Goal: Task Accomplishment & Management: Manage account settings

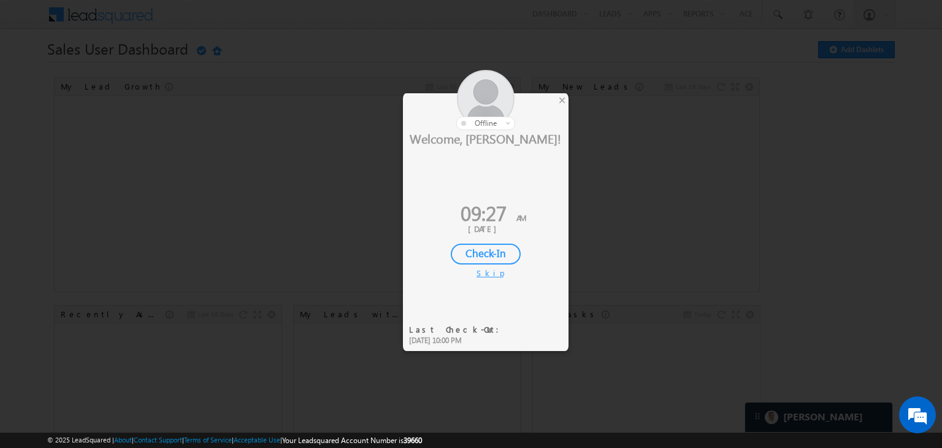
click at [468, 253] on div "Check-In" at bounding box center [486, 254] width 70 height 21
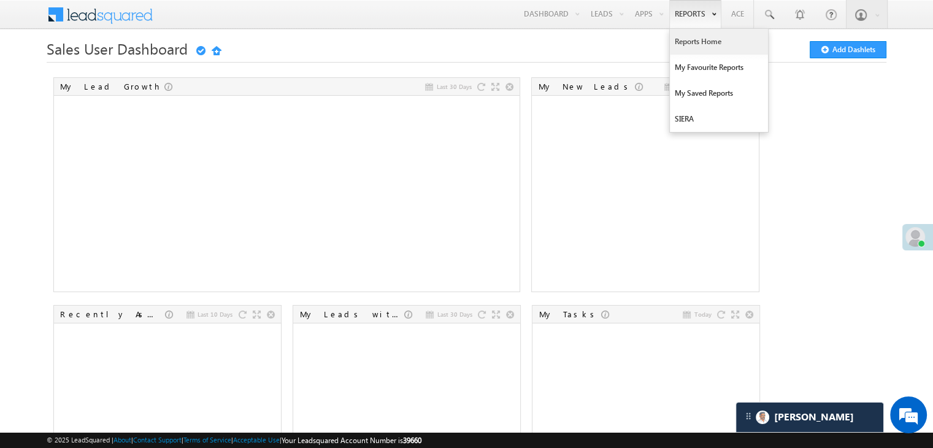
click at [687, 36] on link "Reports Home" at bounding box center [719, 42] width 98 height 26
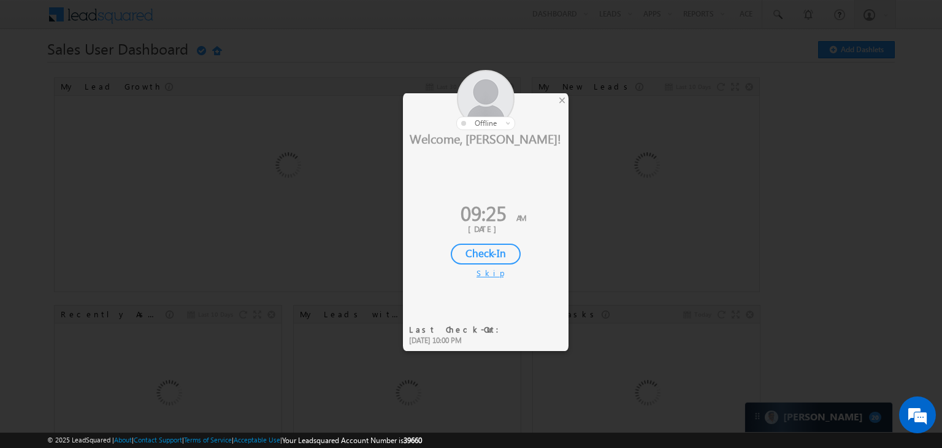
click at [554, 109] on div at bounding box center [486, 100] width 166 height 60
click at [561, 100] on div "×" at bounding box center [562, 99] width 13 height 13
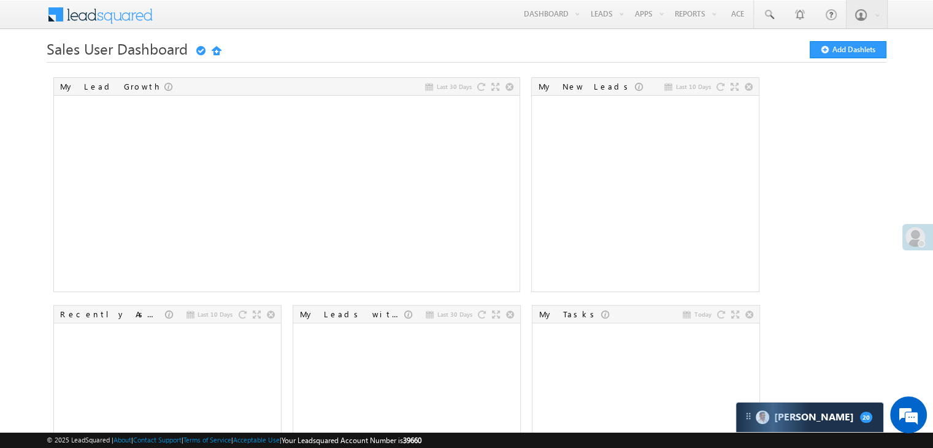
click at [918, 240] on div at bounding box center [921, 243] width 7 height 7
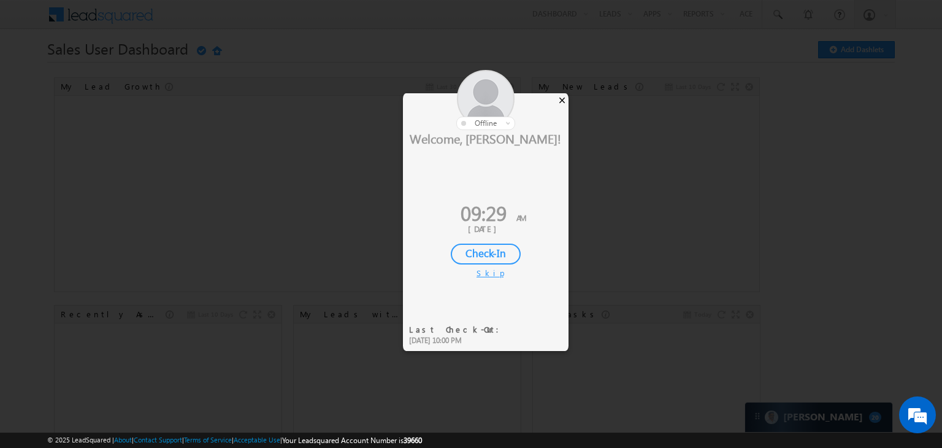
click at [563, 102] on div "×" at bounding box center [562, 99] width 13 height 13
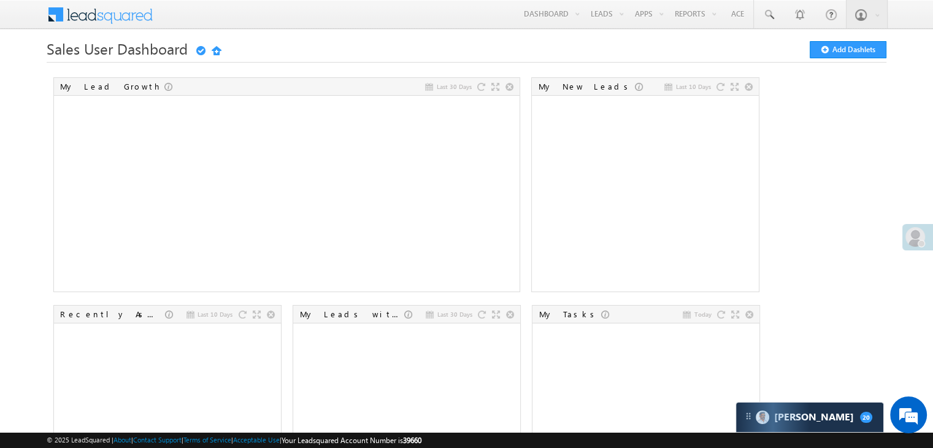
click at [918, 239] on span at bounding box center [916, 237] width 20 height 20
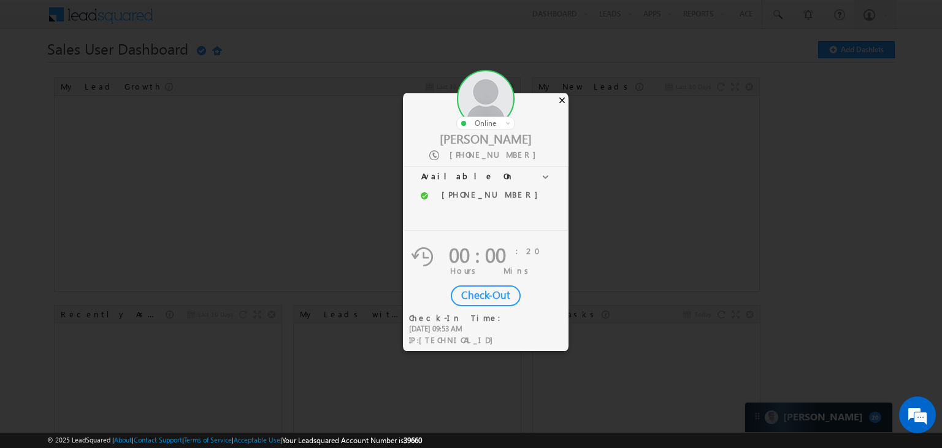
click at [558, 95] on div "×" at bounding box center [562, 99] width 13 height 13
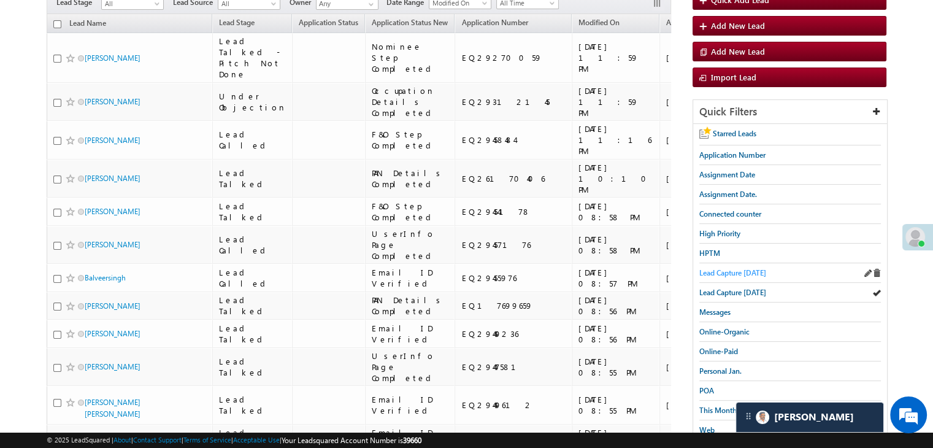
click at [699, 270] on span "Lead Capture today" at bounding box center [732, 272] width 67 height 9
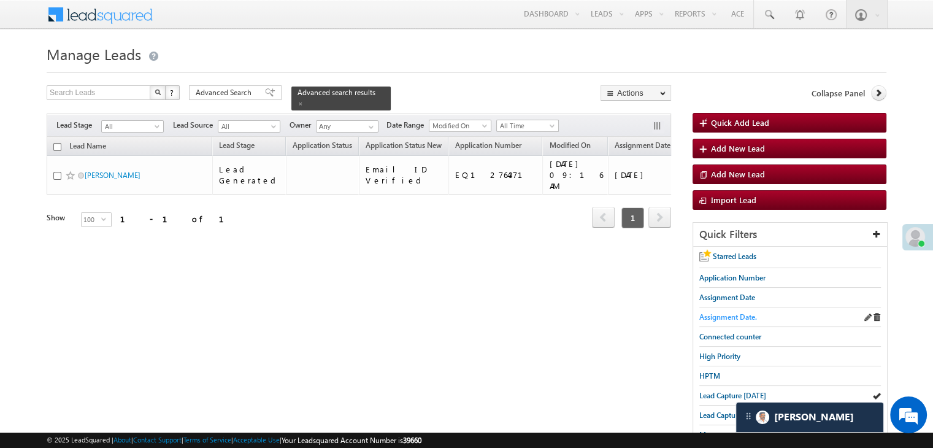
click at [727, 312] on span "Assignment Date." at bounding box center [728, 316] width 58 height 9
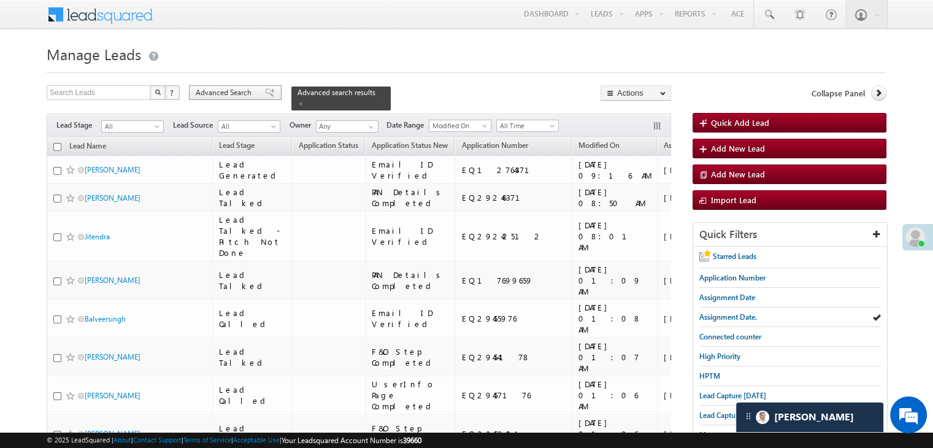
click at [237, 94] on span "Advanced Search" at bounding box center [226, 92] width 60 height 11
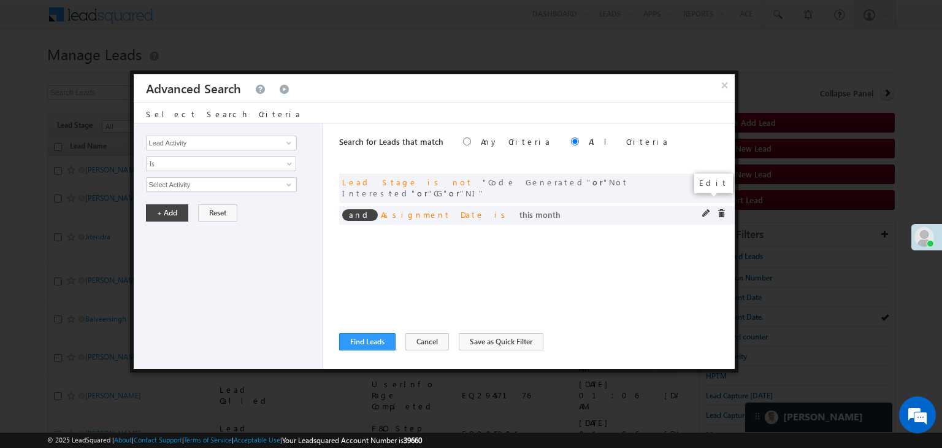
click at [703, 209] on span at bounding box center [706, 213] width 9 height 9
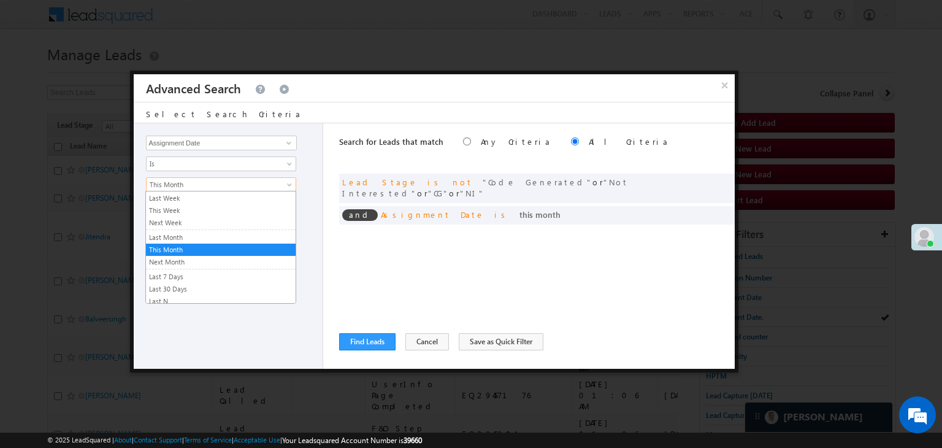
click at [185, 185] on span "This Month" at bounding box center [213, 184] width 133 height 11
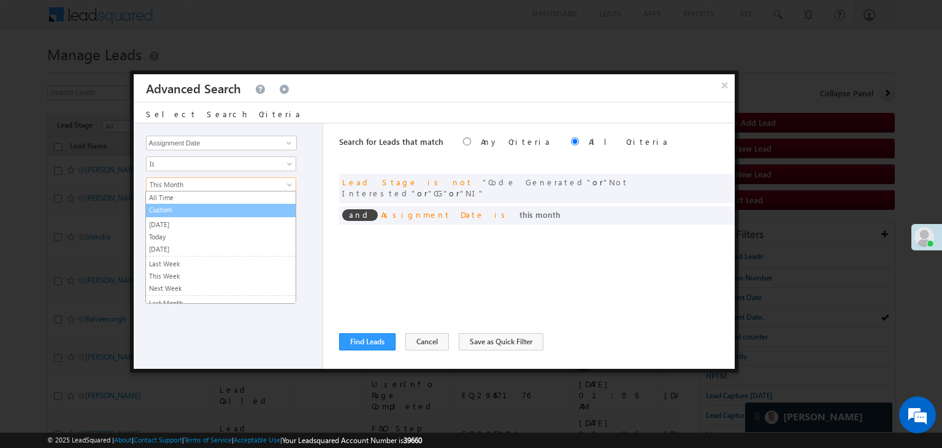
click at [187, 210] on link "Custom" at bounding box center [221, 209] width 150 height 11
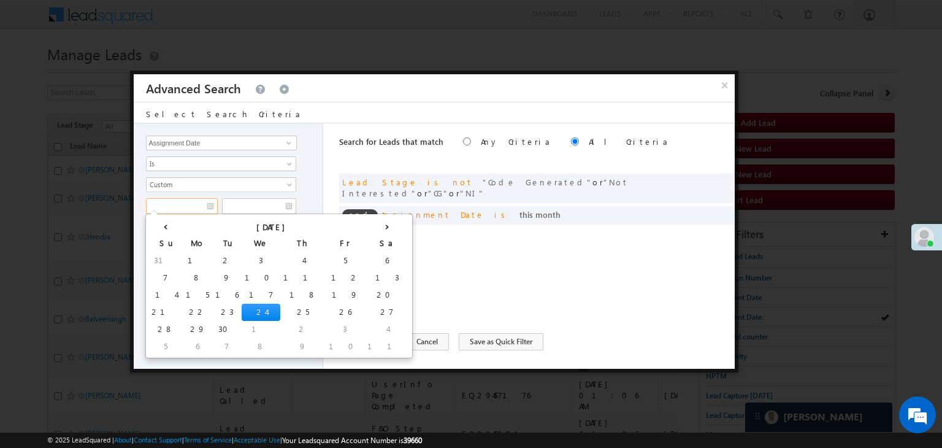
click at [188, 205] on input "text" at bounding box center [182, 206] width 72 height 16
click at [326, 292] on td "19" at bounding box center [345, 295] width 39 height 17
type input "[DATE]"
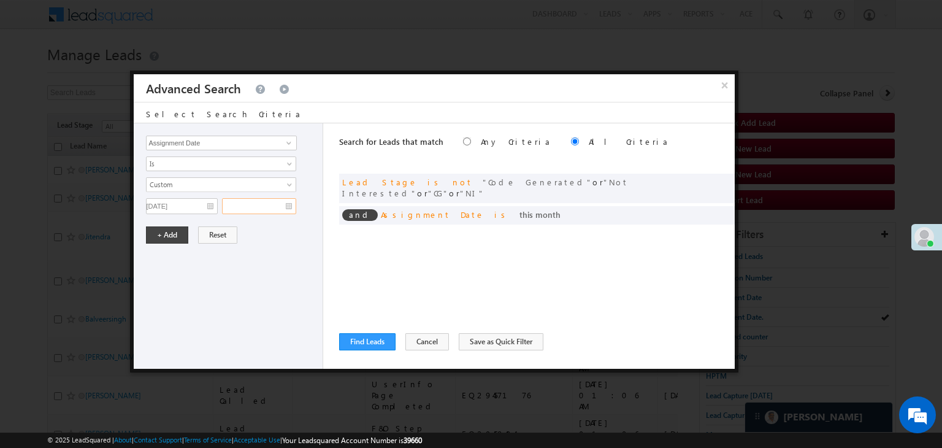
click at [272, 202] on input "text" at bounding box center [259, 206] width 74 height 16
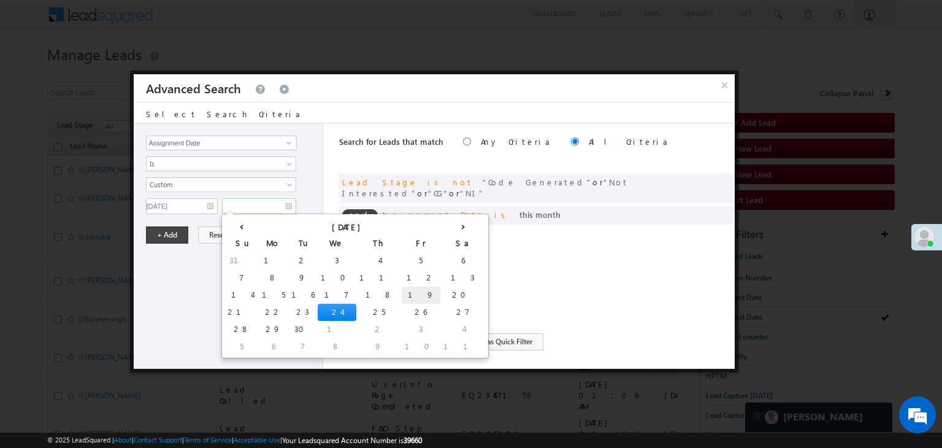
click at [402, 296] on td "19" at bounding box center [421, 295] width 39 height 17
type input "[DATE]"
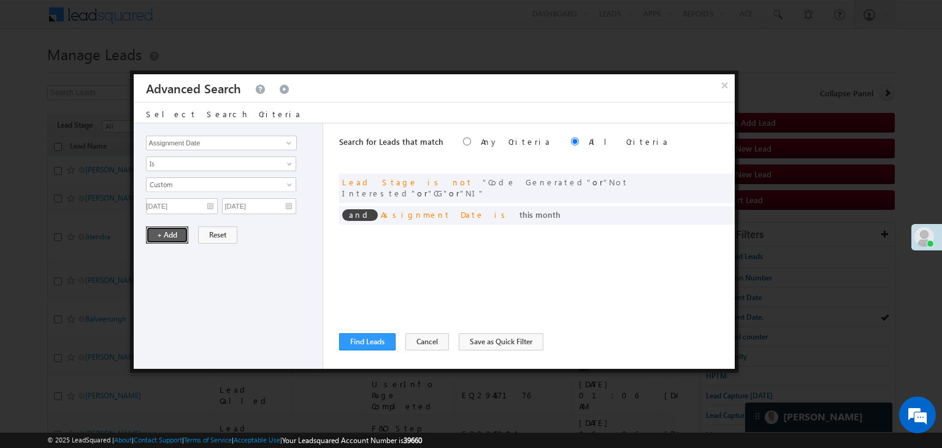
click at [152, 233] on button "+ Add" at bounding box center [167, 234] width 42 height 17
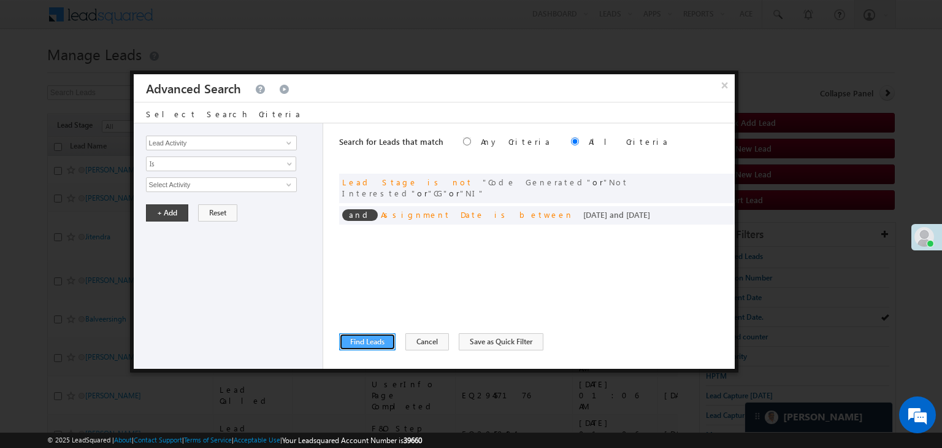
click at [353, 336] on button "Find Leads" at bounding box center [367, 341] width 56 height 17
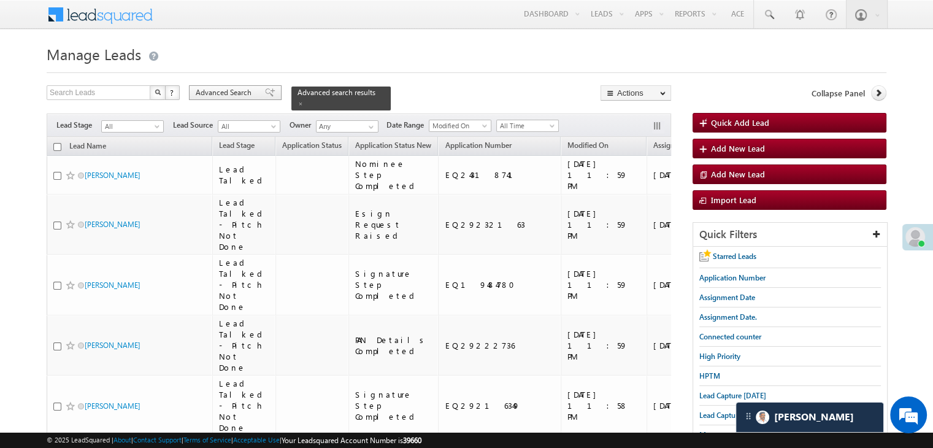
click at [265, 88] on span at bounding box center [270, 92] width 10 height 9
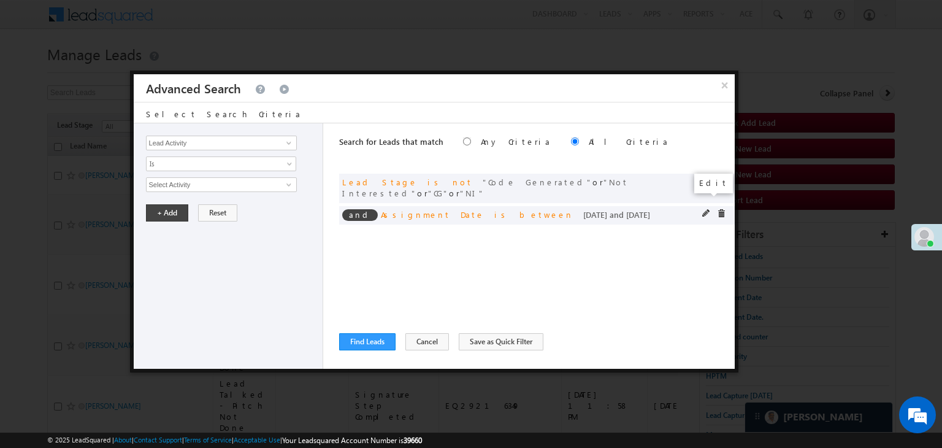
click at [704, 209] on span at bounding box center [706, 213] width 9 height 9
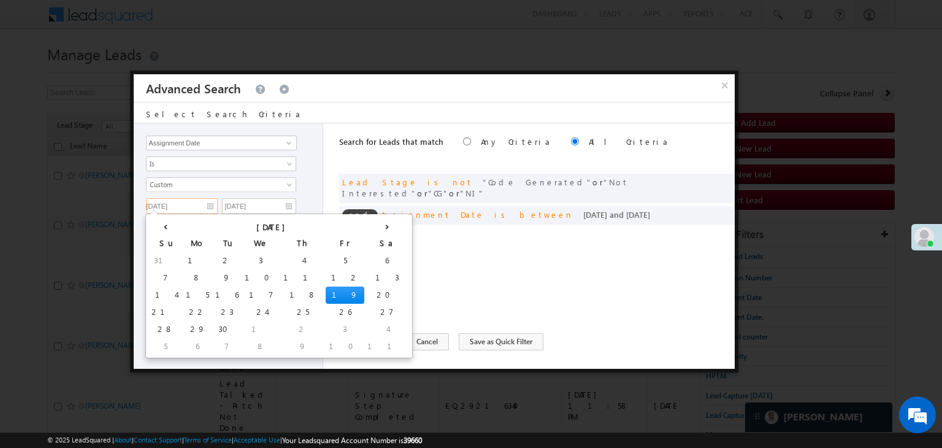
click at [196, 206] on input "[DATE]" at bounding box center [182, 206] width 72 height 16
click at [364, 289] on td "20" at bounding box center [386, 295] width 45 height 17
type input "[DATE]"
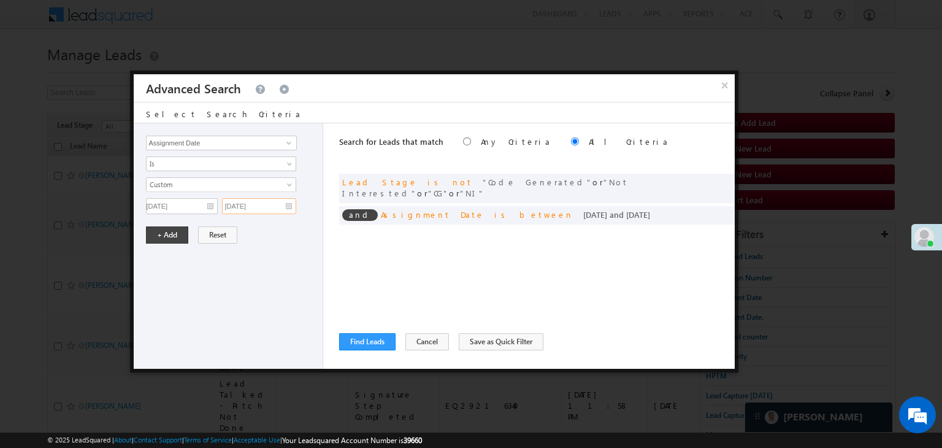
click at [272, 204] on input "[DATE]" at bounding box center [259, 206] width 74 height 16
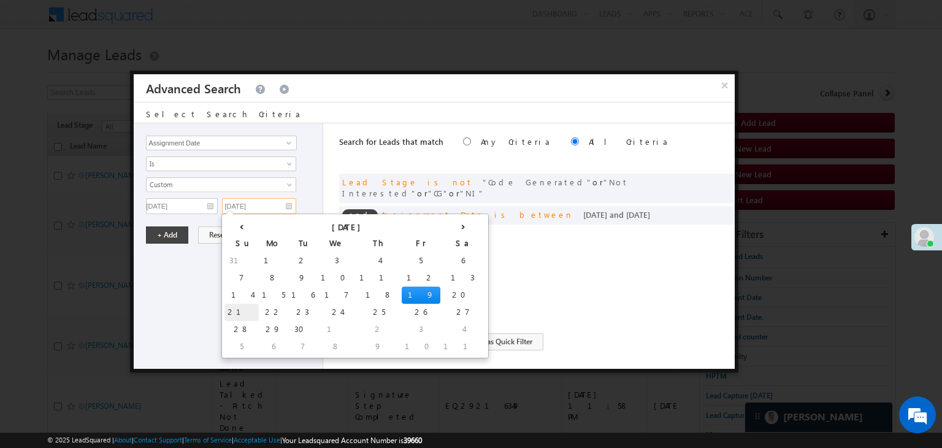
click at [226, 310] on td "21" at bounding box center [242, 312] width 34 height 17
type input "[DATE]"
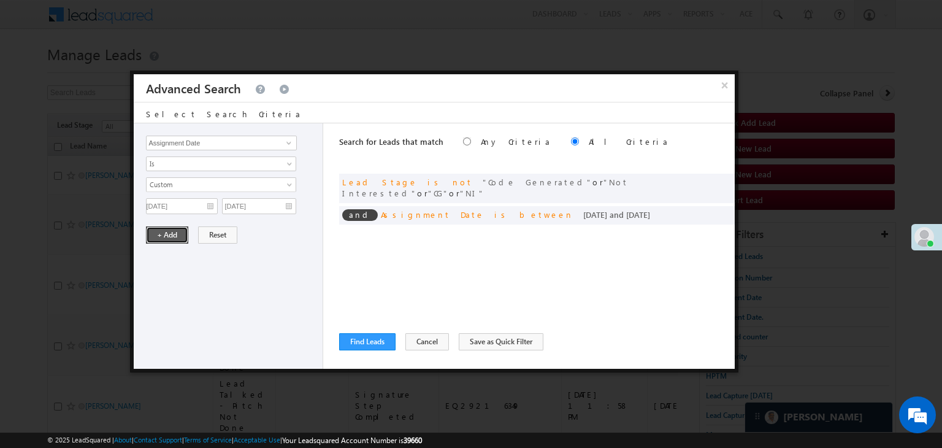
click at [171, 233] on button "+ Add" at bounding box center [167, 234] width 42 height 17
click at [366, 345] on button "Find Leads" at bounding box center [367, 341] width 56 height 17
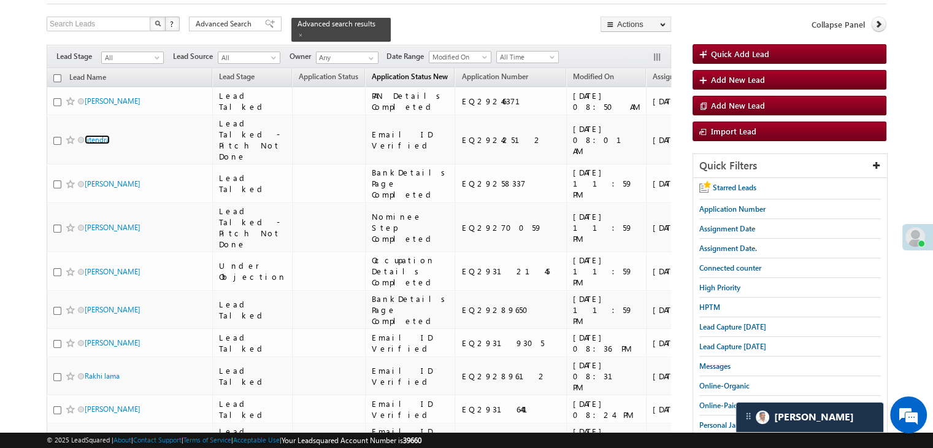
scroll to position [68, 0]
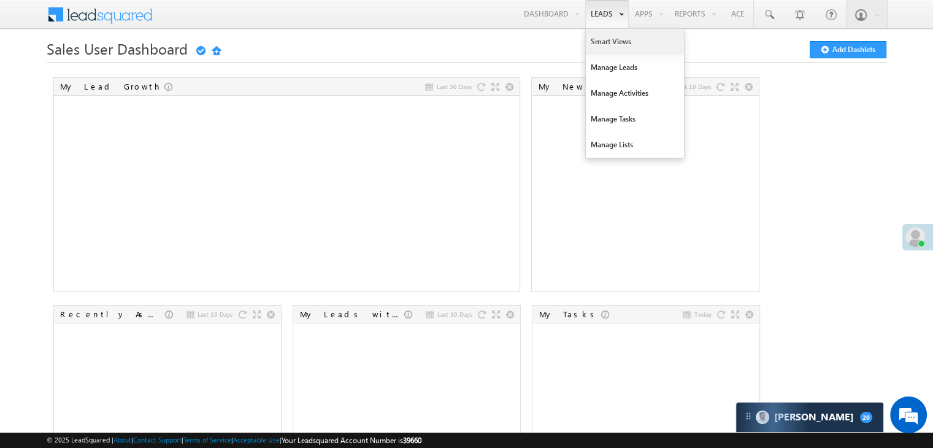
click at [597, 35] on link "Smart Views" at bounding box center [635, 42] width 98 height 26
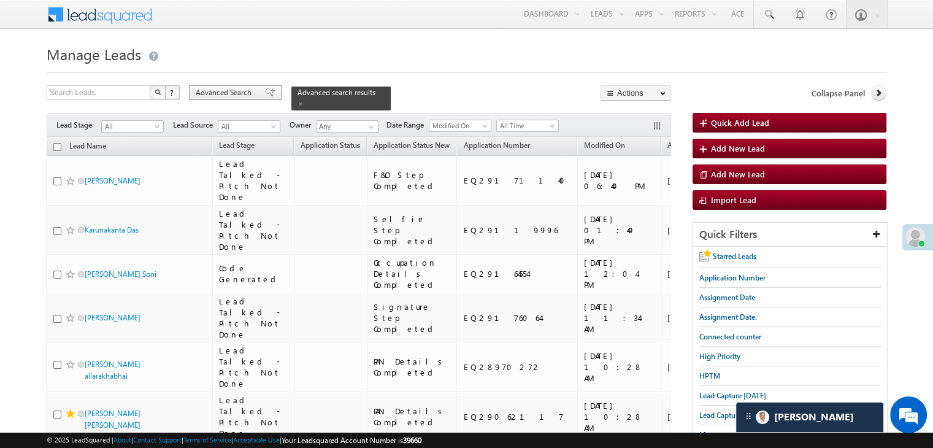
click at [237, 91] on span "Advanced Search" at bounding box center [226, 92] width 60 height 11
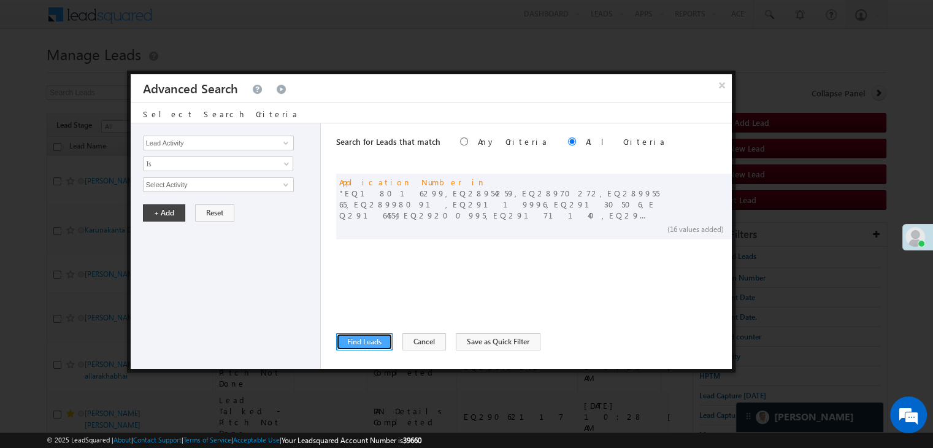
click at [363, 344] on button "Find Leads" at bounding box center [364, 341] width 56 height 17
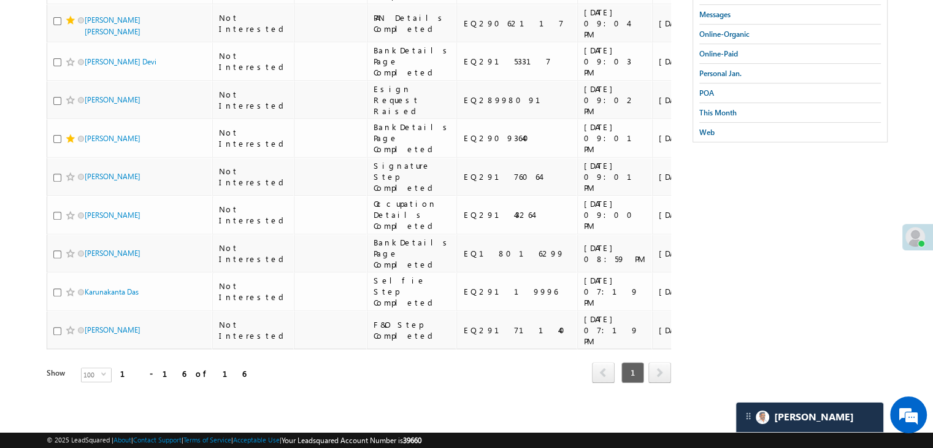
scroll to position [947, 0]
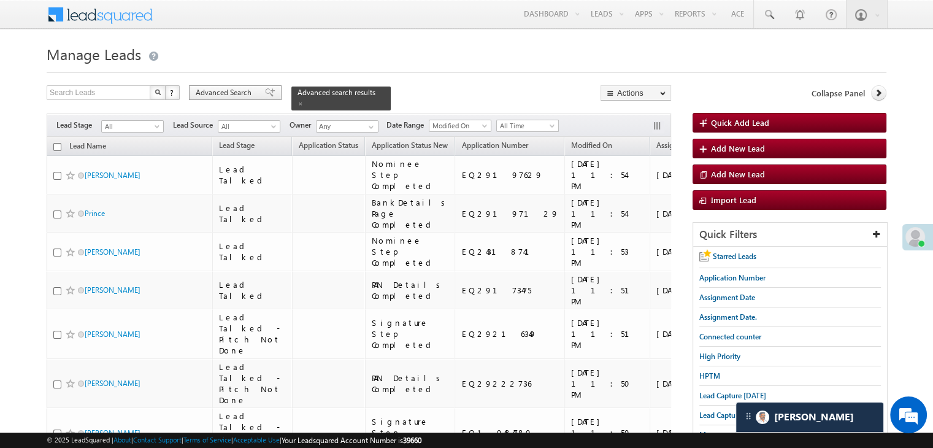
click at [268, 94] on div "Advanced Search" at bounding box center [235, 92] width 93 height 15
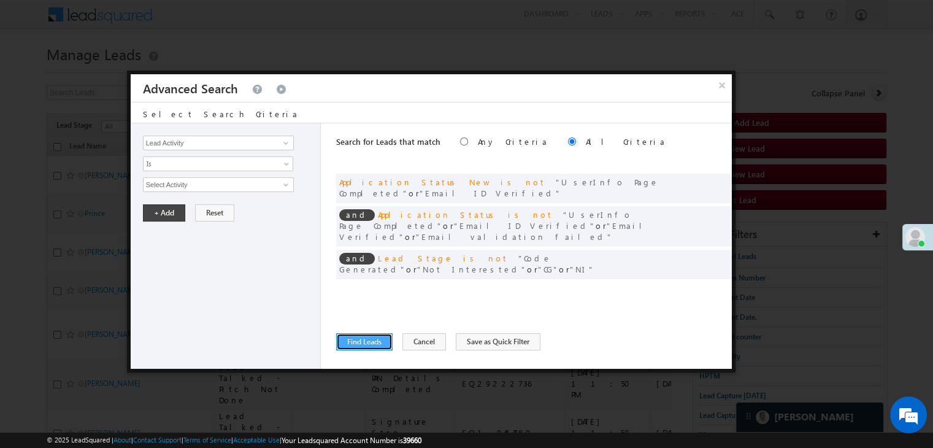
click at [356, 342] on button "Find Leads" at bounding box center [364, 341] width 56 height 17
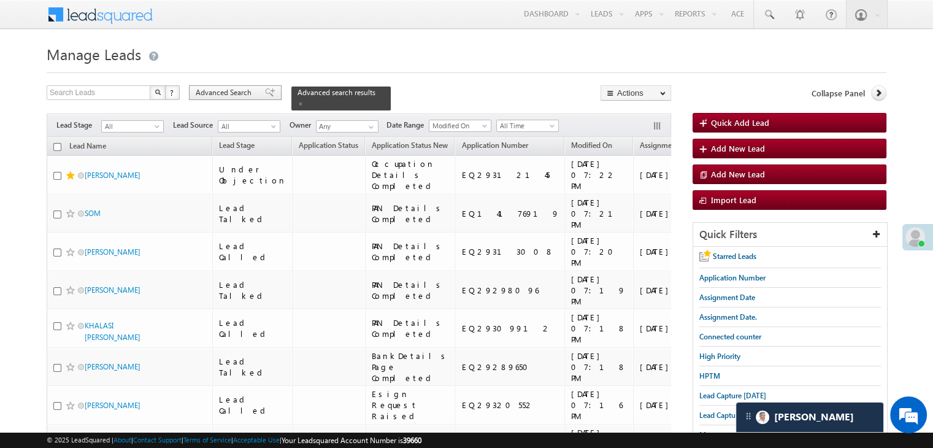
click at [267, 93] on div "Advanced Search" at bounding box center [235, 92] width 93 height 15
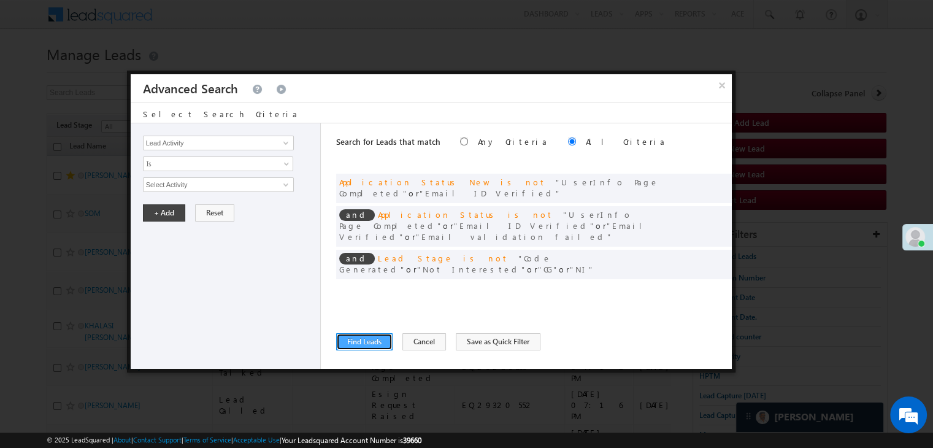
click at [353, 335] on button "Find Leads" at bounding box center [364, 341] width 56 height 17
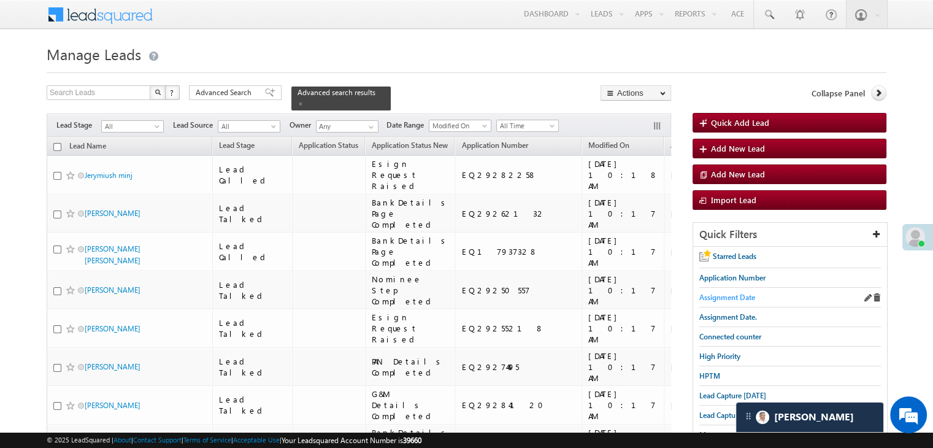
click at [740, 295] on span "Assignment Date" at bounding box center [727, 297] width 56 height 9
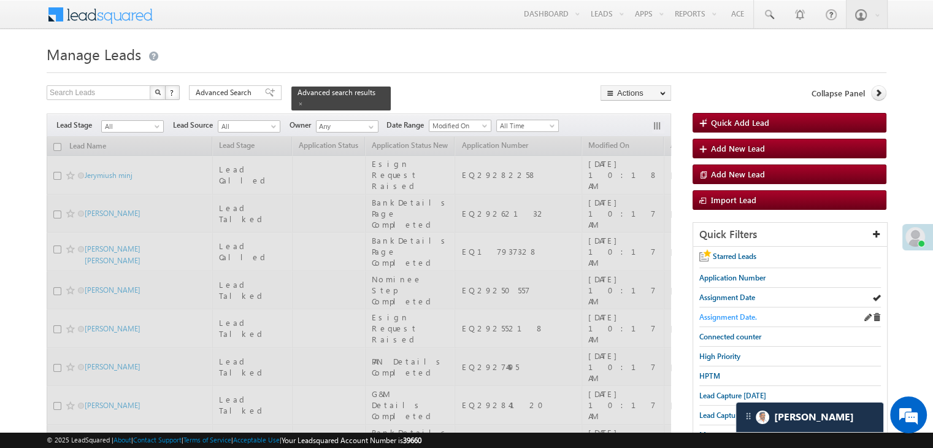
click at [734, 317] on span "Assignment Date." at bounding box center [728, 316] width 58 height 9
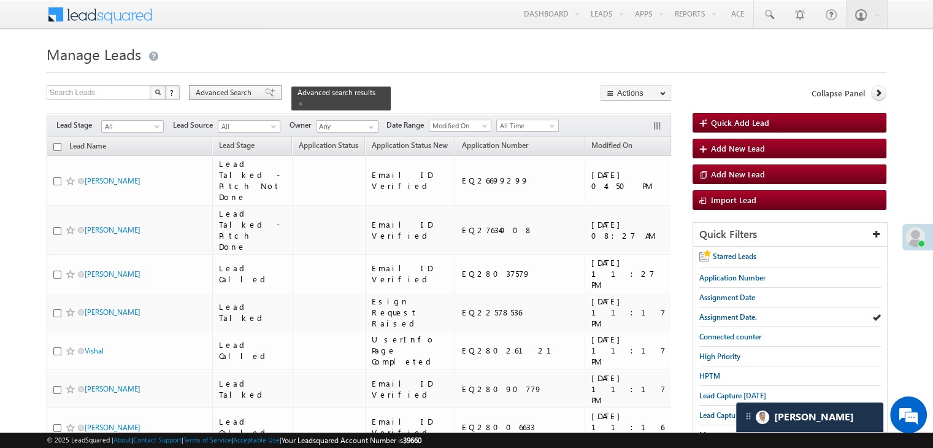
click at [265, 93] on span at bounding box center [270, 92] width 10 height 9
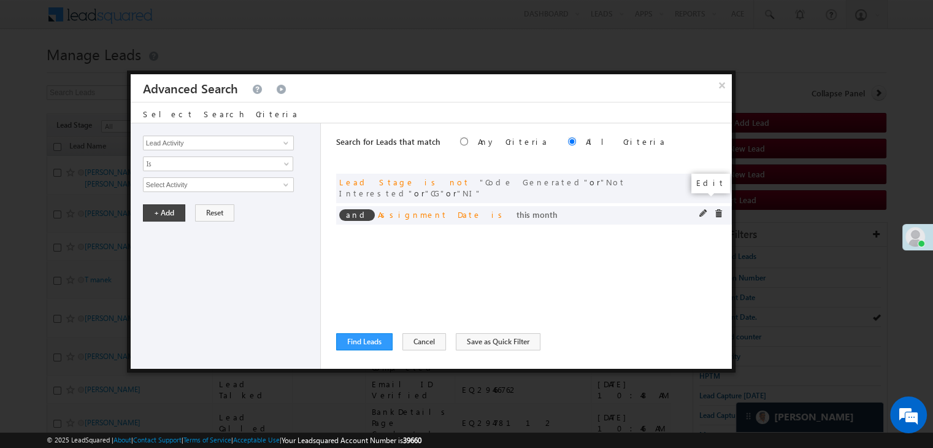
click at [702, 209] on span at bounding box center [703, 213] width 9 height 9
click at [194, 190] on link "This Month" at bounding box center [218, 184] width 150 height 15
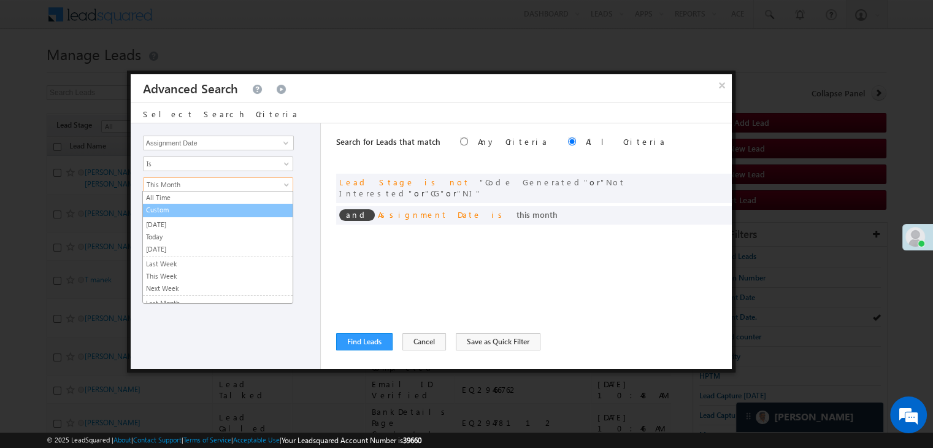
click at [189, 209] on link "Custom" at bounding box center [218, 209] width 150 height 11
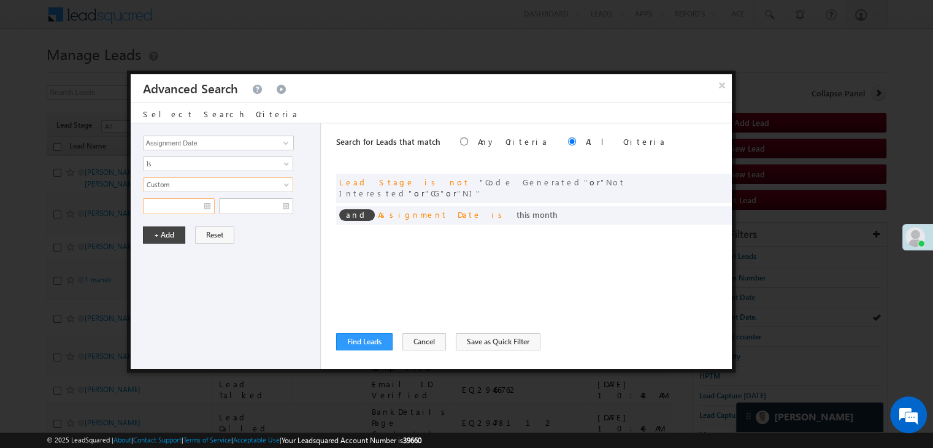
click at [189, 201] on input "text" at bounding box center [179, 206] width 72 height 16
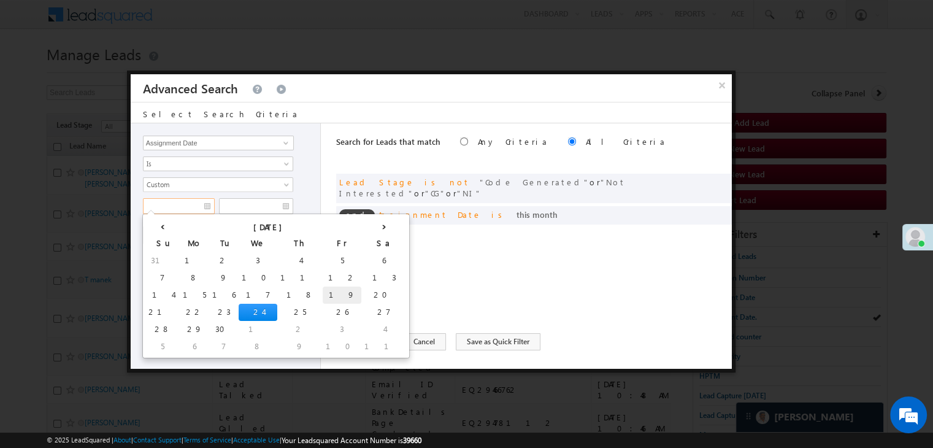
click at [323, 287] on td "19" at bounding box center [342, 295] width 39 height 17
type input "[DATE]"
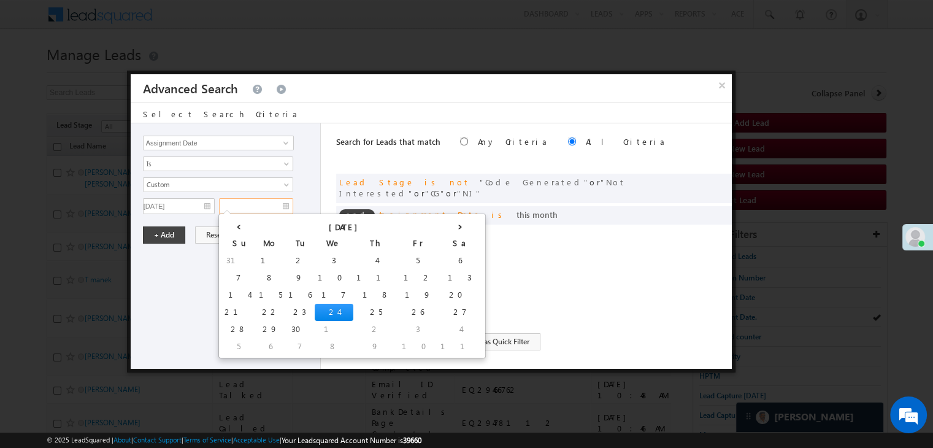
click at [263, 209] on input "text" at bounding box center [256, 206] width 74 height 16
click at [235, 308] on td "21" at bounding box center [238, 312] width 34 height 17
type input "[DATE]"
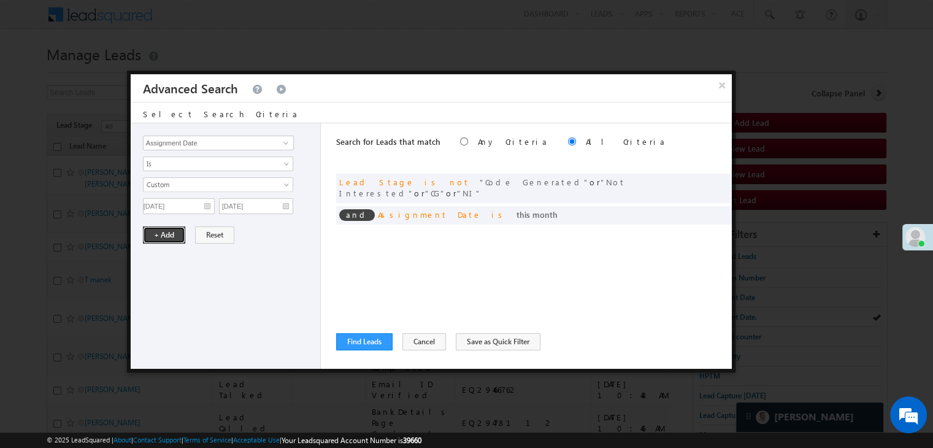
drag, startPoint x: 155, startPoint y: 229, endPoint x: 173, endPoint y: 258, distance: 34.2
click at [155, 229] on button "+ Add" at bounding box center [164, 234] width 42 height 17
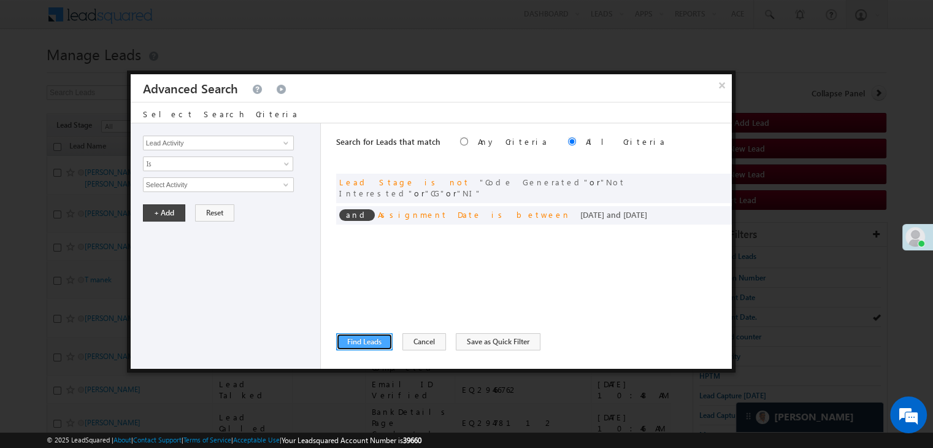
click at [348, 342] on button "Find Leads" at bounding box center [364, 341] width 56 height 17
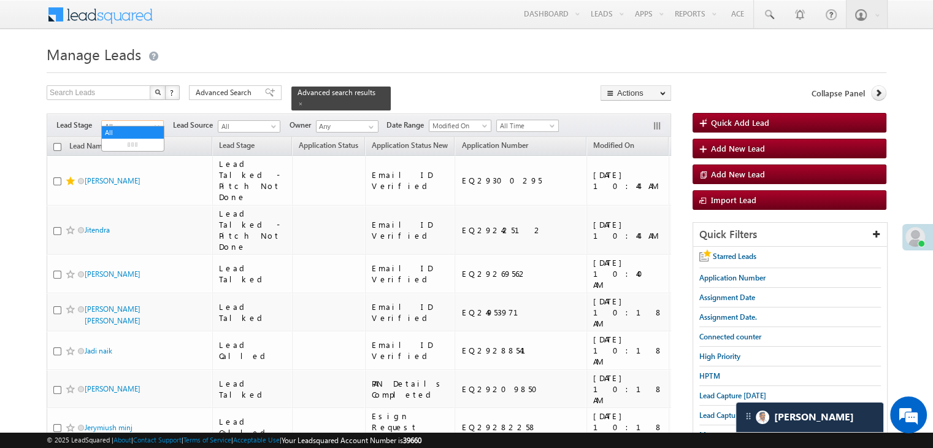
click at [148, 121] on span "All" at bounding box center [131, 126] width 58 height 11
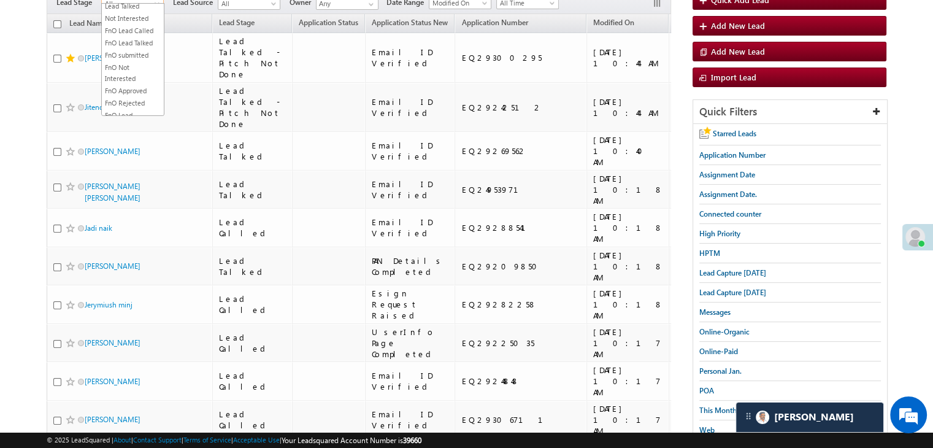
scroll to position [184, 0]
click at [131, 21] on link "Not Interested" at bounding box center [133, 15] width 62 height 11
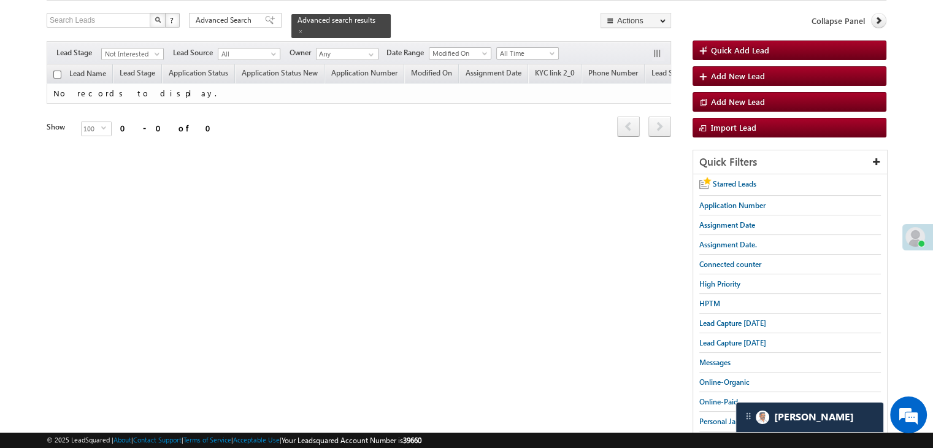
scroll to position [0, 0]
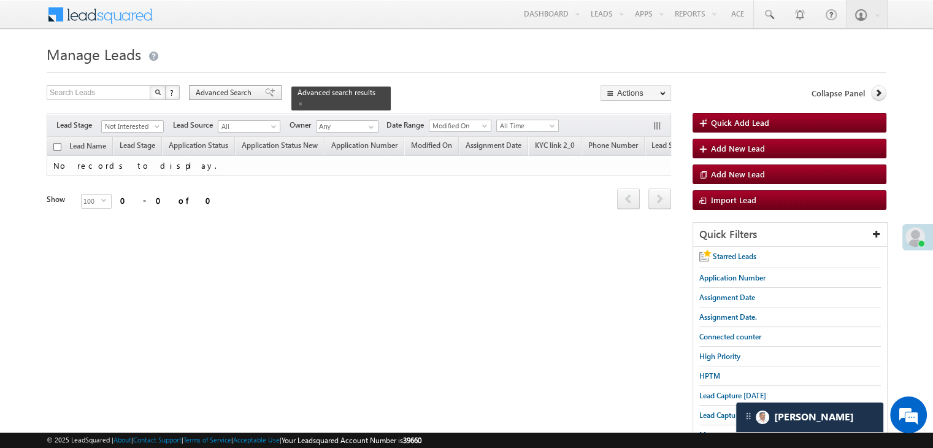
click at [240, 87] on span "Advanced Search" at bounding box center [226, 92] width 60 height 11
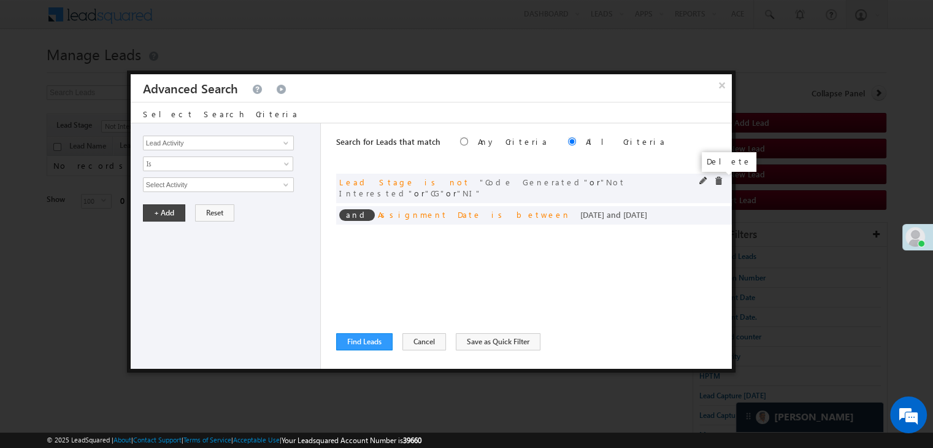
click at [718, 181] on span at bounding box center [718, 181] width 9 height 9
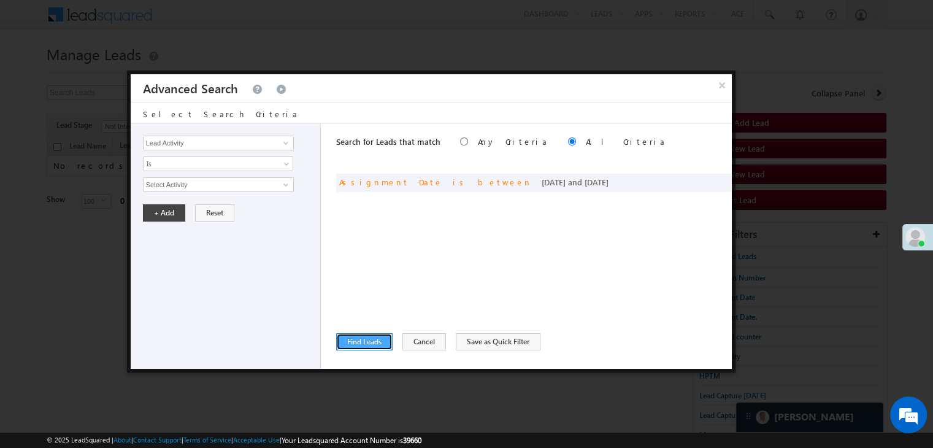
click at [366, 334] on button "Find Leads" at bounding box center [364, 341] width 56 height 17
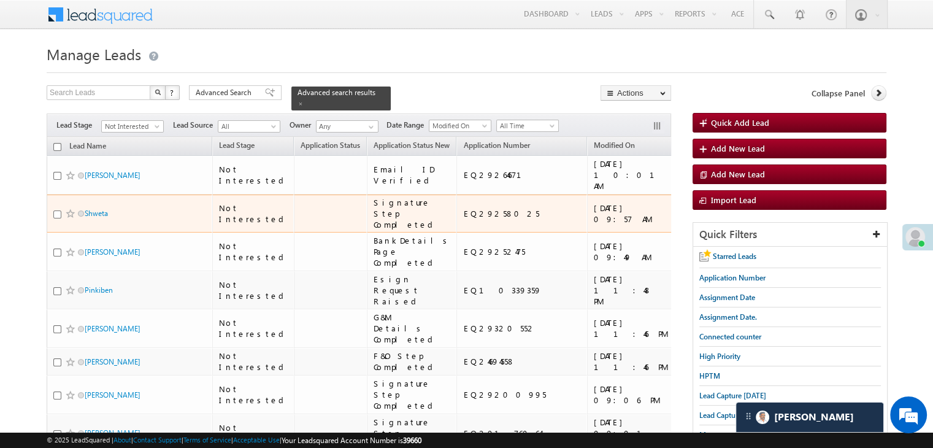
click at [56, 218] on input "checkbox" at bounding box center [57, 214] width 8 height 8
checkbox input "true"
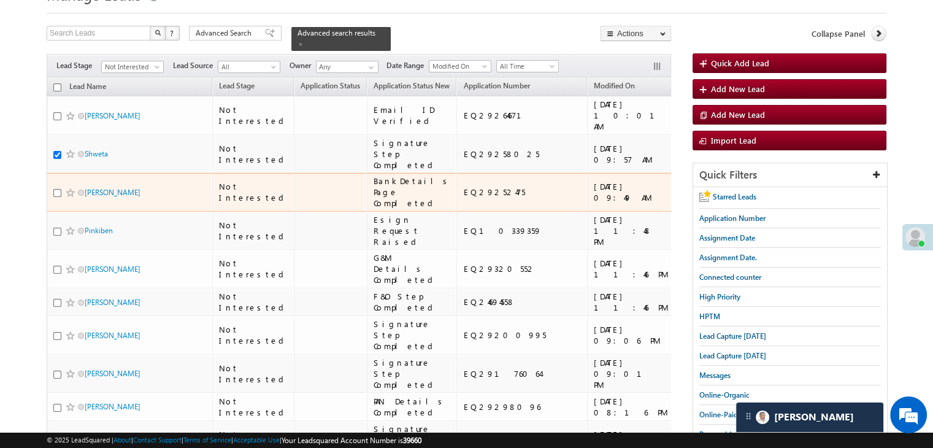
scroll to position [61, 0]
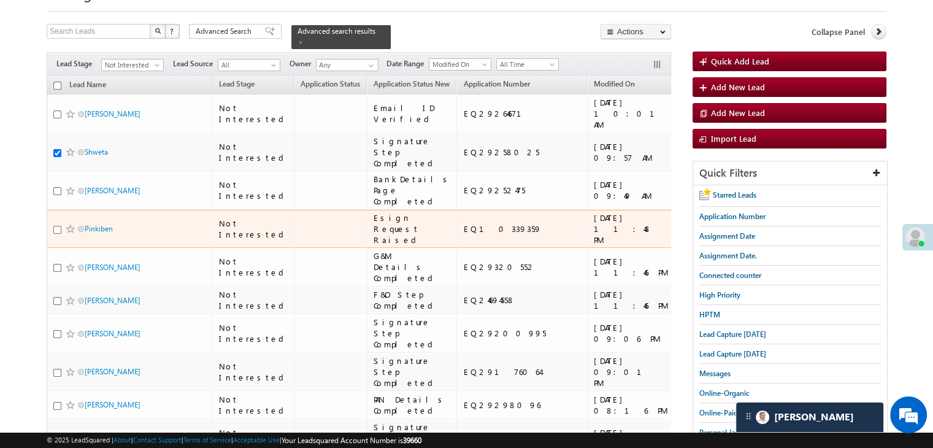
click at [55, 234] on input "checkbox" at bounding box center [57, 230] width 8 height 8
checkbox input "true"
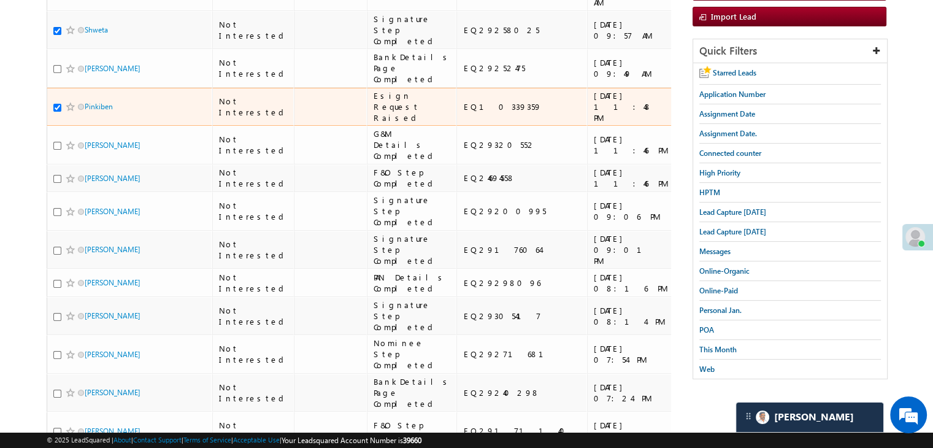
scroll to position [184, 0]
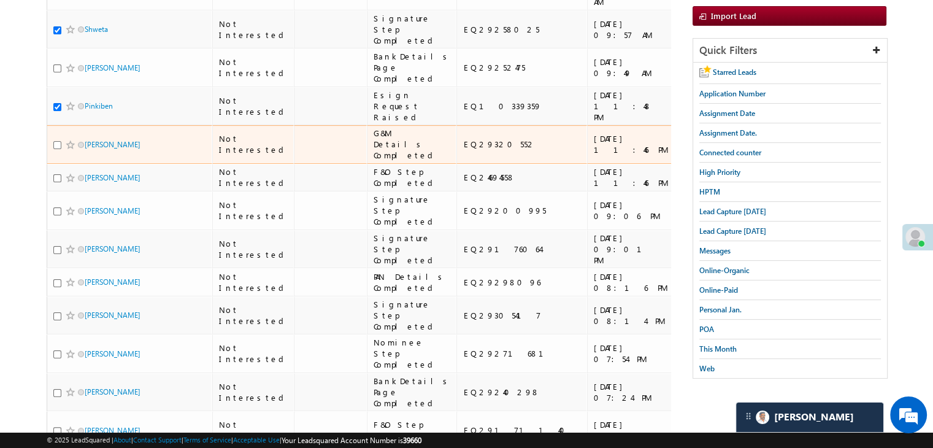
click at [57, 149] on input "checkbox" at bounding box center [57, 145] width 8 height 8
checkbox input "true"
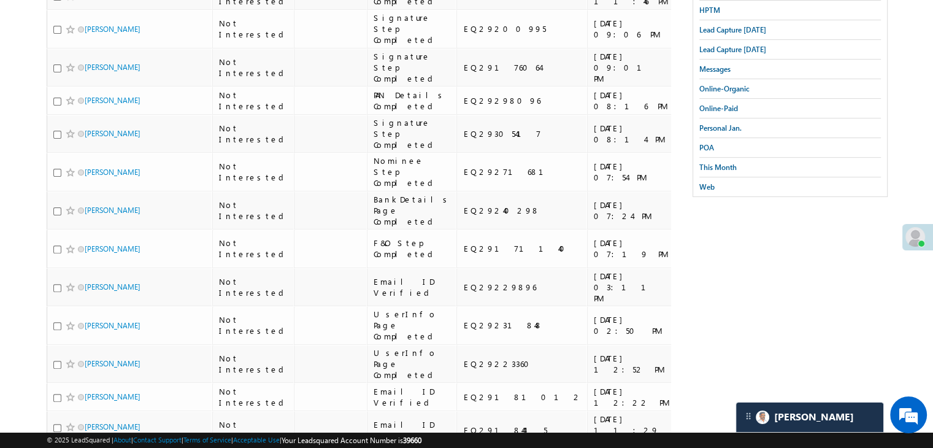
scroll to position [368, 0]
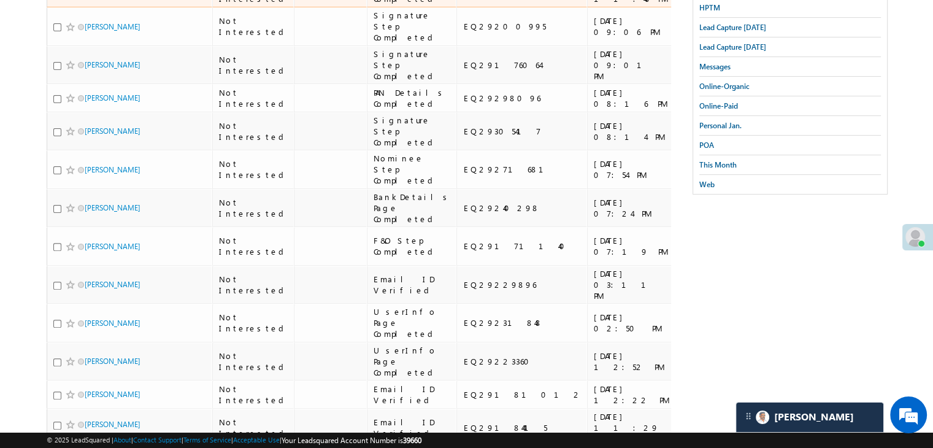
checkbox input "true"
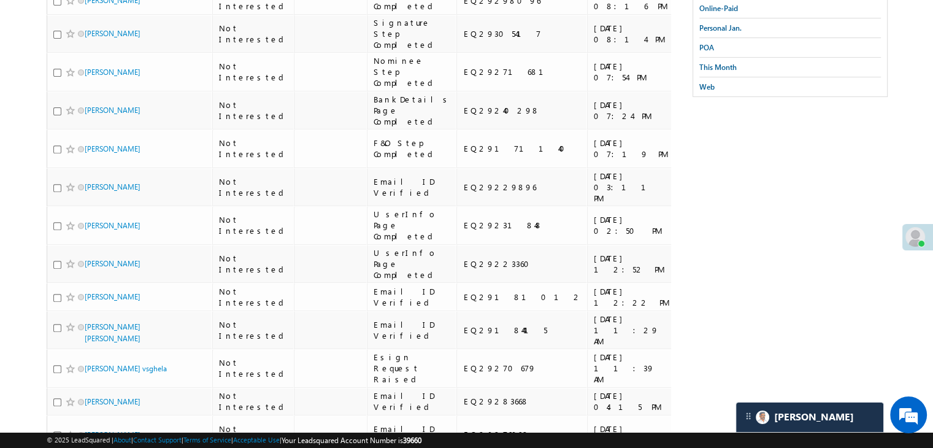
scroll to position [491, 0]
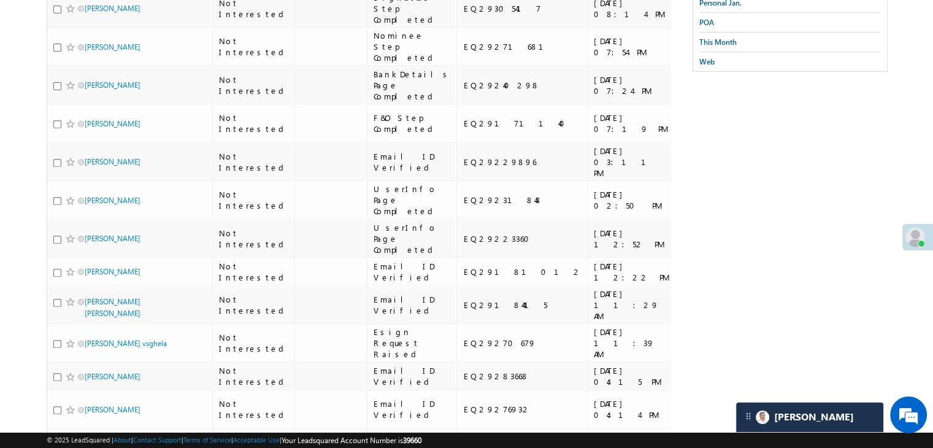
checkbox input "true"
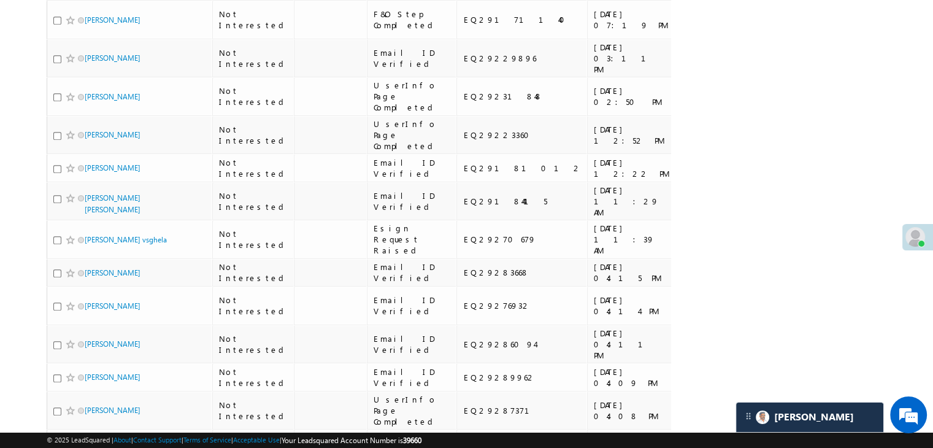
scroll to position [613, 0]
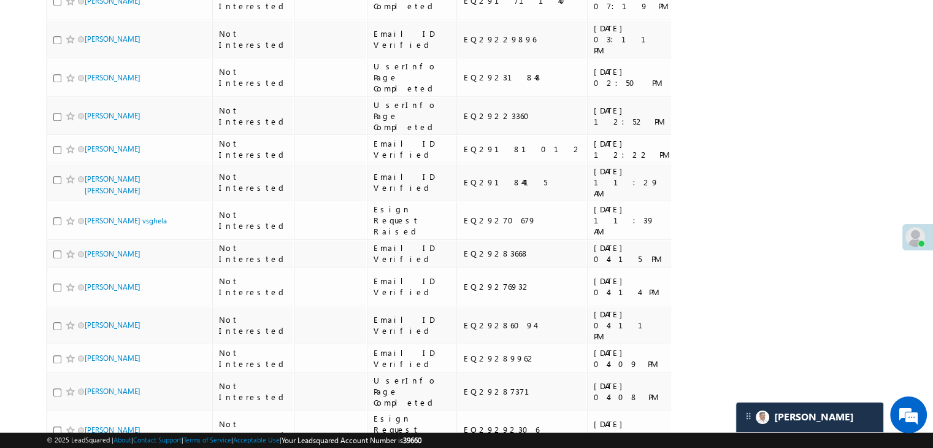
checkbox input "true"
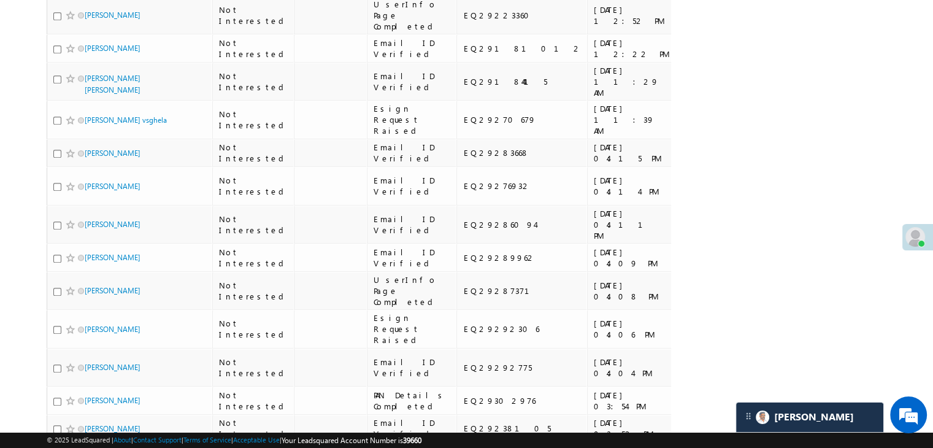
scroll to position [736, 0]
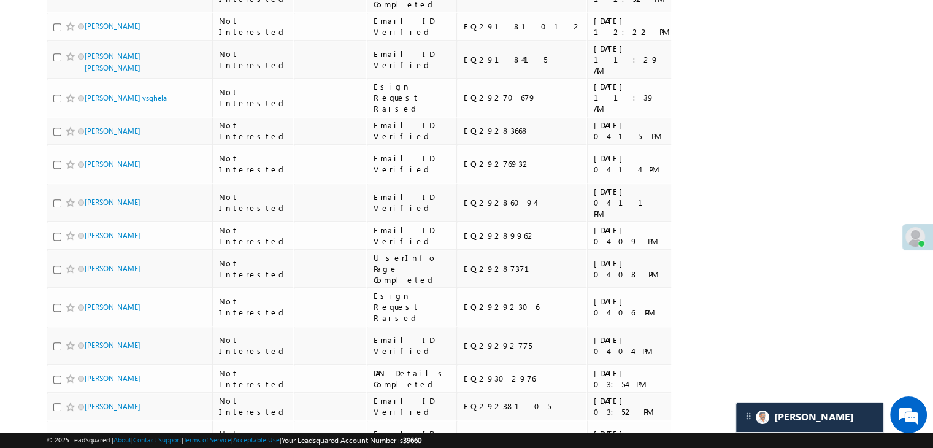
checkbox input "true"
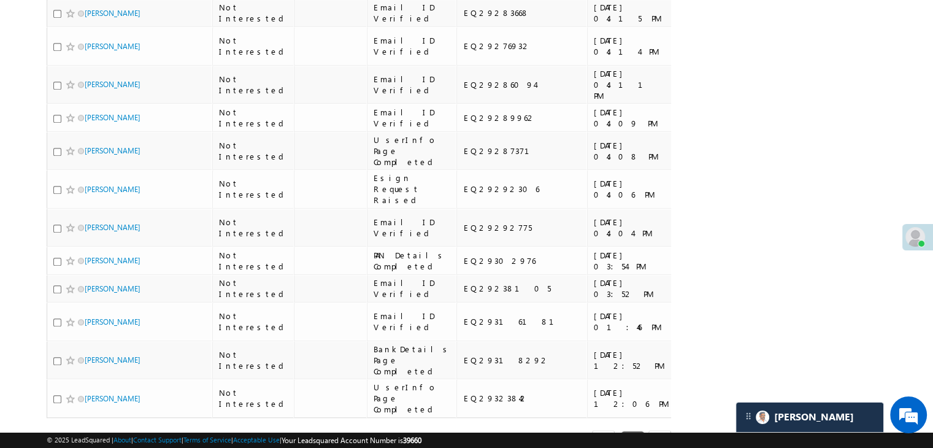
scroll to position [859, 0]
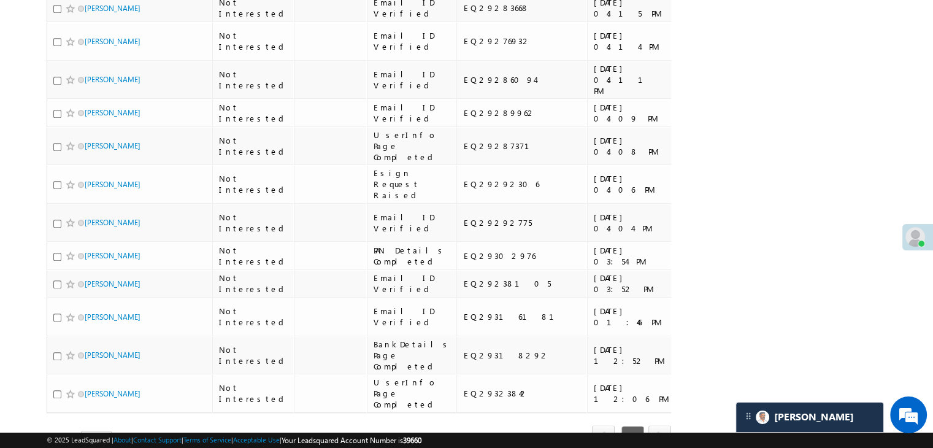
checkbox input "true"
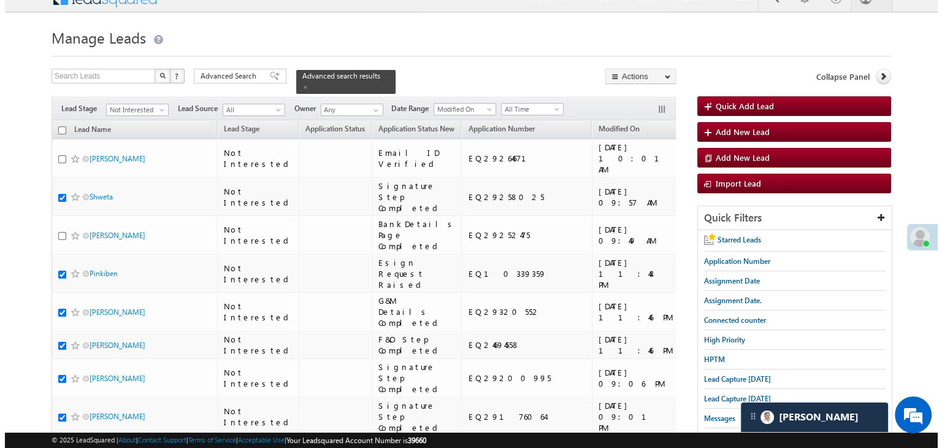
scroll to position [0, 0]
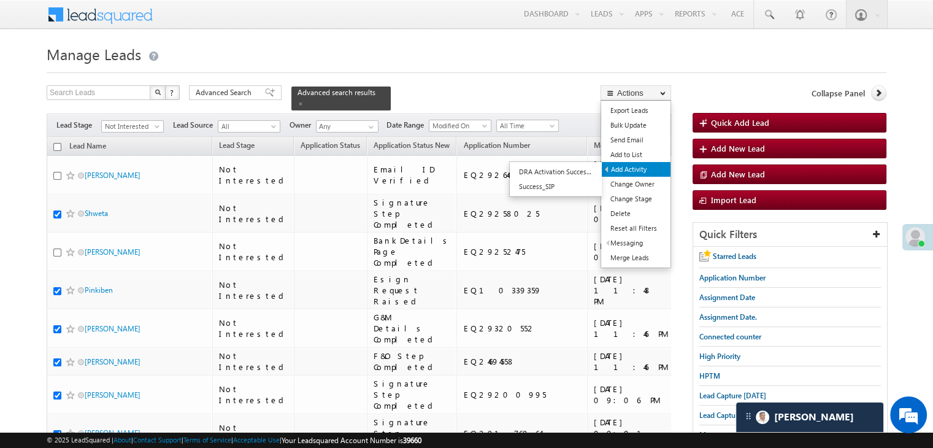
click at [637, 172] on link "Add Activity" at bounding box center [636, 169] width 69 height 15
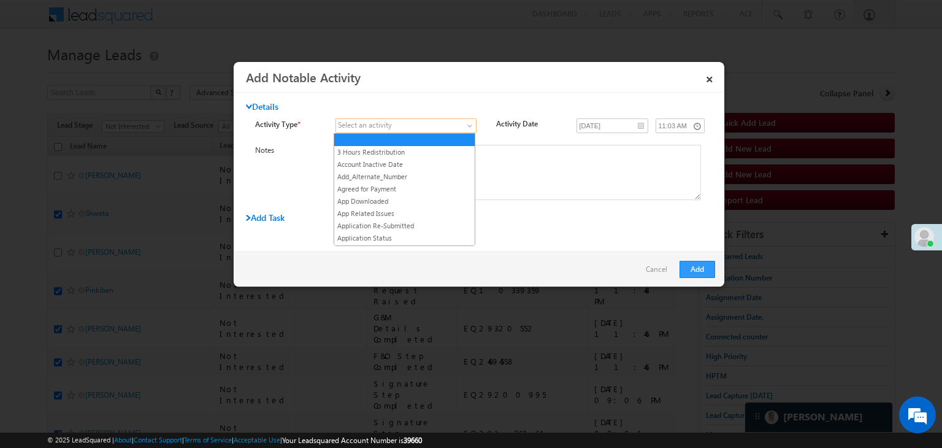
click at [455, 126] on span at bounding box center [398, 125] width 125 height 11
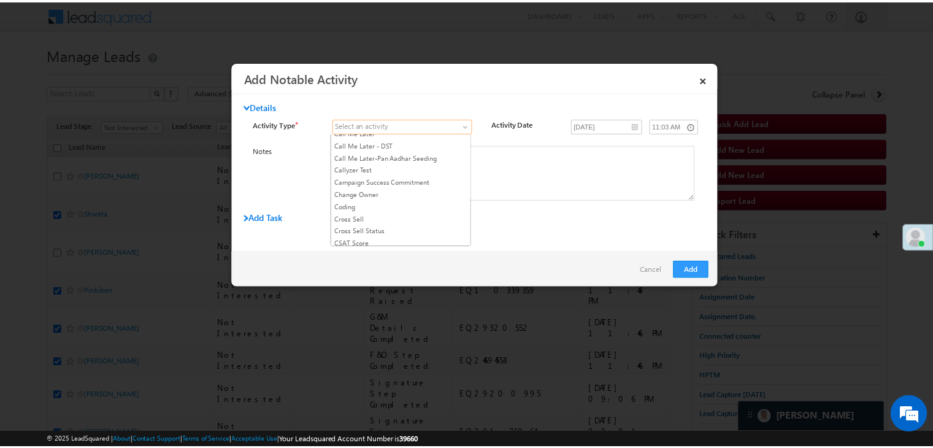
scroll to position [245, 0]
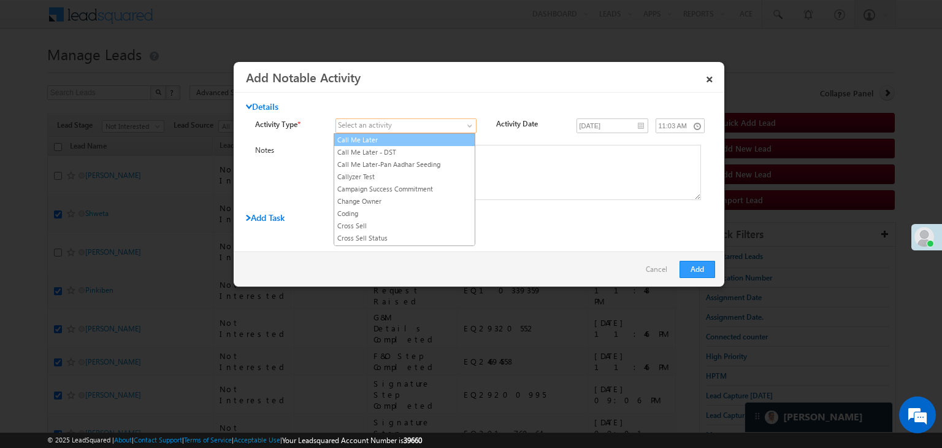
click at [415, 137] on link "Call Me Later" at bounding box center [404, 139] width 140 height 11
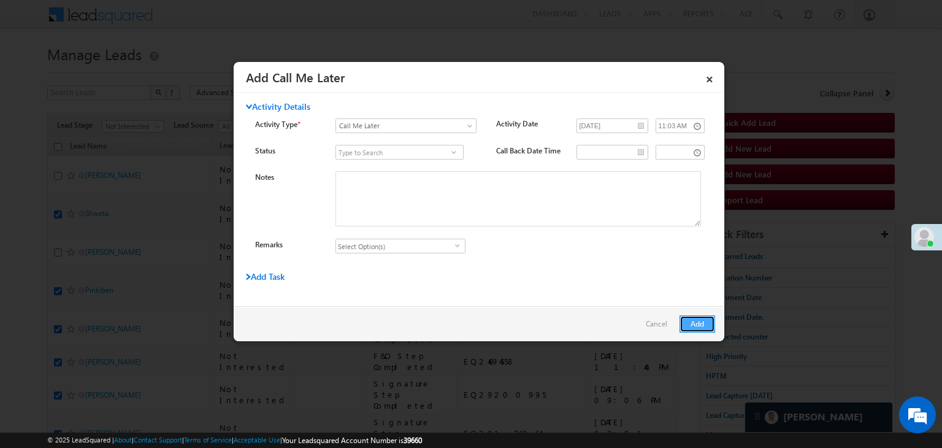
click at [689, 319] on button "Add" at bounding box center [698, 323] width 36 height 17
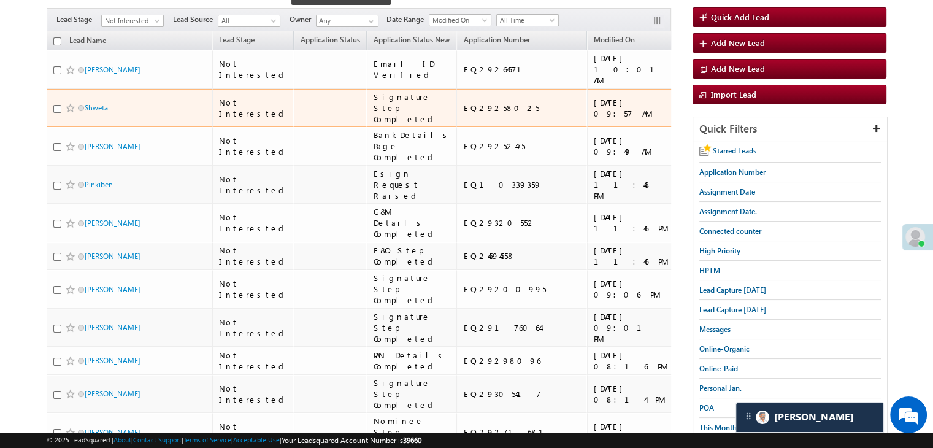
scroll to position [123, 0]
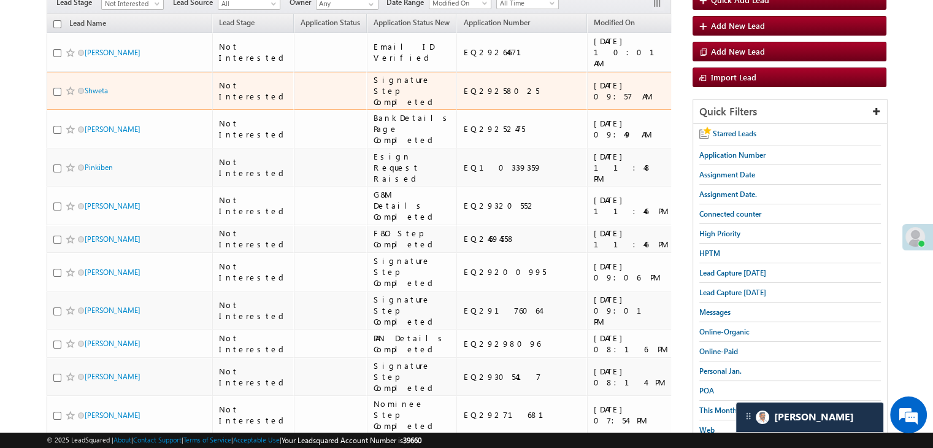
click at [463, 96] on div "EQ29258025" at bounding box center [522, 90] width 118 height 11
copy div "EQ29258025"
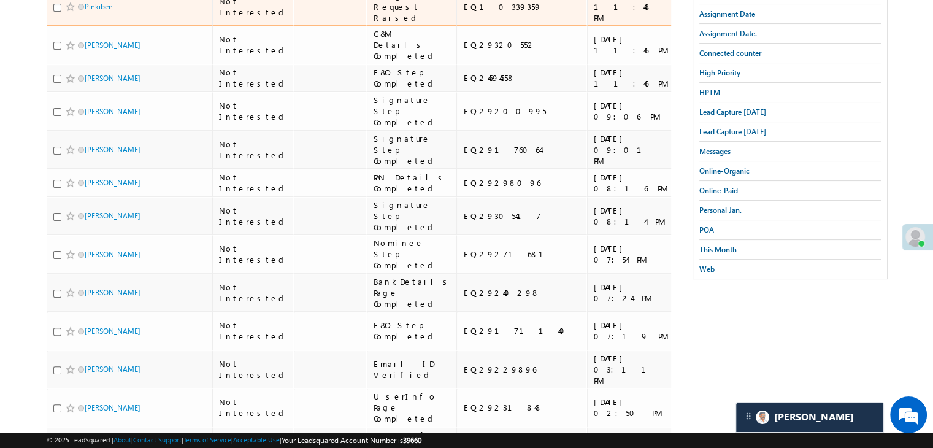
scroll to position [307, 0]
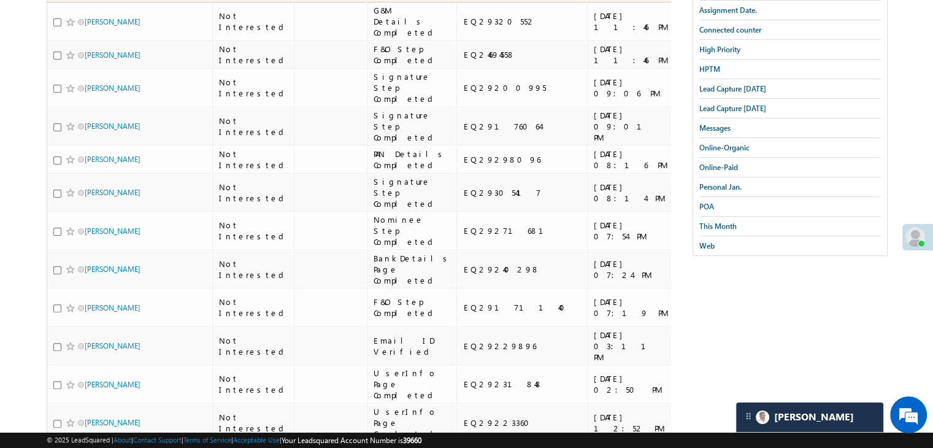
copy div "EQ10339359"
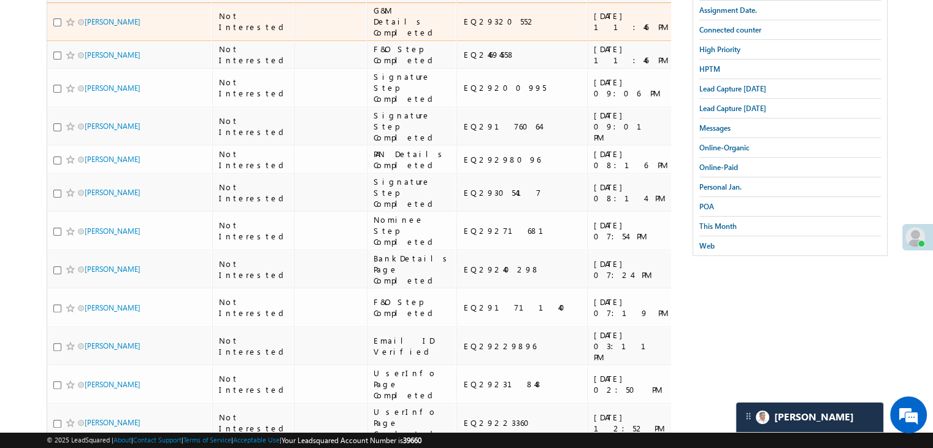
click at [463, 27] on div "EQ29320552" at bounding box center [522, 21] width 118 height 11
copy div "EQ29320552"
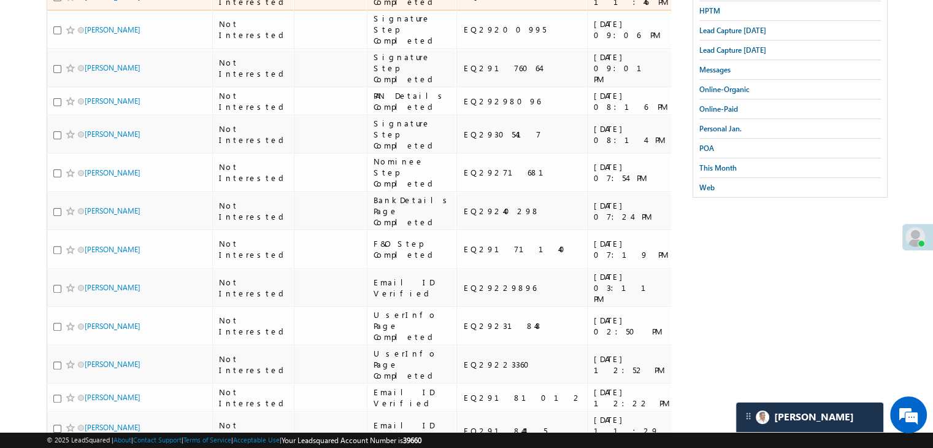
scroll to position [368, 0]
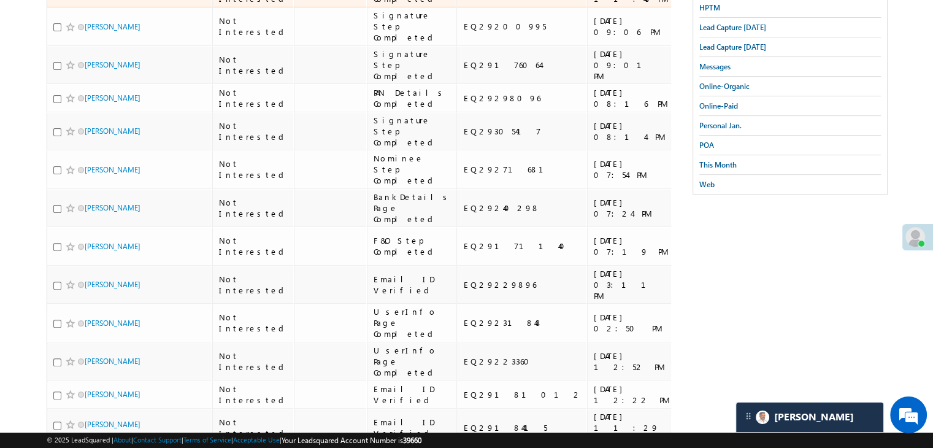
copy div "EQ24694558"
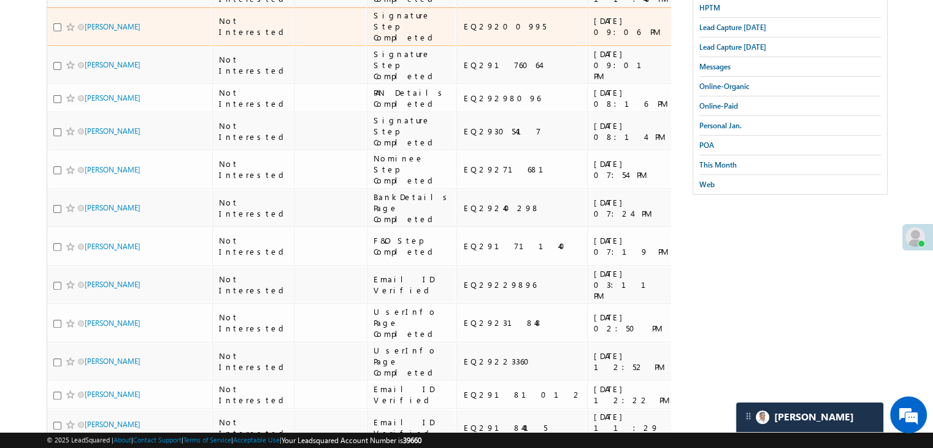
click at [463, 32] on div "EQ29200995" at bounding box center [522, 26] width 118 height 11
copy div "EQ29200995"
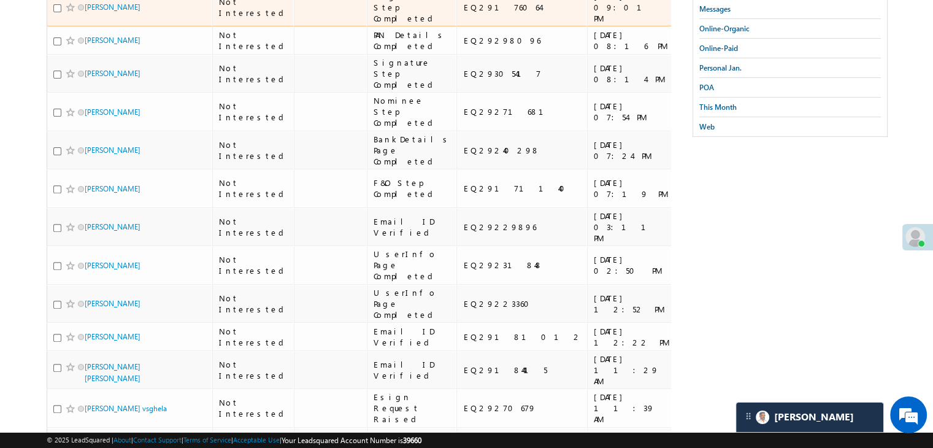
scroll to position [429, 0]
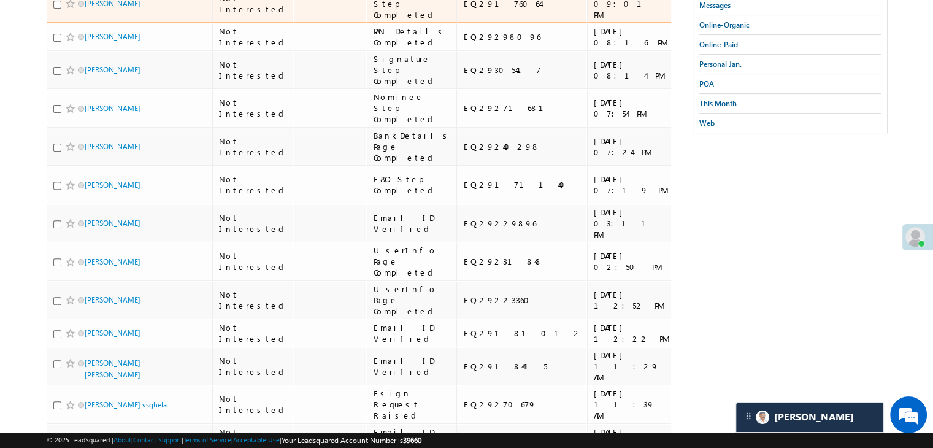
click at [463, 9] on div "EQ29176064" at bounding box center [522, 3] width 118 height 11
copy div "EQ29176064"
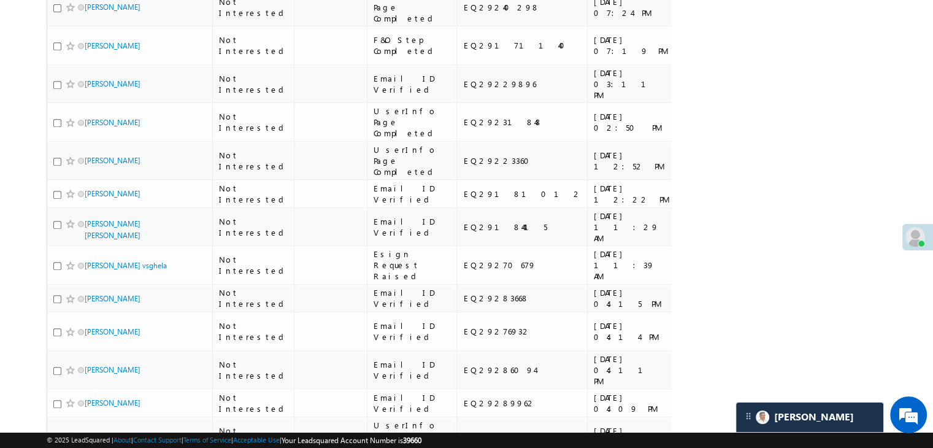
scroll to position [613, 0]
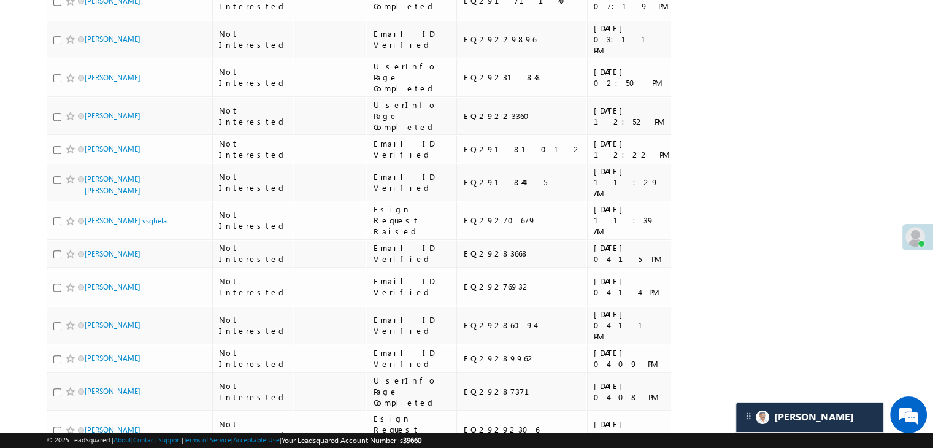
copy div "EQ29298096"
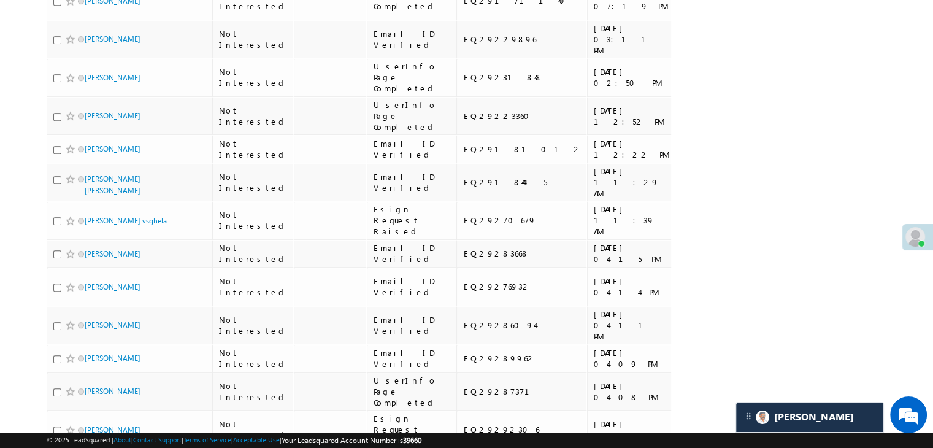
copy div "EQ29305417"
copy div "EQ29271681"
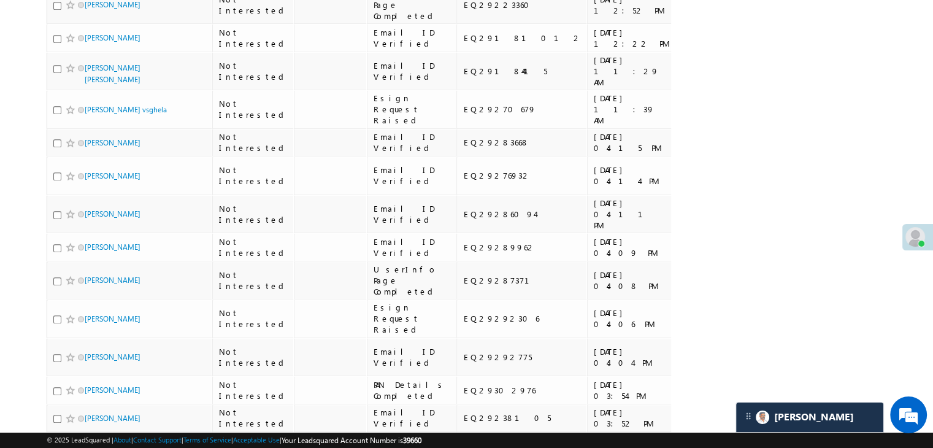
scroll to position [736, 0]
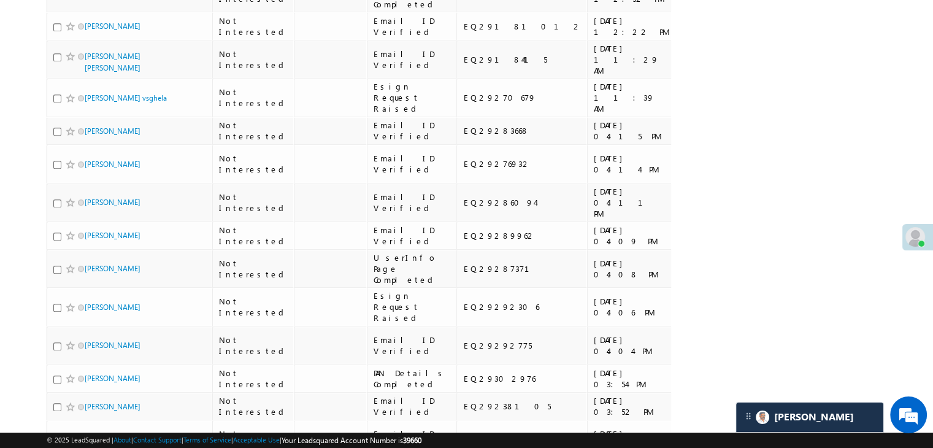
copy div "EQ29240298"
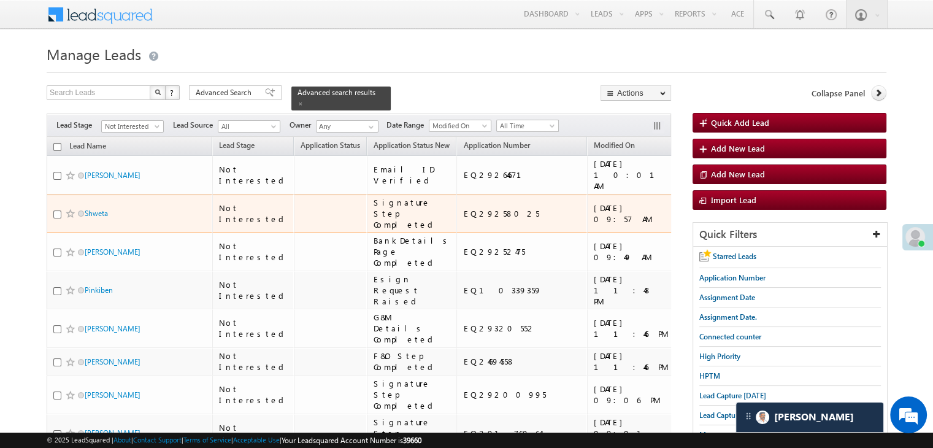
scroll to position [0, 0]
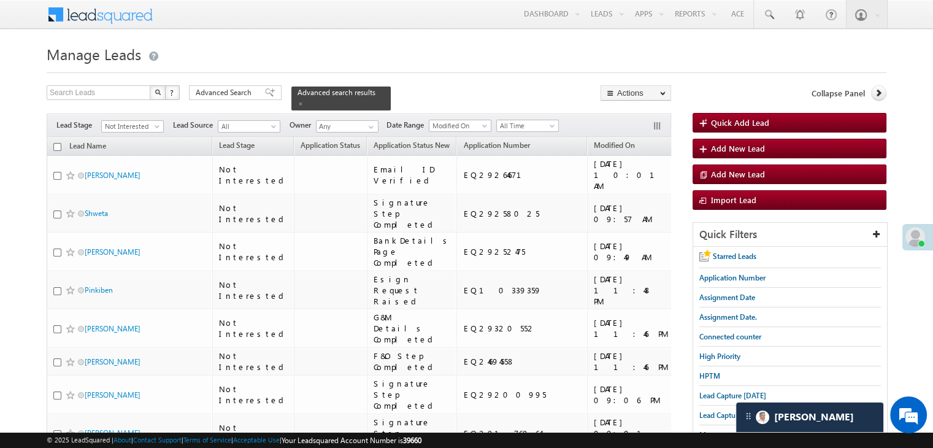
drag, startPoint x: 726, startPoint y: 310, endPoint x: 692, endPoint y: 295, distance: 36.8
click at [726, 312] on span "Assignment Date." at bounding box center [728, 316] width 58 height 9
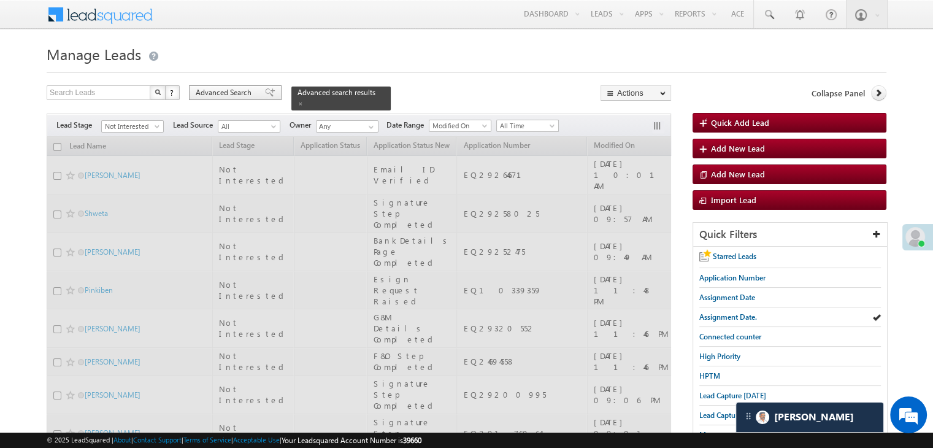
click at [265, 90] on span at bounding box center [270, 92] width 10 height 9
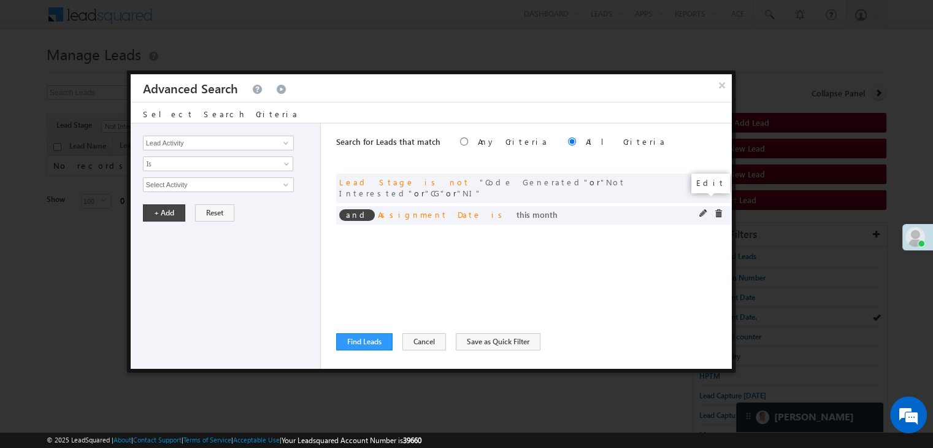
click at [702, 209] on span at bounding box center [703, 213] width 9 height 9
click at [200, 187] on span "This Month" at bounding box center [210, 184] width 133 height 11
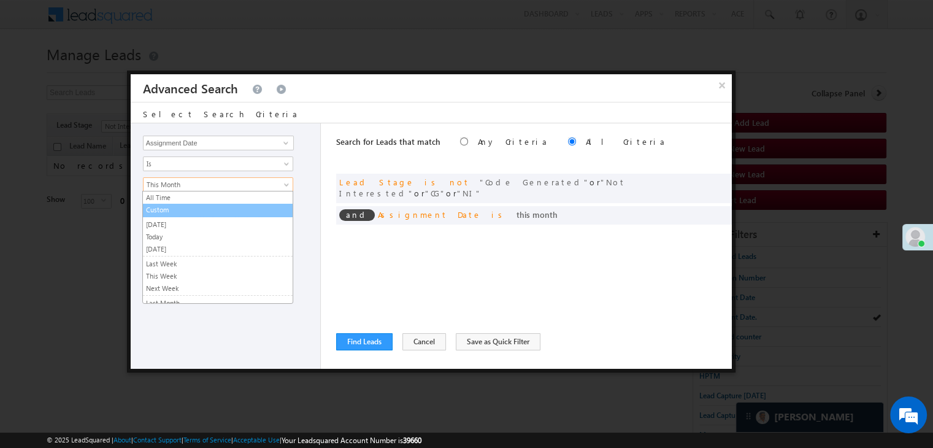
click at [193, 211] on link "Custom" at bounding box center [218, 209] width 150 height 11
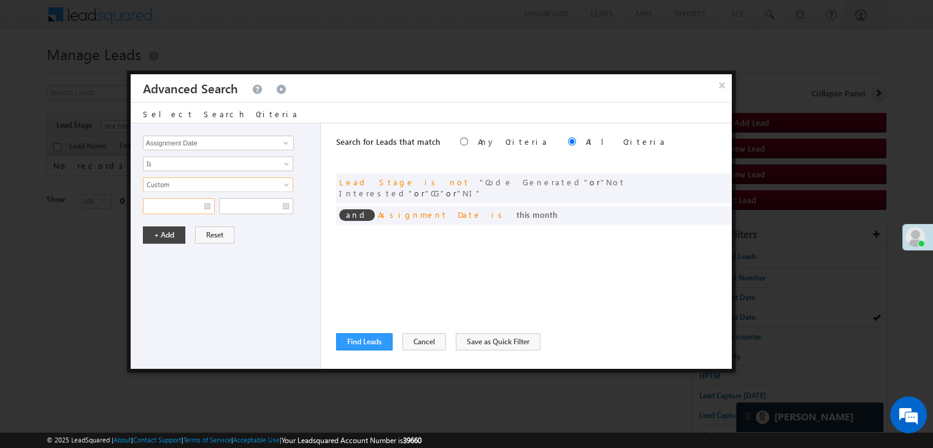
click at [193, 207] on input "text" at bounding box center [179, 206] width 72 height 16
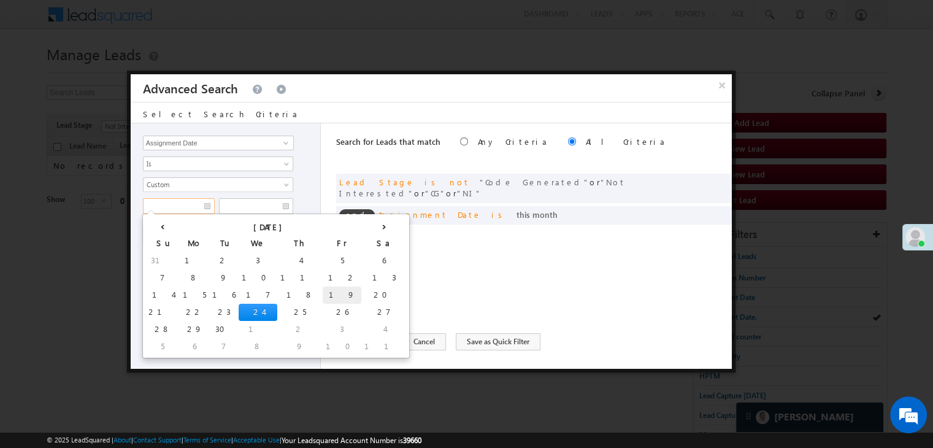
click at [323, 290] on td "19" at bounding box center [342, 295] width 39 height 17
type input "09/19/25"
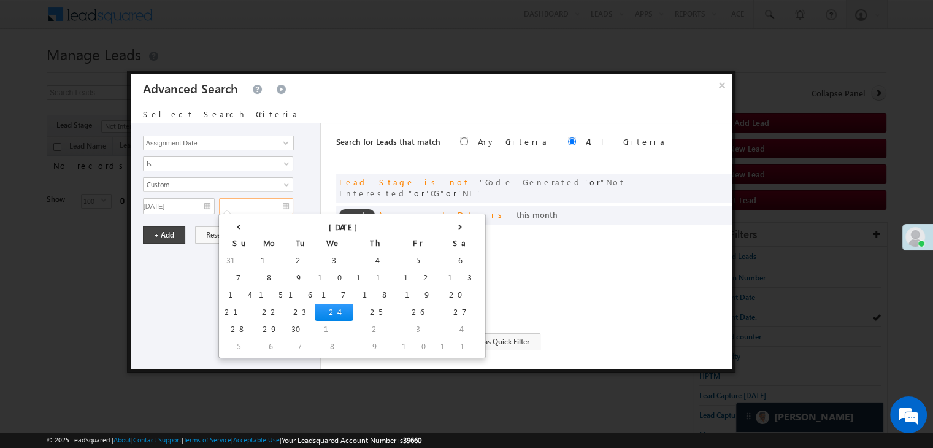
click at [270, 207] on input "text" at bounding box center [256, 206] width 74 height 16
click at [233, 307] on td "21" at bounding box center [238, 312] width 34 height 17
type input "[DATE]"
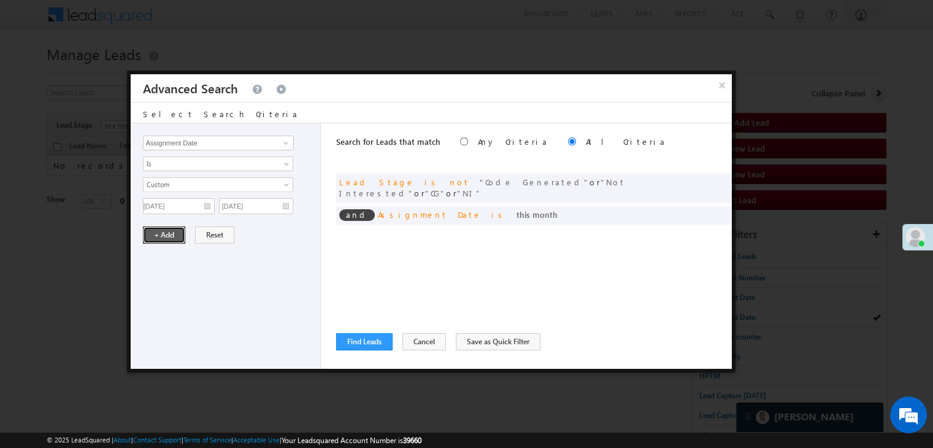
click at [171, 237] on button "+ Add" at bounding box center [164, 234] width 42 height 17
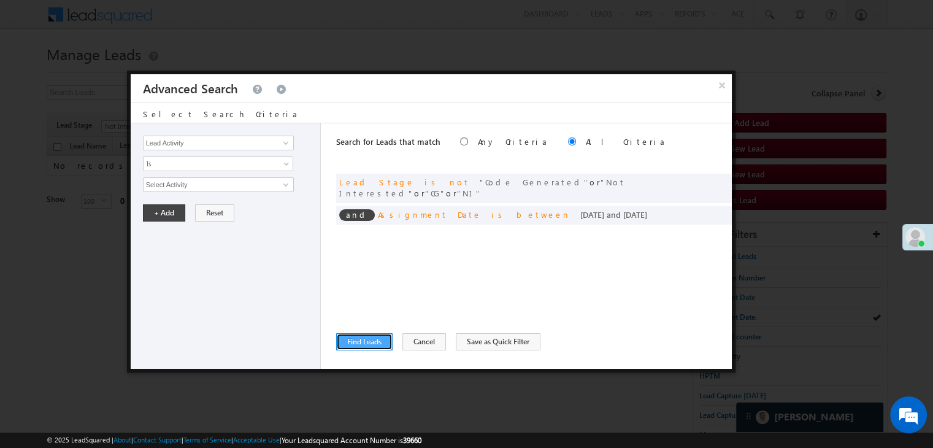
click at [356, 334] on button "Find Leads" at bounding box center [364, 341] width 56 height 17
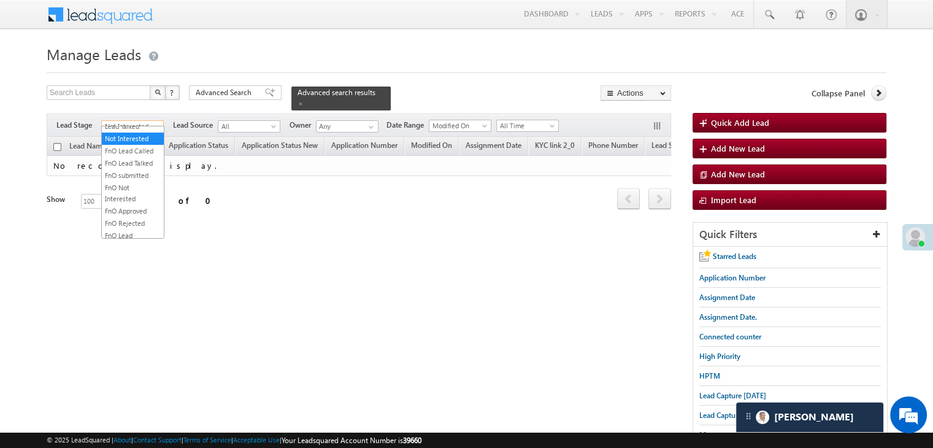
click at [150, 121] on span "Not Interested" at bounding box center [131, 126] width 58 height 11
click at [145, 133] on link "All" at bounding box center [133, 132] width 62 height 11
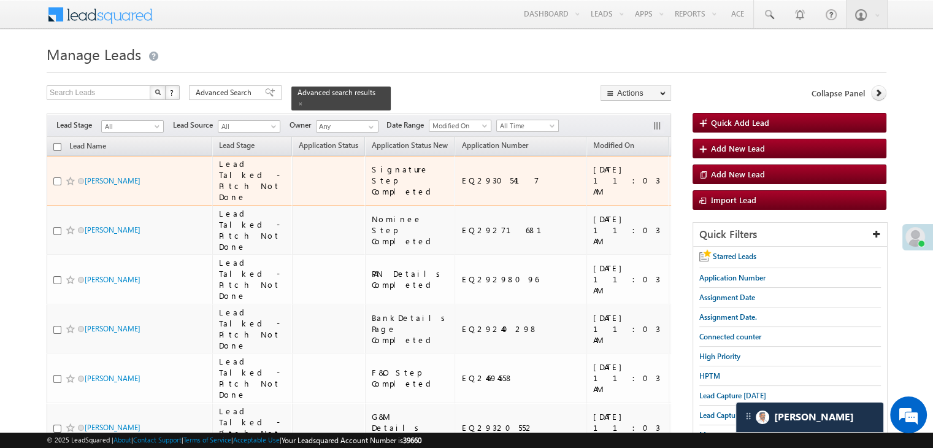
click at [58, 185] on input "checkbox" at bounding box center [57, 181] width 8 height 8
checkbox input "true"
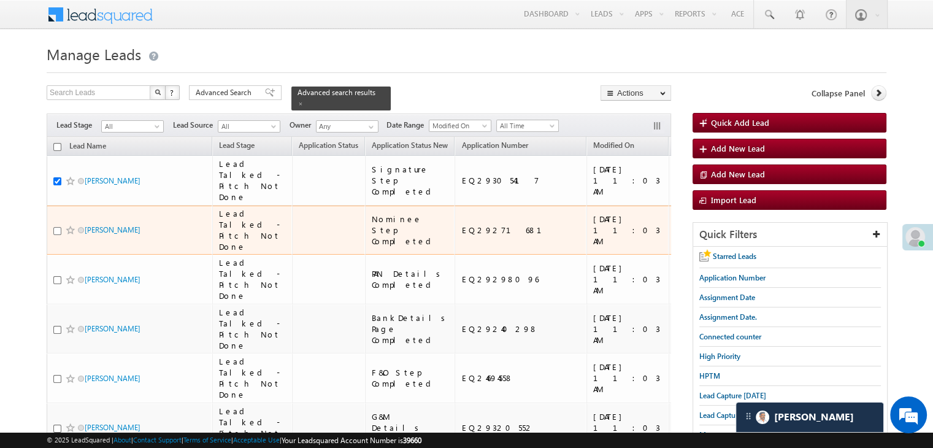
click at [54, 235] on input "checkbox" at bounding box center [57, 231] width 8 height 8
checkbox input "true"
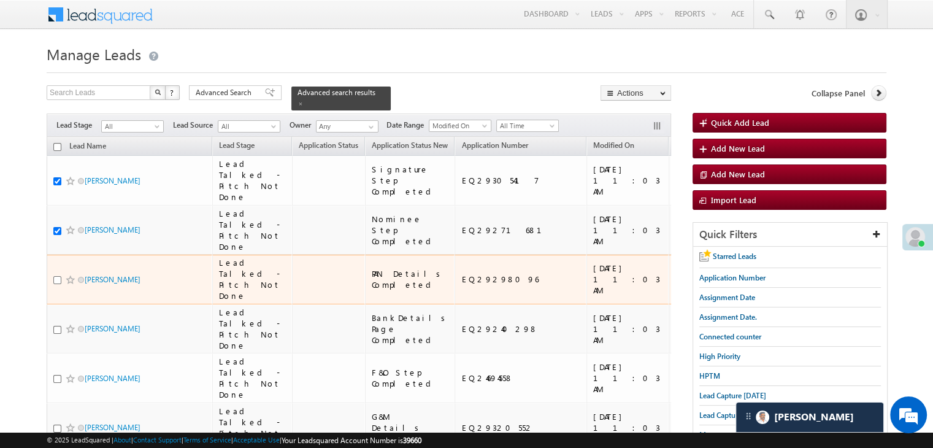
click at [58, 284] on input "checkbox" at bounding box center [57, 280] width 8 height 8
checkbox input "true"
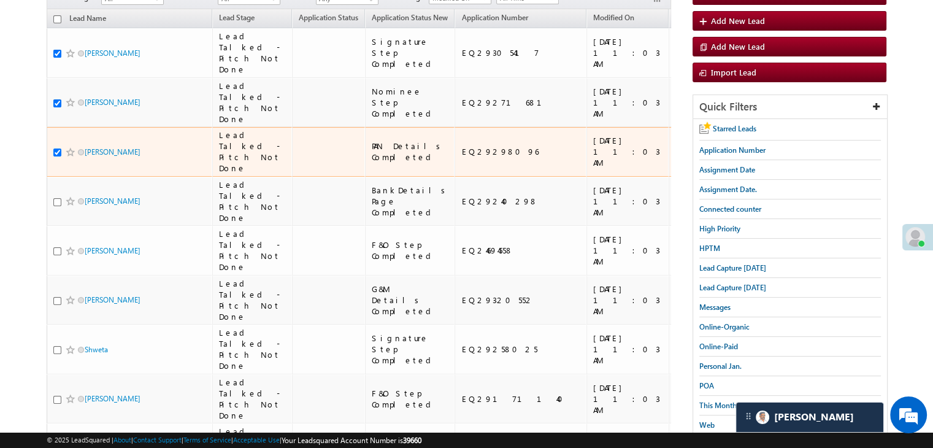
scroll to position [184, 0]
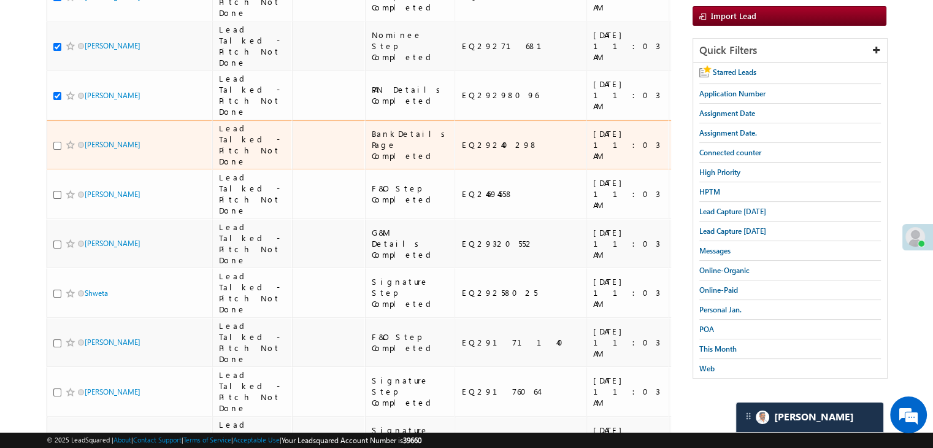
click at [55, 150] on input "checkbox" at bounding box center [57, 146] width 8 height 8
checkbox input "true"
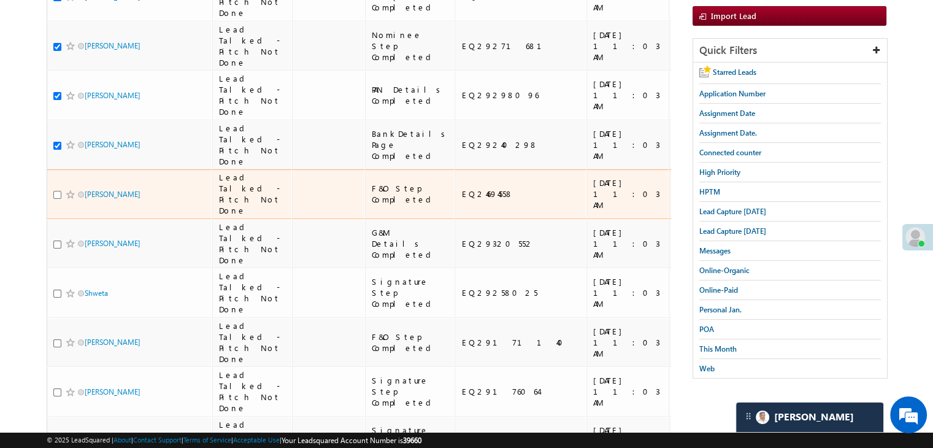
click at [58, 199] on input "checkbox" at bounding box center [57, 195] width 8 height 8
checkbox input "true"
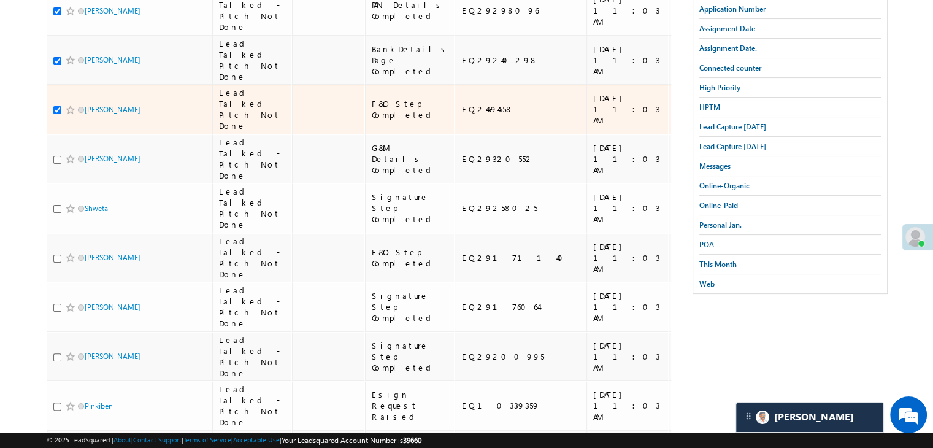
scroll to position [307, 0]
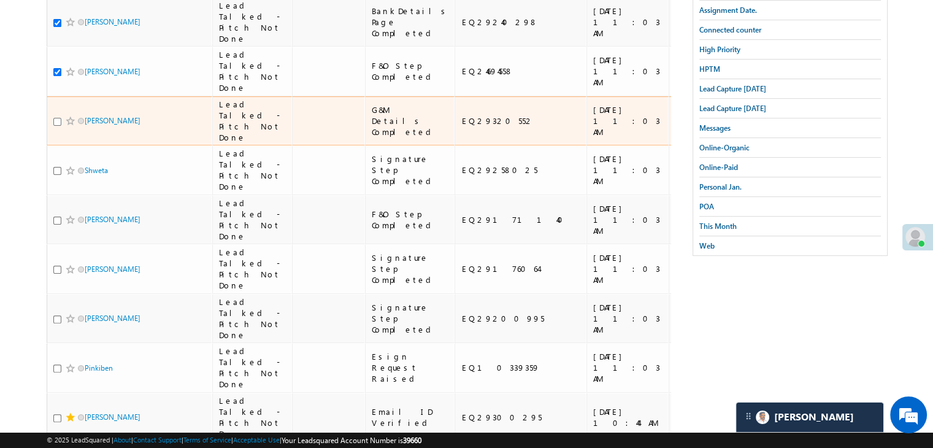
click at [57, 126] on input "checkbox" at bounding box center [57, 122] width 8 height 8
checkbox input "true"
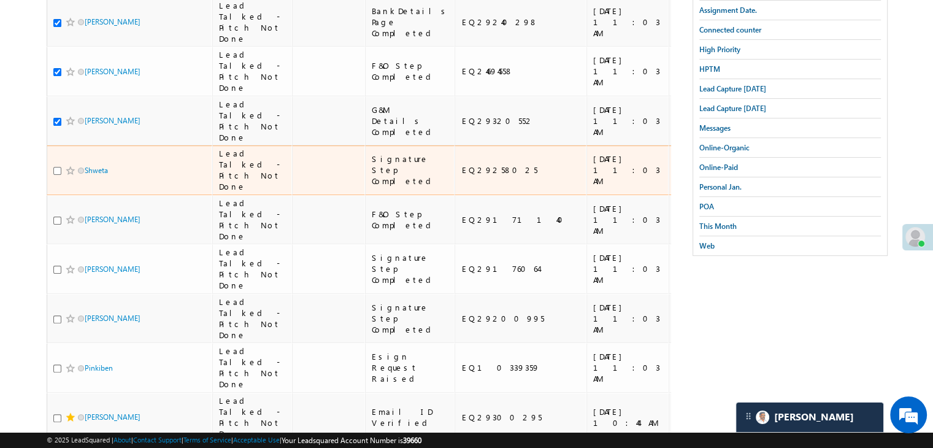
click at [56, 175] on input "checkbox" at bounding box center [57, 171] width 8 height 8
checkbox input "true"
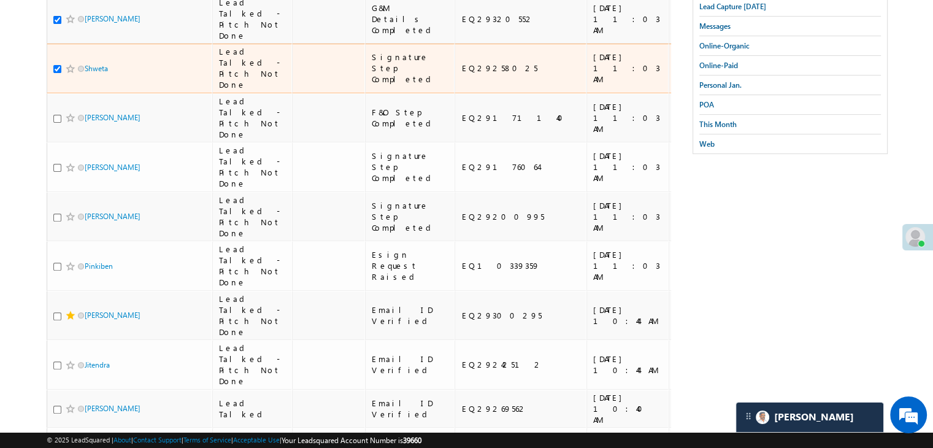
scroll to position [429, 0]
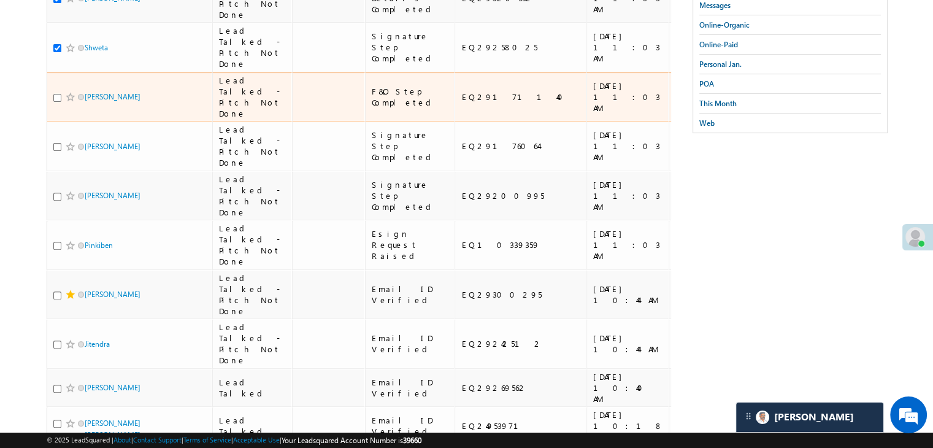
click at [57, 102] on input "checkbox" at bounding box center [57, 98] width 8 height 8
checkbox input "true"
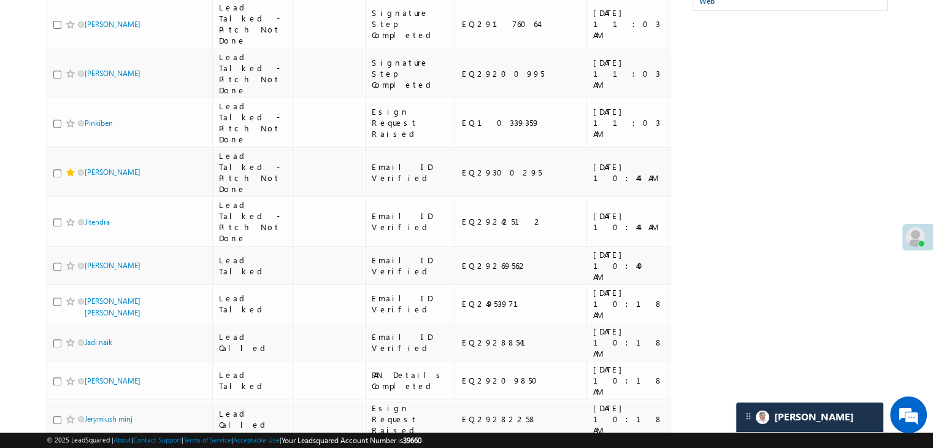
scroll to position [552, 0]
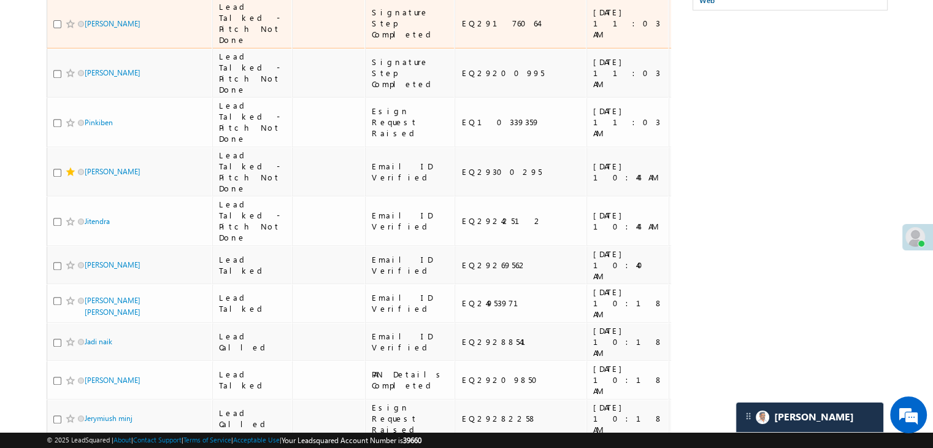
click at [58, 28] on input "checkbox" at bounding box center [57, 24] width 8 height 8
checkbox input "true"
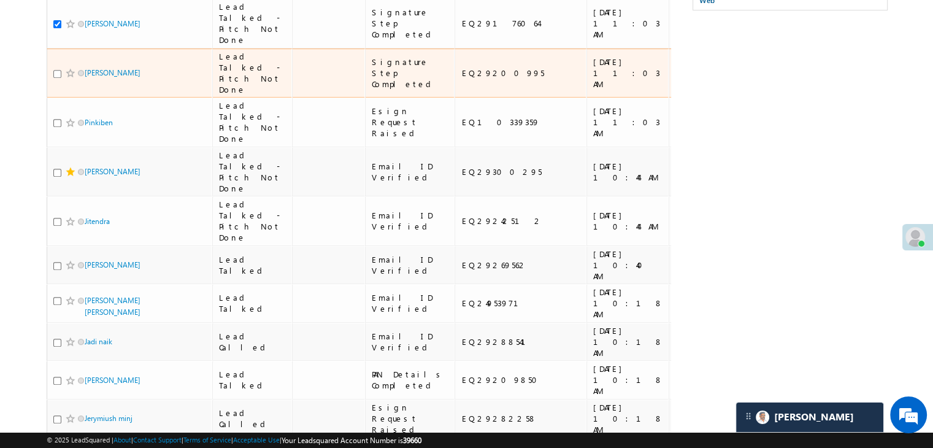
click at [56, 78] on input "checkbox" at bounding box center [57, 74] width 8 height 8
checkbox input "true"
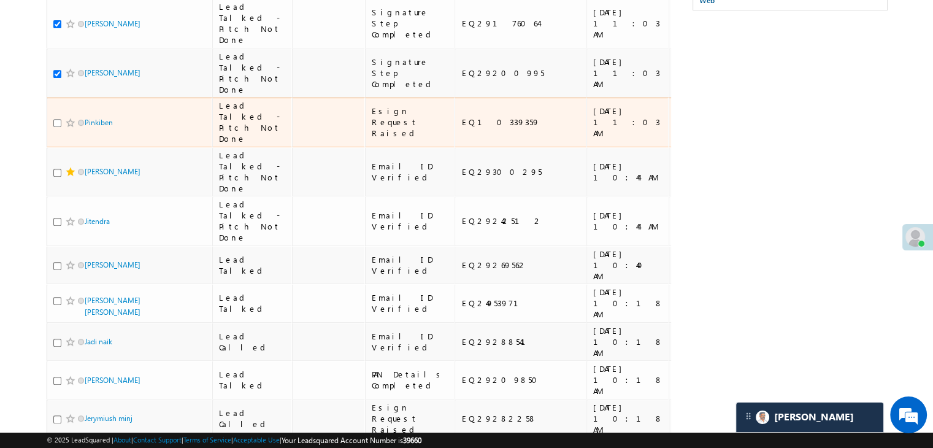
click at [55, 127] on input "checkbox" at bounding box center [57, 123] width 8 height 8
checkbox input "true"
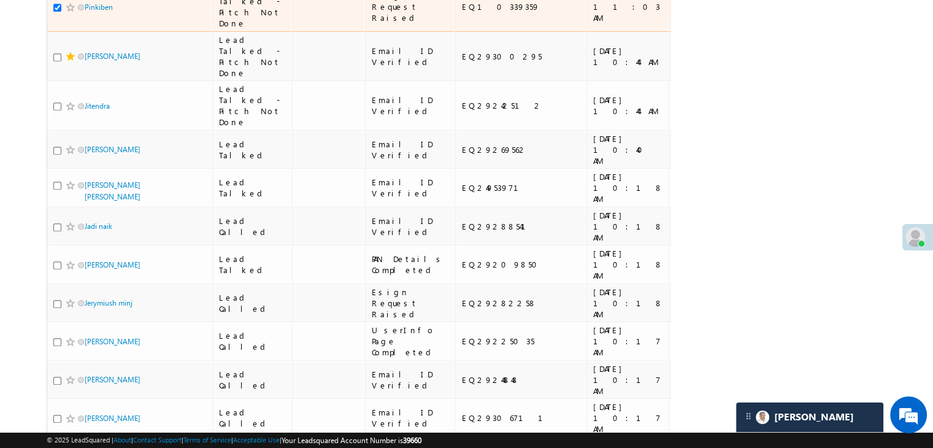
scroll to position [675, 0]
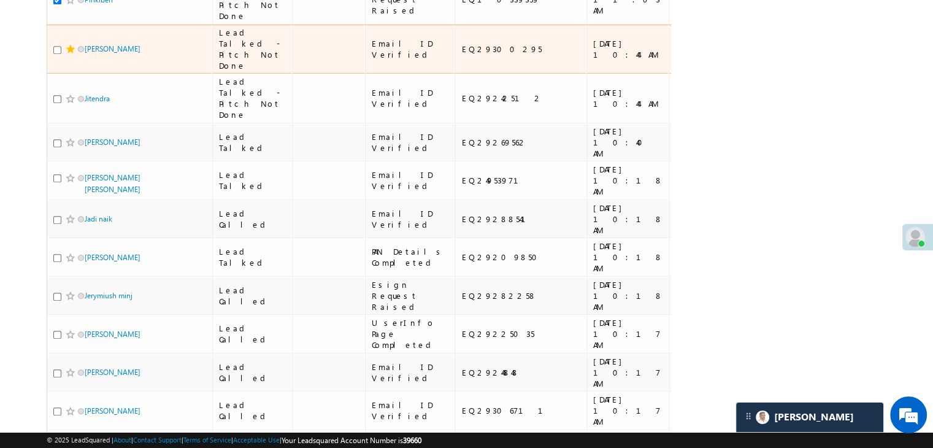
click at [57, 54] on input "checkbox" at bounding box center [57, 50] width 8 height 8
checkbox input "true"
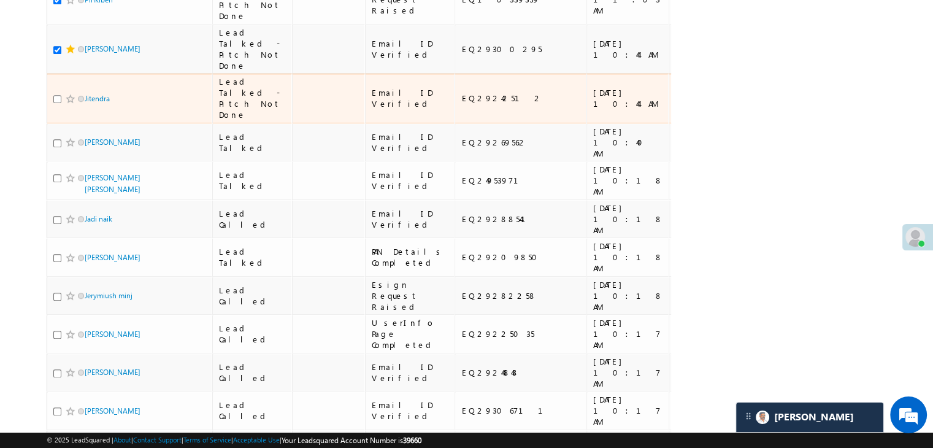
click at [58, 103] on input "checkbox" at bounding box center [57, 99] width 8 height 8
checkbox input "true"
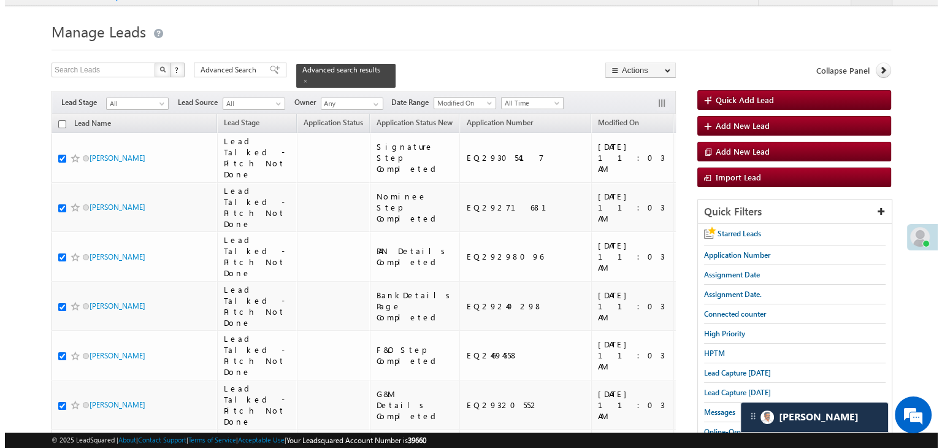
scroll to position [0, 0]
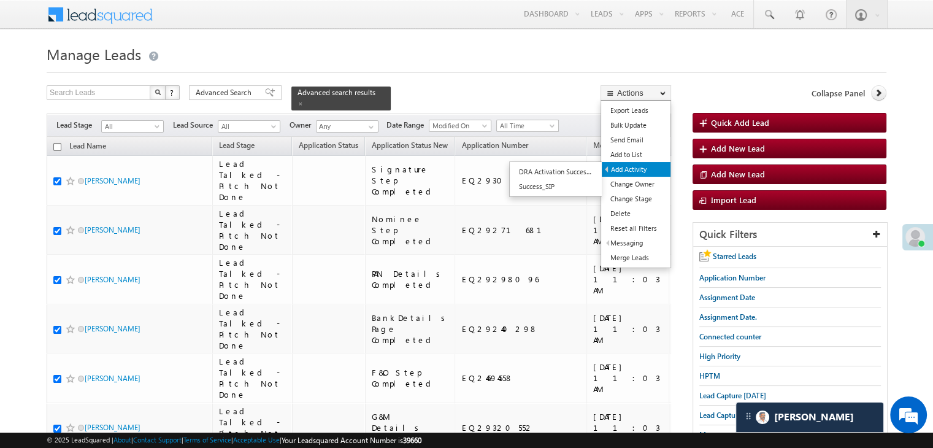
click at [624, 166] on link "Add Activity" at bounding box center [636, 169] width 69 height 15
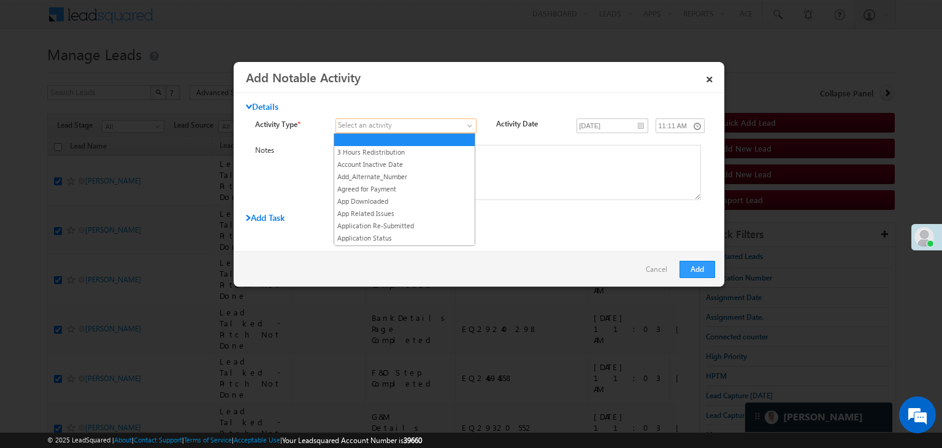
click at [423, 128] on span at bounding box center [398, 125] width 125 height 11
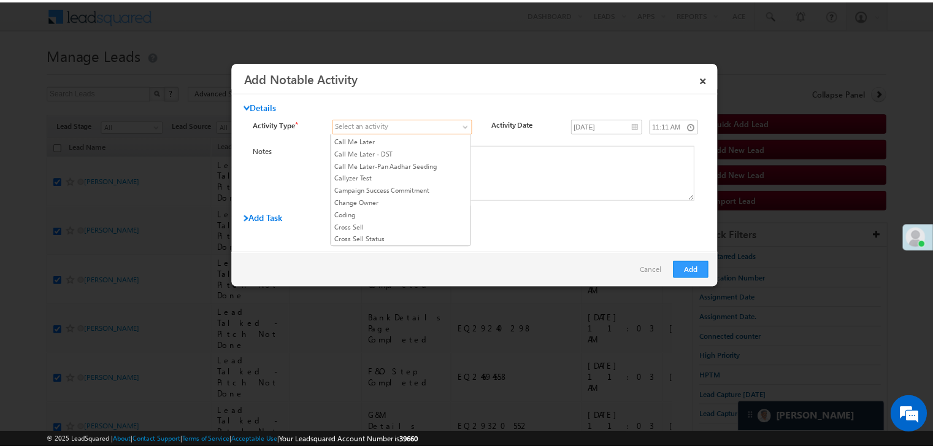
scroll to position [245, 0]
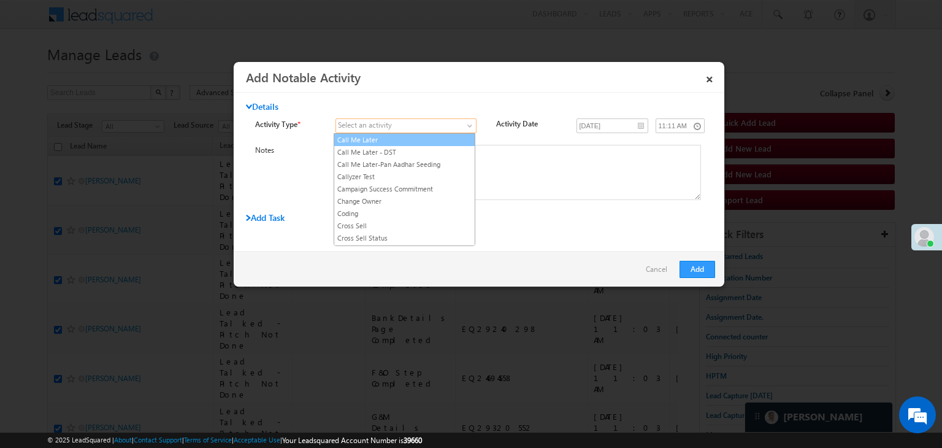
click at [401, 139] on link "Call Me Later" at bounding box center [404, 139] width 140 height 11
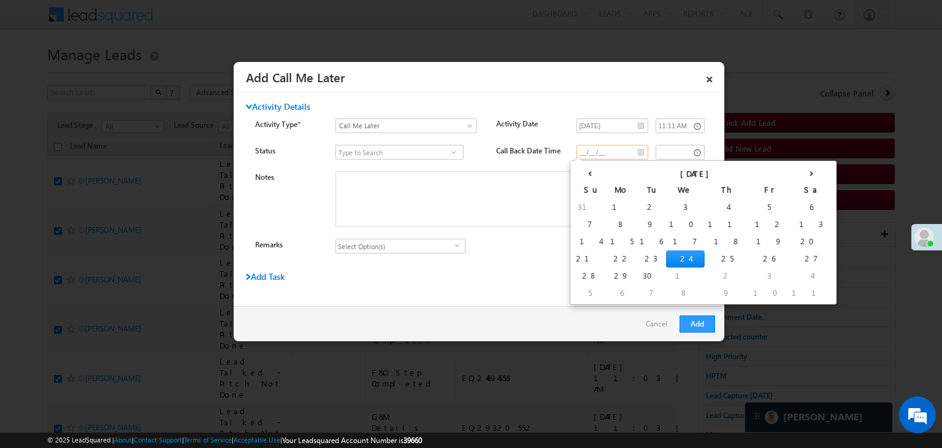
click at [633, 149] on input "__/__/__" at bounding box center [613, 152] width 72 height 15
click at [666, 256] on td "24" at bounding box center [685, 258] width 39 height 17
type input "09/24/25"
type input "11:11 AM"
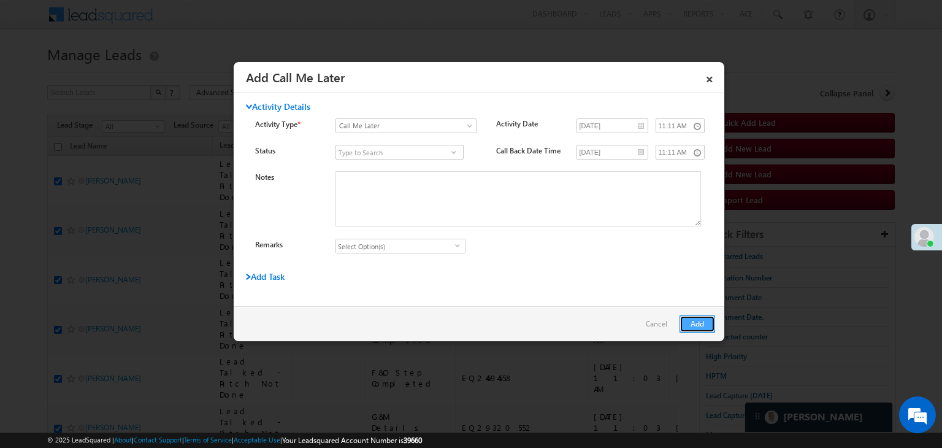
click at [699, 322] on button "Add" at bounding box center [698, 323] width 36 height 17
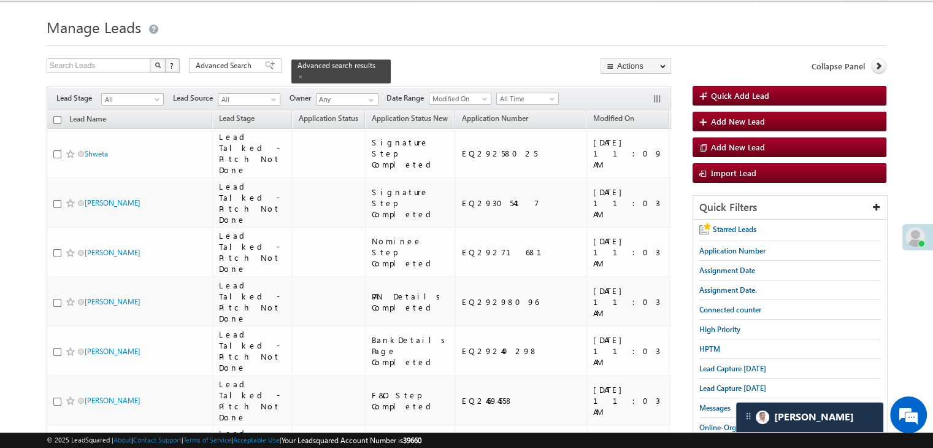
scroll to position [61, 0]
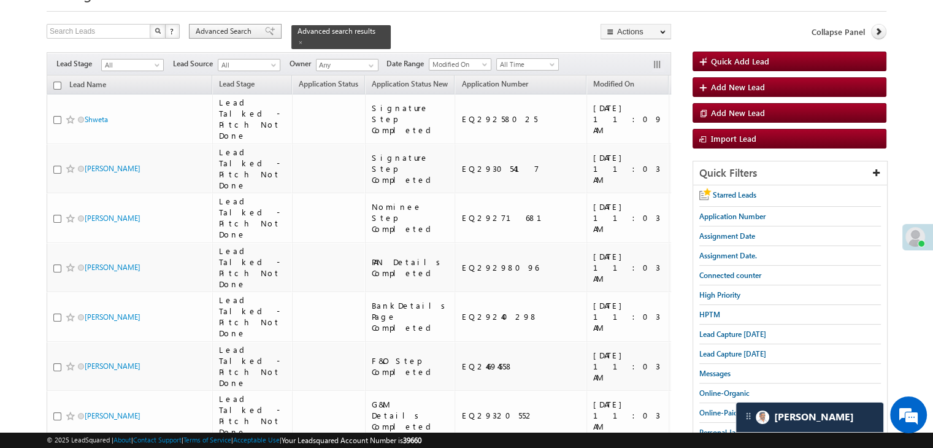
click at [250, 30] on span "Advanced Search" at bounding box center [226, 31] width 60 height 11
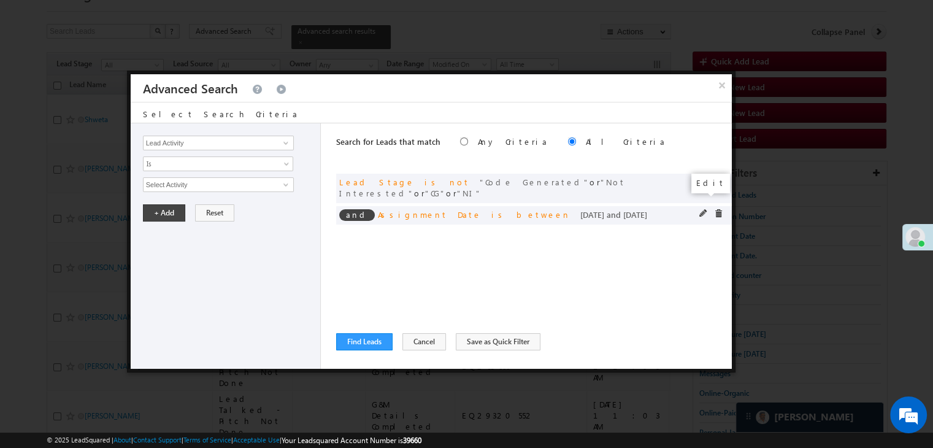
click at [699, 209] on span at bounding box center [703, 213] width 9 height 9
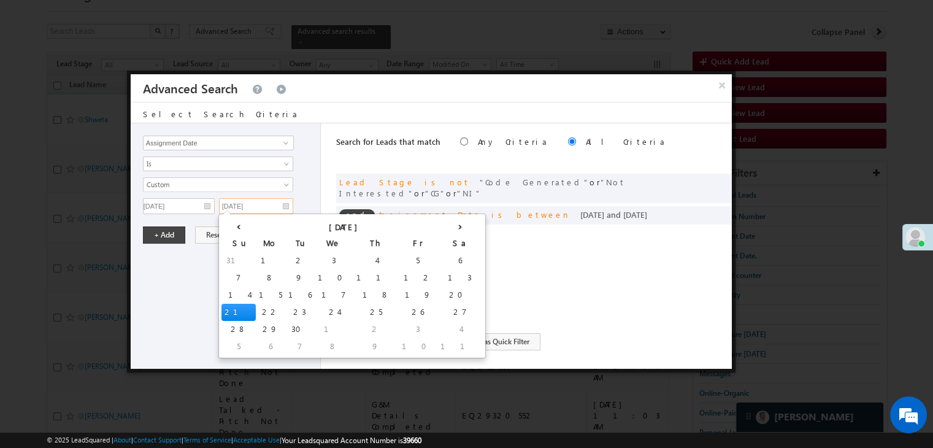
click at [275, 210] on input "[DATE]" at bounding box center [256, 206] width 74 height 16
click at [399, 290] on td "19" at bounding box center [418, 295] width 39 height 17
type input "09/19/25"
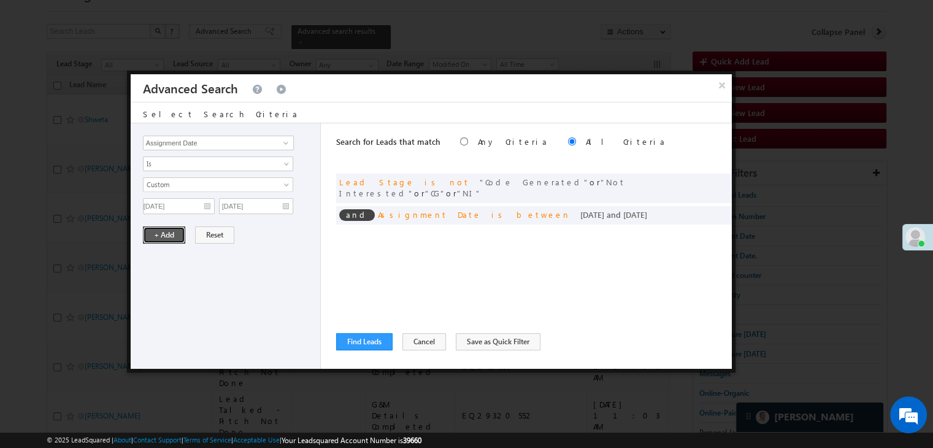
click at [169, 230] on button "+ Add" at bounding box center [164, 234] width 42 height 17
click at [702, 209] on span at bounding box center [703, 213] width 9 height 9
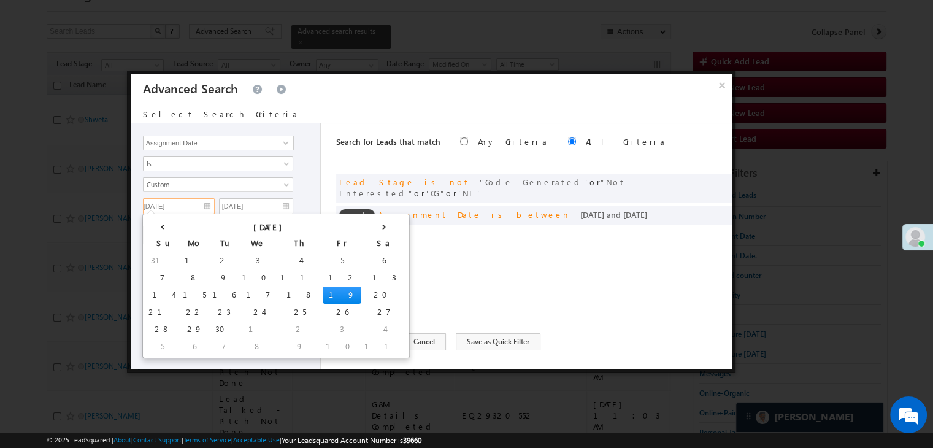
click at [204, 206] on input "09/19/25" at bounding box center [179, 206] width 72 height 16
click at [361, 291] on td "20" at bounding box center [383, 295] width 45 height 17
type input "[DATE]"
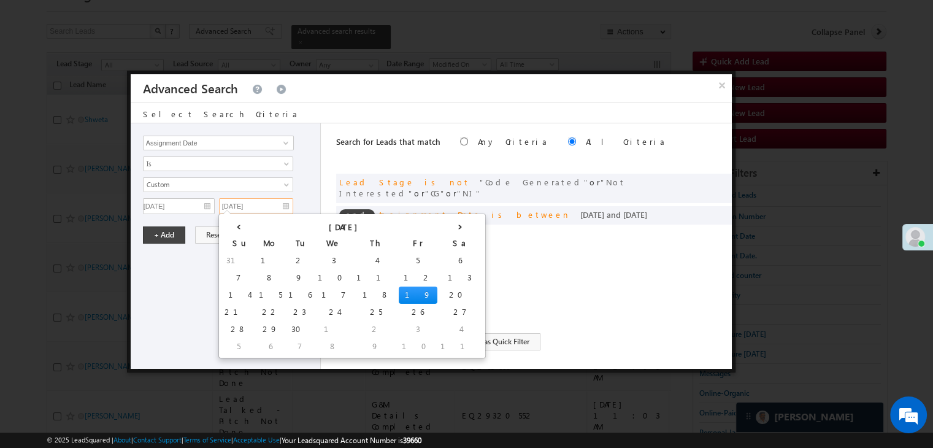
click at [269, 204] on input "09/19/25" at bounding box center [256, 206] width 74 height 16
click at [437, 294] on td "20" at bounding box center [459, 295] width 45 height 17
type input "[DATE]"
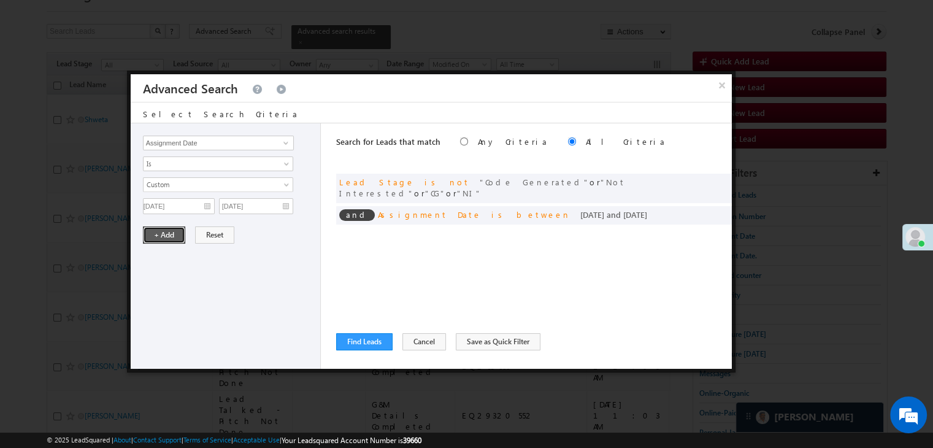
click at [162, 229] on button "+ Add" at bounding box center [164, 234] width 42 height 17
click at [364, 337] on button "Find Leads" at bounding box center [364, 341] width 56 height 17
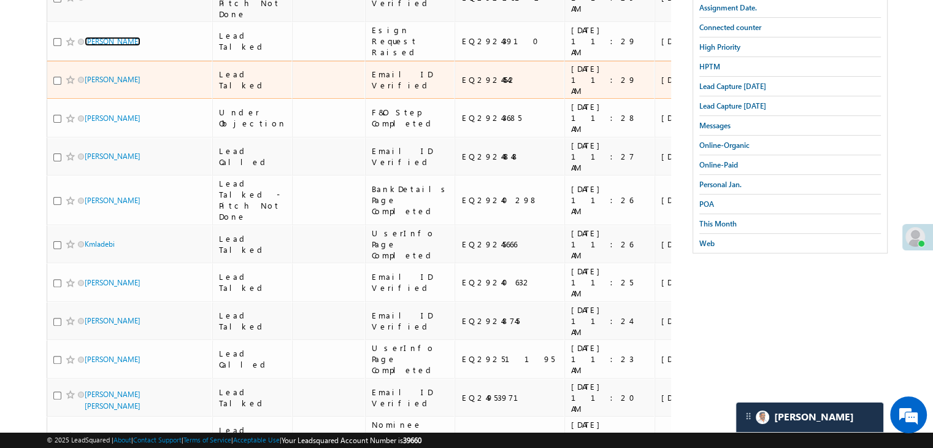
scroll to position [307, 0]
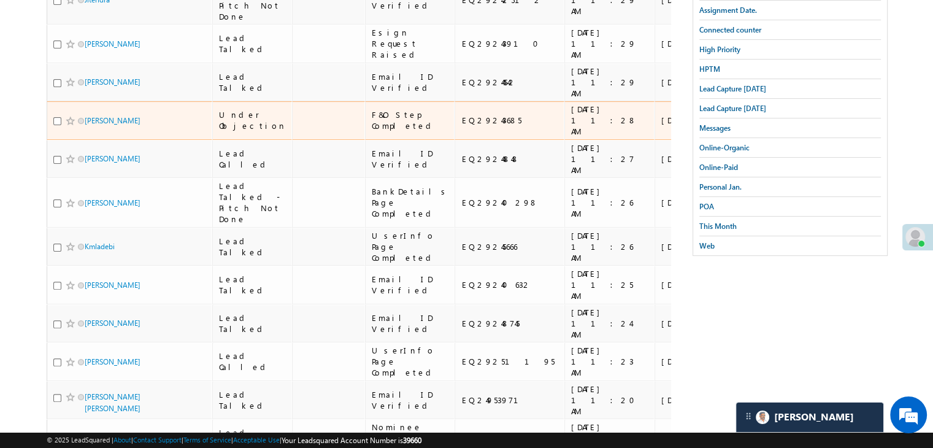
click at [731, 131] on div "[URL][DOMAIN_NAME]" at bounding box center [768, 120] width 75 height 22
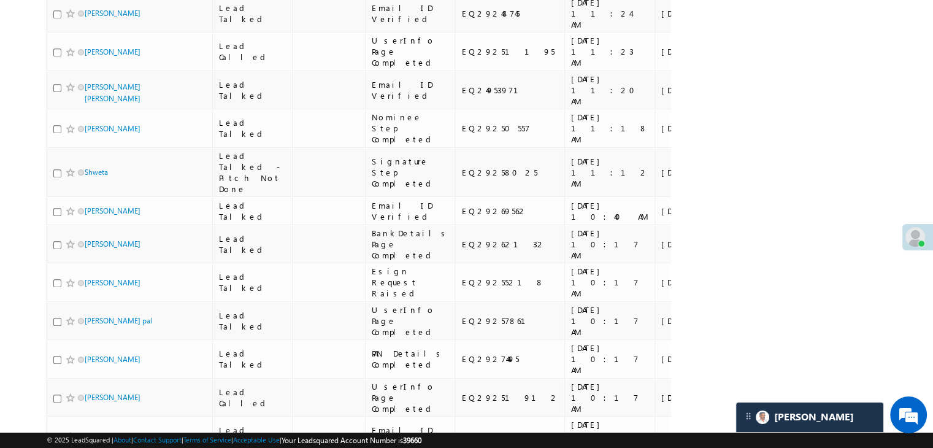
scroll to position [613, 0]
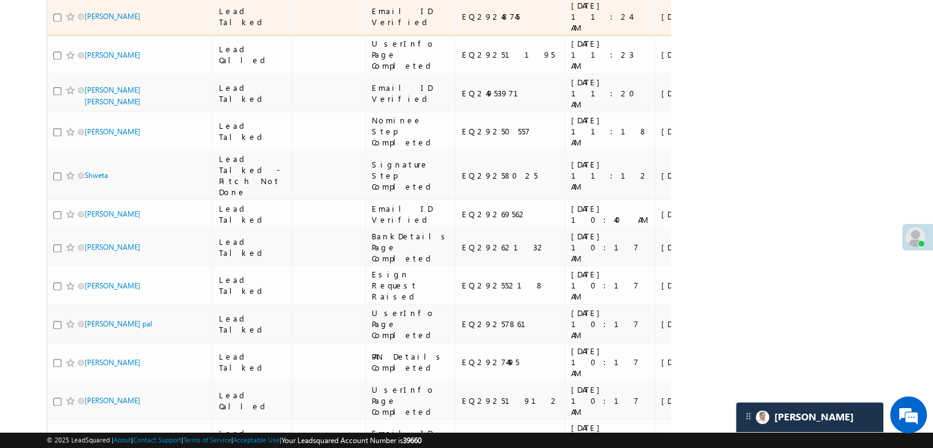
click at [731, 28] on div "[URL][DOMAIN_NAME]" at bounding box center [768, 17] width 75 height 22
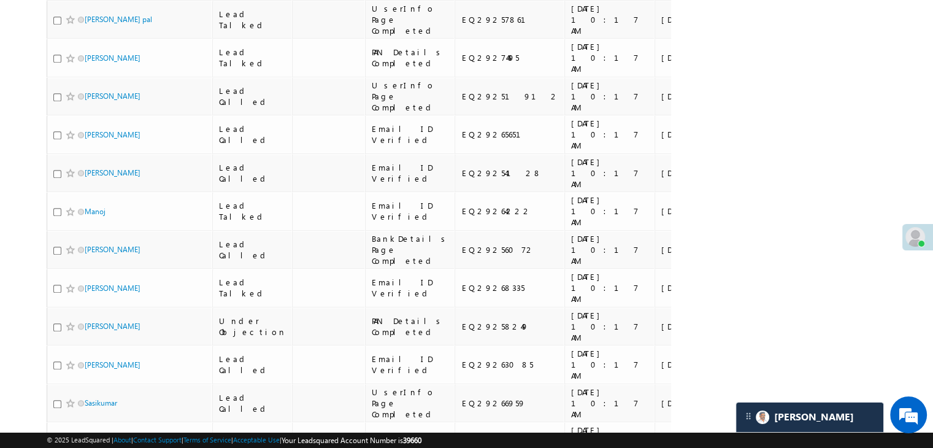
scroll to position [920, 0]
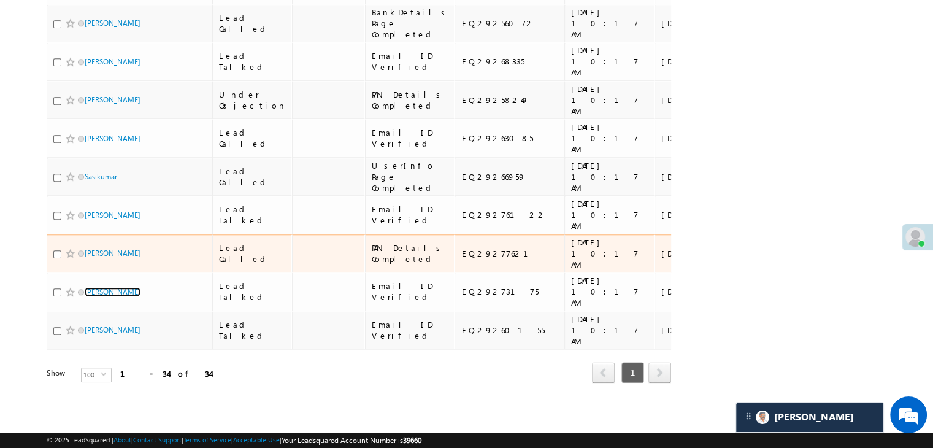
scroll to position [2229, 0]
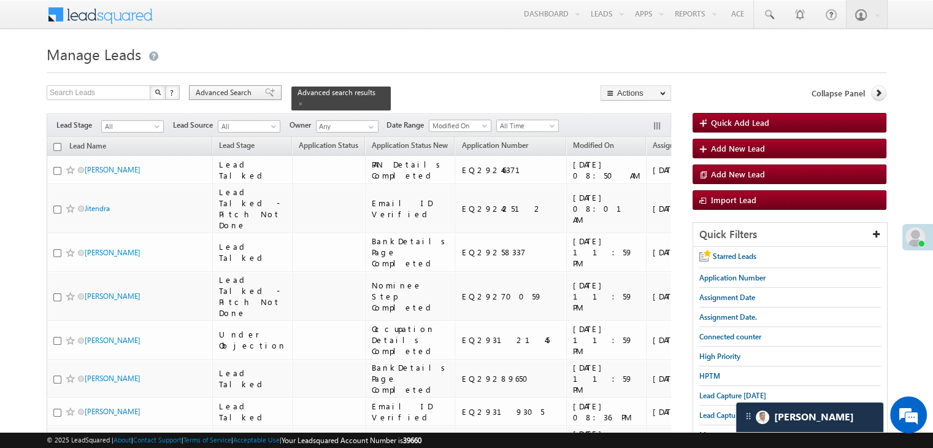
click at [239, 87] on div "Advanced Search" at bounding box center [235, 92] width 93 height 15
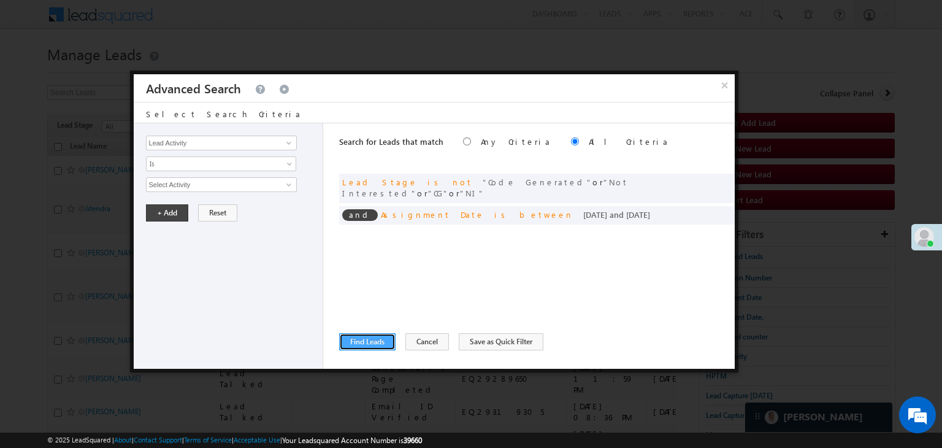
click at [349, 342] on button "Find Leads" at bounding box center [367, 341] width 56 height 17
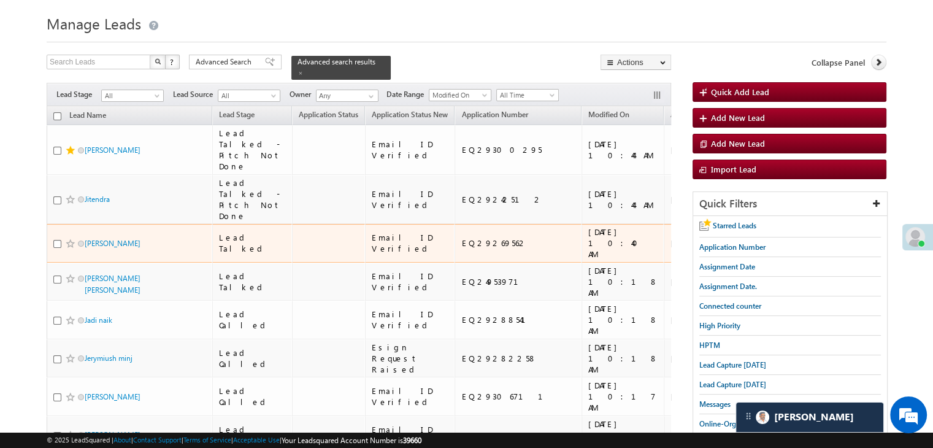
scroll to position [123, 0]
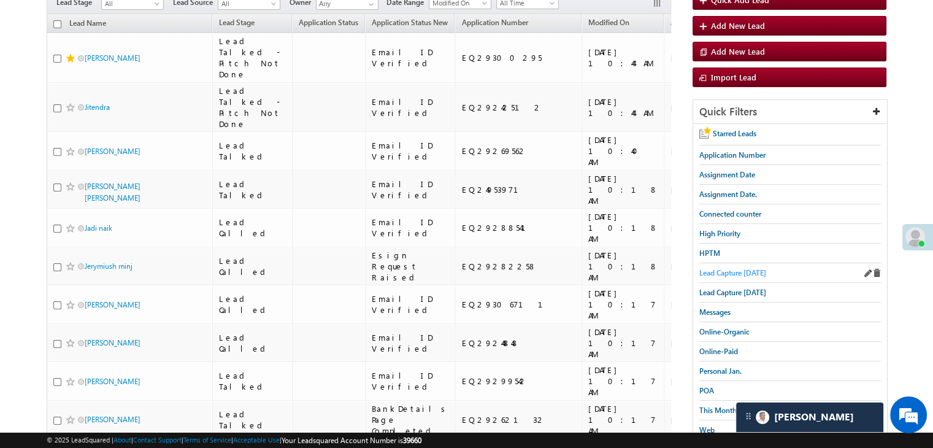
click at [746, 268] on span "Lead Capture [DATE]" at bounding box center [732, 272] width 67 height 9
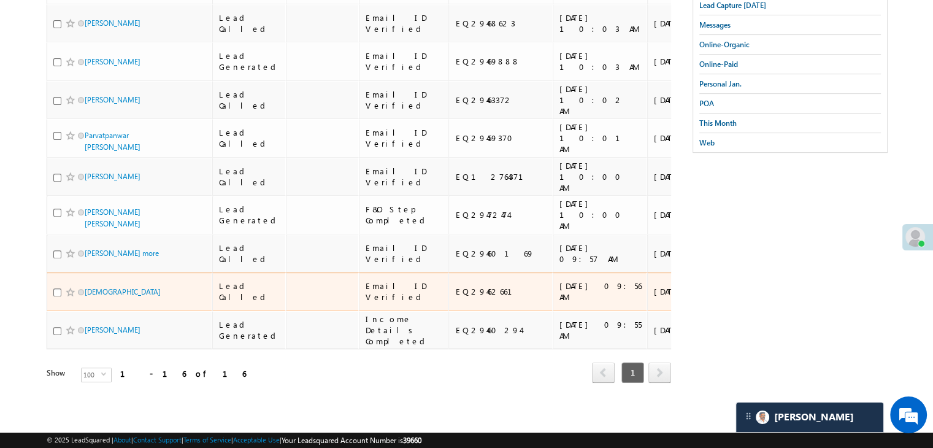
scroll to position [150, 0]
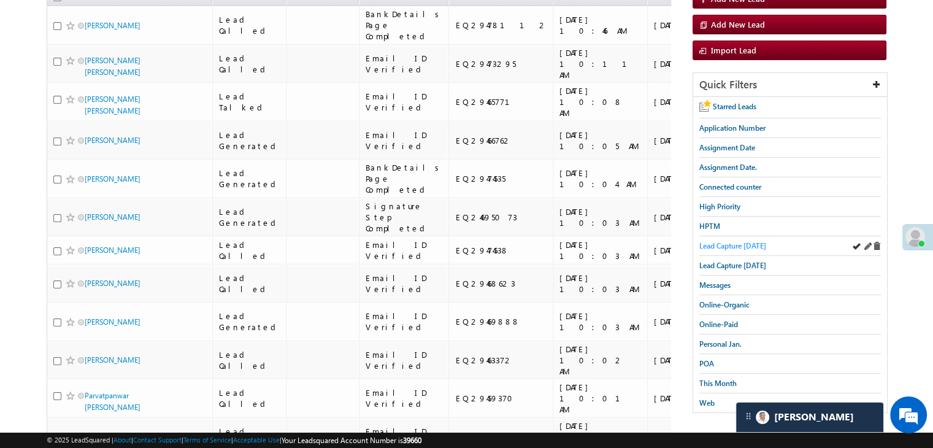
click at [726, 244] on span "Lead Capture [DATE]" at bounding box center [732, 245] width 67 height 9
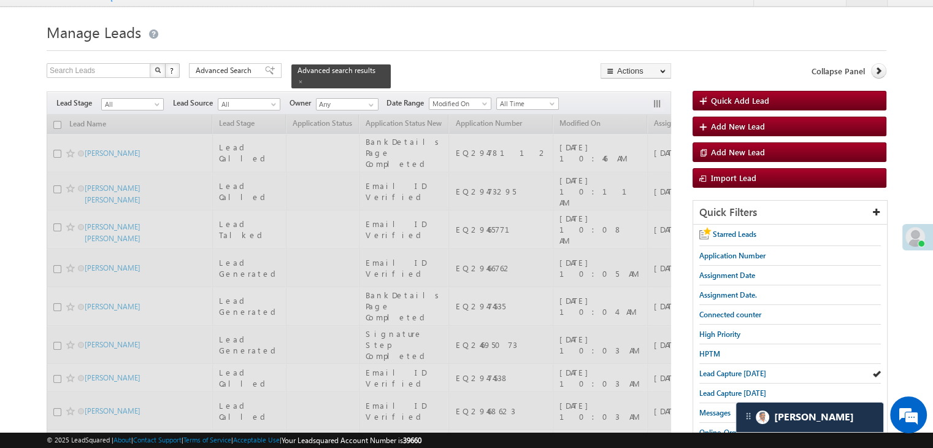
scroll to position [0, 0]
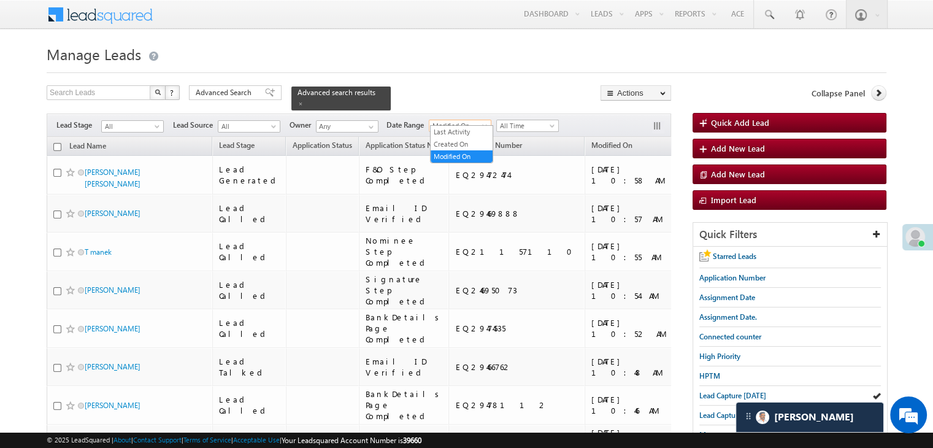
click at [449, 120] on span "Modified On" at bounding box center [458, 125] width 58 height 11
click at [464, 67] on div at bounding box center [467, 69] width 840 height 8
click at [520, 121] on span "All Time" at bounding box center [526, 125] width 58 height 11
click at [520, 89] on div "Search Leads X ? 17 results found Advanced Search Advanced Search Advanced sear…" at bounding box center [359, 97] width 625 height 25
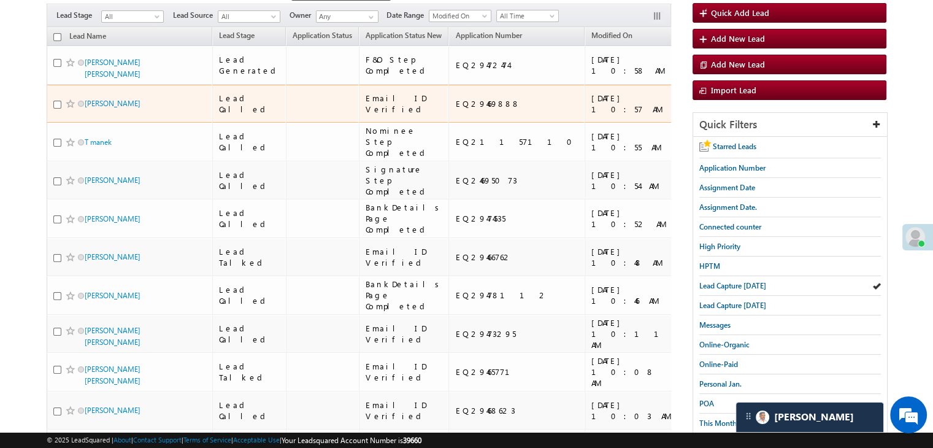
scroll to position [123, 0]
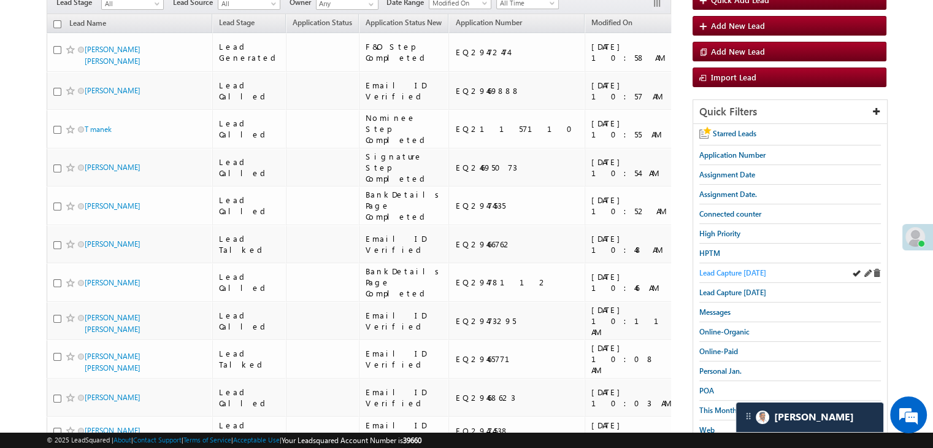
click at [740, 271] on span "Lead Capture today" at bounding box center [732, 272] width 67 height 9
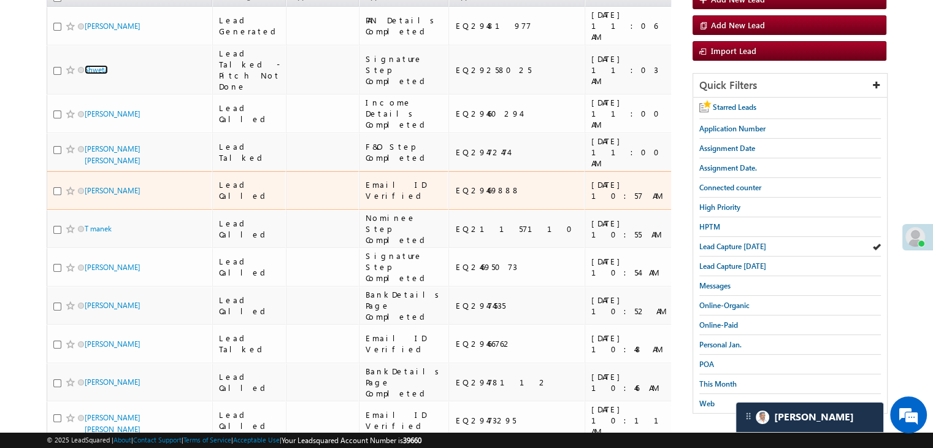
scroll to position [184, 0]
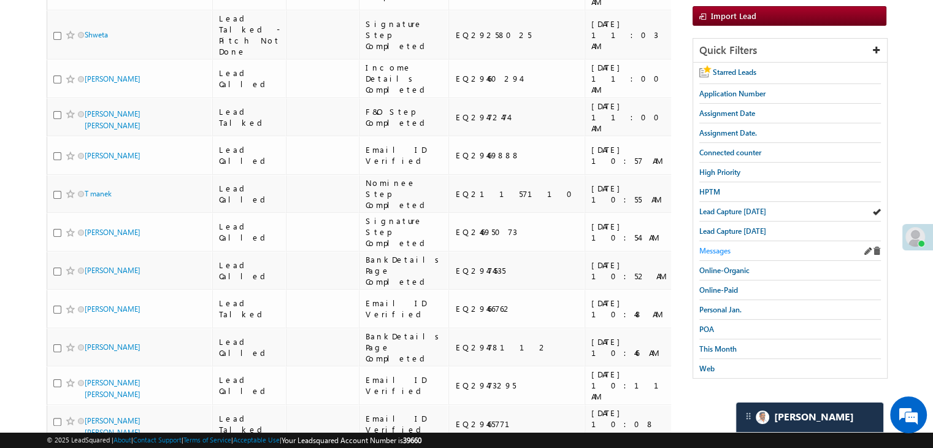
click at [712, 246] on span "Messages" at bounding box center [714, 250] width 31 height 9
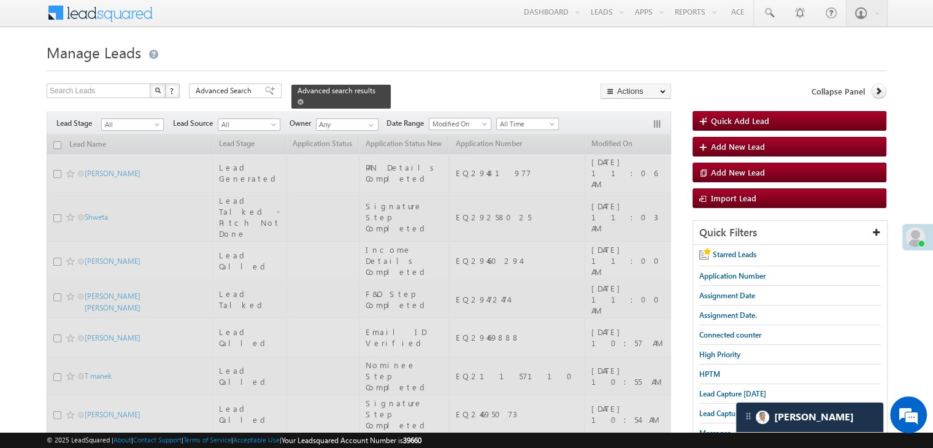
scroll to position [0, 0]
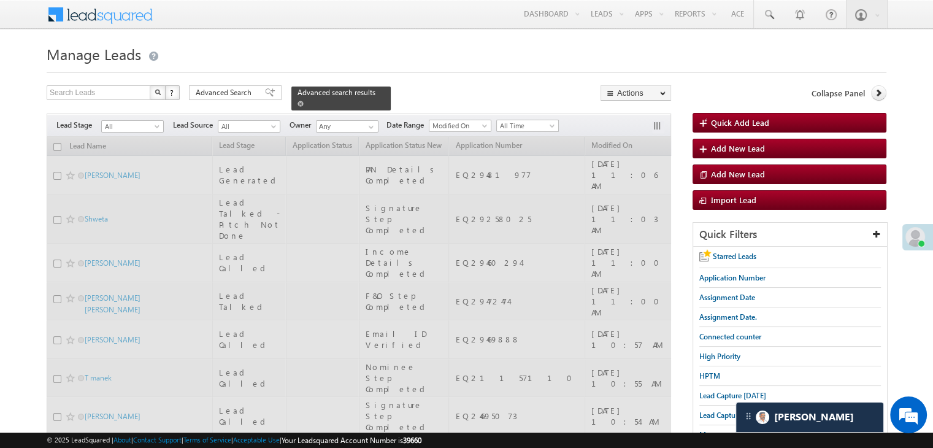
click at [304, 101] on span at bounding box center [301, 104] width 6 height 6
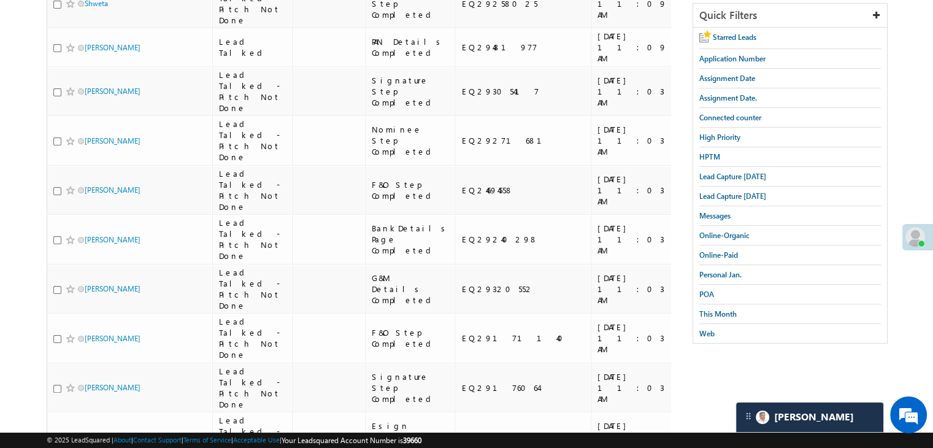
scroll to position [184, 0]
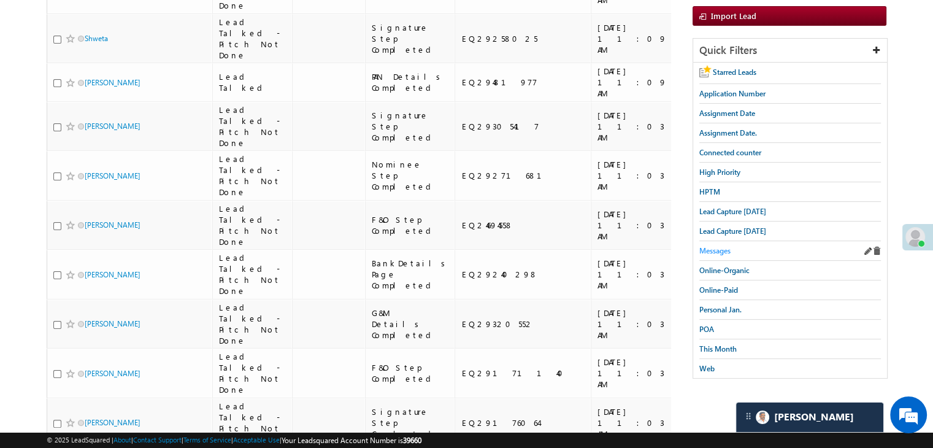
click at [713, 248] on span "Messages" at bounding box center [714, 250] width 31 height 9
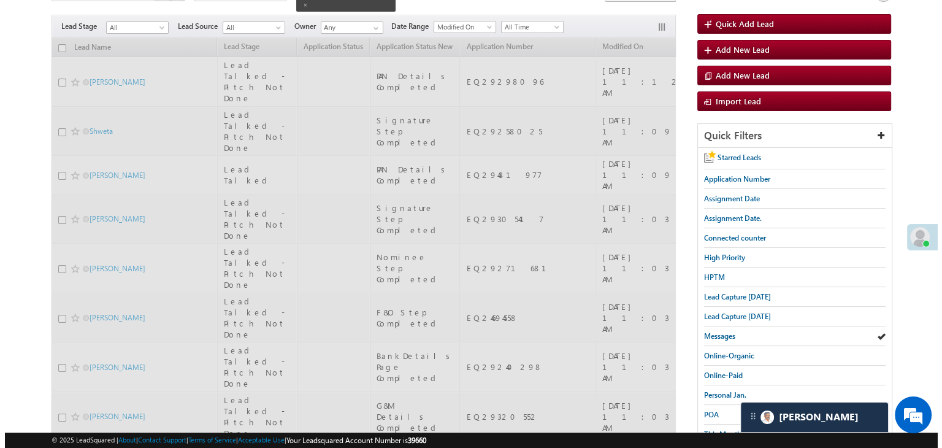
scroll to position [0, 0]
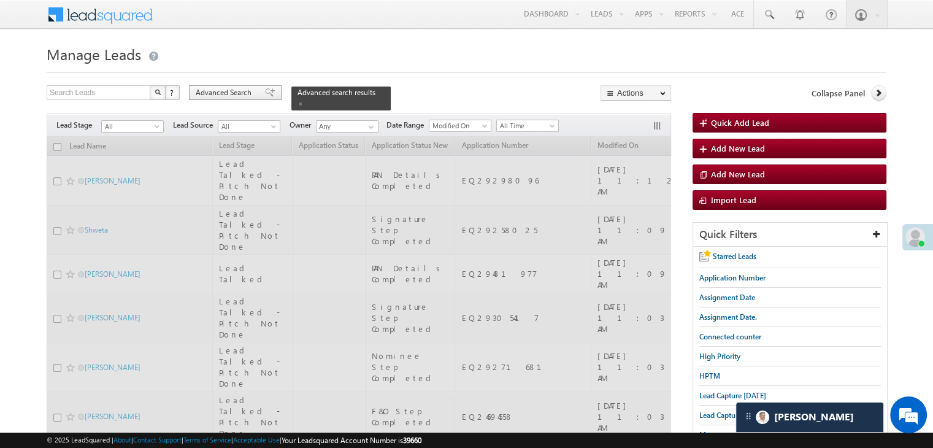
click at [265, 91] on span at bounding box center [270, 92] width 10 height 9
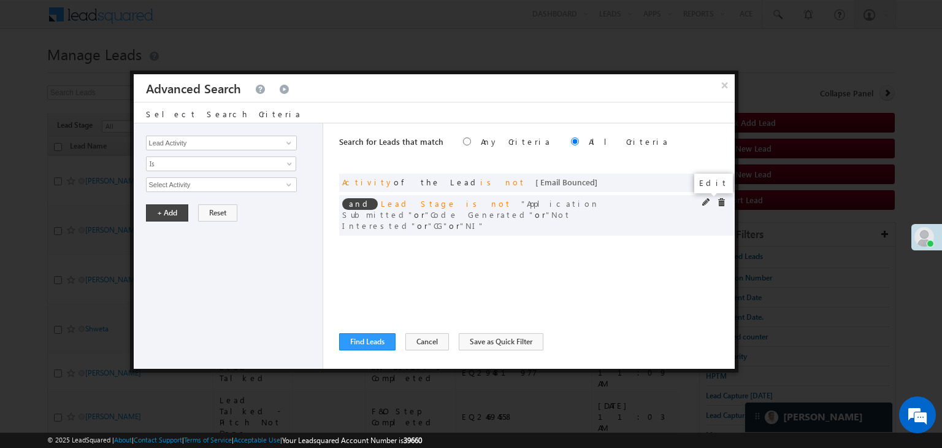
click at [704, 204] on span at bounding box center [706, 202] width 9 height 9
click at [201, 187] on span "5 selected" at bounding box center [216, 184] width 139 height 13
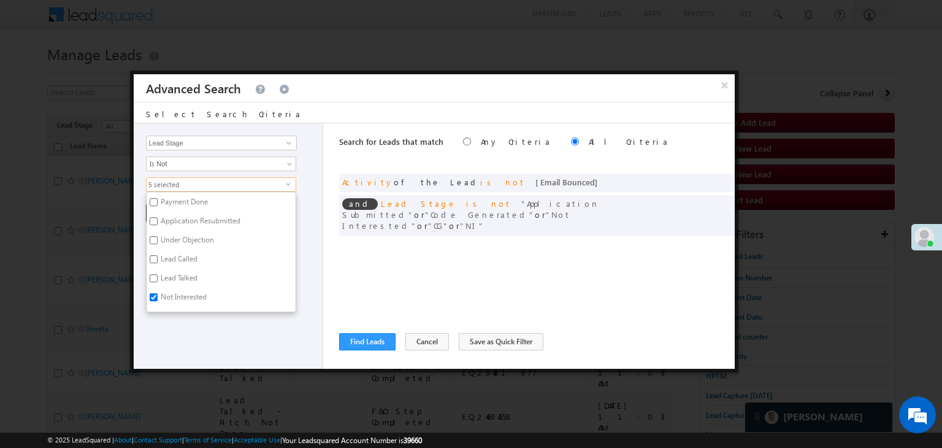
scroll to position [123, 0]
click at [172, 290] on label "Not Interested" at bounding box center [183, 289] width 72 height 19
click at [158, 290] on input "Not Interested" at bounding box center [154, 288] width 8 height 8
checkbox input "false"
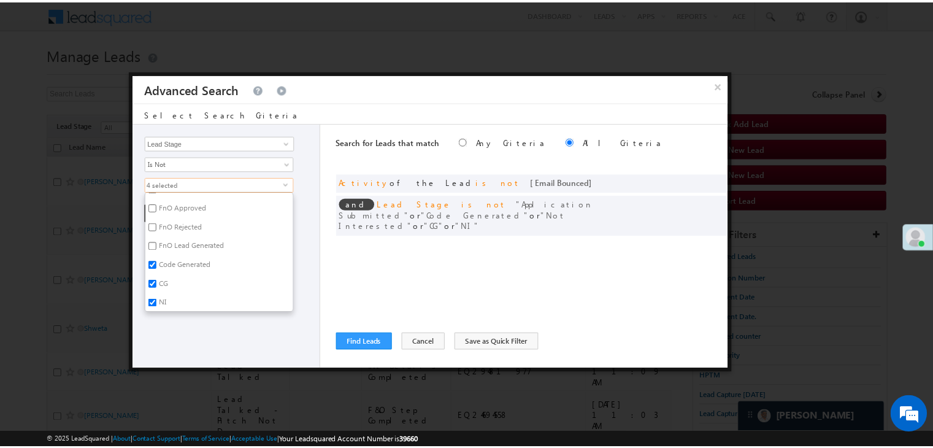
scroll to position [300, 0]
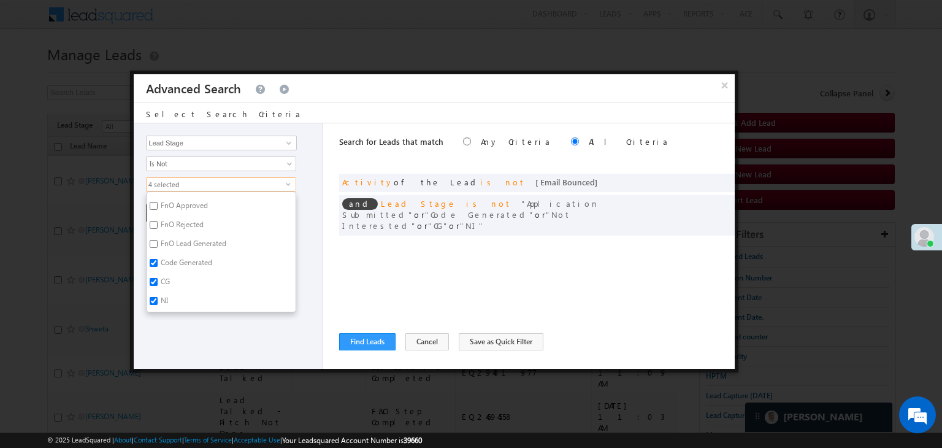
click at [165, 295] on label "NI" at bounding box center [164, 302] width 34 height 19
click at [158, 297] on input "NI" at bounding box center [154, 301] width 8 height 8
checkbox input "false"
click at [177, 330] on div "Lead Activity Task Sales Group Prospect Id WA Last Message Timestamp 4th Day Di…" at bounding box center [229, 245] width 190 height 245
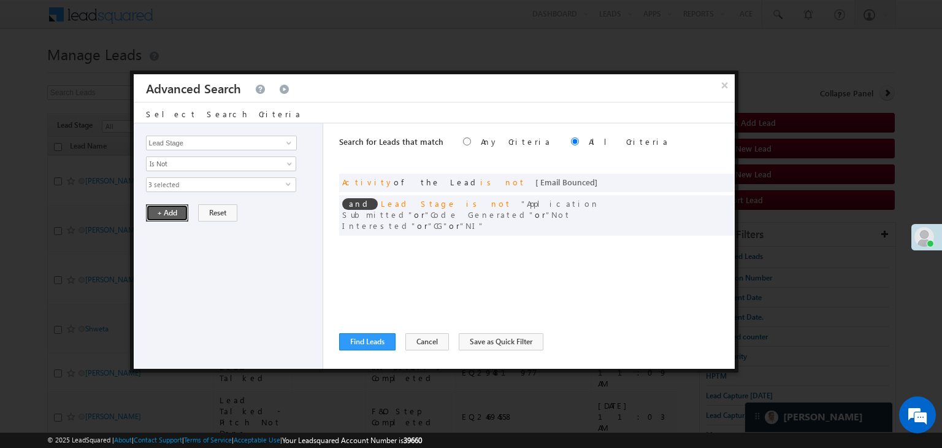
click at [173, 207] on button "+ Add" at bounding box center [167, 212] width 42 height 17
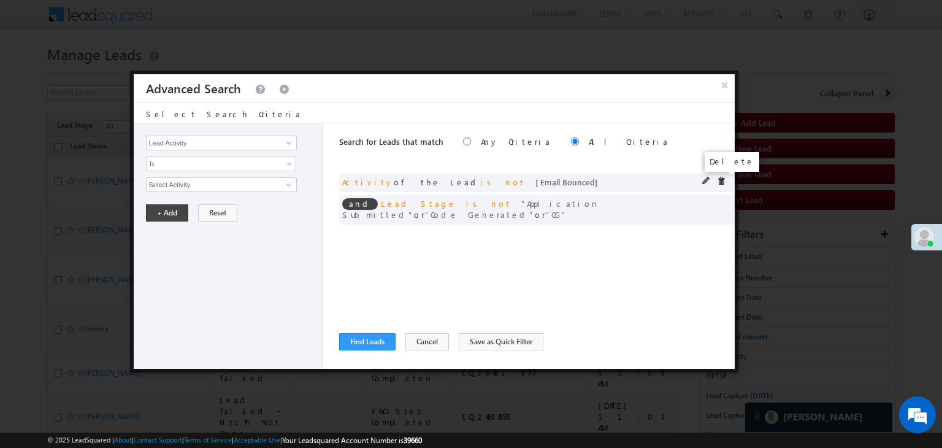
click at [720, 177] on span at bounding box center [721, 181] width 9 height 9
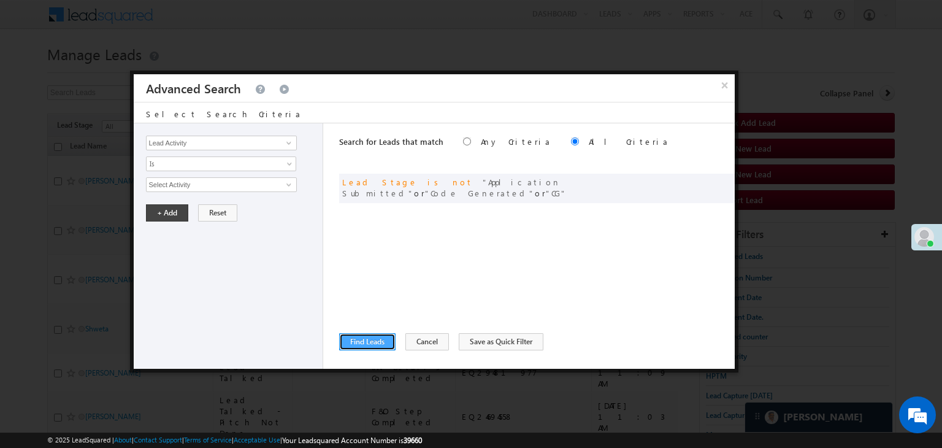
click at [375, 338] on button "Find Leads" at bounding box center [367, 341] width 56 height 17
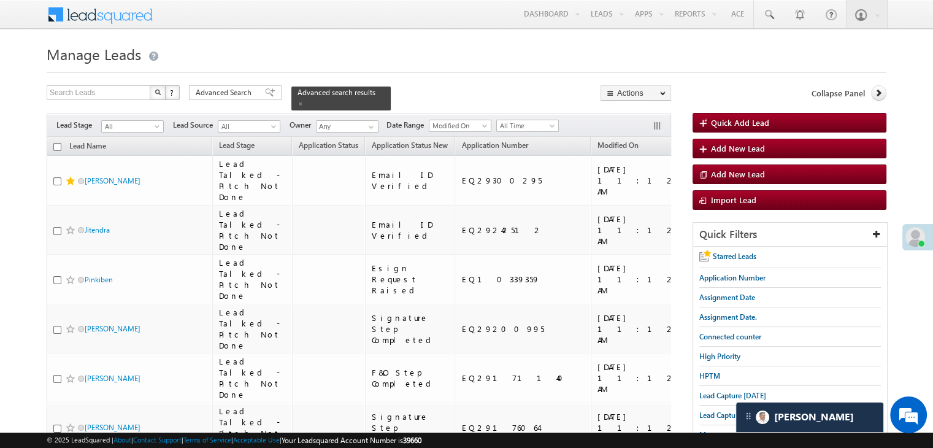
click at [58, 143] on input "checkbox" at bounding box center [57, 147] width 8 height 8
checkbox input "true"
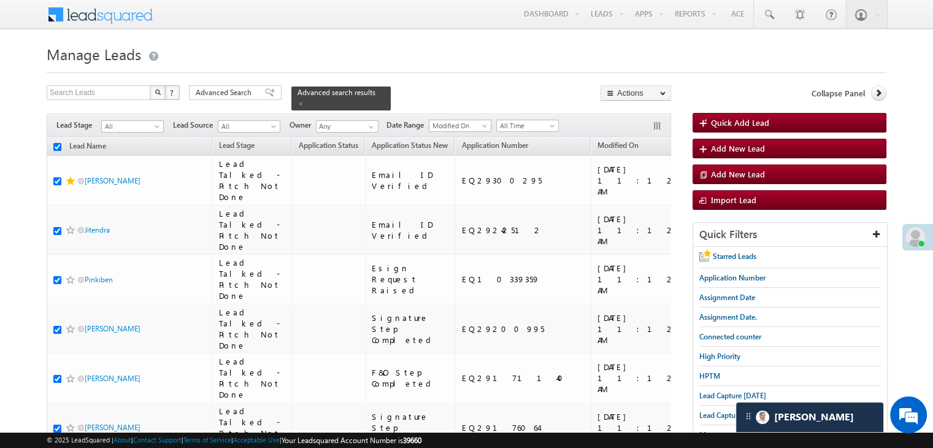
checkbox input "true"
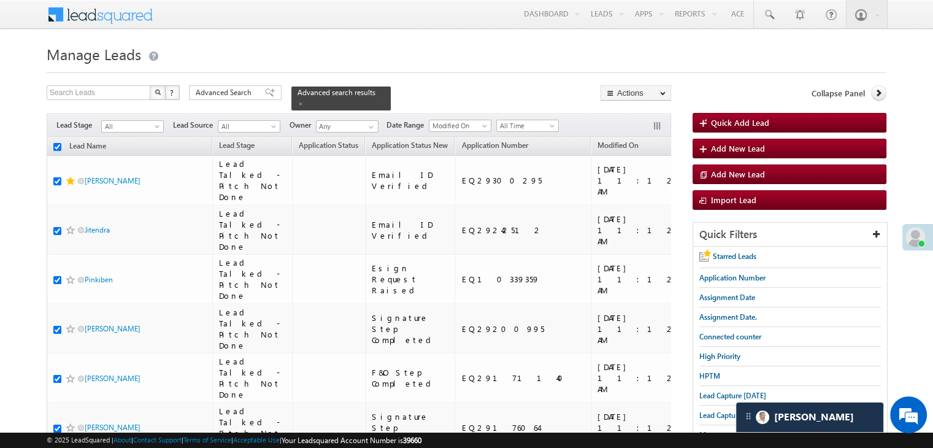
checkbox input "true"
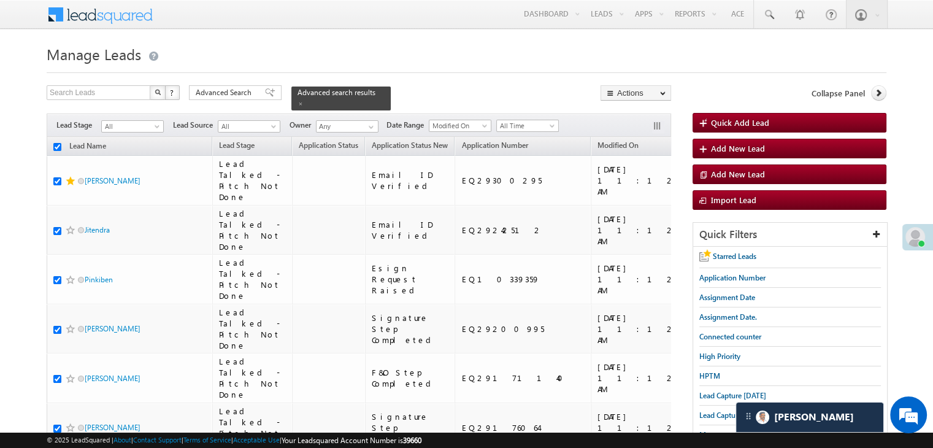
checkbox input "true"
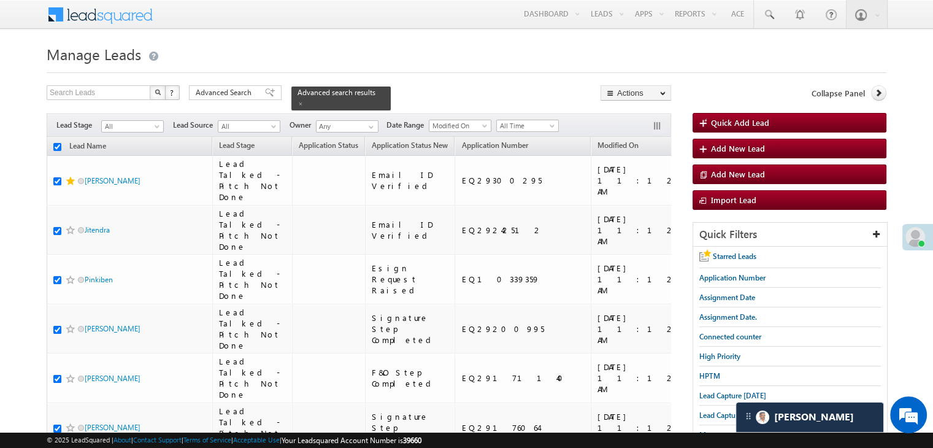
checkbox input "true"
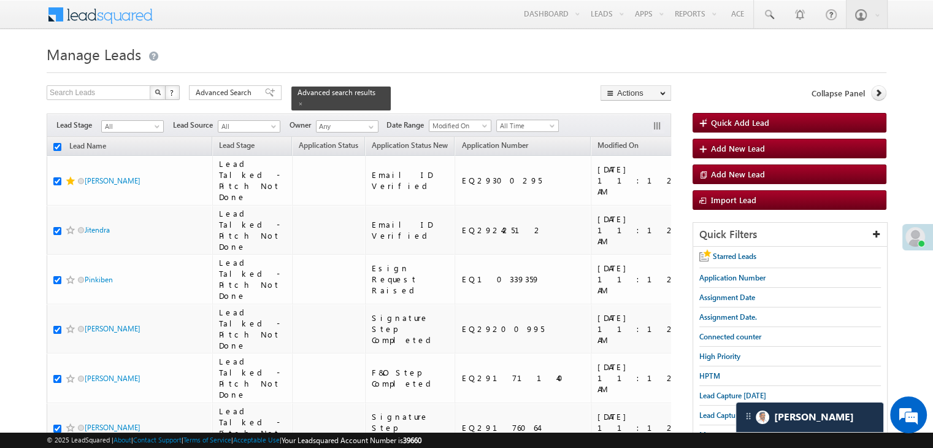
checkbox input "true"
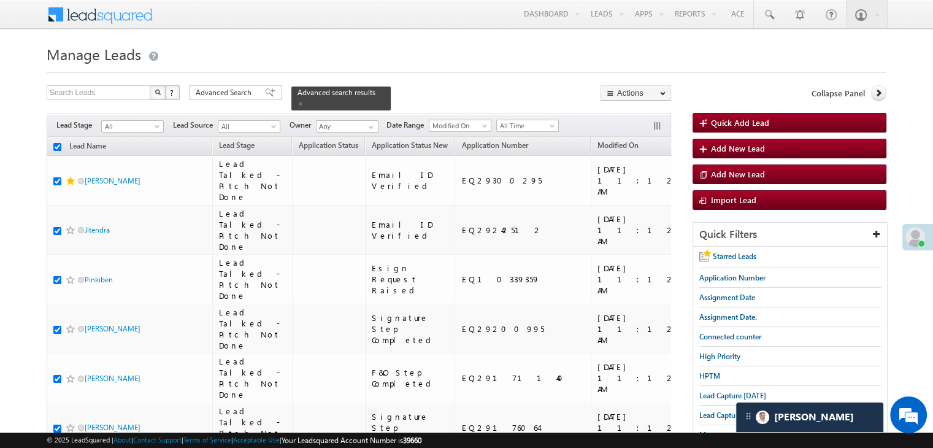
checkbox input "true"
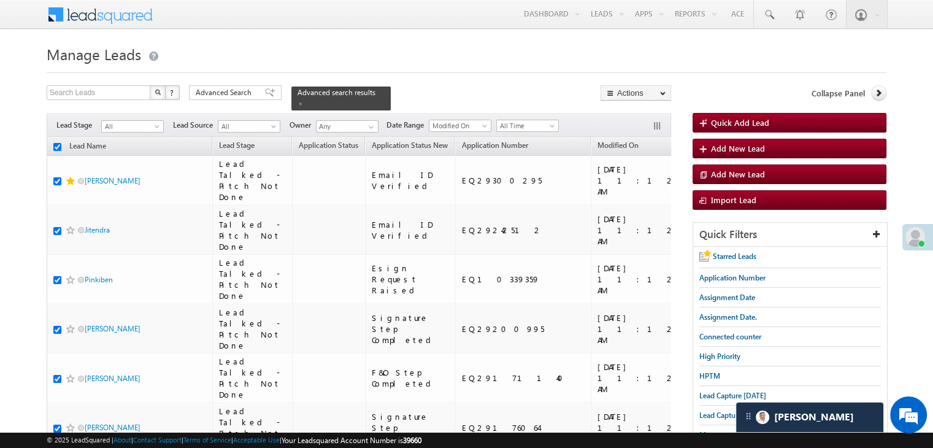
checkbox input "true"
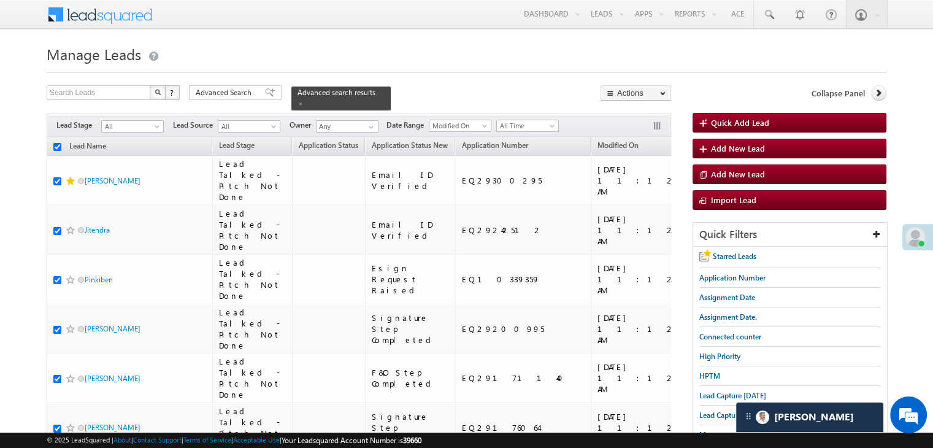
checkbox input "true"
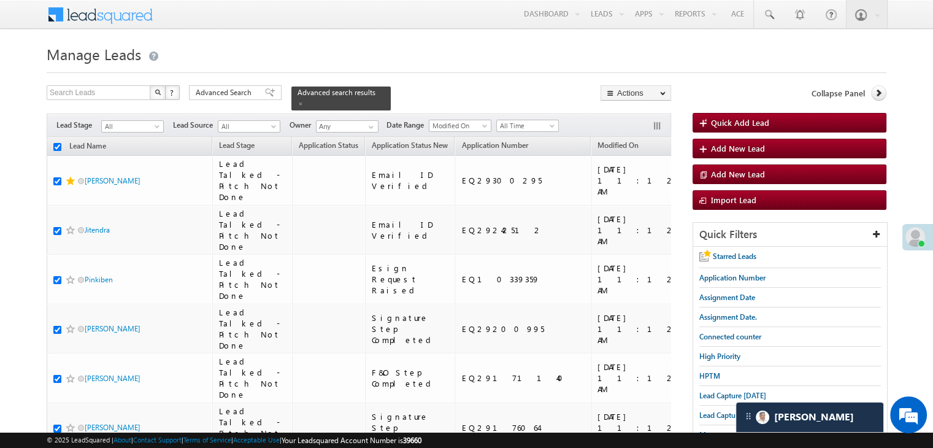
checkbox input "true"
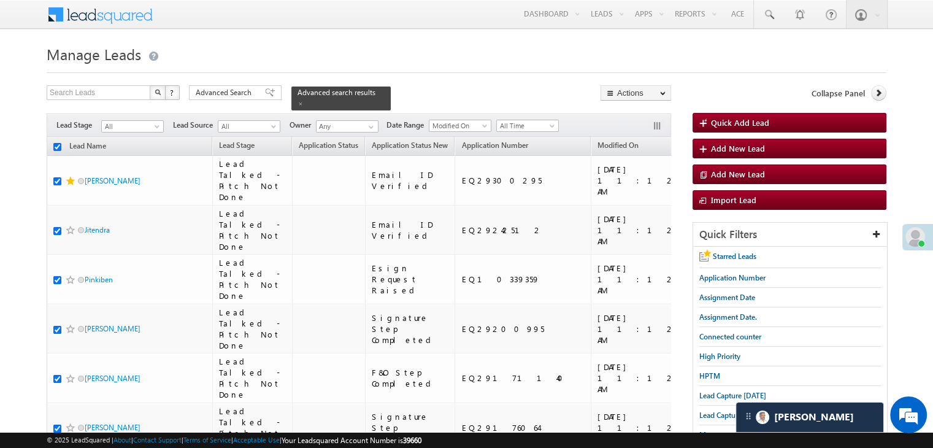
checkbox input "true"
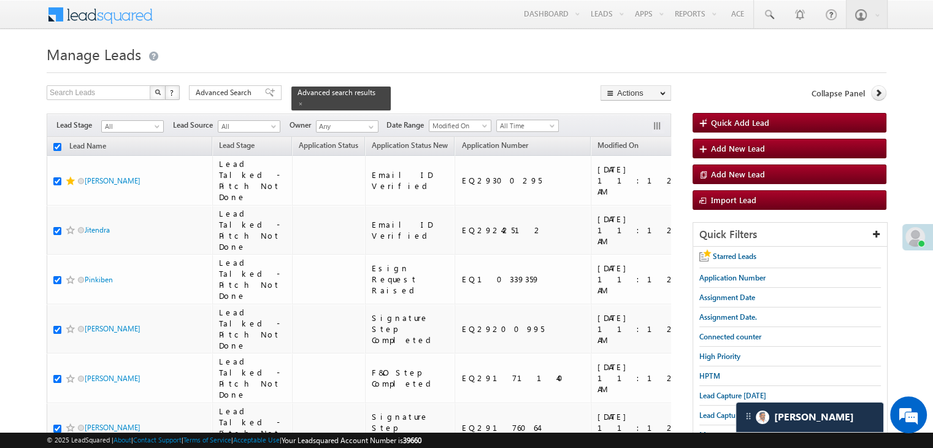
checkbox input "true"
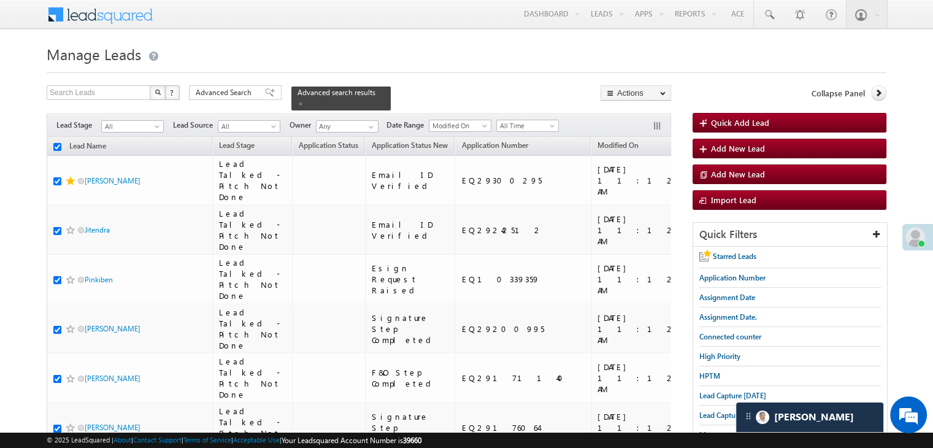
checkbox input "true"
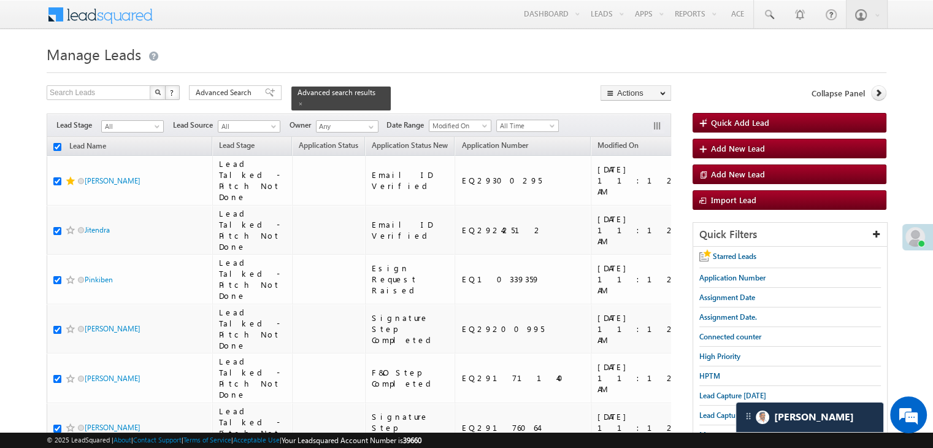
checkbox input "true"
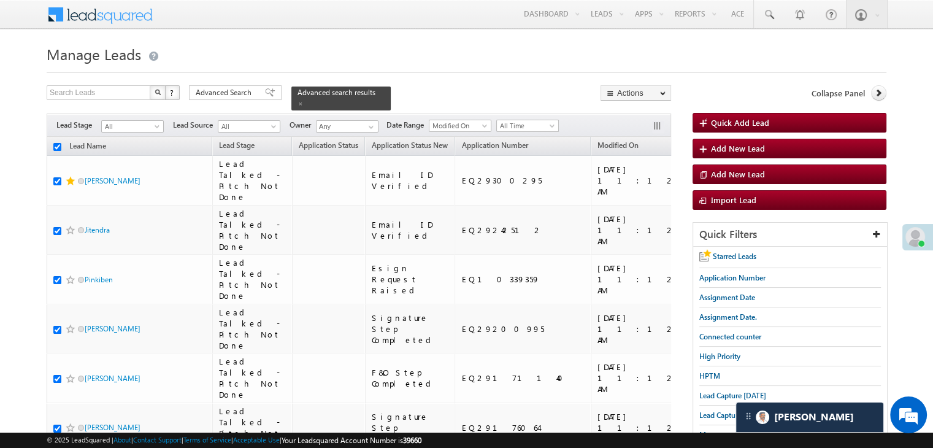
checkbox input "true"
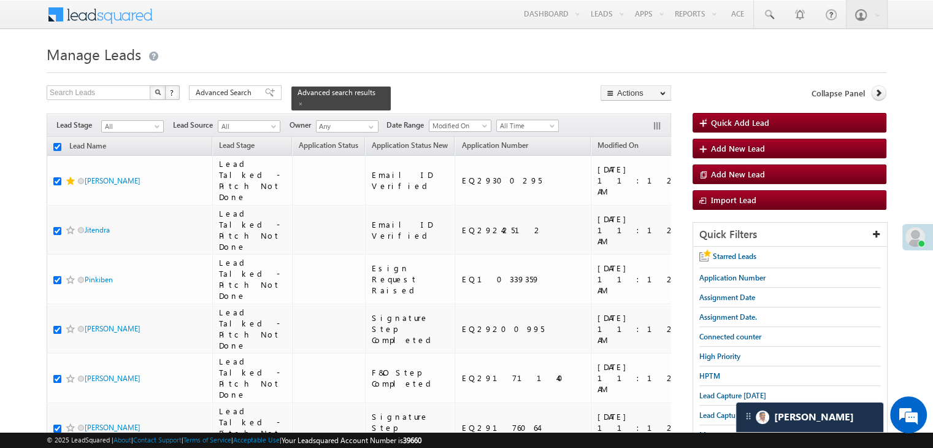
checkbox input "true"
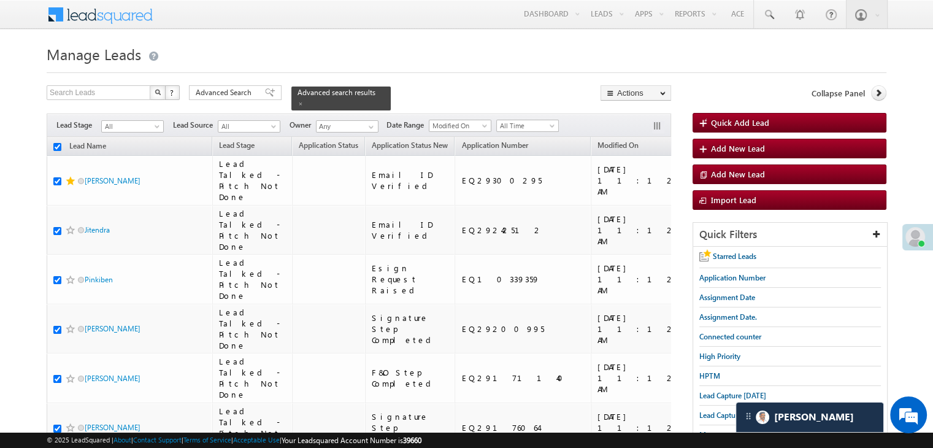
checkbox input "true"
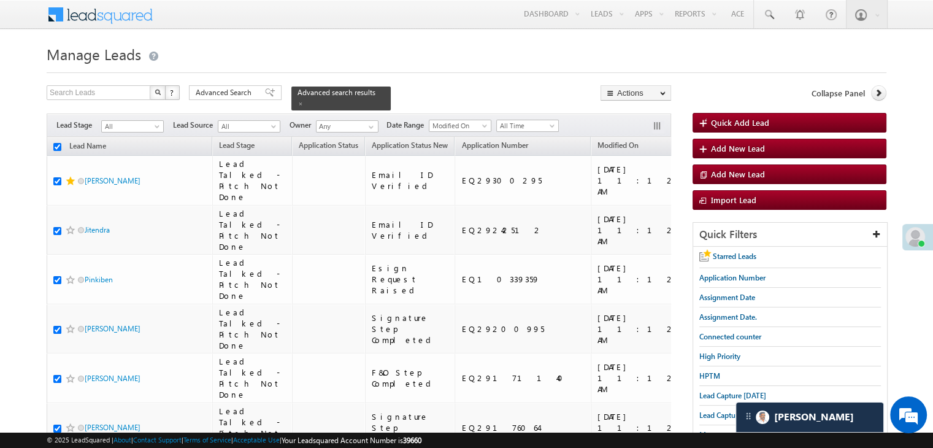
checkbox input "true"
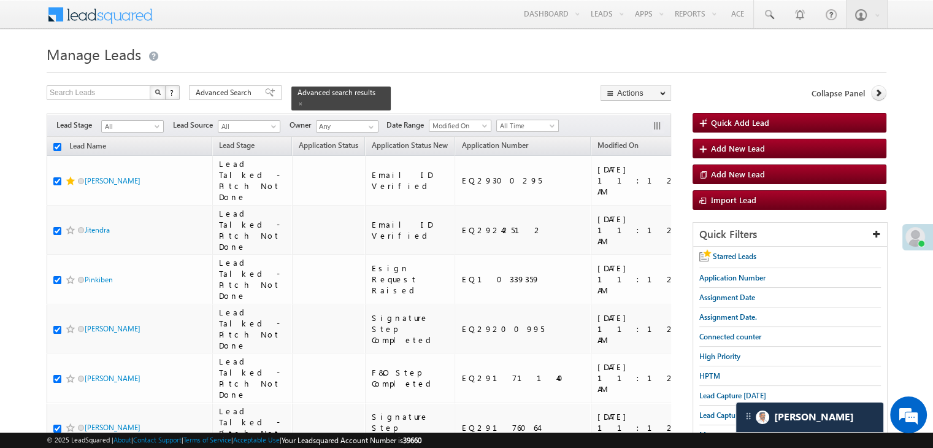
checkbox input "true"
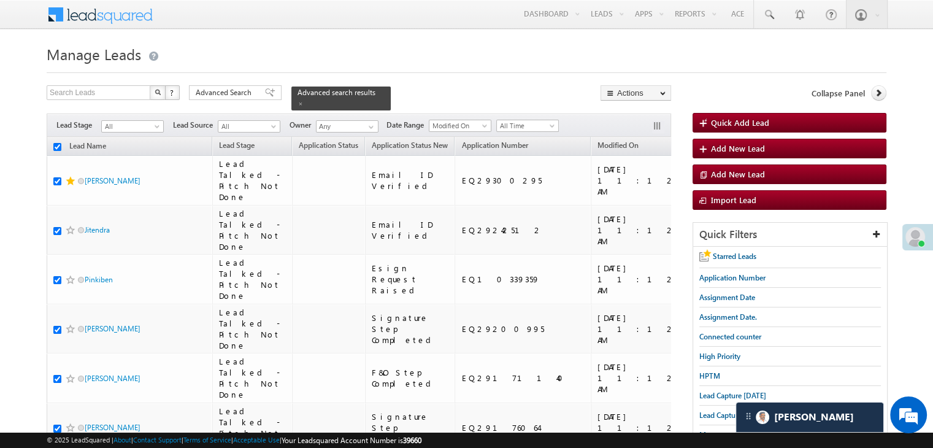
checkbox input "true"
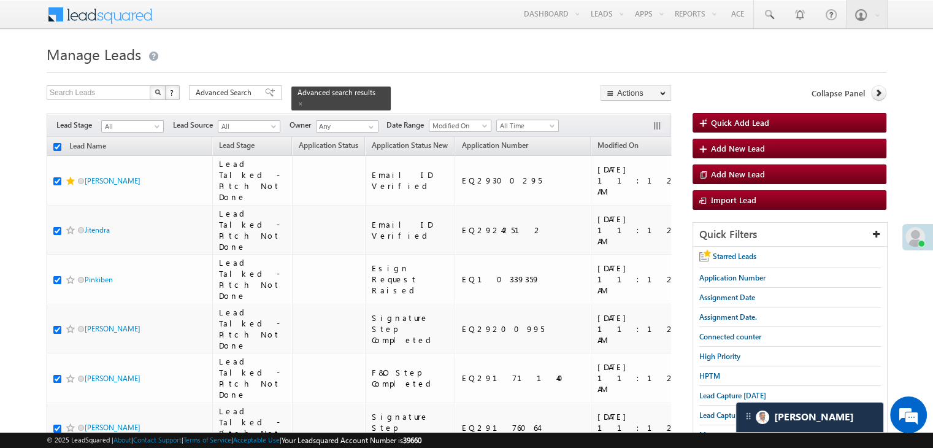
checkbox input "true"
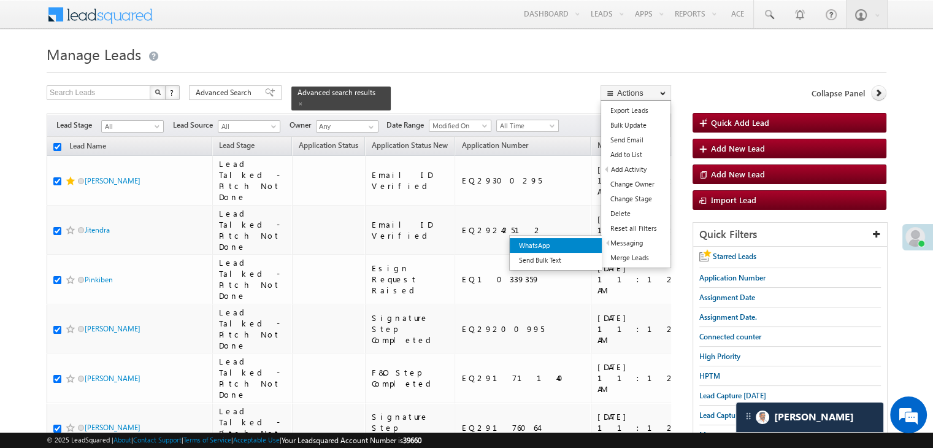
click at [579, 248] on link "WhatsApp" at bounding box center [556, 245] width 92 height 15
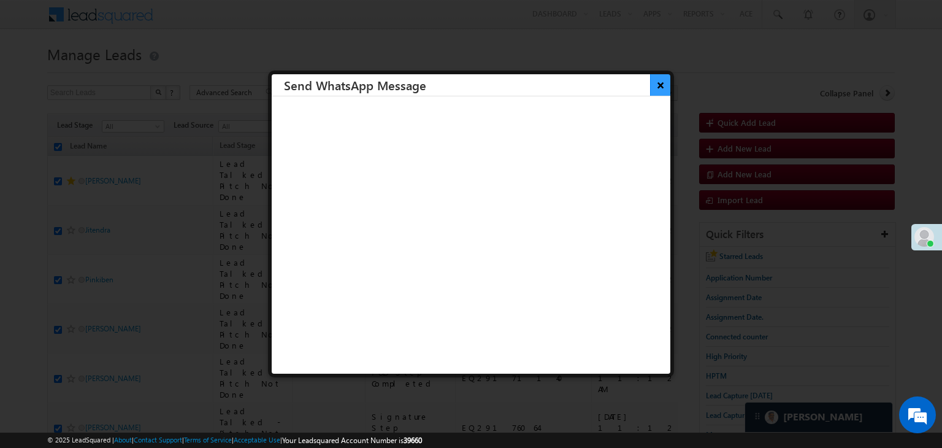
click at [650, 87] on button "×" at bounding box center [660, 84] width 20 height 21
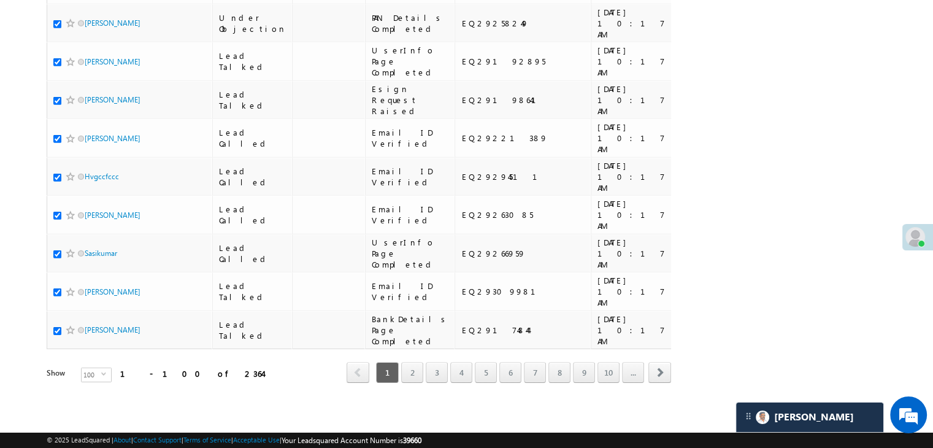
scroll to position [6930, 0]
click at [418, 364] on link "2" at bounding box center [412, 372] width 22 height 21
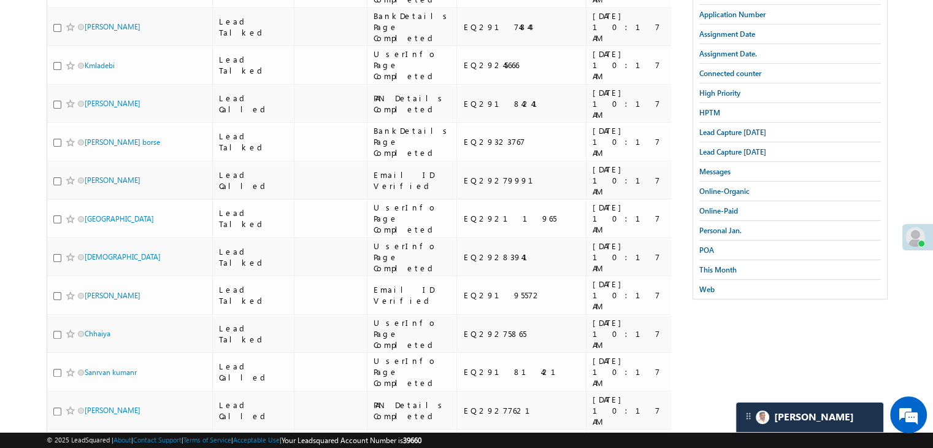
scroll to position [0, 0]
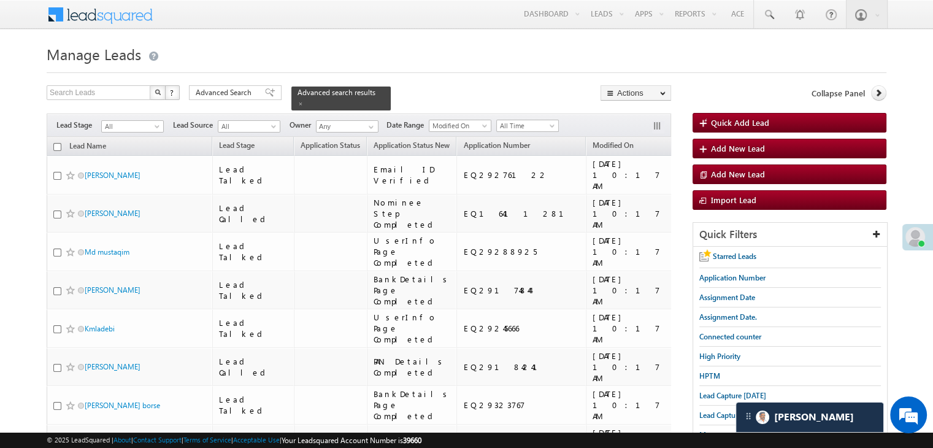
click at [57, 143] on input "checkbox" at bounding box center [57, 147] width 8 height 8
checkbox input "true"
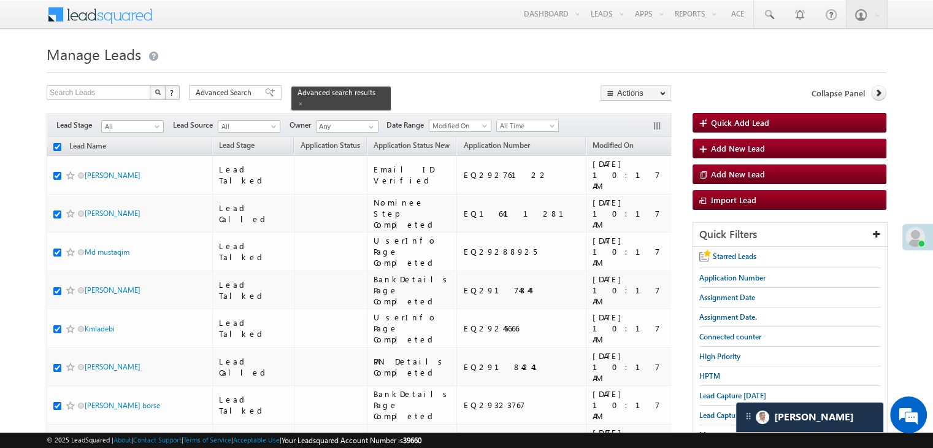
checkbox input "true"
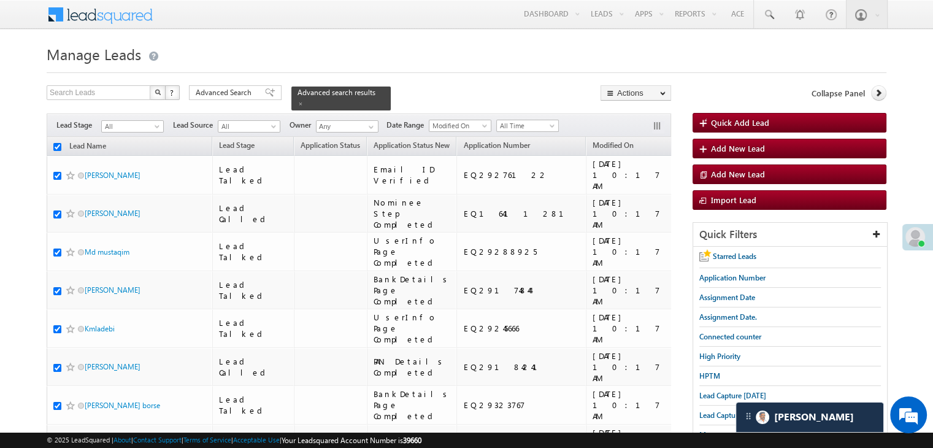
checkbox input "true"
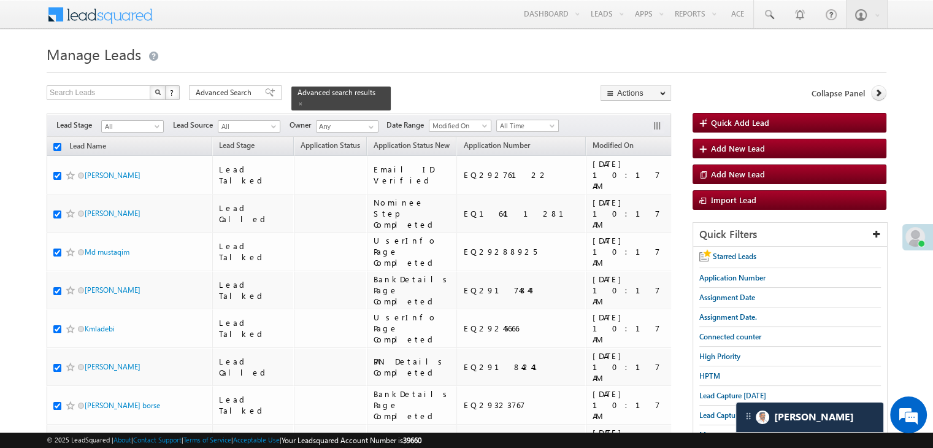
checkbox input "true"
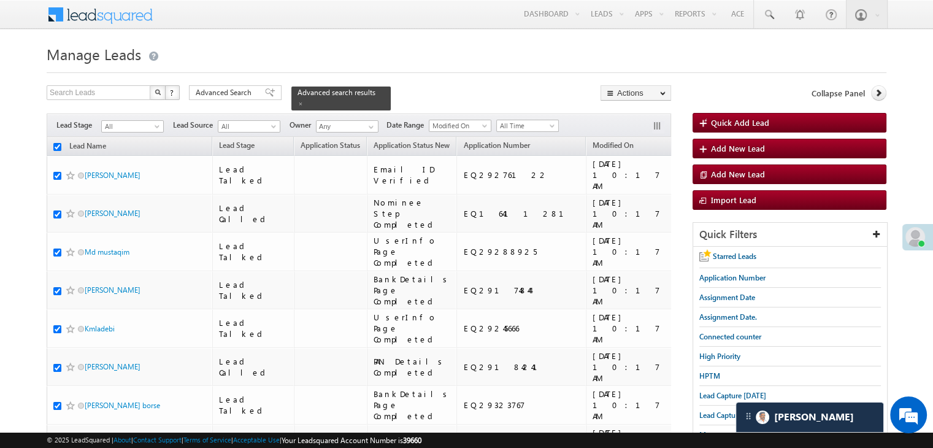
checkbox input "true"
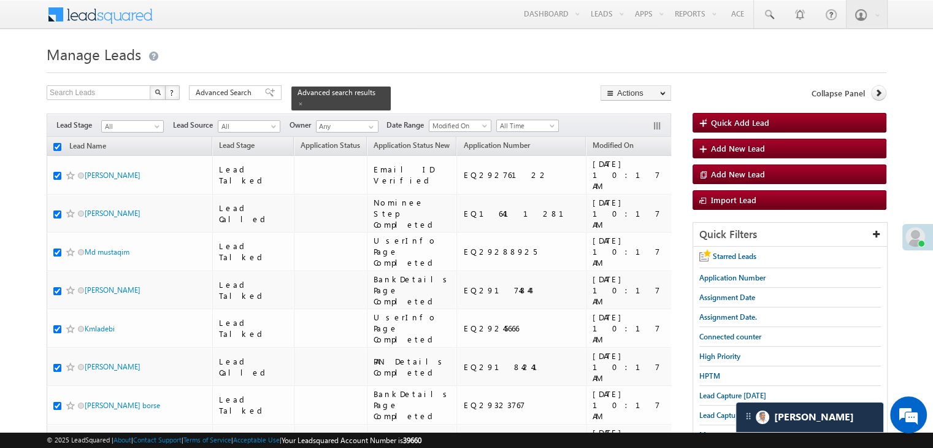
checkbox input "true"
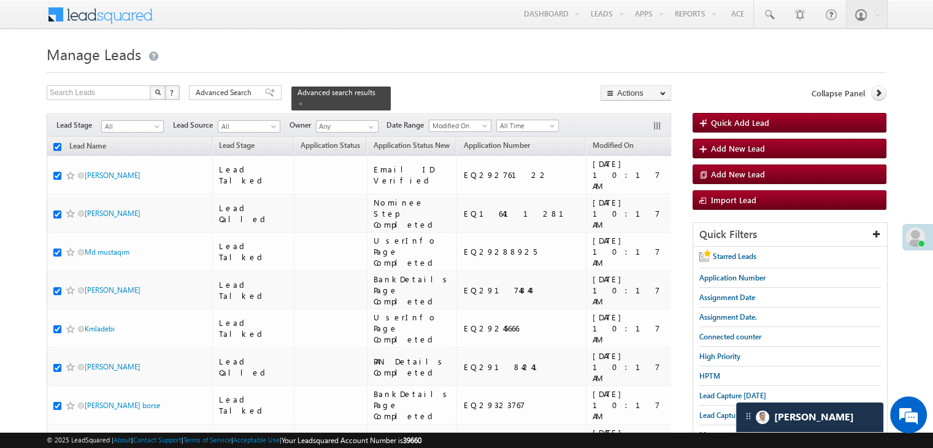
checkbox input "true"
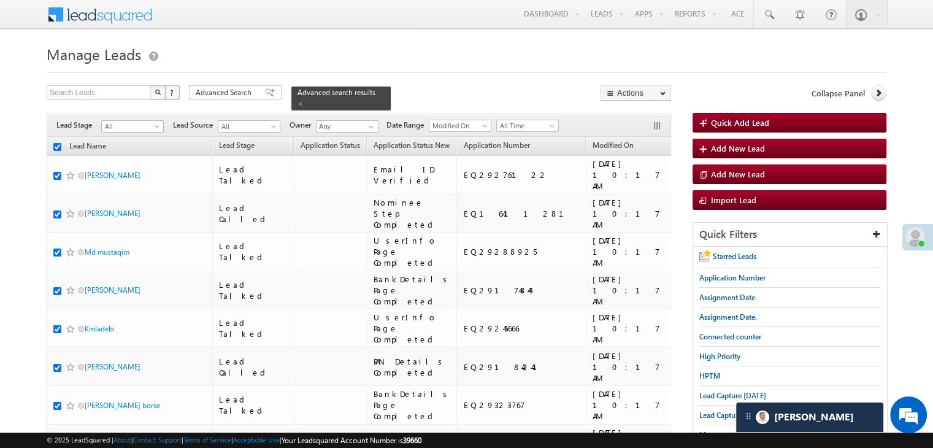
checkbox input "true"
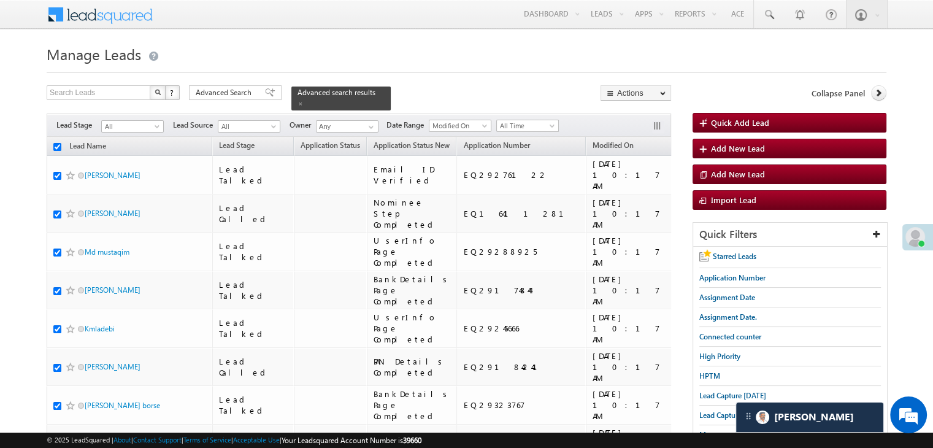
checkbox input "true"
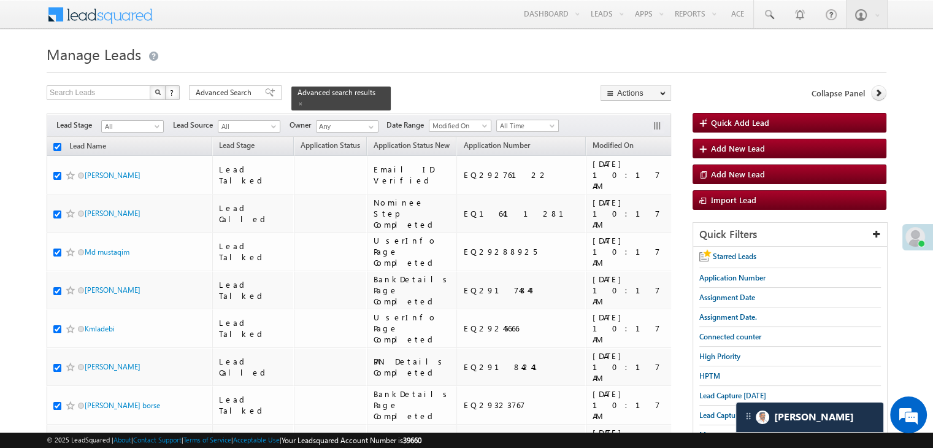
checkbox input "true"
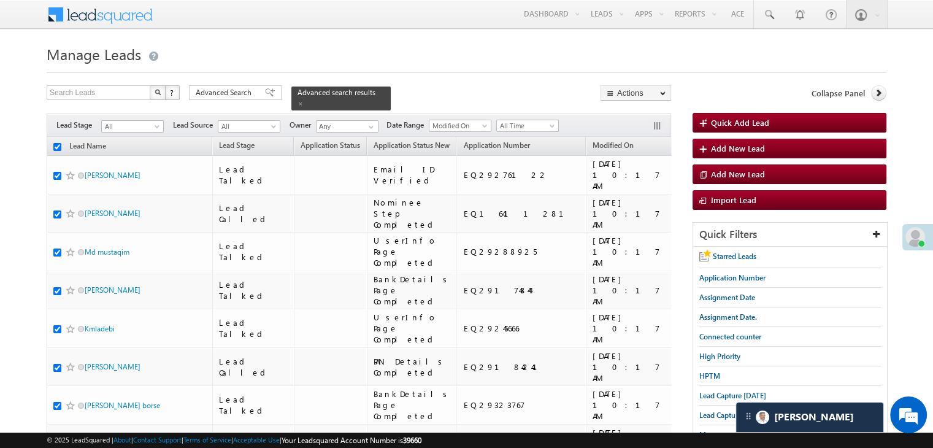
checkbox input "true"
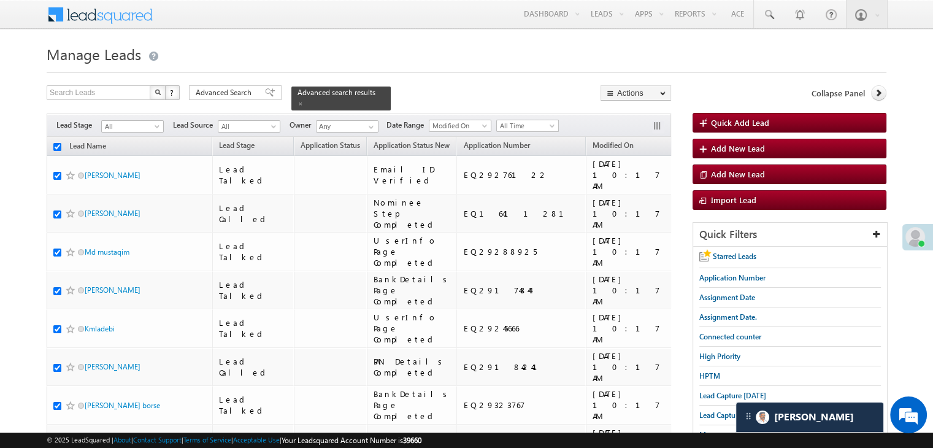
checkbox input "true"
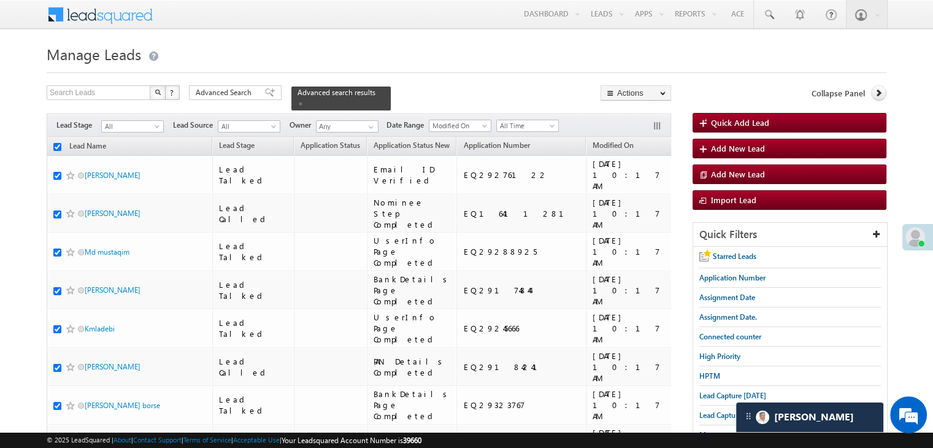
checkbox input "true"
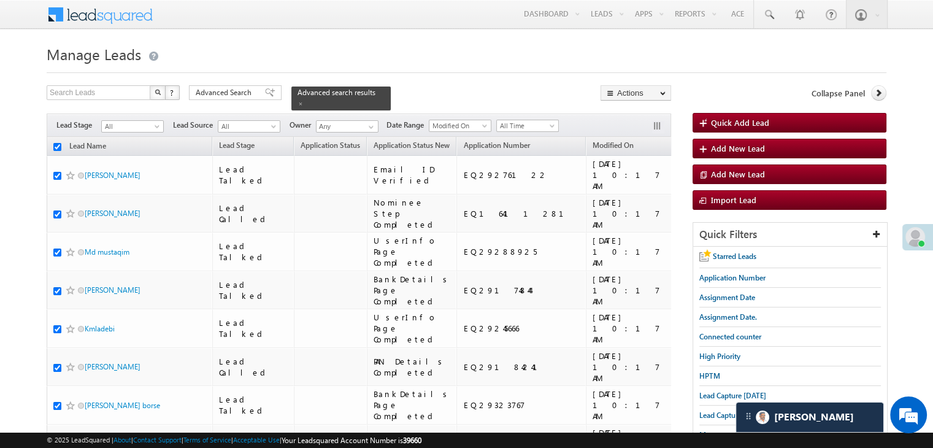
checkbox input "true"
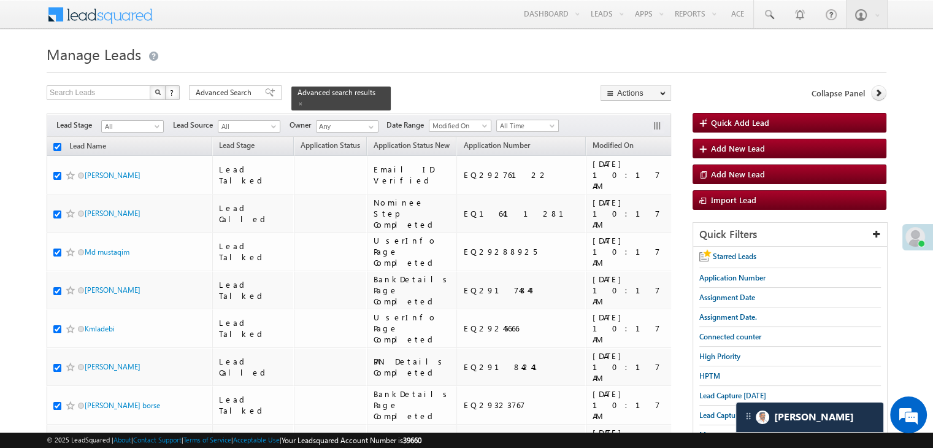
checkbox input "true"
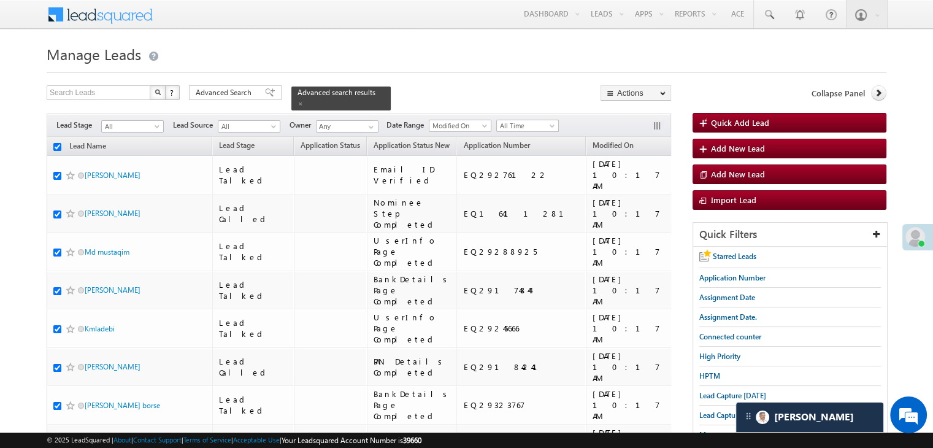
checkbox input "true"
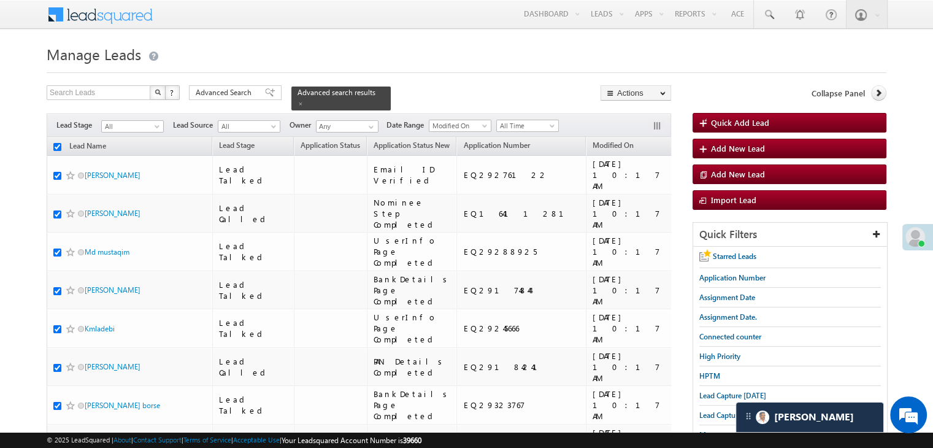
checkbox input "true"
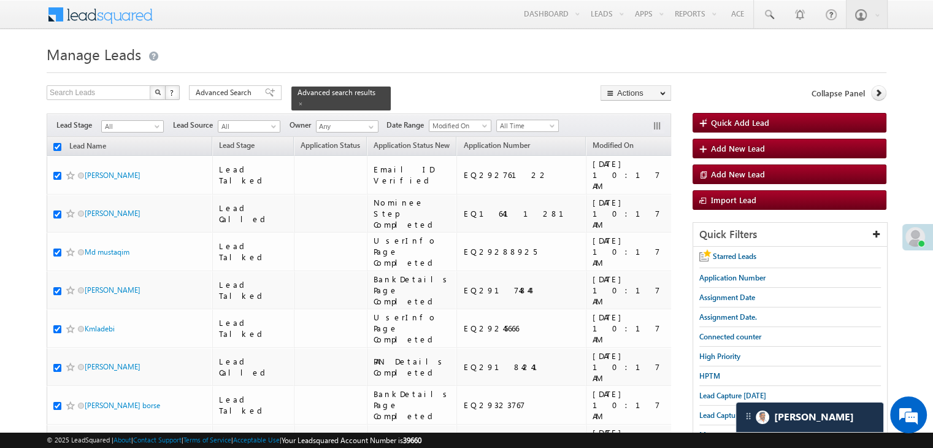
checkbox input "true"
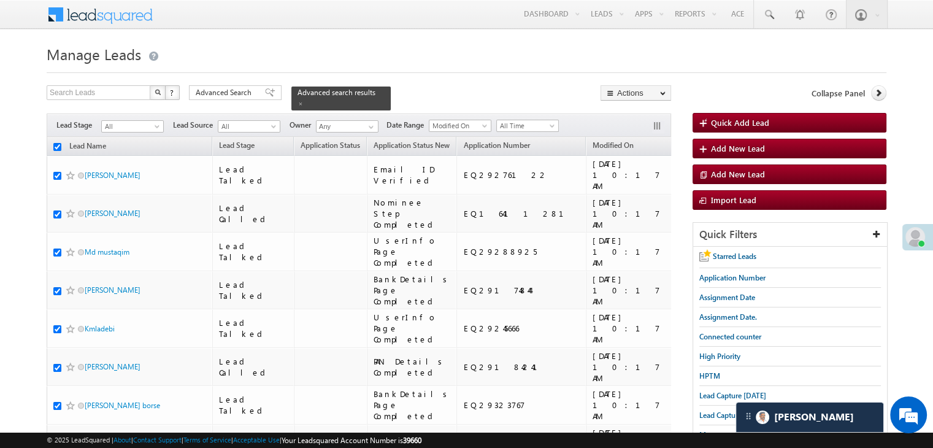
checkbox input "true"
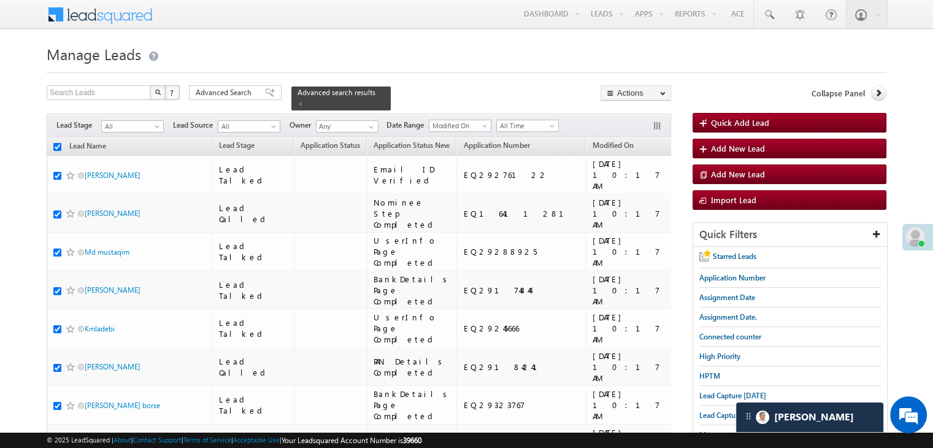
checkbox input "true"
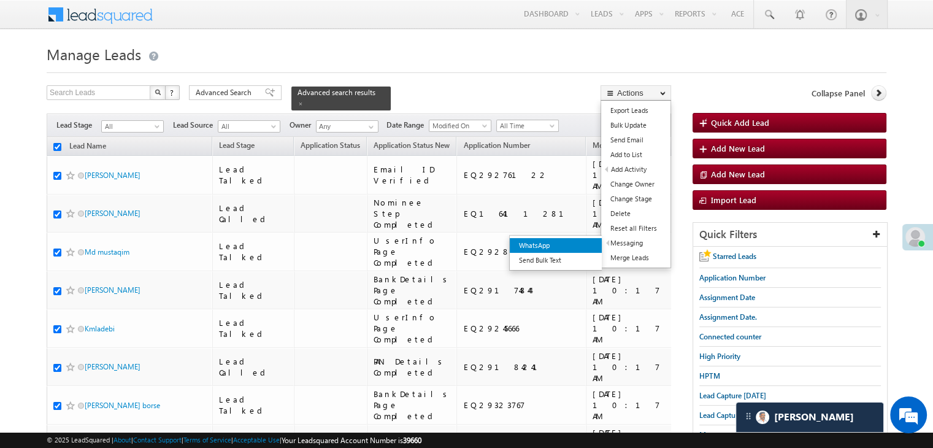
click at [598, 244] on link "WhatsApp" at bounding box center [556, 245] width 92 height 15
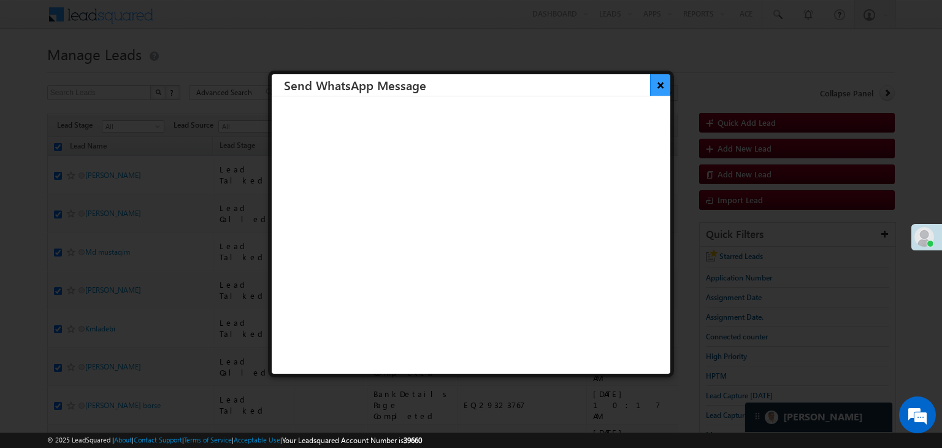
click at [650, 80] on button "×" at bounding box center [660, 84] width 20 height 21
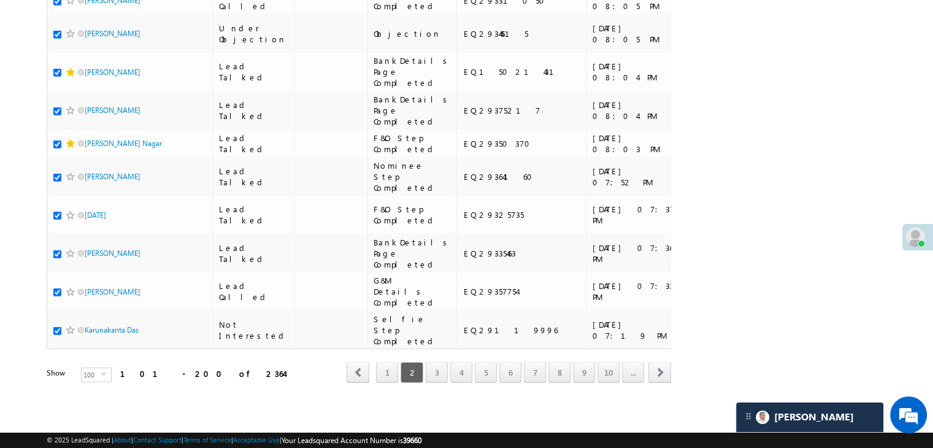
scroll to position [6930, 0]
click at [440, 366] on link "3" at bounding box center [437, 372] width 22 height 21
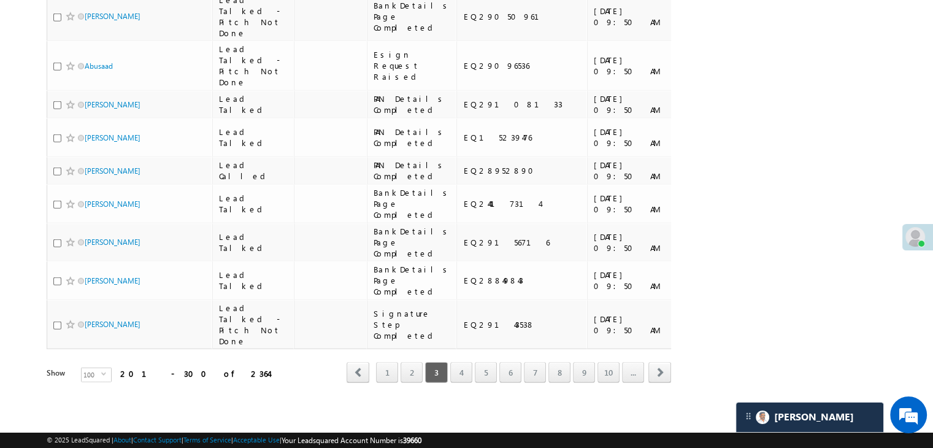
scroll to position [0, 0]
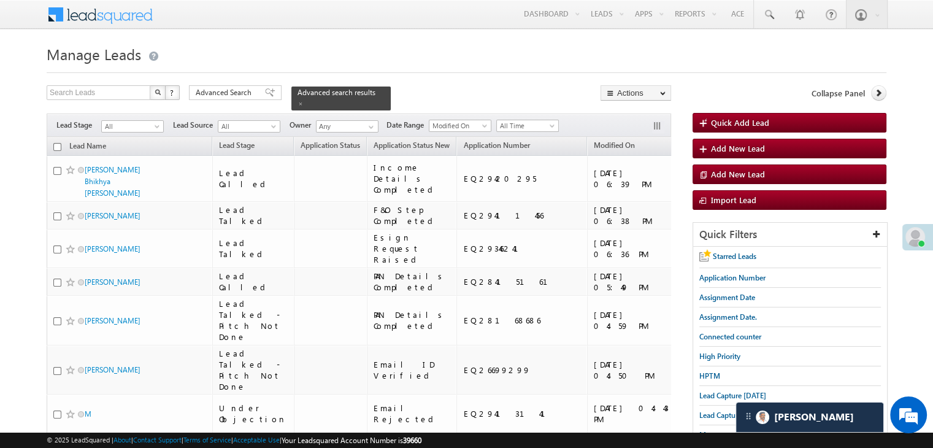
click at [56, 143] on input "checkbox" at bounding box center [57, 147] width 8 height 8
click at [590, 245] on link "WhatsApp" at bounding box center [590, 244] width 92 height 15
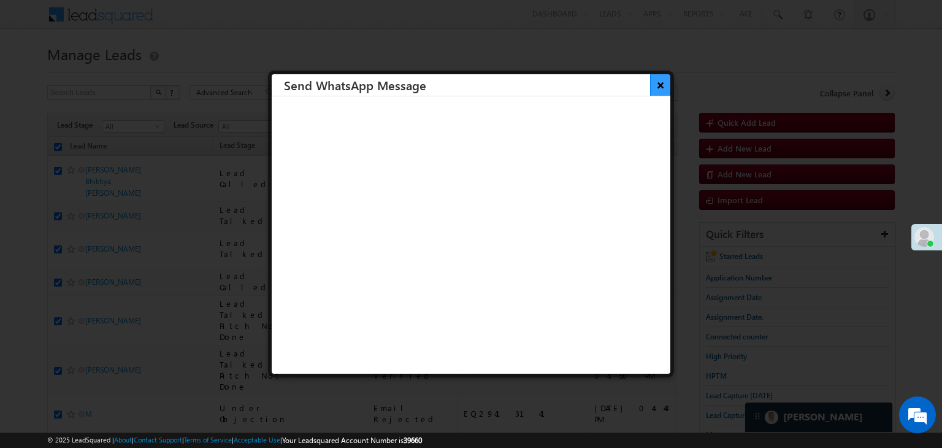
click at [657, 88] on button "×" at bounding box center [660, 84] width 20 height 21
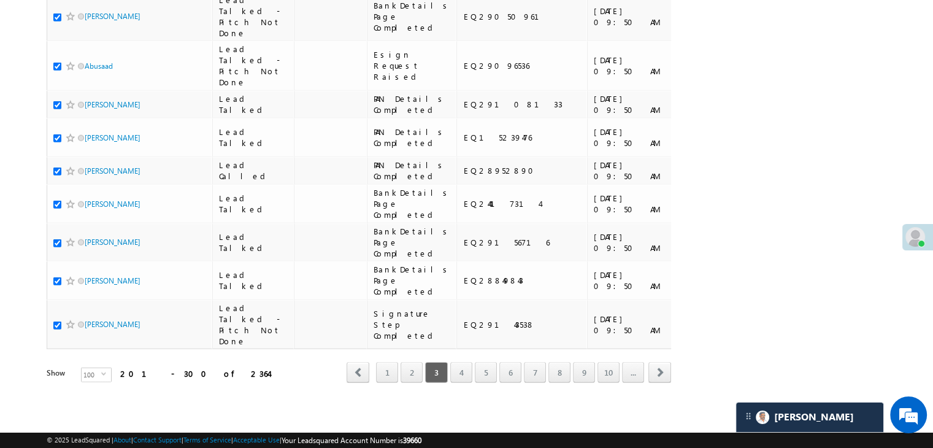
scroll to position [6930, 0]
click at [459, 367] on link "4" at bounding box center [461, 372] width 22 height 21
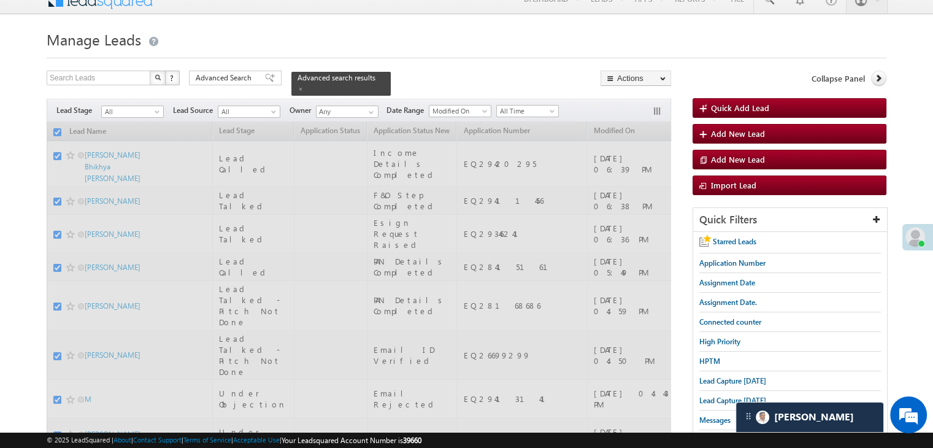
scroll to position [0, 0]
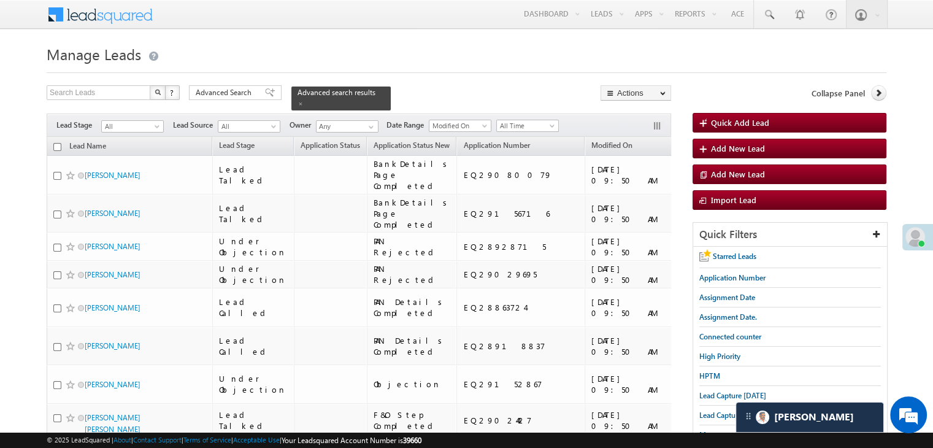
click at [55, 143] on input "checkbox" at bounding box center [57, 147] width 8 height 8
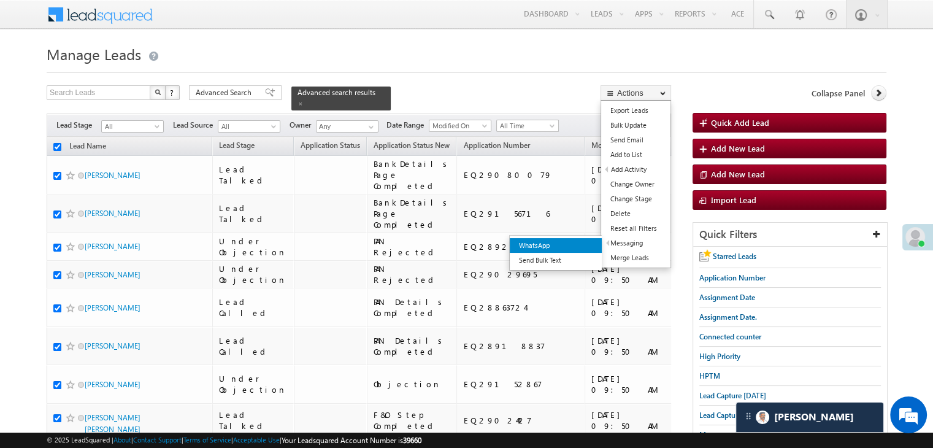
click at [576, 244] on link "WhatsApp" at bounding box center [556, 245] width 92 height 15
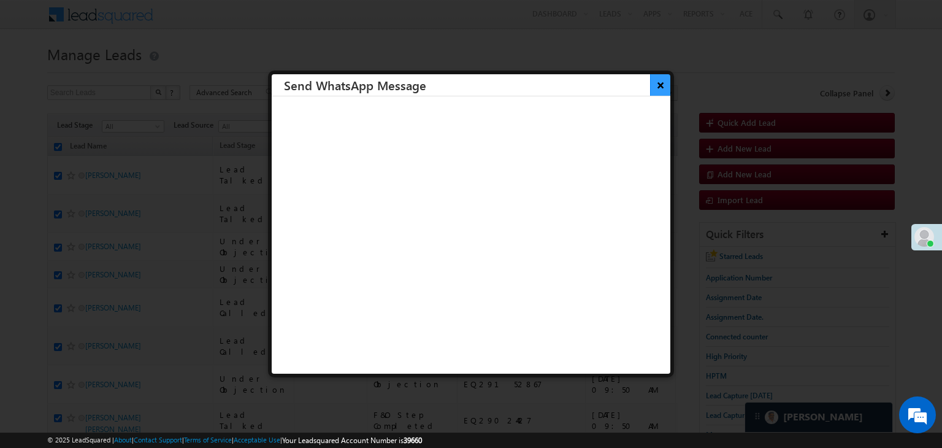
click at [650, 90] on button "×" at bounding box center [660, 84] width 20 height 21
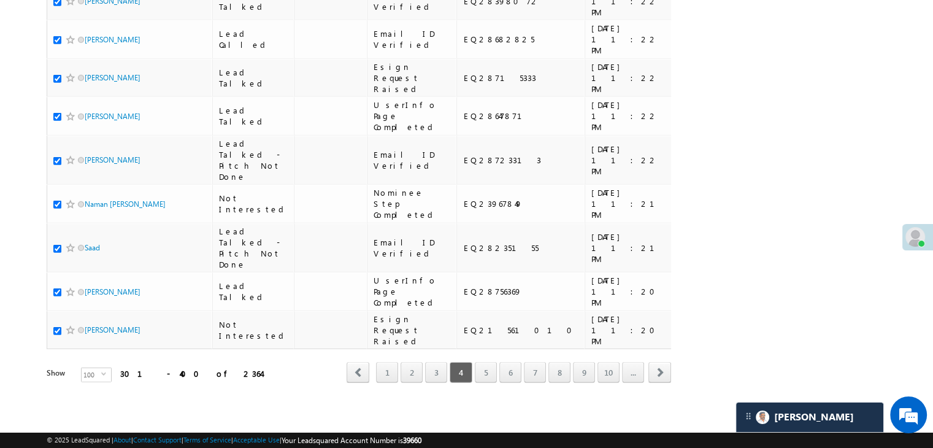
scroll to position [6930, 0]
click at [490, 368] on link "5" at bounding box center [486, 372] width 22 height 21
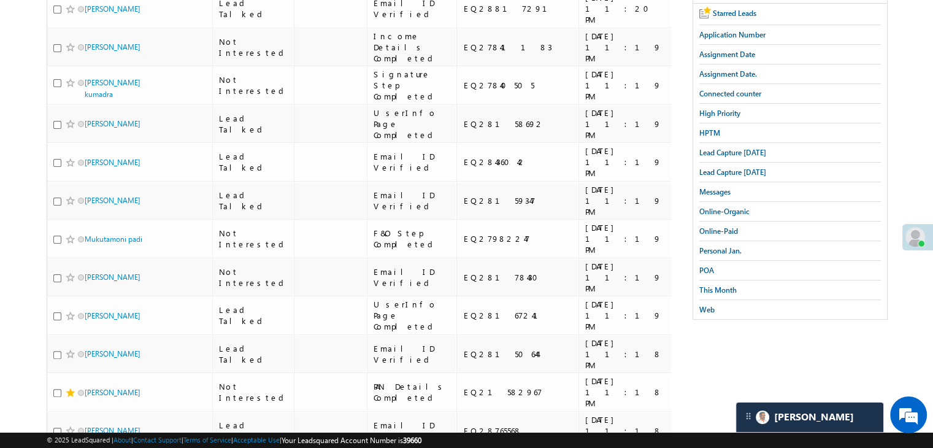
scroll to position [0, 0]
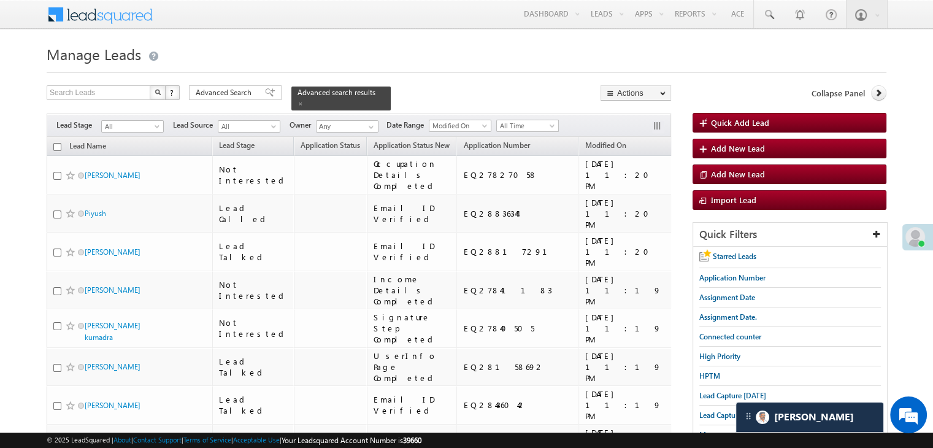
click at [54, 143] on input "checkbox" at bounding box center [57, 147] width 8 height 8
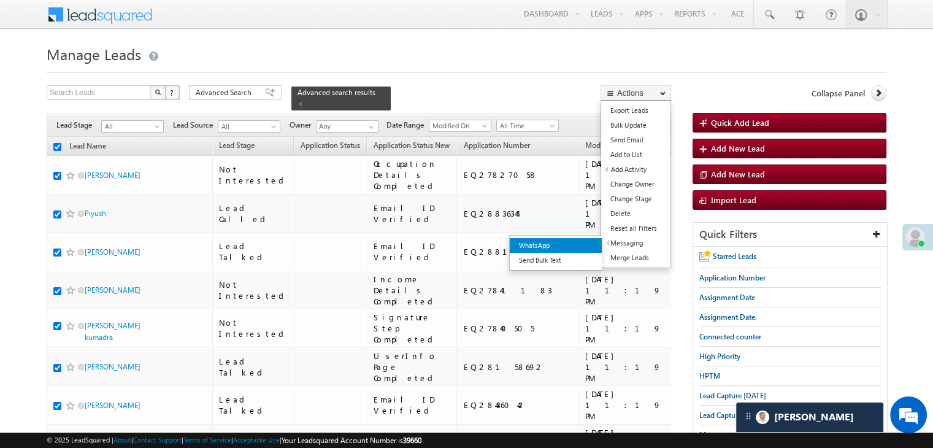
click at [582, 246] on link "WhatsApp" at bounding box center [556, 245] width 92 height 15
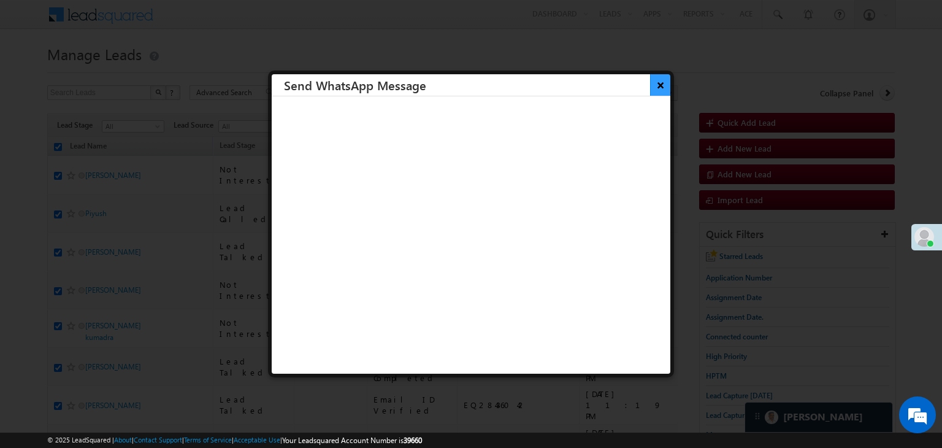
click at [650, 83] on button "×" at bounding box center [660, 84] width 20 height 21
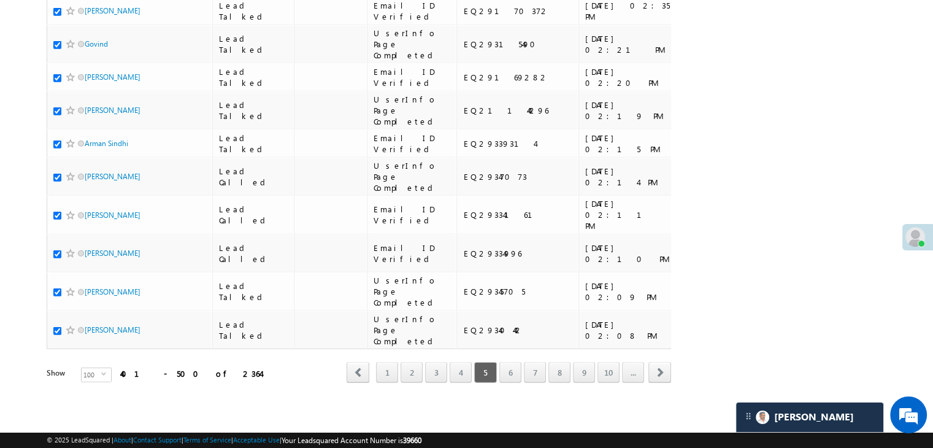
scroll to position [6930, 0]
click at [507, 364] on link "6" at bounding box center [510, 372] width 22 height 21
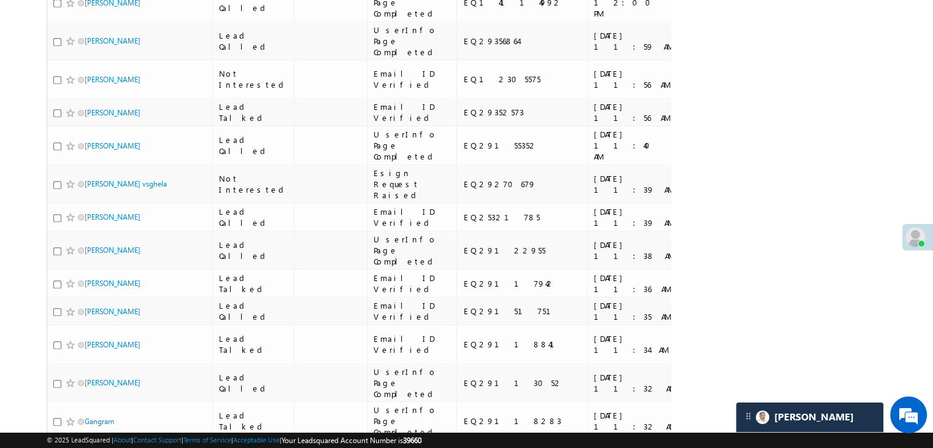
scroll to position [0, 0]
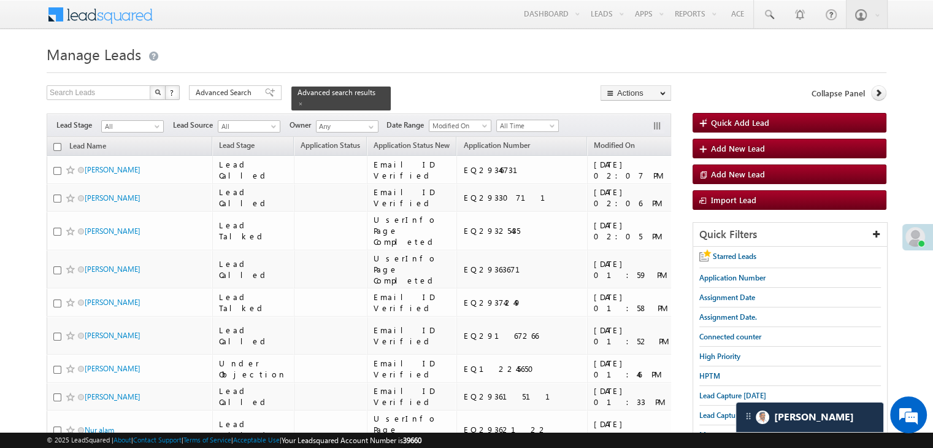
click at [56, 143] on input "checkbox" at bounding box center [57, 147] width 8 height 8
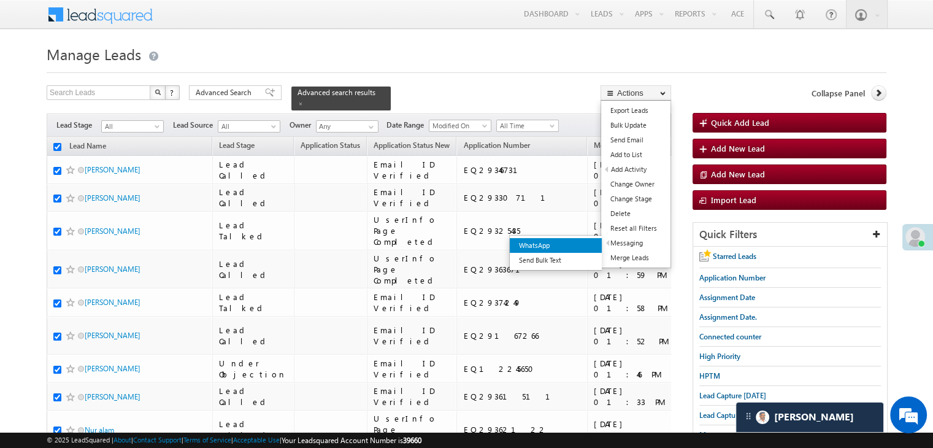
click at [583, 245] on link "WhatsApp" at bounding box center [556, 245] width 92 height 15
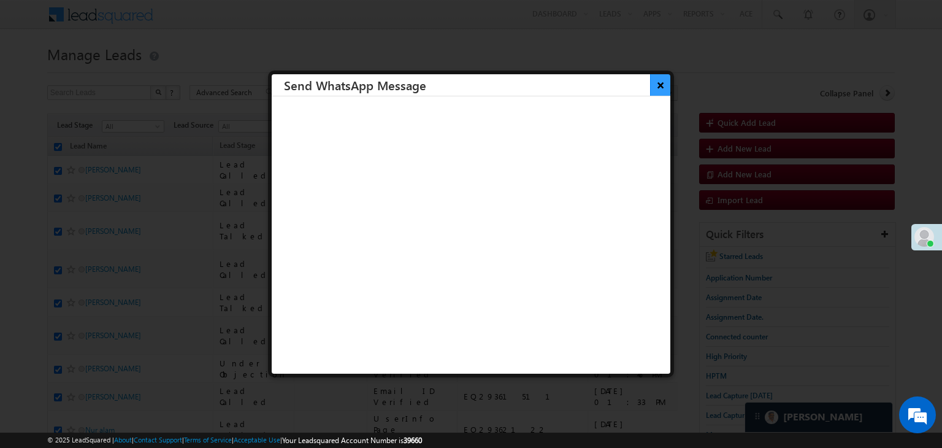
click at [655, 88] on button "×" at bounding box center [660, 84] width 20 height 21
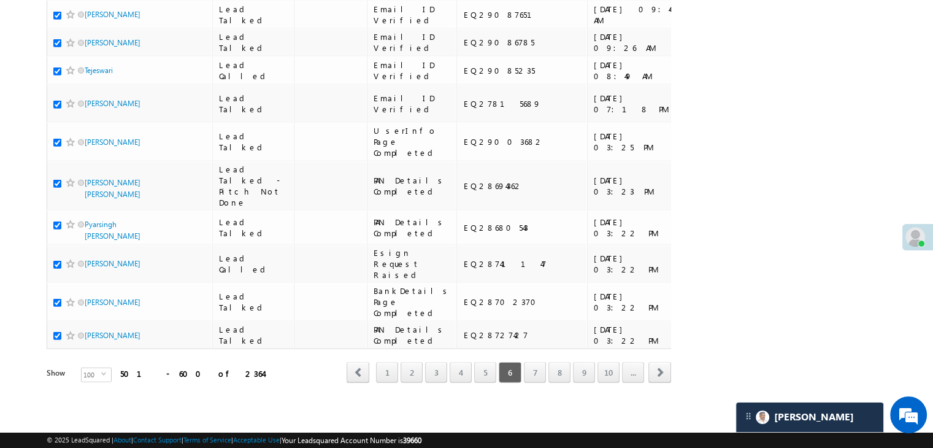
scroll to position [6930, 0]
click at [535, 365] on link "7" at bounding box center [535, 372] width 22 height 21
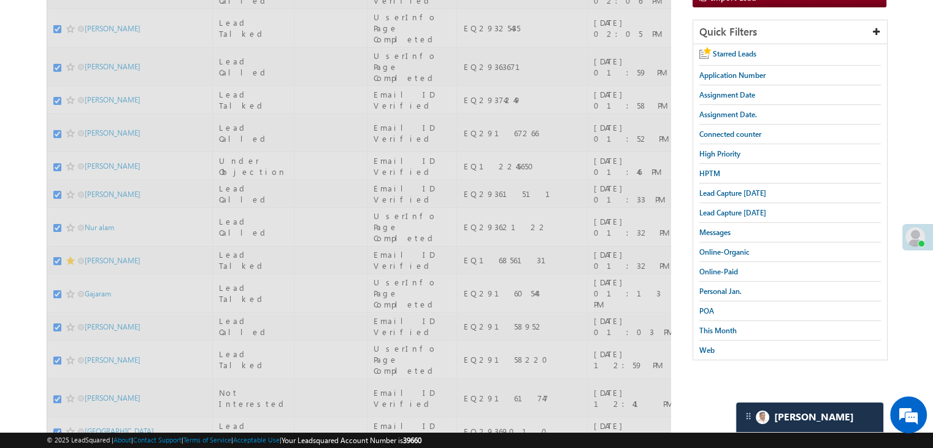
scroll to position [0, 0]
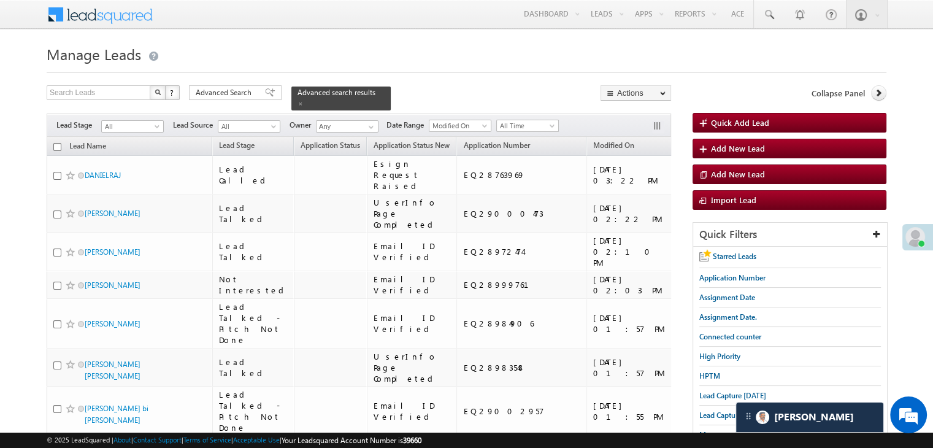
click at [59, 143] on input "checkbox" at bounding box center [57, 147] width 8 height 8
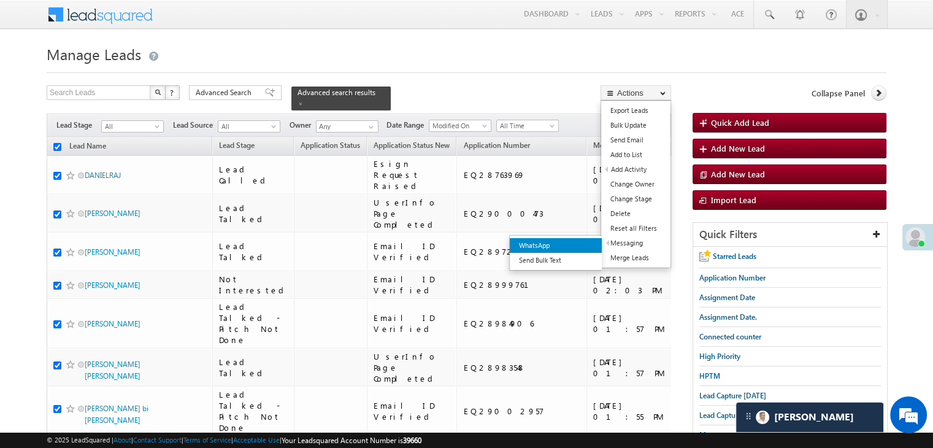
click at [588, 243] on link "WhatsApp" at bounding box center [556, 245] width 92 height 15
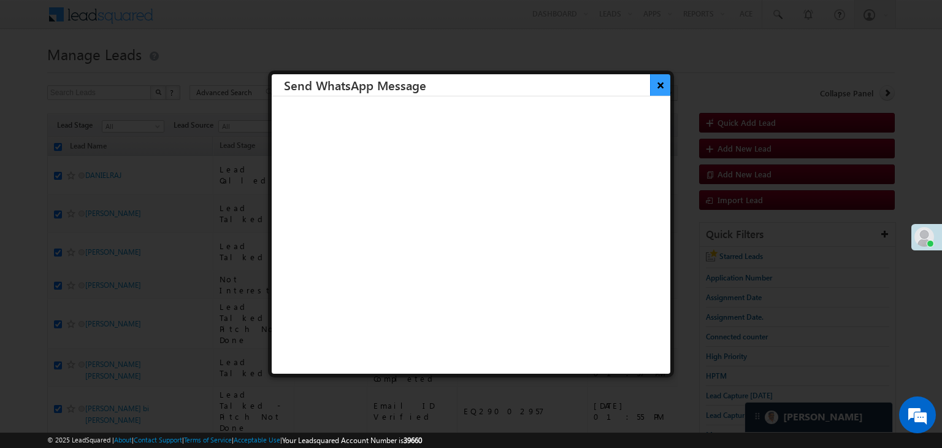
click at [650, 85] on button "×" at bounding box center [660, 84] width 20 height 21
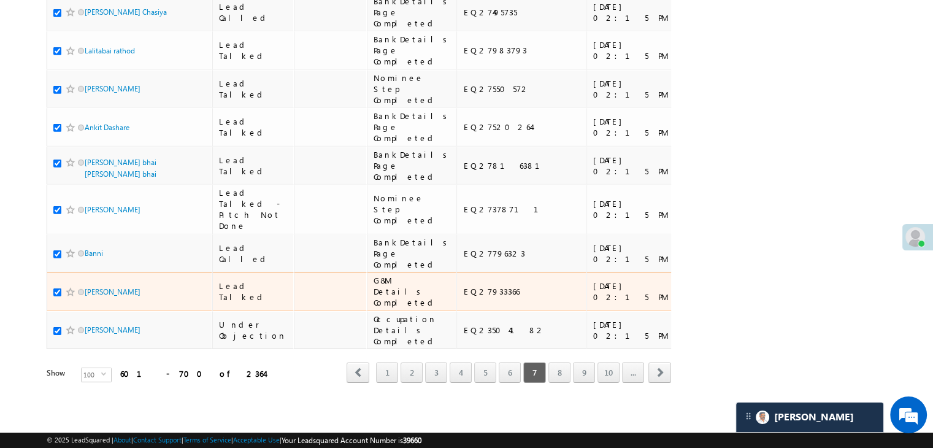
scroll to position [6930, 0]
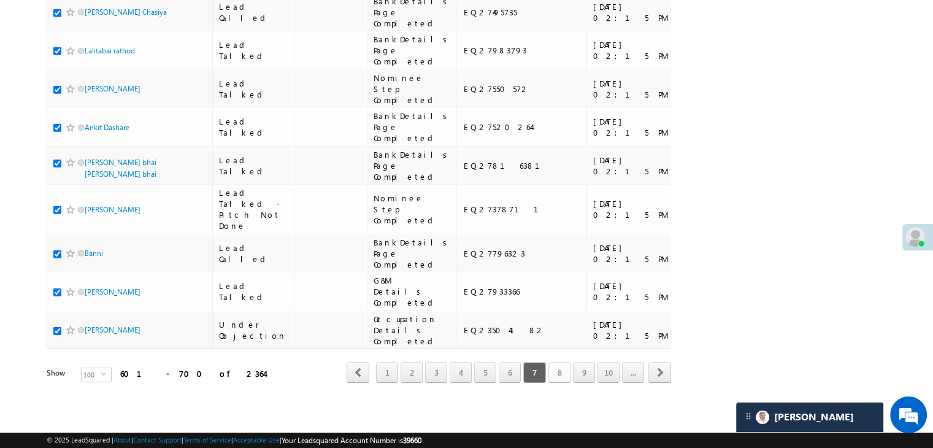
click at [555, 371] on link "8" at bounding box center [559, 372] width 22 height 21
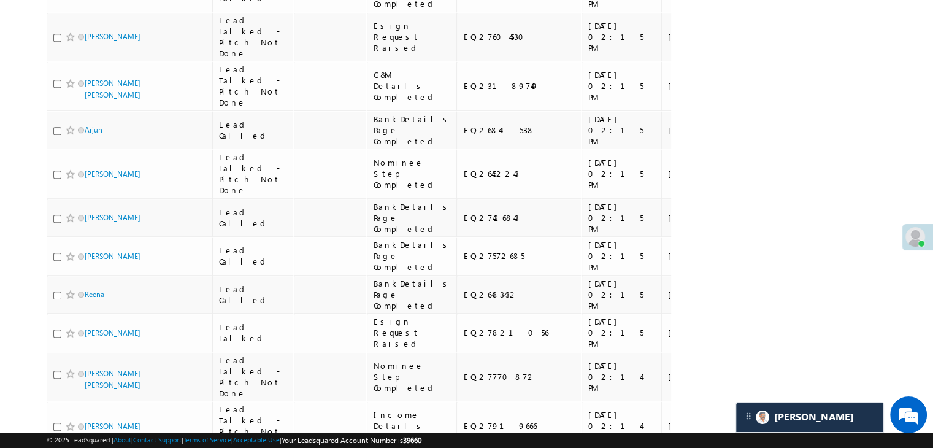
scroll to position [0, 0]
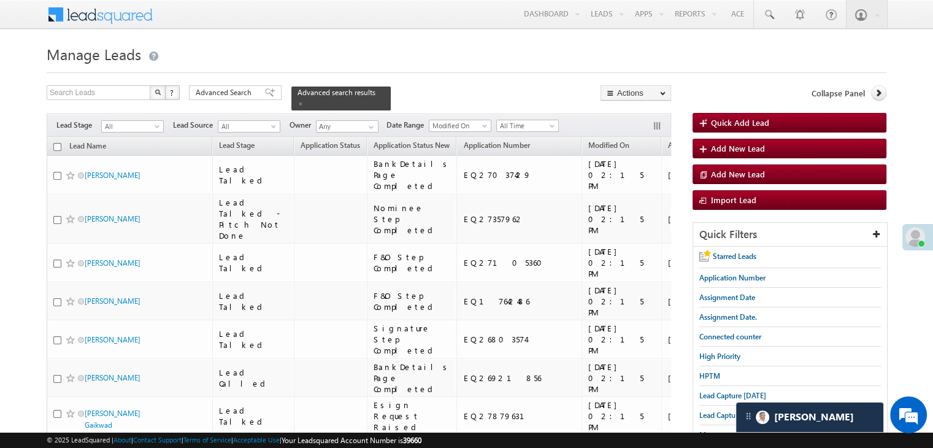
click at [55, 143] on input "checkbox" at bounding box center [57, 147] width 8 height 8
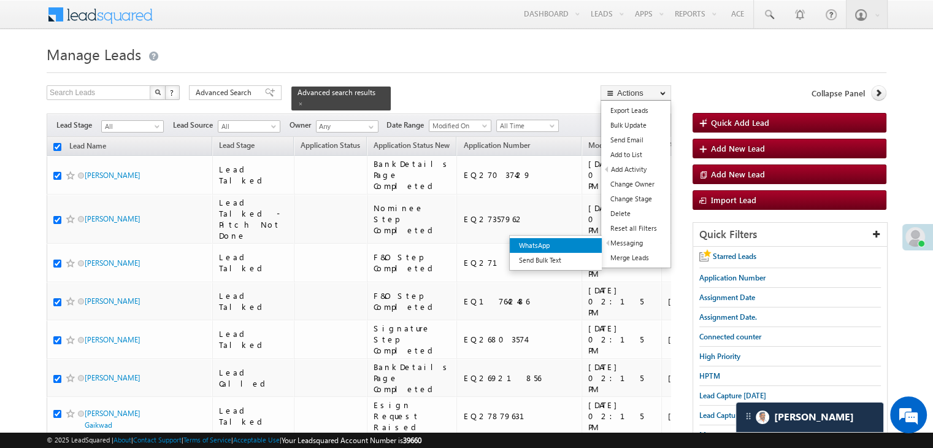
click at [575, 248] on link "WhatsApp" at bounding box center [556, 245] width 92 height 15
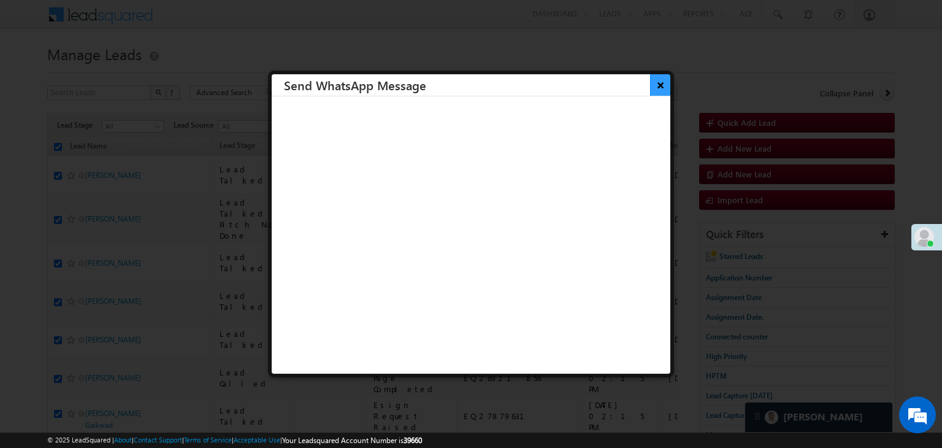
click at [650, 88] on button "×" at bounding box center [660, 84] width 20 height 21
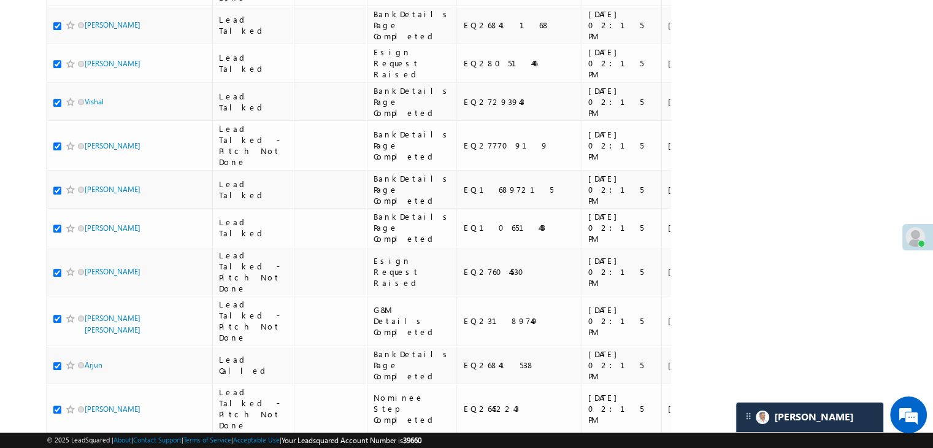
scroll to position [6930, 0]
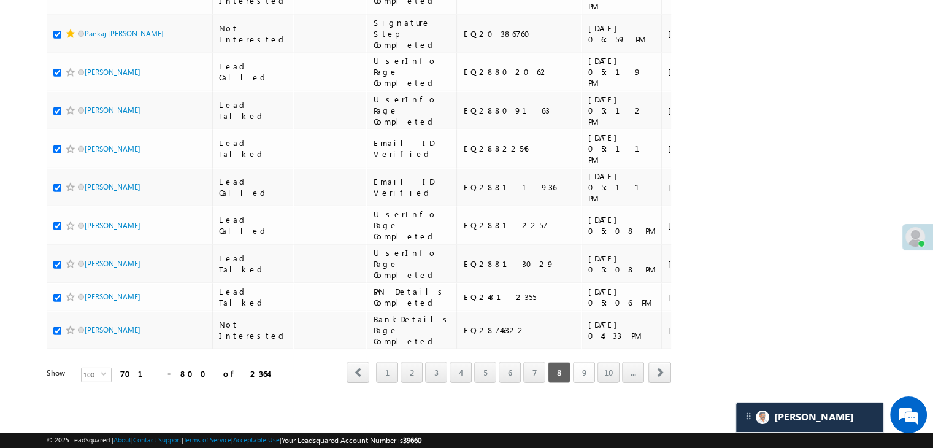
click at [586, 364] on link "9" at bounding box center [584, 372] width 22 height 21
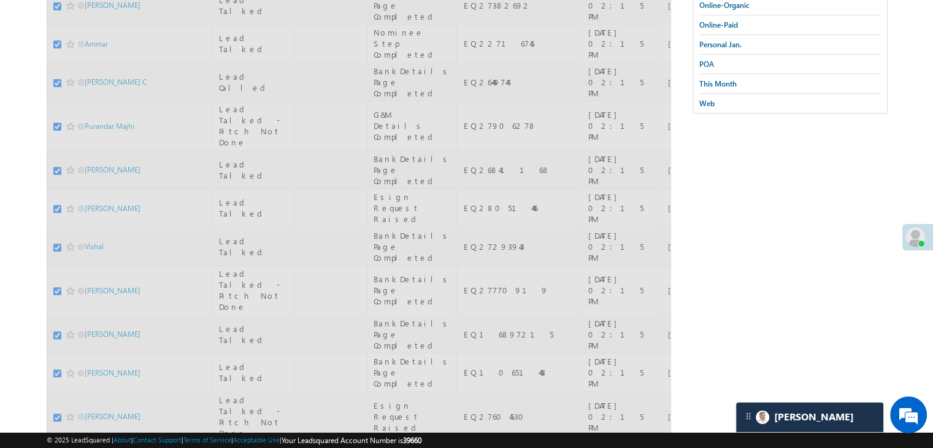
scroll to position [0, 0]
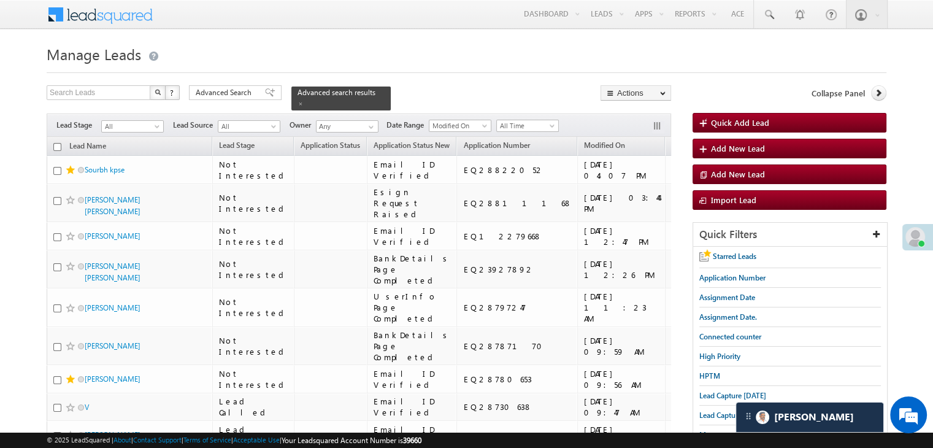
click at [59, 143] on input "checkbox" at bounding box center [57, 147] width 8 height 8
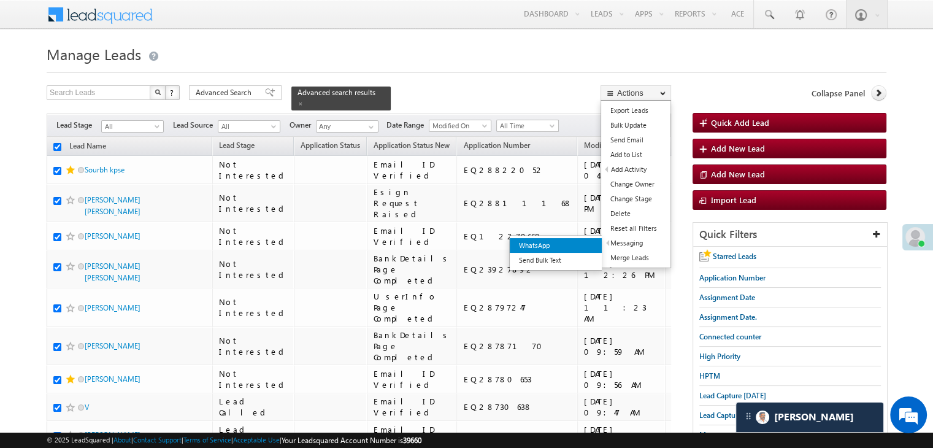
click at [583, 242] on link "WhatsApp" at bounding box center [556, 245] width 92 height 15
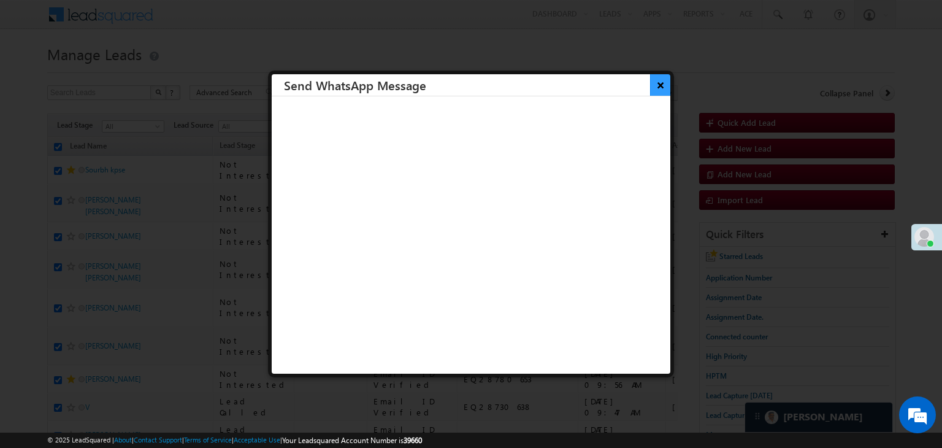
click at [650, 82] on button "×" at bounding box center [660, 84] width 20 height 21
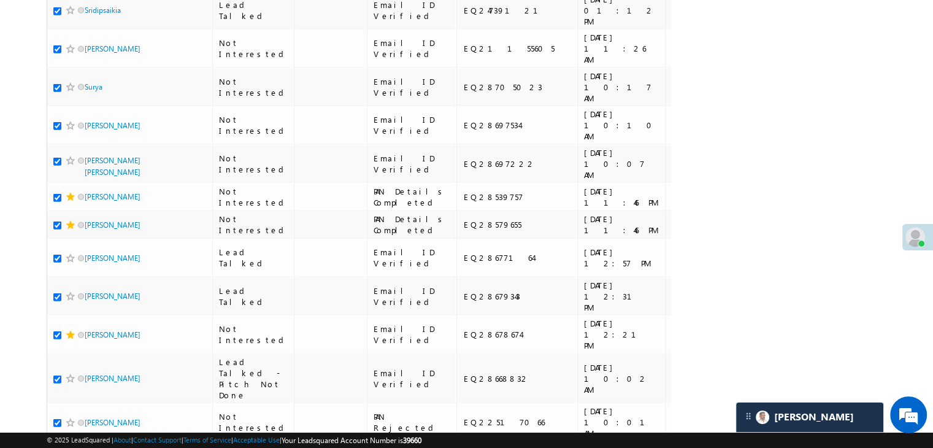
scroll to position [6930, 0]
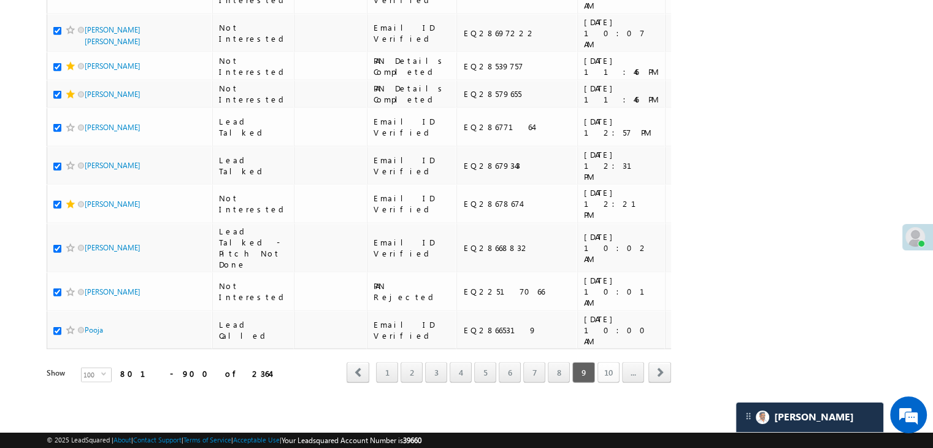
click at [605, 362] on link "10" at bounding box center [609, 372] width 22 height 21
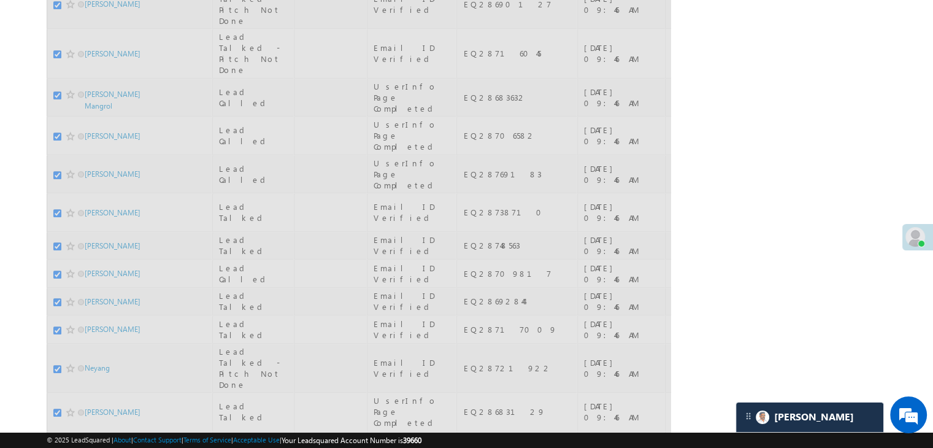
scroll to position [0, 0]
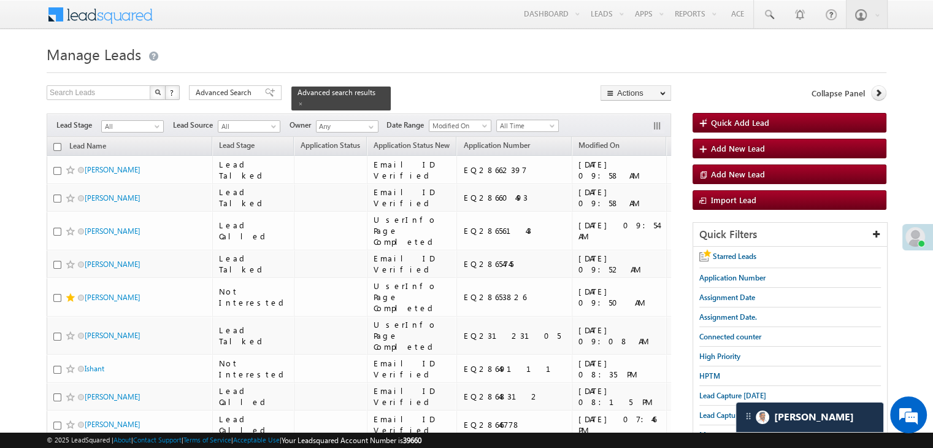
click at [59, 143] on input "checkbox" at bounding box center [57, 147] width 8 height 8
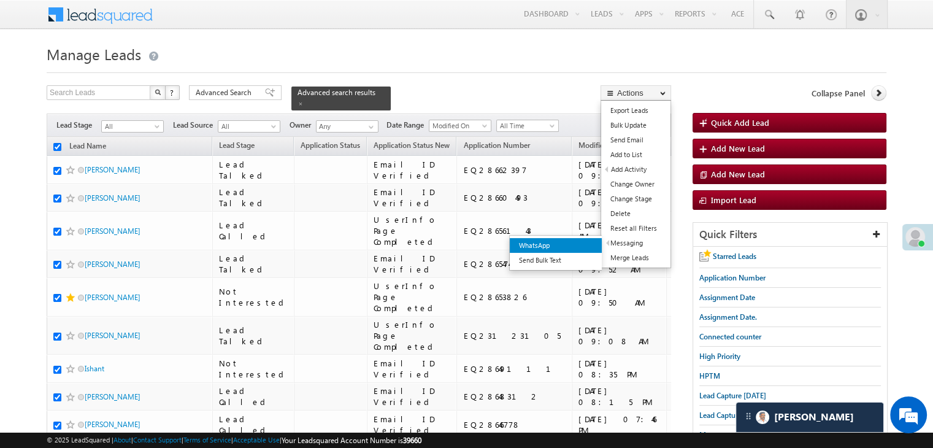
click at [565, 243] on link "WhatsApp" at bounding box center [556, 245] width 92 height 15
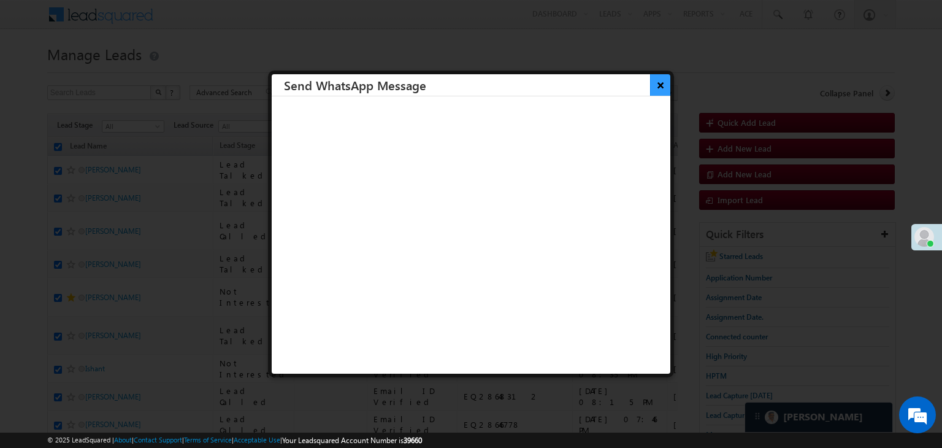
click at [653, 87] on button "×" at bounding box center [660, 84] width 20 height 21
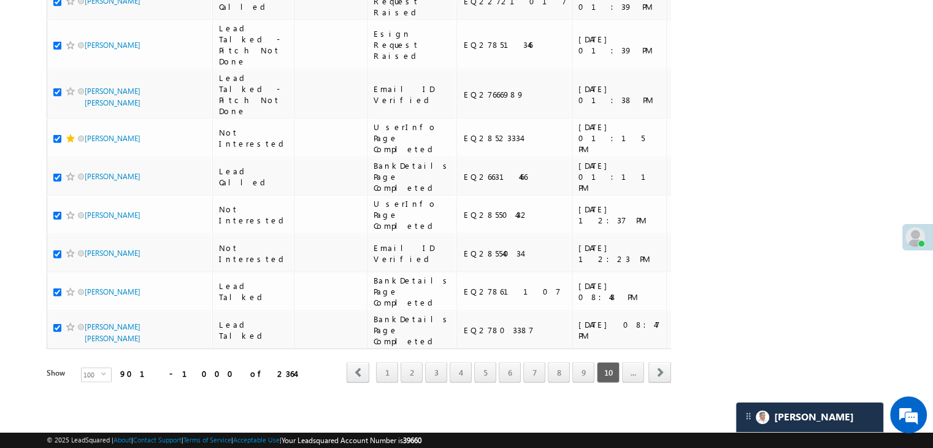
scroll to position [6930, 0]
click at [632, 362] on link "..." at bounding box center [633, 372] width 22 height 21
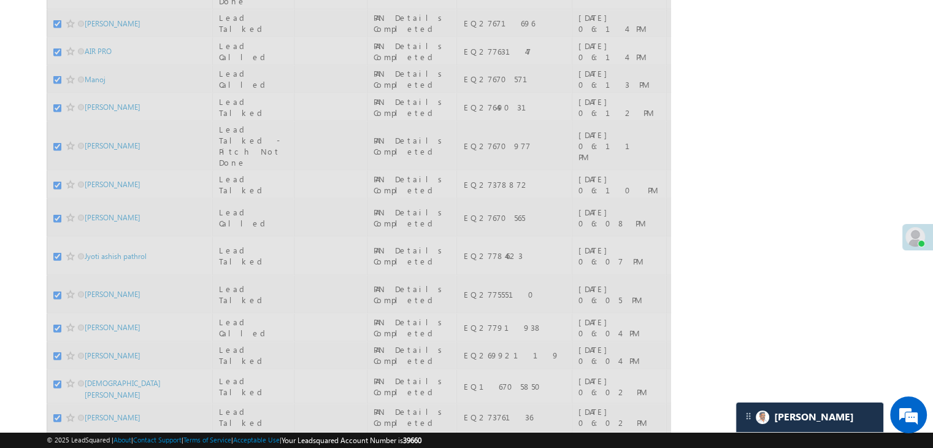
scroll to position [0, 0]
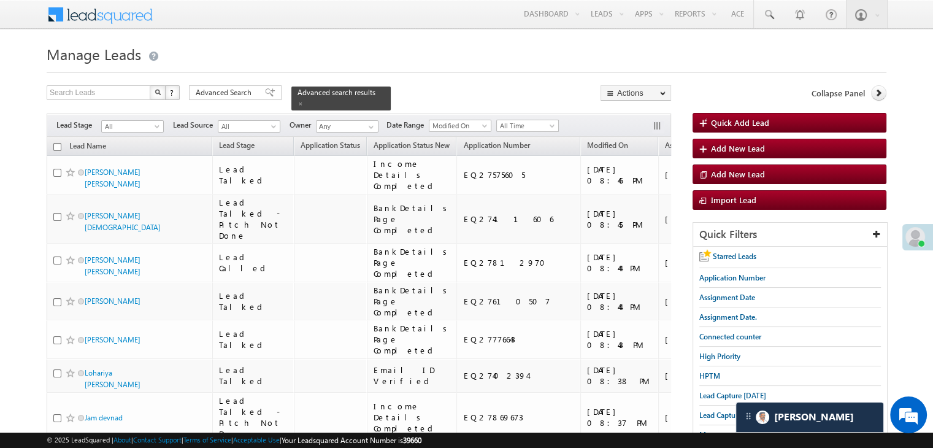
click at [56, 143] on input "checkbox" at bounding box center [57, 147] width 8 height 8
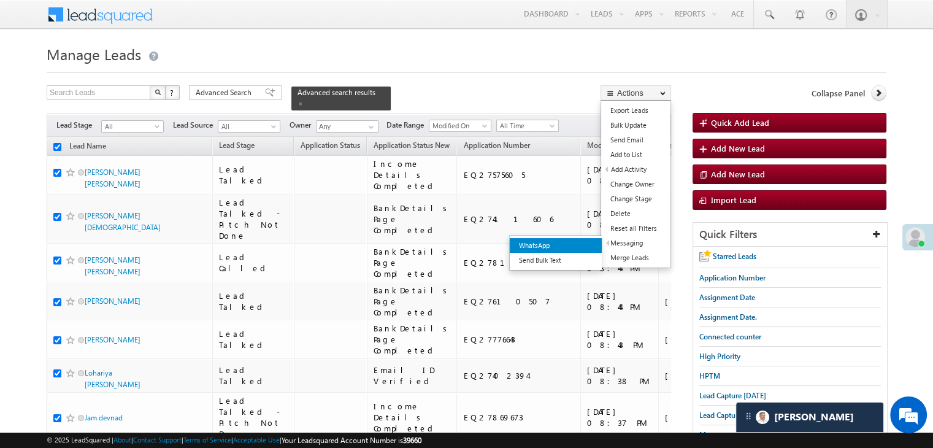
click at [589, 244] on link "WhatsApp" at bounding box center [556, 245] width 92 height 15
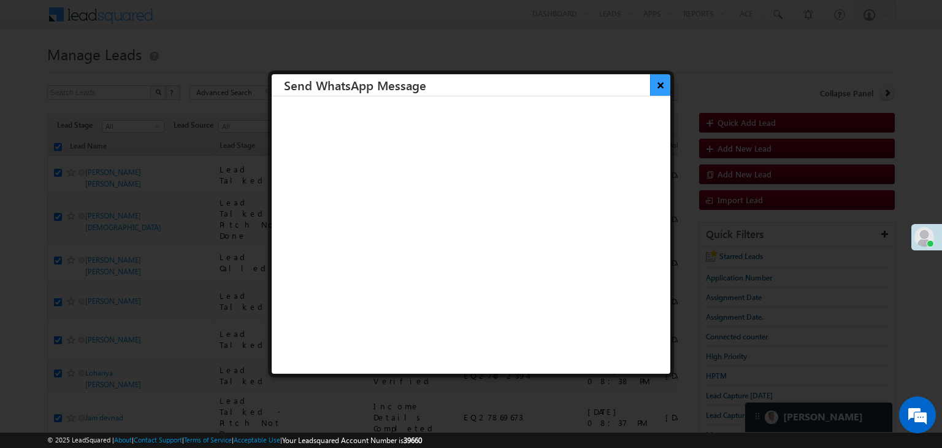
click at [653, 89] on button "×" at bounding box center [660, 84] width 20 height 21
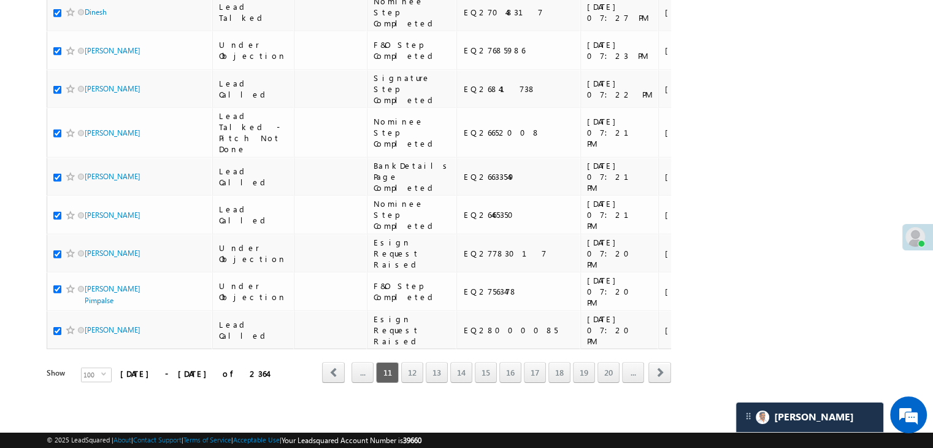
scroll to position [6930, 0]
click at [413, 368] on link "12" at bounding box center [412, 372] width 22 height 21
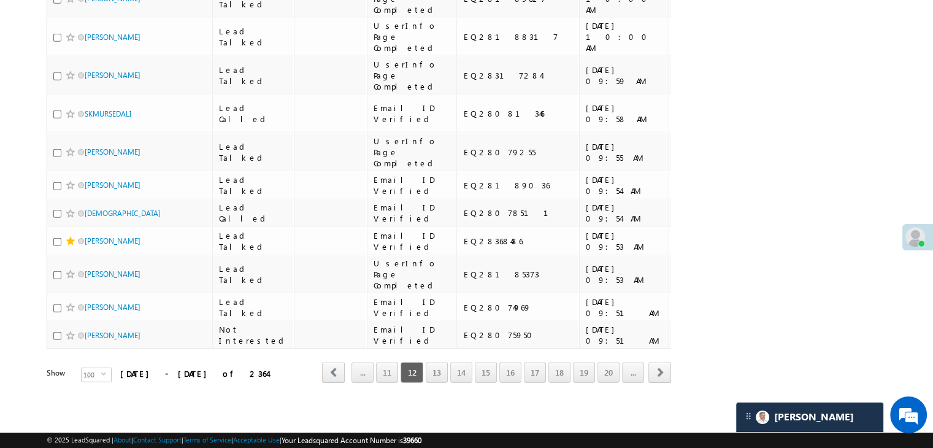
scroll to position [0, 0]
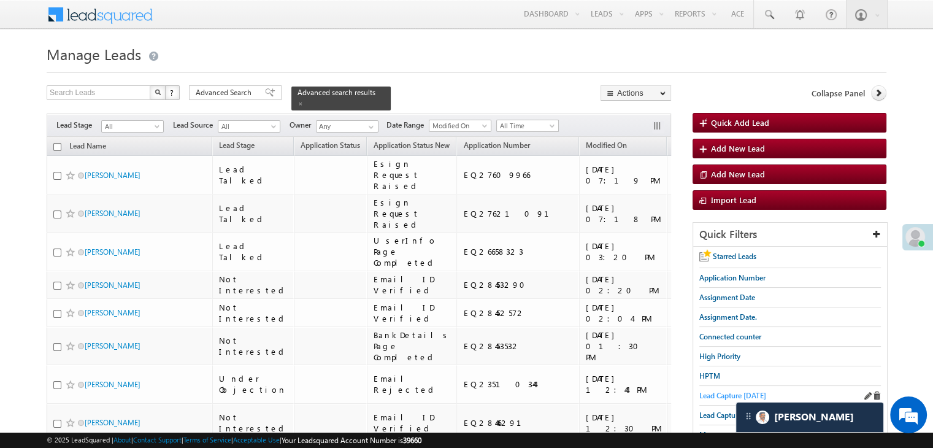
click at [702, 391] on span "Lead Capture today" at bounding box center [732, 395] width 67 height 9
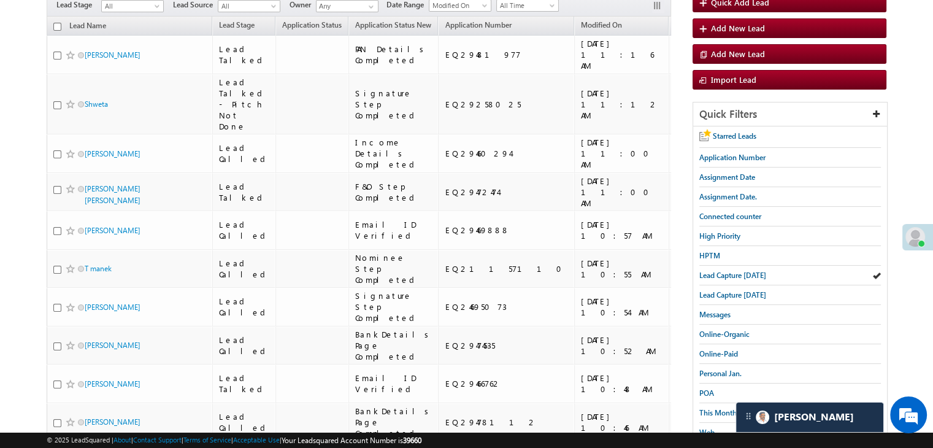
scroll to position [123, 0]
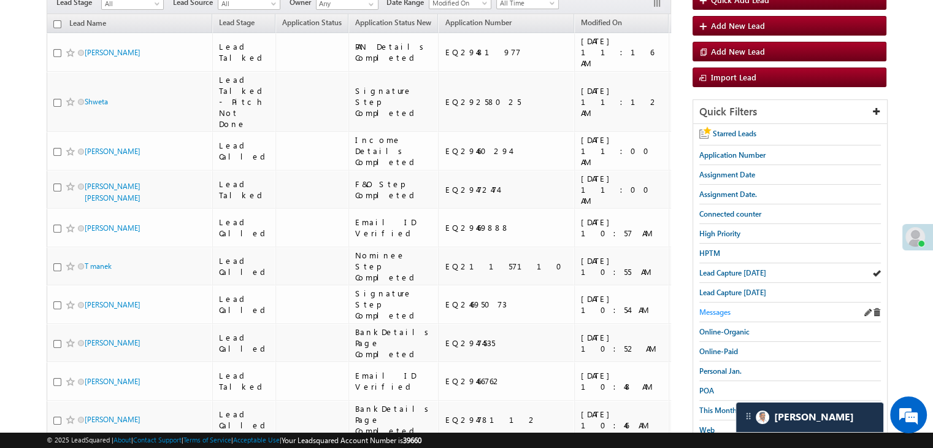
click at [707, 307] on span "Messages" at bounding box center [714, 311] width 31 height 9
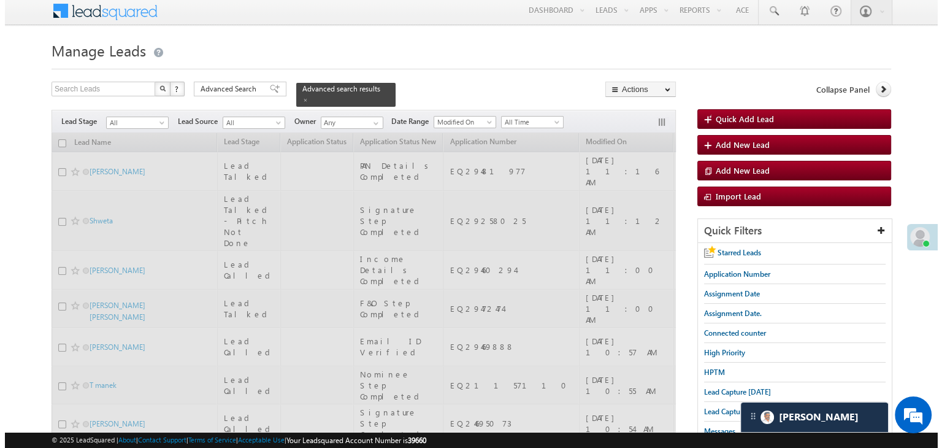
scroll to position [0, 0]
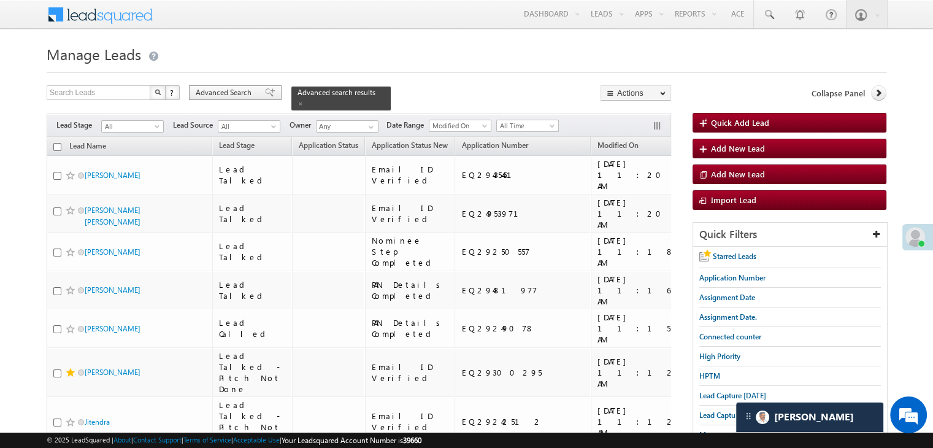
click at [265, 93] on span at bounding box center [270, 92] width 10 height 9
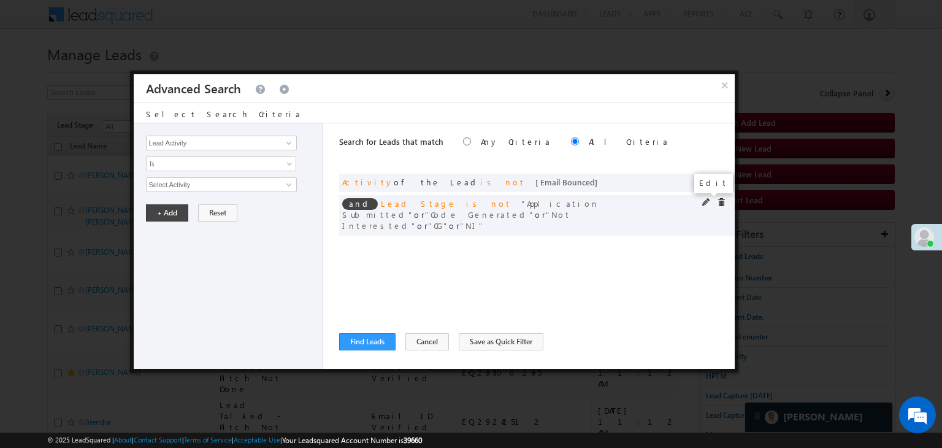
click at [709, 199] on span at bounding box center [706, 202] width 9 height 9
click at [225, 183] on span "None Selected" at bounding box center [216, 184] width 139 height 13
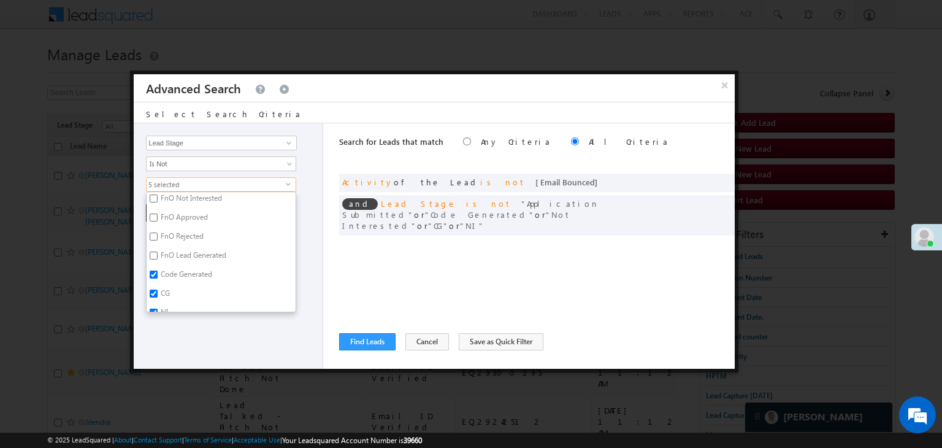
scroll to position [300, 0]
click at [160, 300] on label "NI" at bounding box center [164, 302] width 34 height 19
click at [158, 300] on input "NI" at bounding box center [154, 301] width 8 height 8
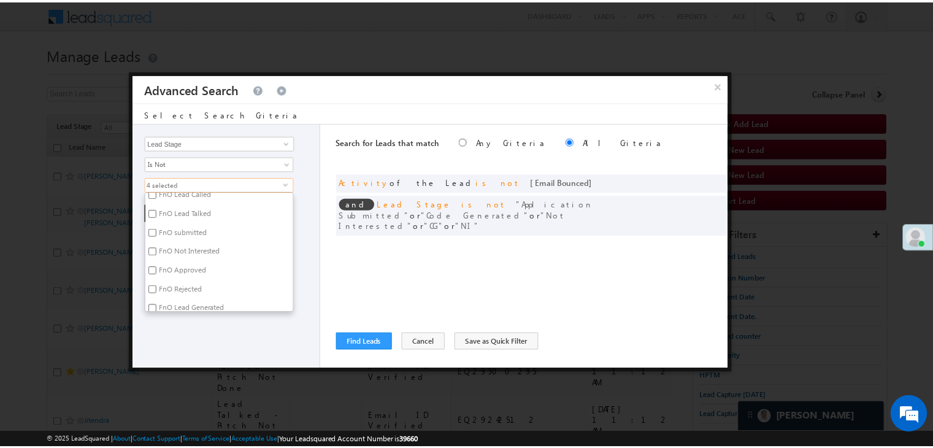
scroll to position [177, 0]
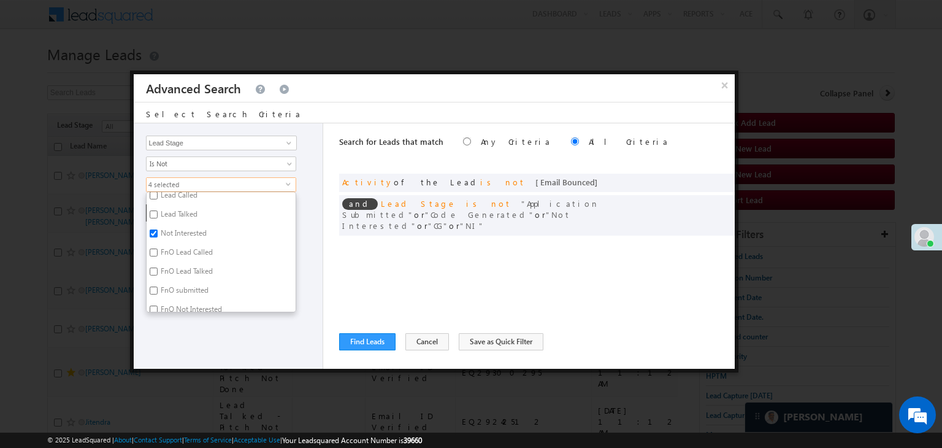
click at [179, 236] on label "Not Interested" at bounding box center [183, 235] width 72 height 19
click at [158, 236] on input "Not Interested" at bounding box center [154, 233] width 8 height 8
click at [164, 350] on div "Lead Activity Task Sales Group Prospect Id WA Last Message Timestamp 4th Day Di…" at bounding box center [229, 245] width 190 height 245
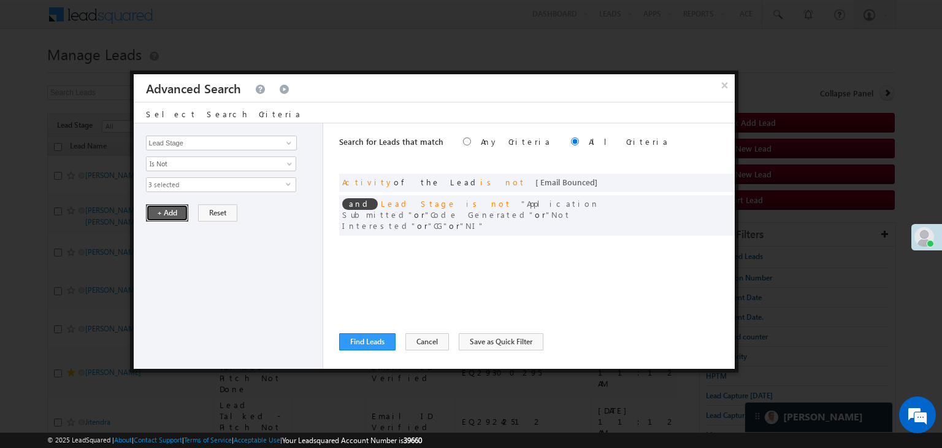
click at [165, 211] on button "+ Add" at bounding box center [167, 212] width 42 height 17
click at [726, 182] on div at bounding box center [716, 182] width 29 height 11
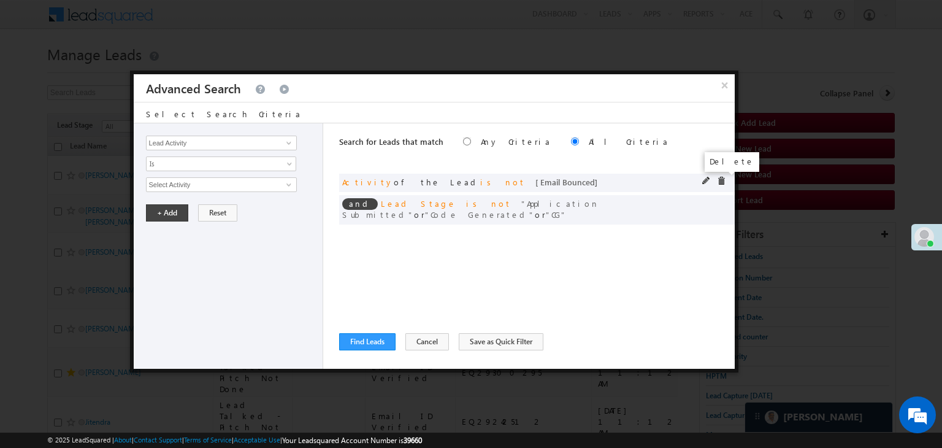
click at [722, 182] on span at bounding box center [721, 181] width 9 height 9
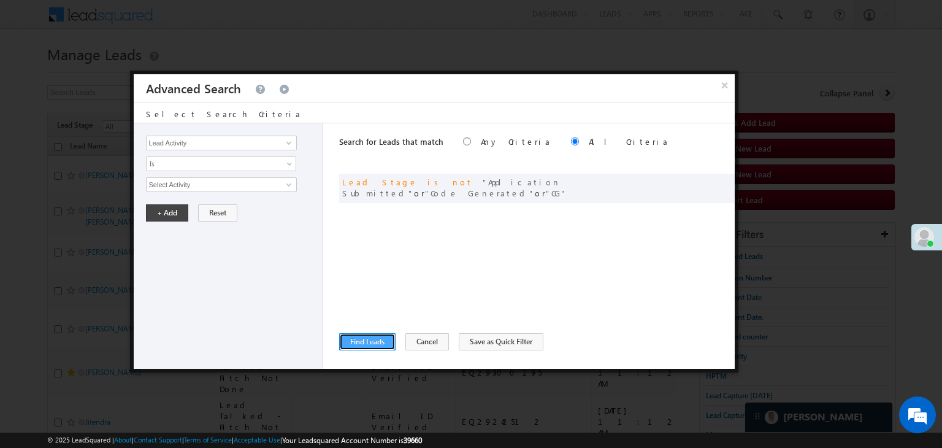
click at [383, 334] on button "Find Leads" at bounding box center [367, 341] width 56 height 17
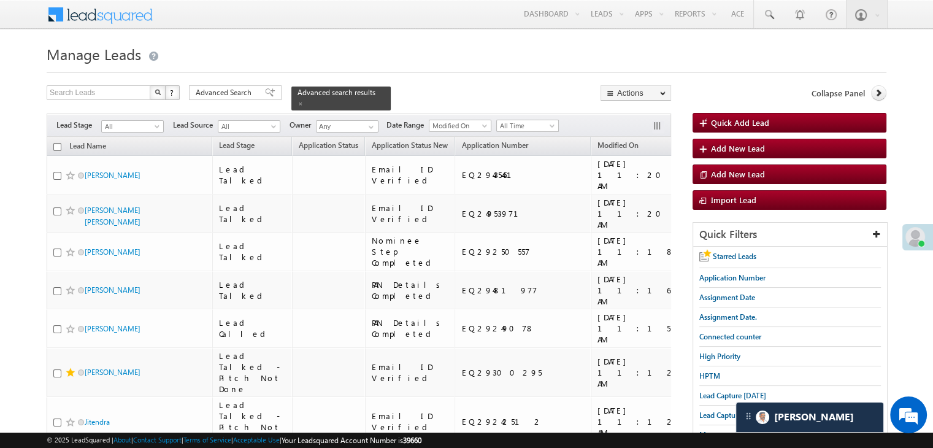
click at [56, 143] on input "checkbox" at bounding box center [57, 147] width 8 height 8
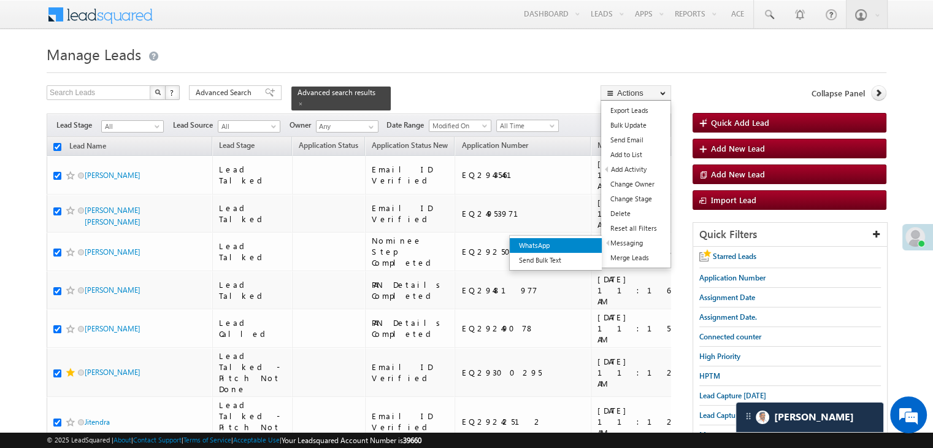
click at [583, 241] on link "WhatsApp" at bounding box center [556, 245] width 92 height 15
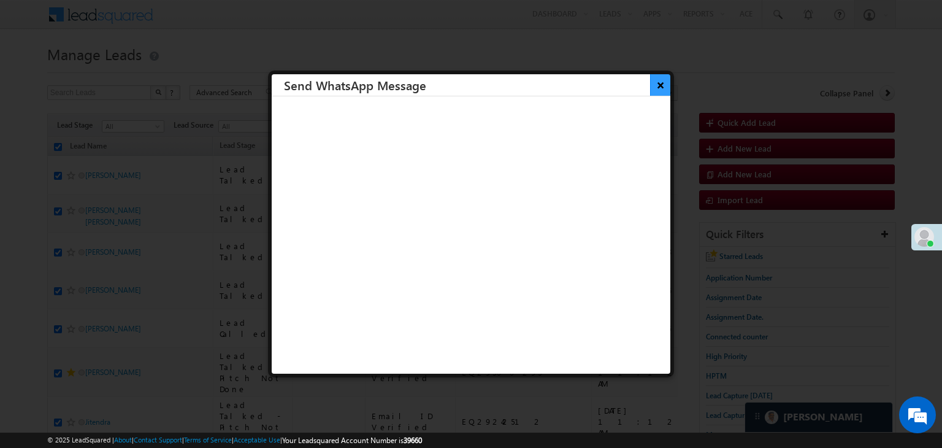
click at [652, 86] on button "×" at bounding box center [660, 84] width 20 height 21
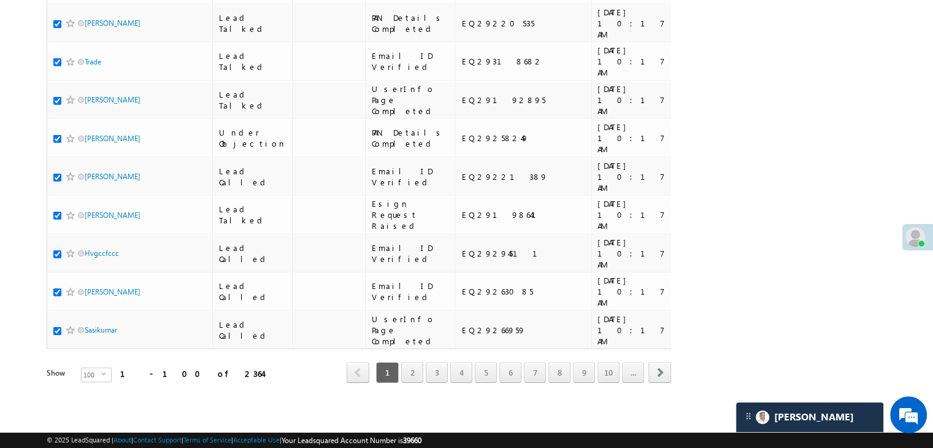
scroll to position [6930, 0]
click at [414, 366] on link "2" at bounding box center [412, 372] width 22 height 21
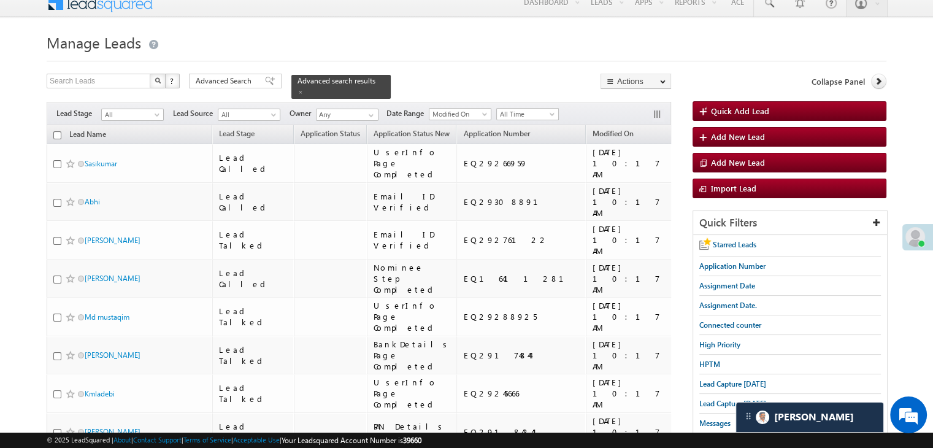
scroll to position [0, 0]
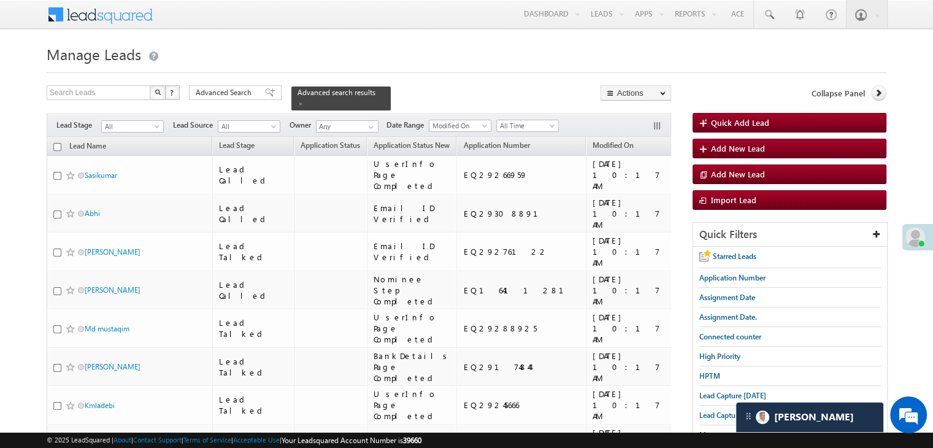
click at [54, 143] on input "checkbox" at bounding box center [57, 147] width 8 height 8
click at [583, 246] on link "WhatsApp" at bounding box center [590, 244] width 92 height 15
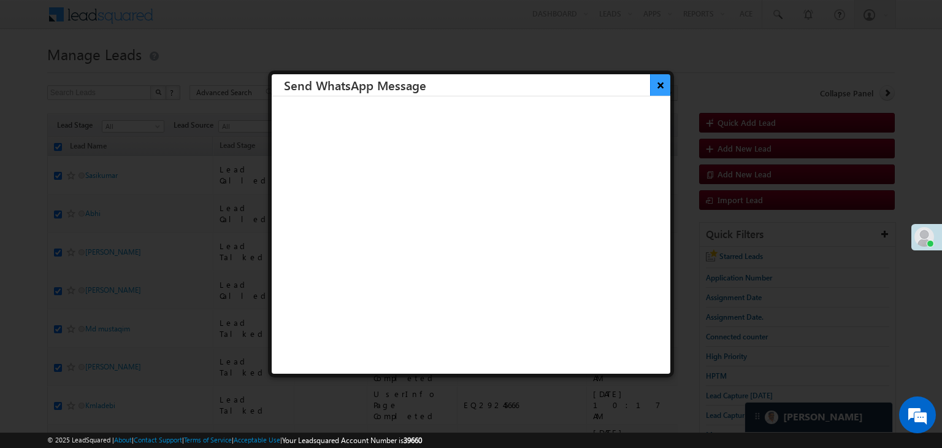
click at [651, 83] on button "×" at bounding box center [660, 84] width 20 height 21
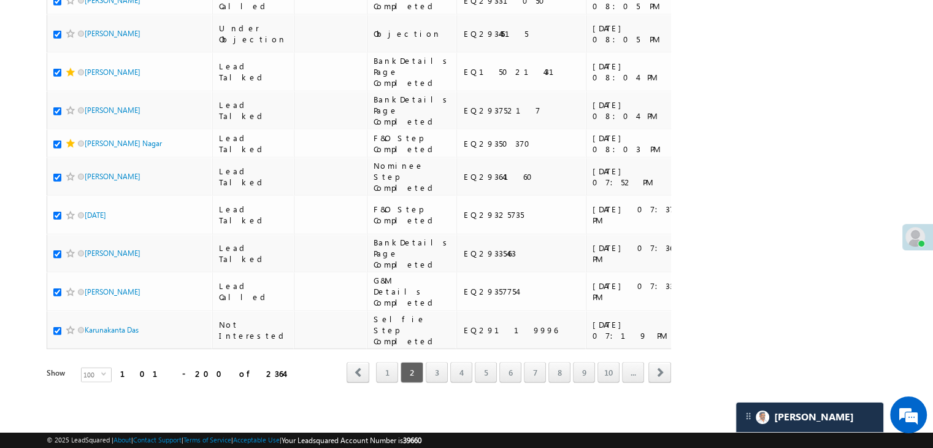
scroll to position [6930, 0]
click at [436, 363] on link "3" at bounding box center [437, 372] width 22 height 21
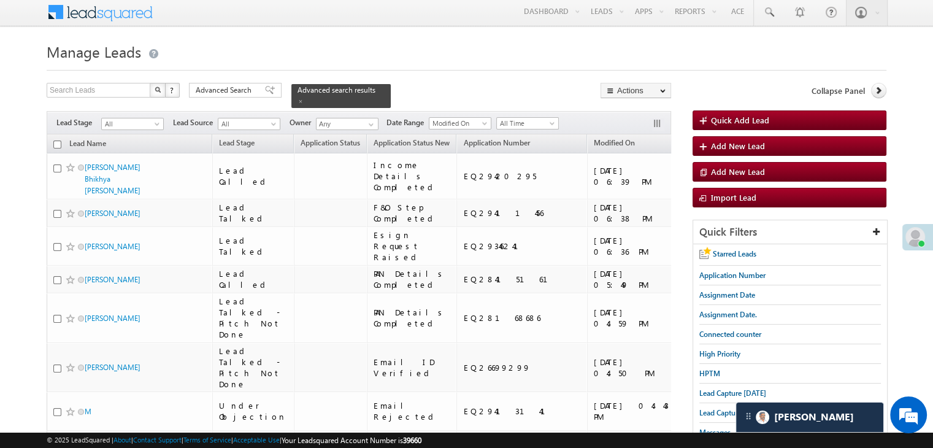
scroll to position [0, 0]
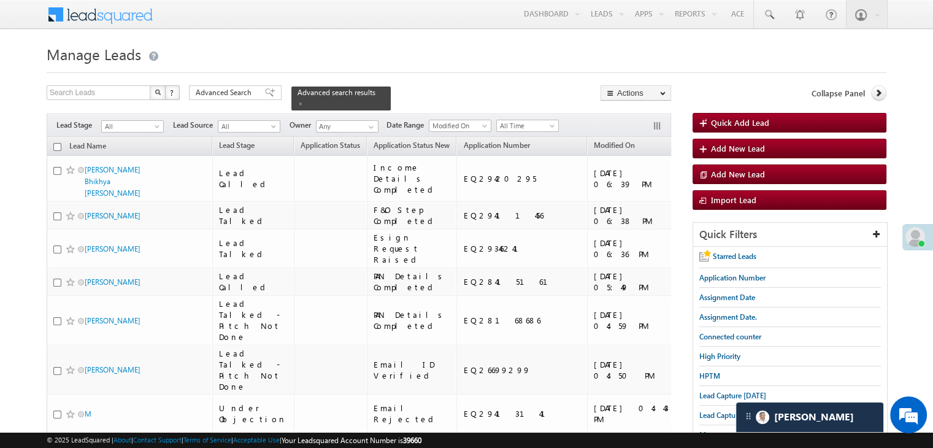
click at [56, 143] on input "checkbox" at bounding box center [57, 147] width 8 height 8
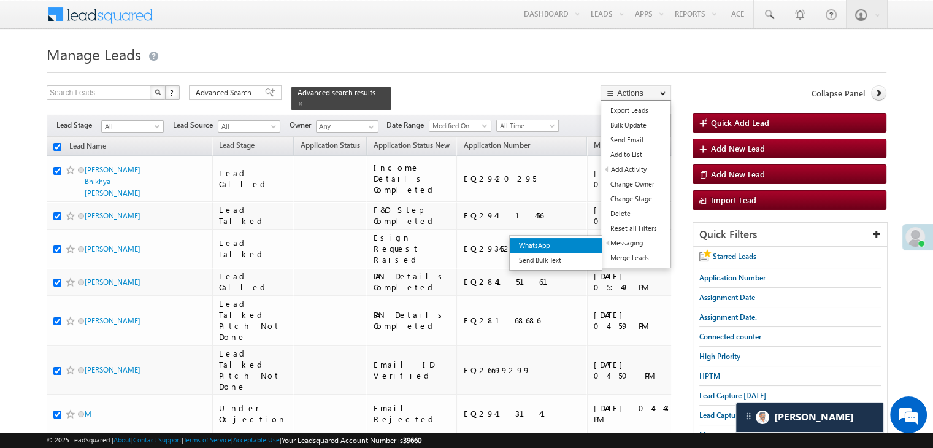
click at [587, 245] on link "WhatsApp" at bounding box center [556, 245] width 92 height 15
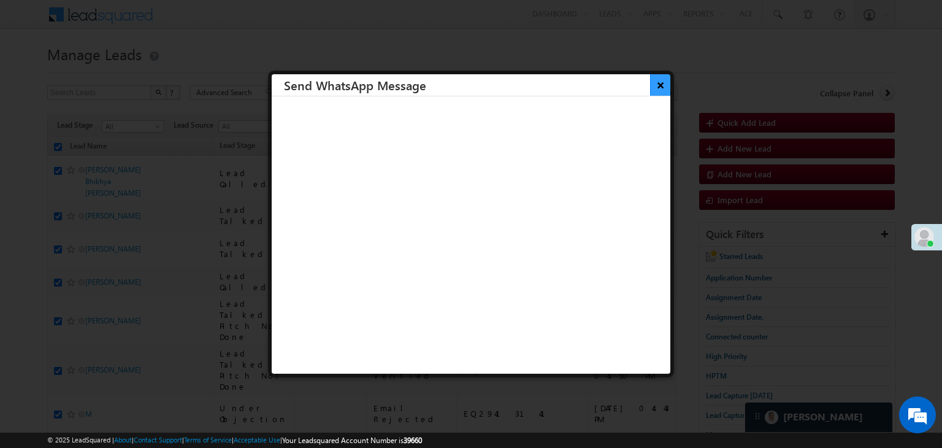
click at [650, 89] on button "×" at bounding box center [660, 84] width 20 height 21
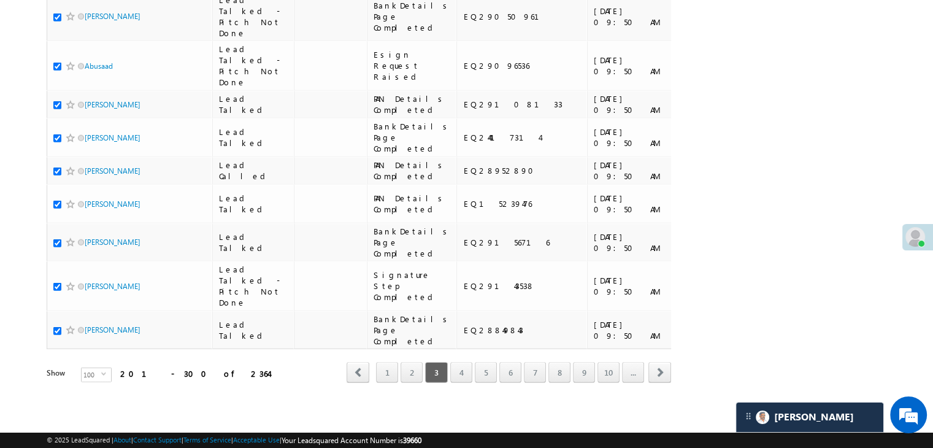
scroll to position [6930, 0]
click at [468, 373] on link "4" at bounding box center [461, 372] width 22 height 21
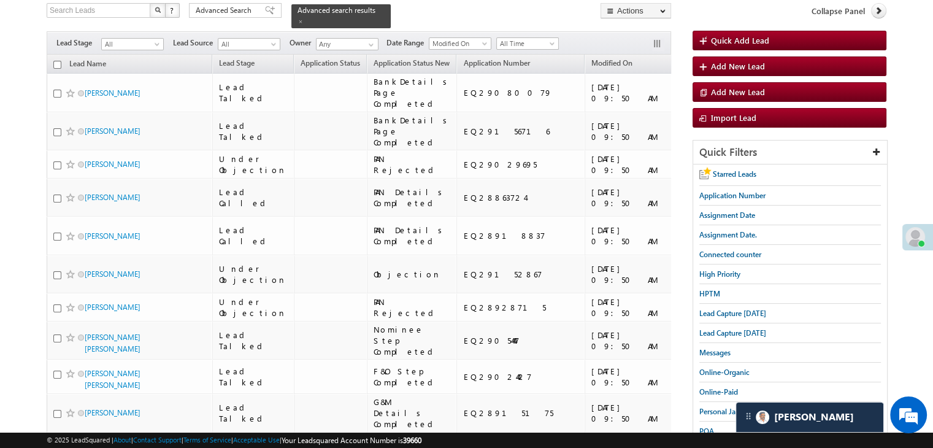
scroll to position [0, 0]
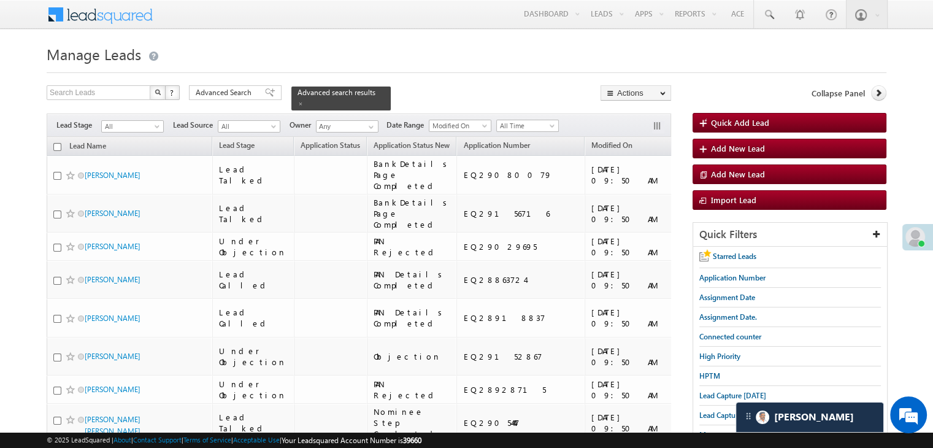
click at [53, 143] on input "checkbox" at bounding box center [57, 147] width 8 height 8
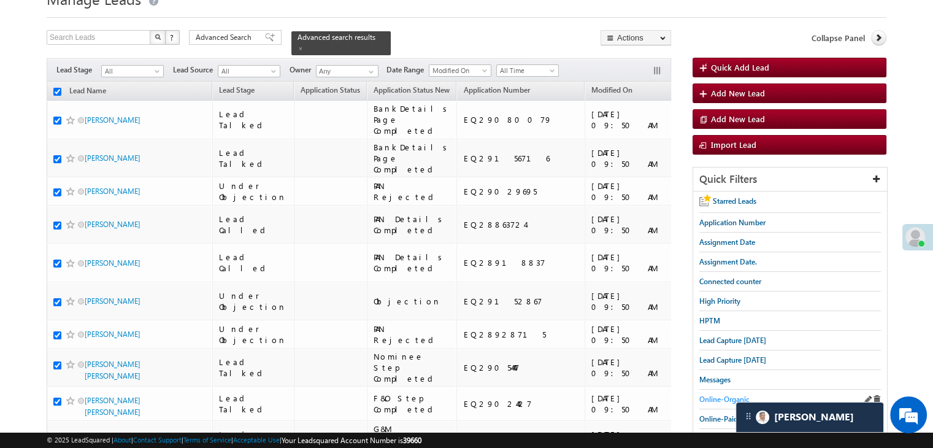
scroll to position [61, 0]
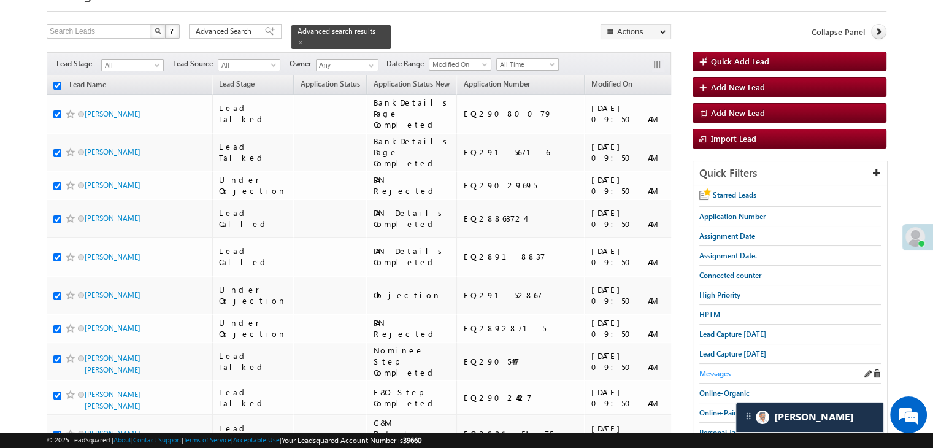
click at [714, 374] on span "Messages" at bounding box center [714, 373] width 31 height 9
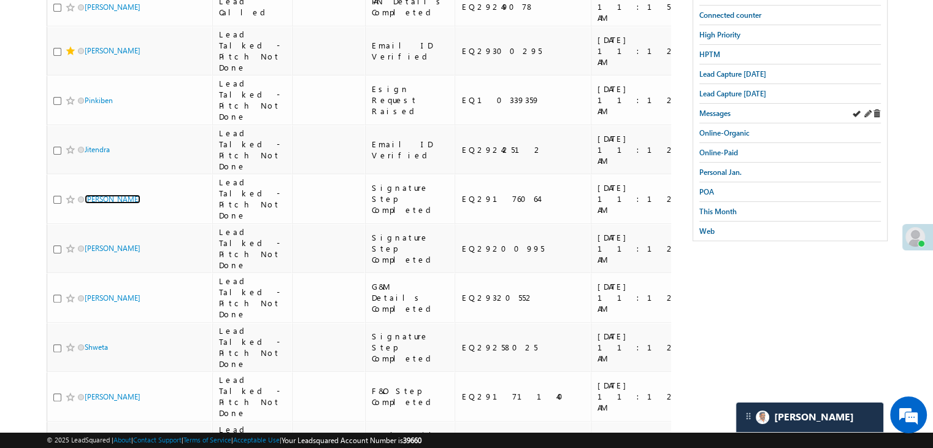
scroll to position [307, 0]
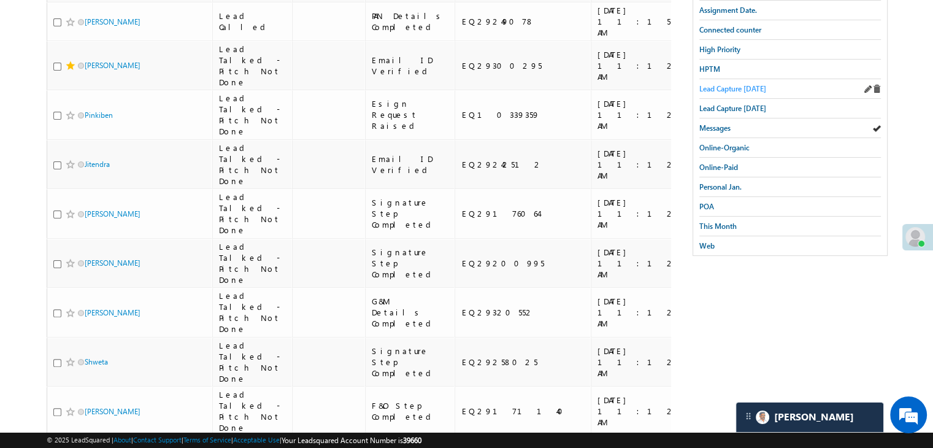
click at [744, 84] on span "Lead Capture today" at bounding box center [732, 88] width 67 height 9
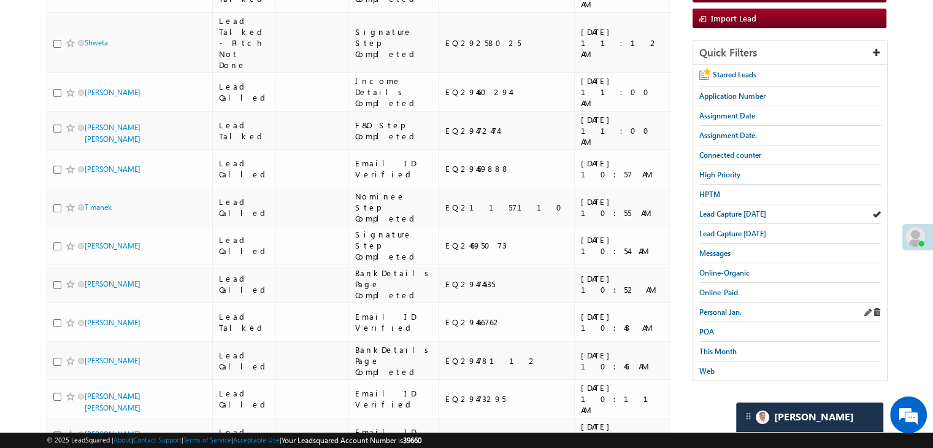
scroll to position [184, 0]
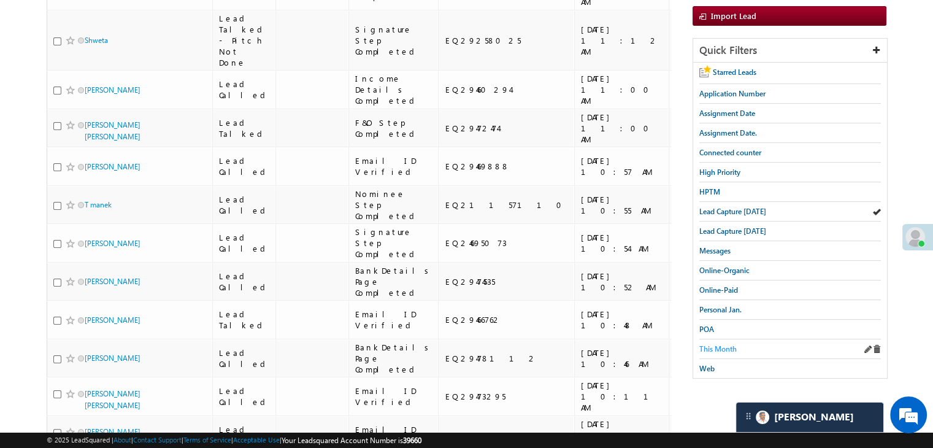
click at [717, 344] on span "This Month" at bounding box center [717, 348] width 37 height 9
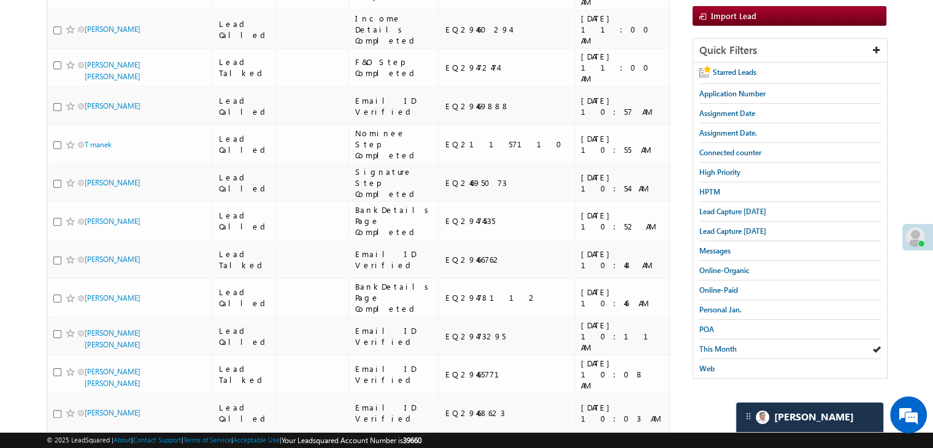
click at [675, 147] on div "Search Leads X ? 18 results found Advanced Search Advanced Search Advanced sear…" at bounding box center [467, 310] width 840 height 818
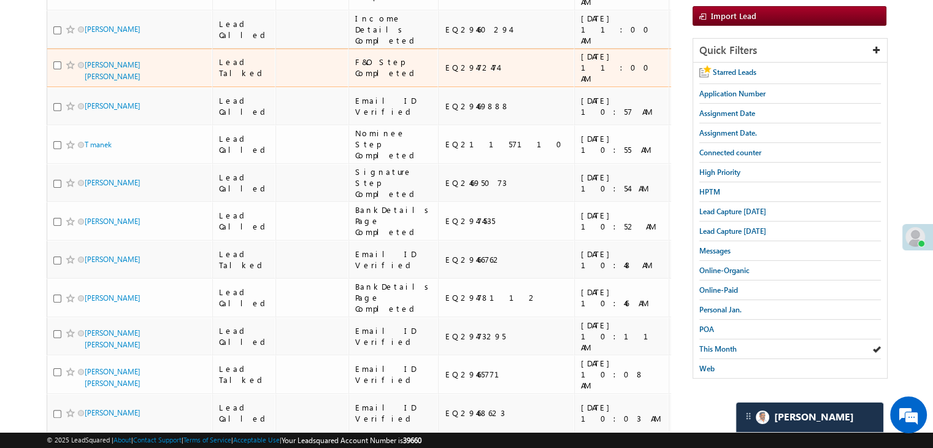
click at [745, 79] on div "https://angelbroking1-pk3em7sa.customui-test.leadsquared.com?leadId=b9065f5e-39…" at bounding box center [782, 67] width 75 height 22
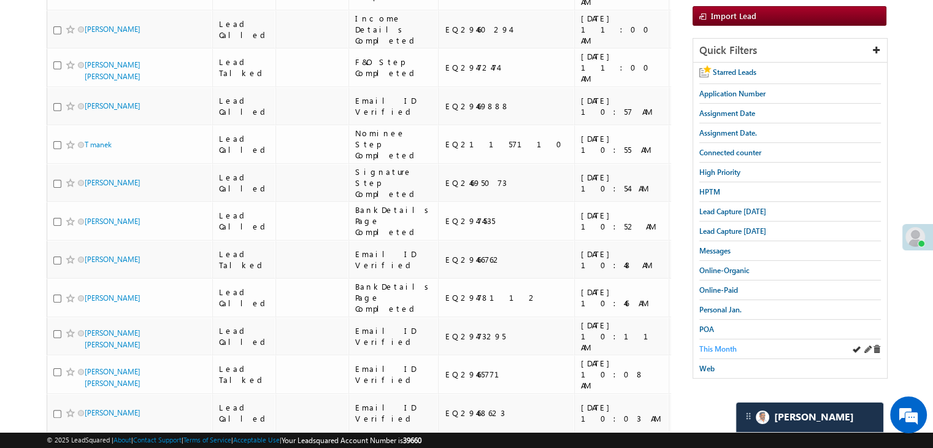
click at [724, 345] on span "This Month" at bounding box center [717, 348] width 37 height 9
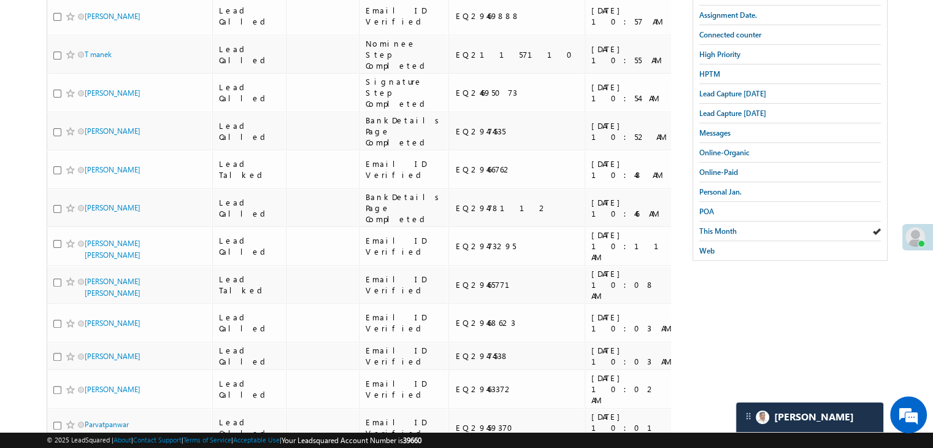
scroll to position [0, 0]
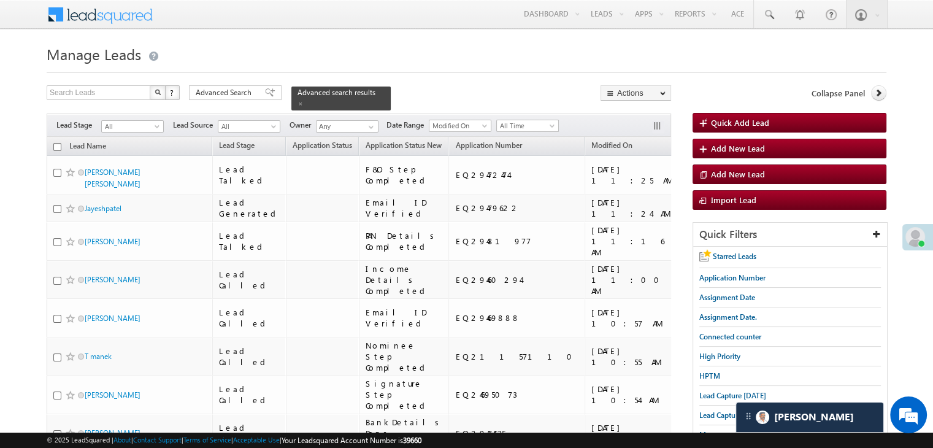
click at [686, 140] on span "Assignment Date" at bounding box center [714, 144] width 56 height 9
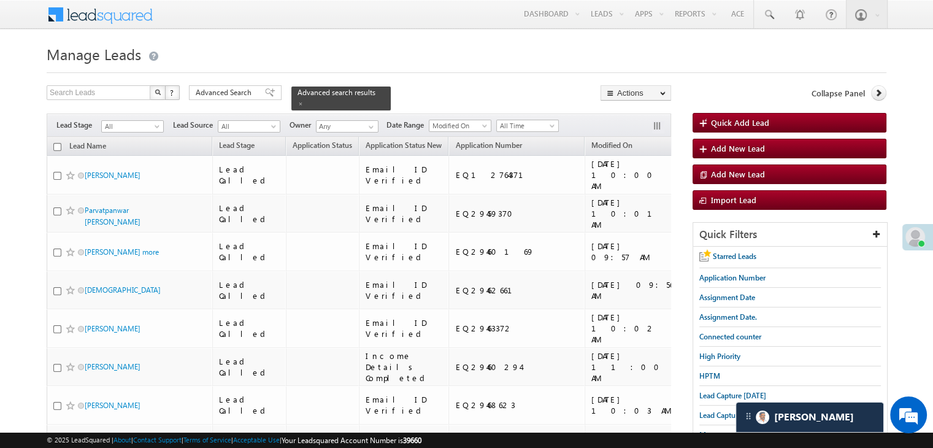
click at [686, 141] on span "Assignment Date" at bounding box center [714, 145] width 56 height 9
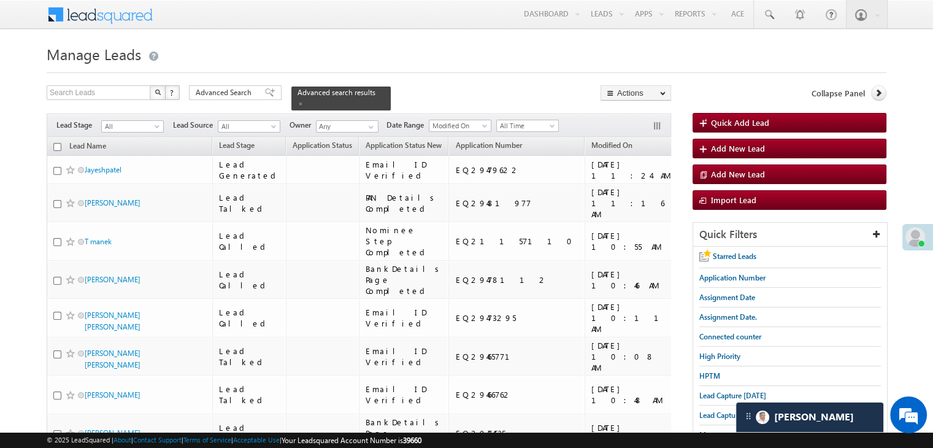
click at [686, 141] on span "Assignment Date" at bounding box center [714, 145] width 56 height 9
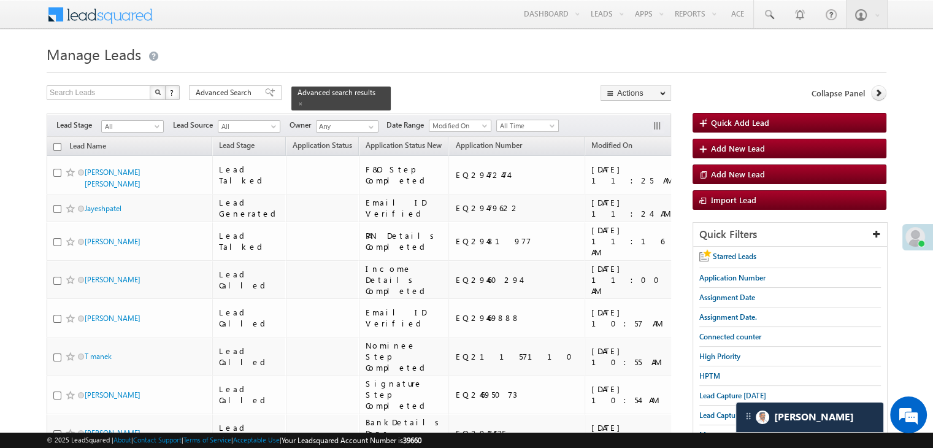
click at [686, 140] on span "Assignment Date" at bounding box center [714, 144] width 56 height 9
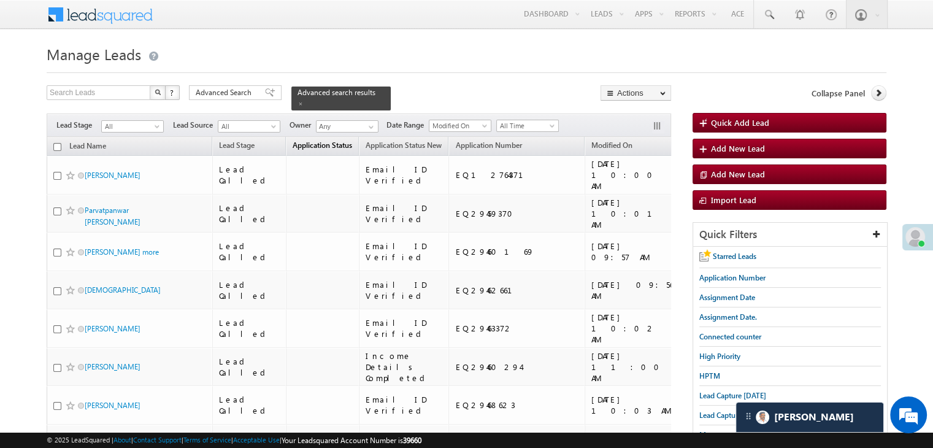
click at [307, 140] on span "Application Status" at bounding box center [323, 144] width 60 height 9
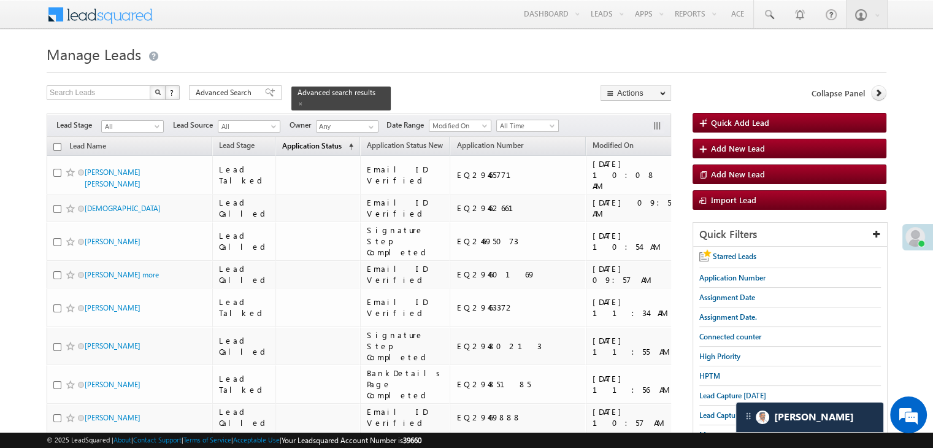
click at [307, 141] on span "Application Status" at bounding box center [312, 145] width 60 height 9
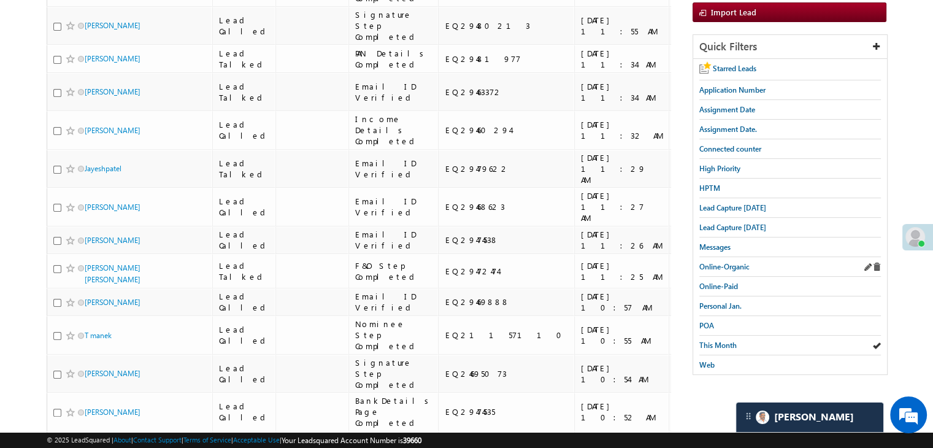
scroll to position [184, 0]
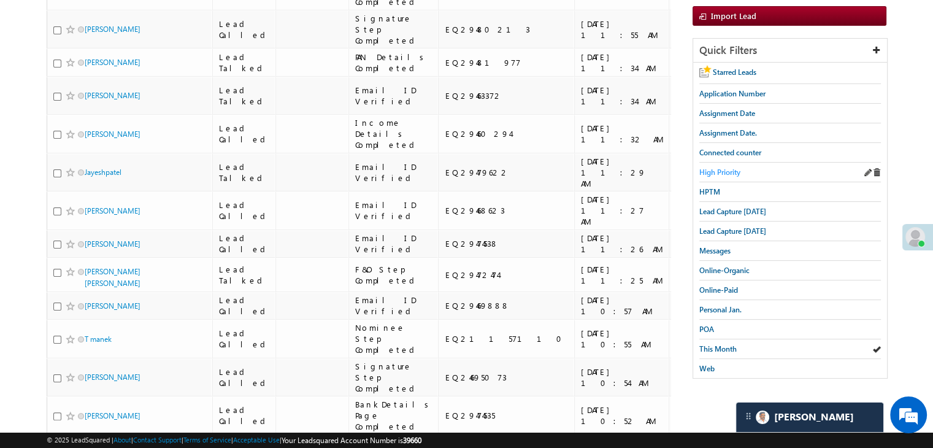
click at [721, 172] on span "High Priority" at bounding box center [719, 171] width 41 height 9
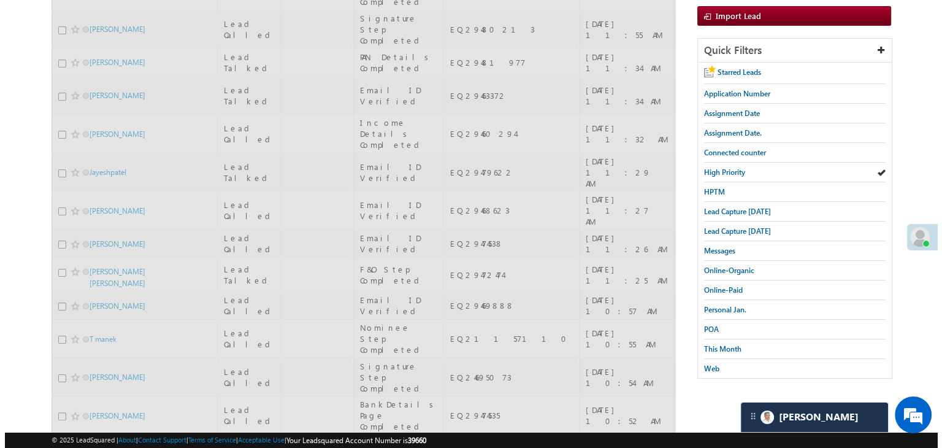
scroll to position [0, 0]
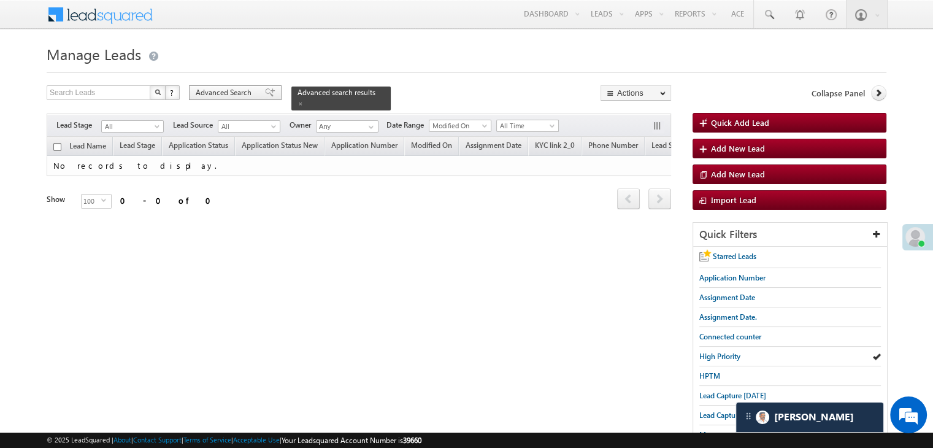
click at [243, 86] on div "Advanced Search" at bounding box center [235, 92] width 93 height 15
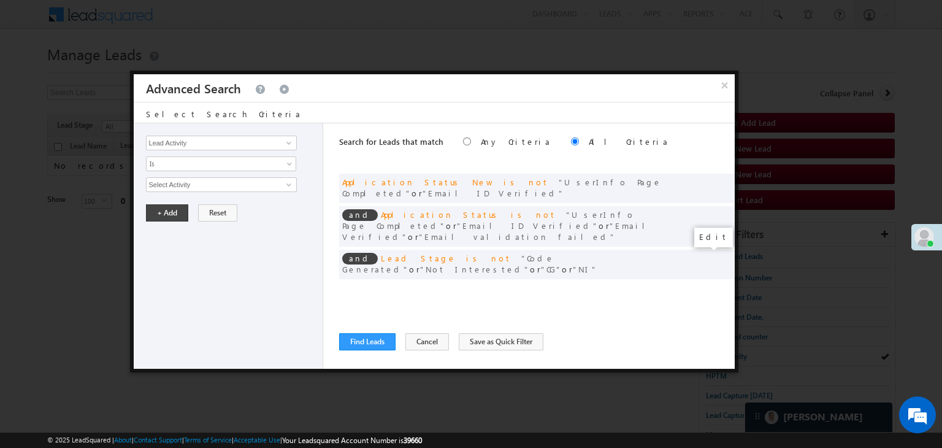
click at [704, 285] on span at bounding box center [706, 289] width 9 height 9
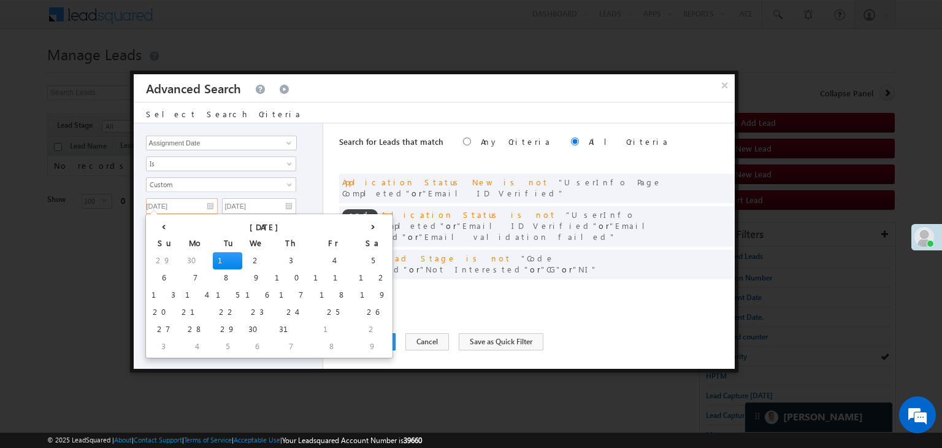
click at [206, 199] on input "07/01/25" at bounding box center [182, 206] width 72 height 16
click at [356, 233] on th "›" at bounding box center [373, 226] width 34 height 18
click at [361, 233] on th "›" at bounding box center [375, 226] width 29 height 18
click at [326, 293] on td "19" at bounding box center [345, 295] width 39 height 17
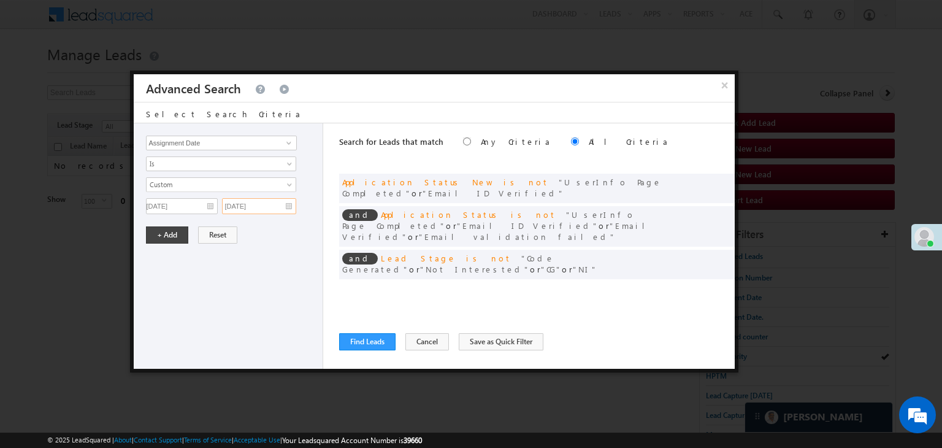
click at [266, 201] on input "07/01/25" at bounding box center [259, 206] width 74 height 16
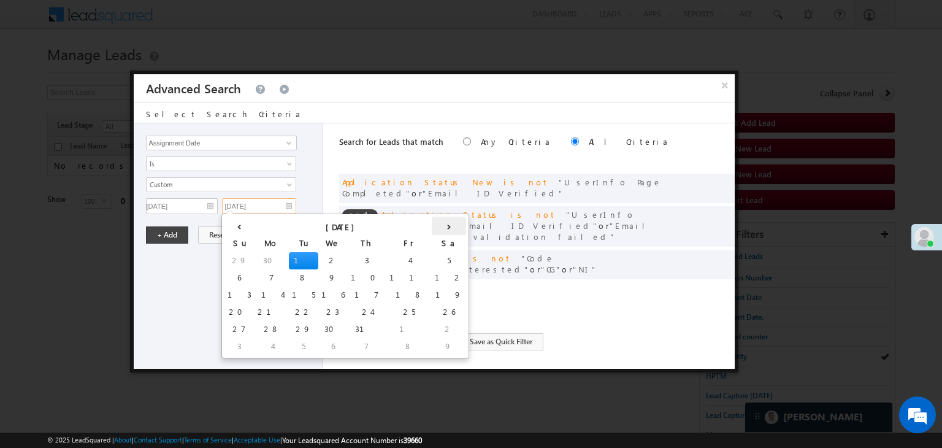
click at [432, 226] on th "›" at bounding box center [449, 226] width 34 height 18
click at [437, 226] on th "›" at bounding box center [451, 226] width 29 height 18
click at [288, 306] on td "23" at bounding box center [302, 312] width 29 height 17
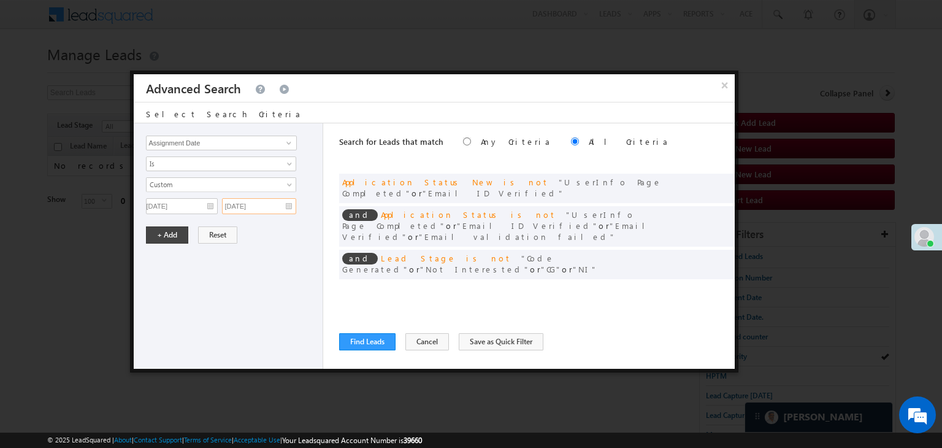
click at [282, 209] on input "09/23/25" at bounding box center [259, 206] width 74 height 16
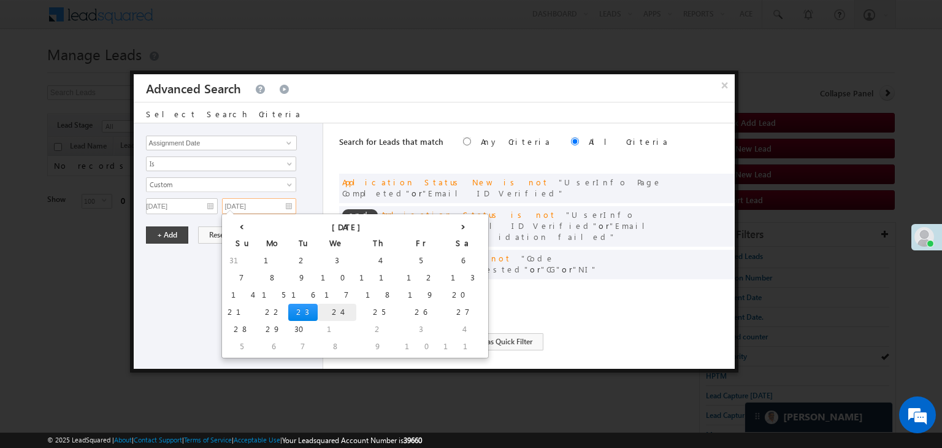
click at [318, 306] on td "24" at bounding box center [337, 312] width 39 height 17
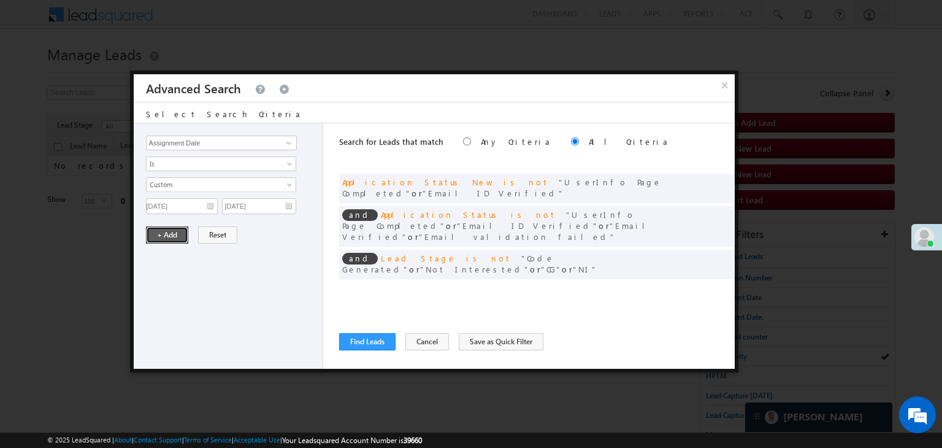
click at [169, 231] on button "+ Add" at bounding box center [167, 234] width 42 height 17
click at [704, 253] on span at bounding box center [706, 257] width 9 height 9
click at [216, 180] on span "4 selected" at bounding box center [216, 184] width 139 height 13
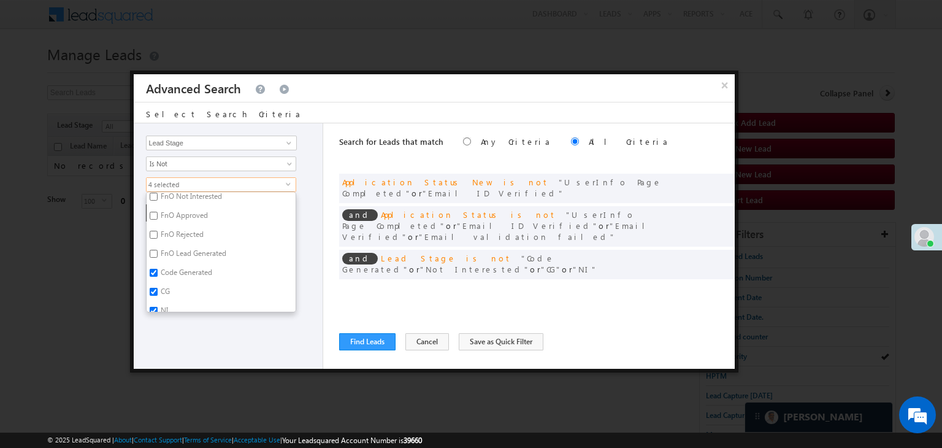
scroll to position [300, 0]
click at [163, 297] on label "NI" at bounding box center [164, 302] width 34 height 19
click at [158, 297] on input "NI" at bounding box center [154, 301] width 8 height 8
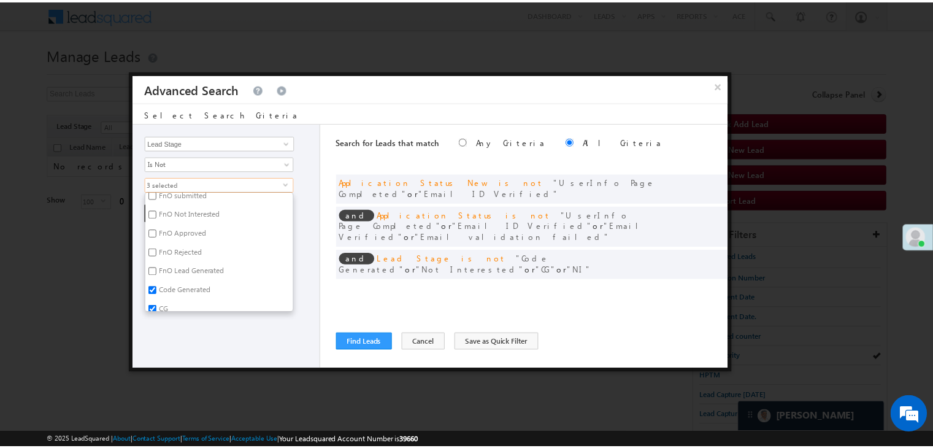
scroll to position [177, 0]
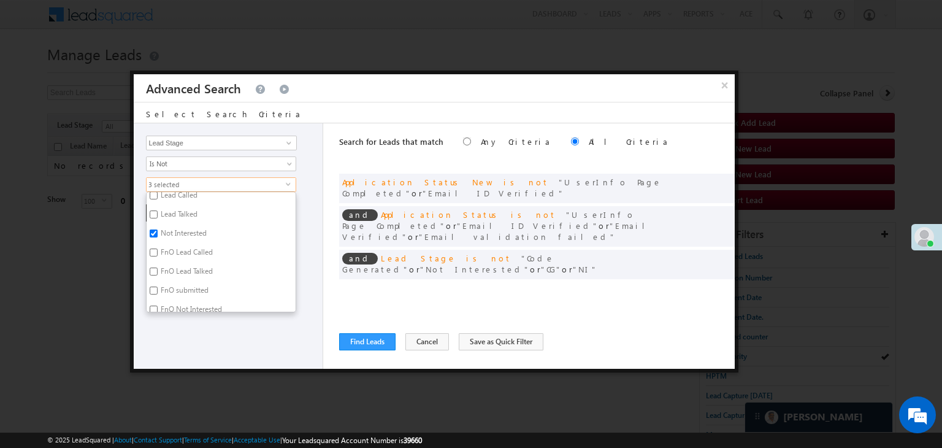
click at [176, 234] on label "Not Interested" at bounding box center [183, 235] width 72 height 19
click at [158, 234] on input "Not Interested" at bounding box center [154, 233] width 8 height 8
drag, startPoint x: 175, startPoint y: 345, endPoint x: 183, endPoint y: 263, distance: 82.6
click at [175, 345] on div "Lead Activity Task Sales Group Prospect Id WA Last Message Timestamp 4th Day Di…" at bounding box center [229, 245] width 190 height 245
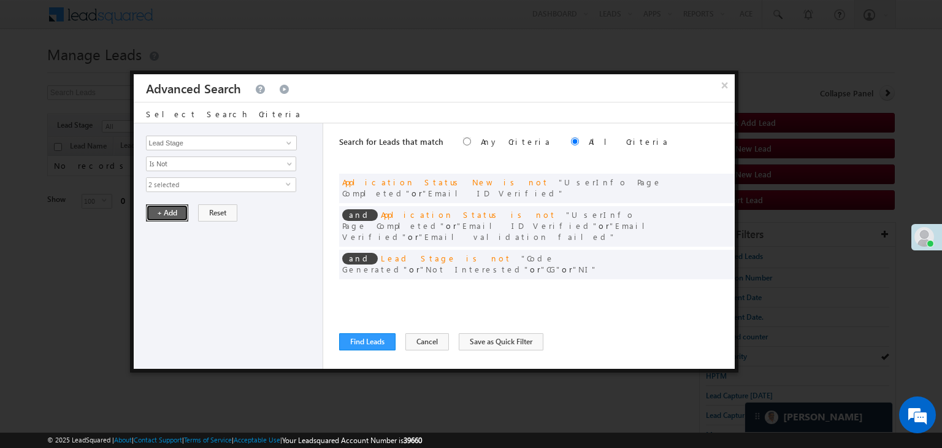
click at [179, 211] on button "+ Add" at bounding box center [167, 212] width 42 height 17
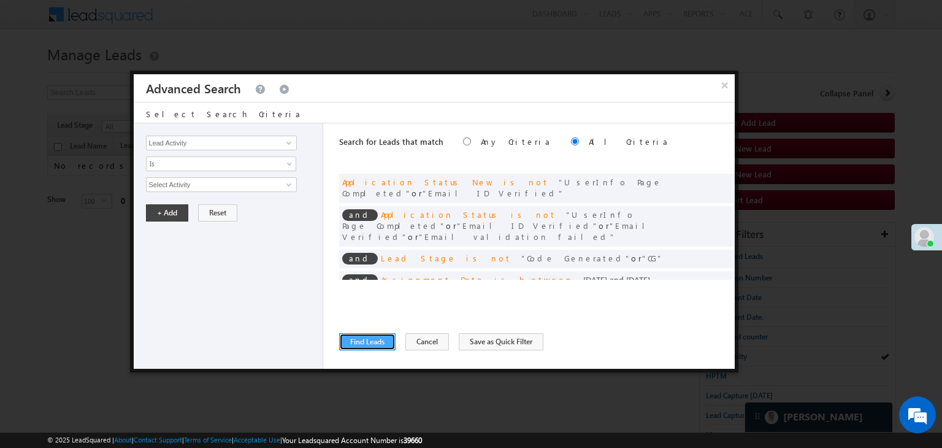
click at [385, 337] on button "Find Leads" at bounding box center [367, 341] width 56 height 17
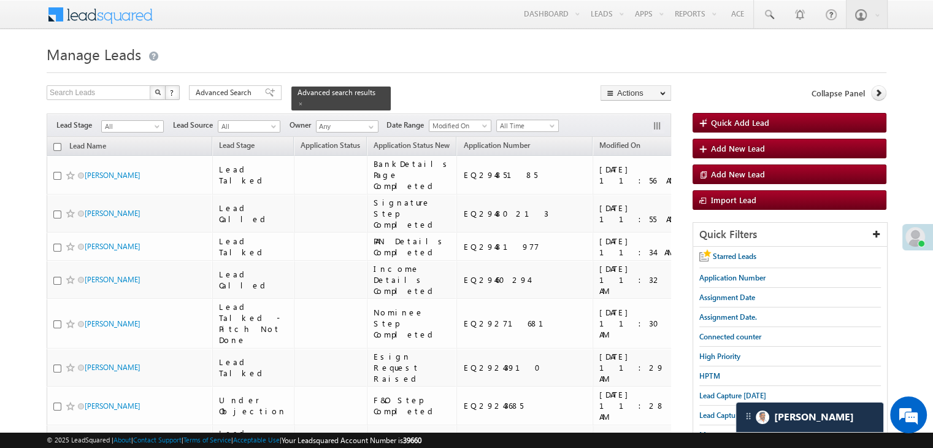
click at [56, 143] on input "checkbox" at bounding box center [57, 147] width 8 height 8
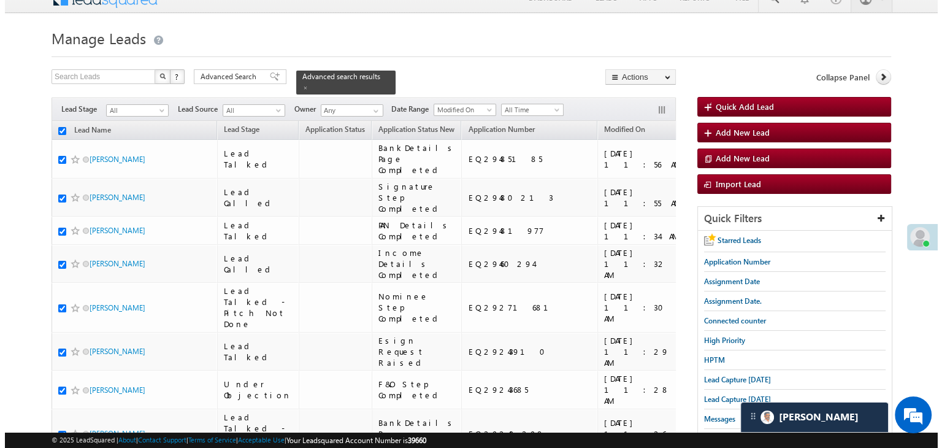
scroll to position [0, 0]
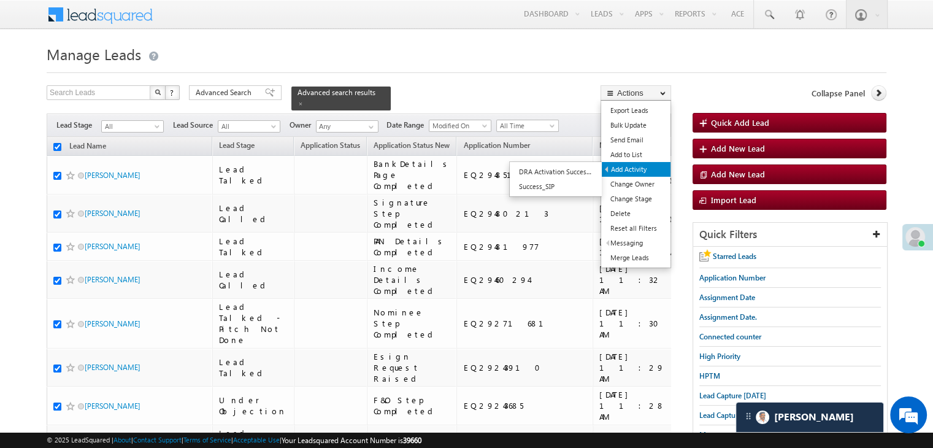
click at [633, 169] on link "Add Activity" at bounding box center [636, 169] width 69 height 15
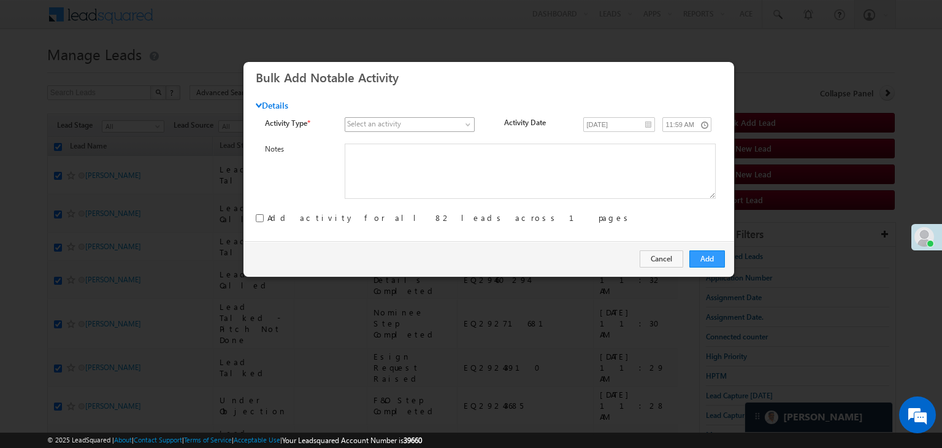
click at [414, 126] on span at bounding box center [403, 124] width 116 height 11
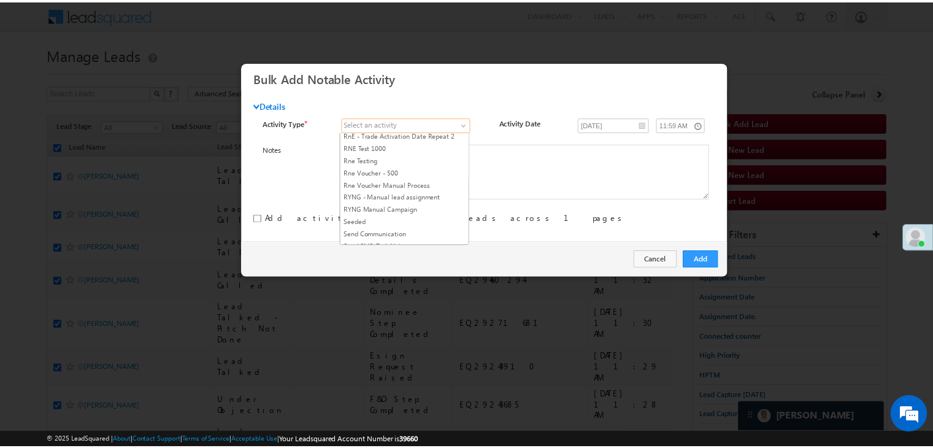
scroll to position [1534, 0]
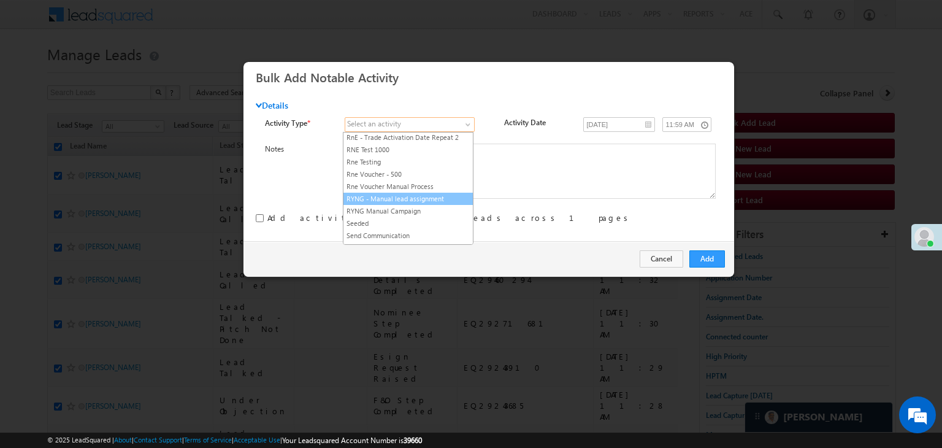
click at [385, 193] on link "RYNG - Manual lead assignment" at bounding box center [408, 198] width 129 height 11
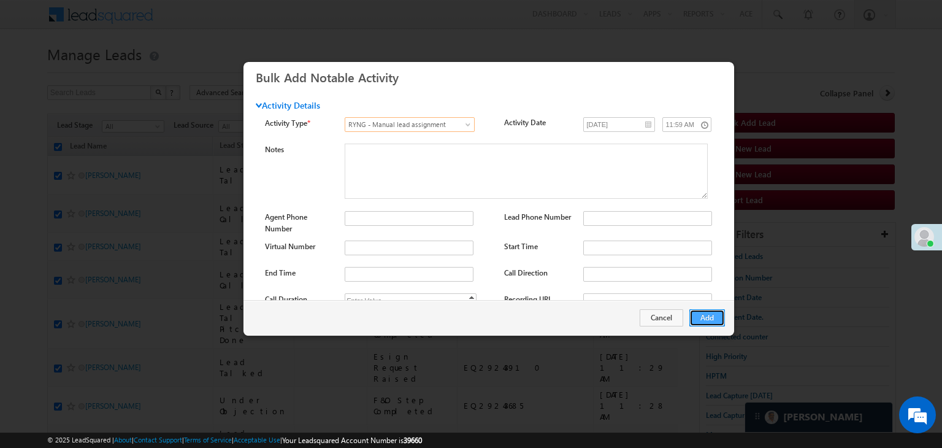
click at [704, 316] on button "Add" at bounding box center [708, 317] width 36 height 17
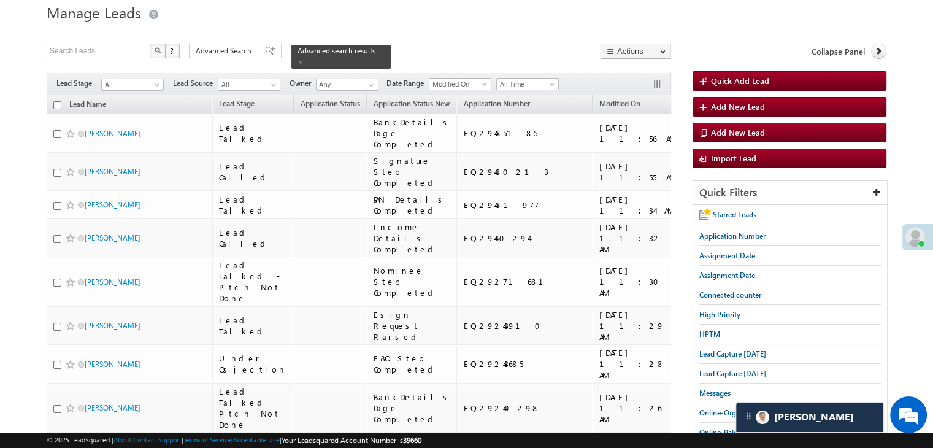
scroll to position [0, 0]
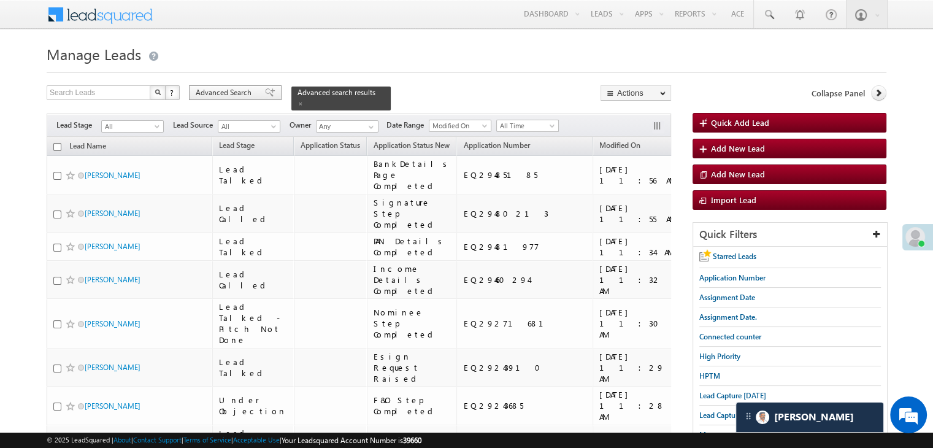
click at [248, 98] on span "Advanced Search" at bounding box center [226, 92] width 60 height 11
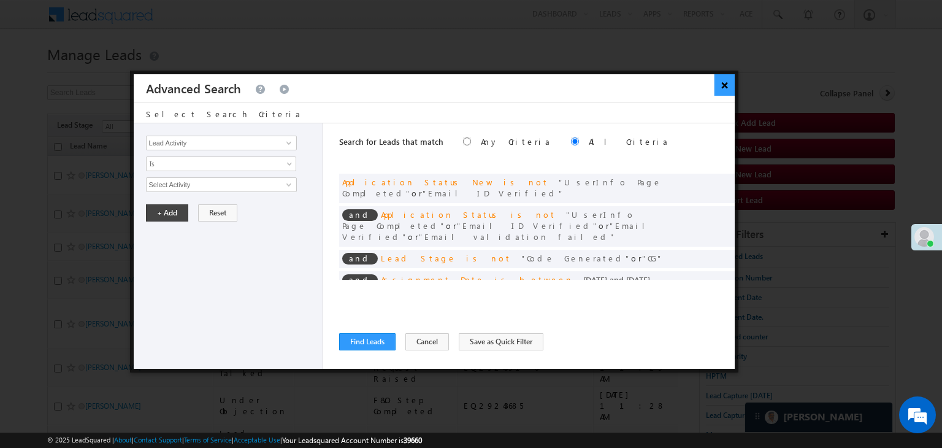
click at [723, 86] on button "×" at bounding box center [725, 84] width 20 height 21
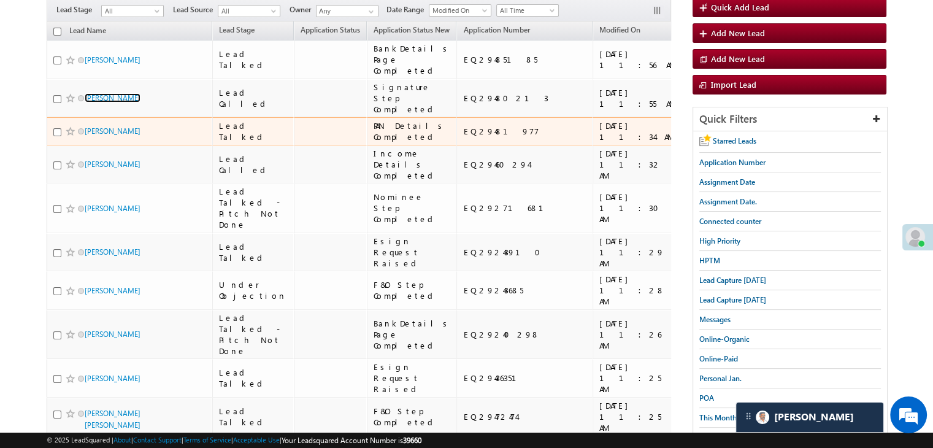
scroll to position [123, 0]
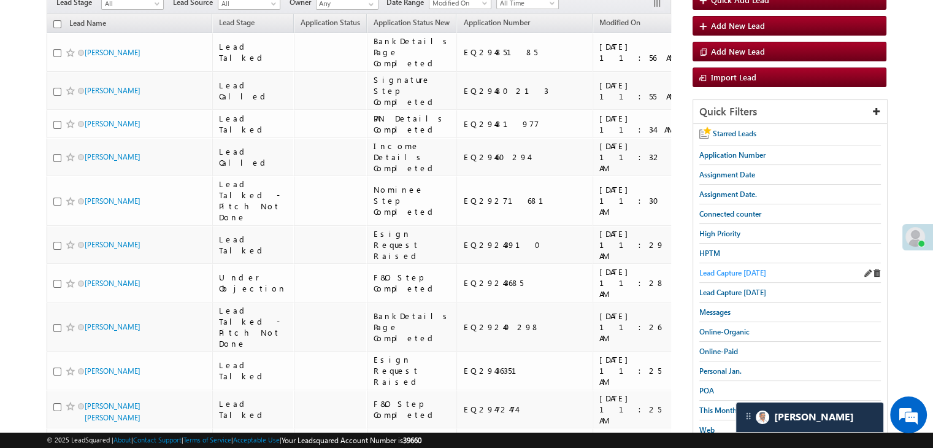
click at [724, 269] on span "Lead Capture today" at bounding box center [732, 272] width 67 height 9
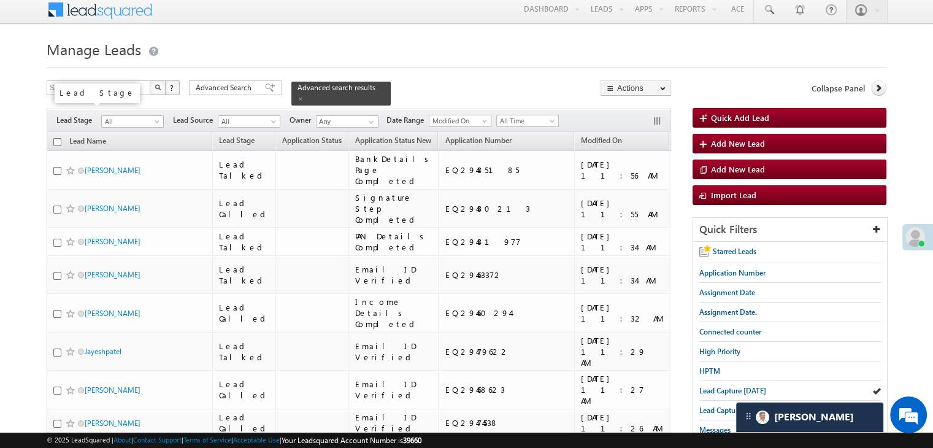
scroll to position [0, 0]
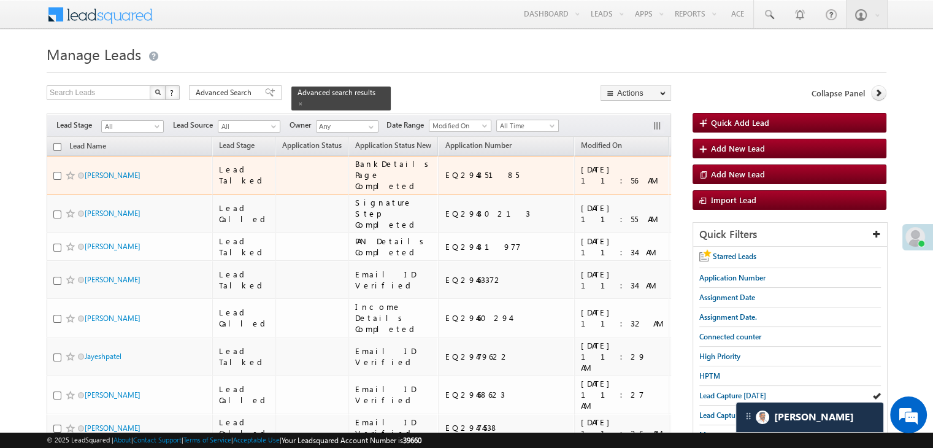
click at [745, 185] on div "https://angelbroking1-pk3em7sa.customui-test.leadsquared.com?leadId=2cfd1e4b-72…" at bounding box center [782, 175] width 75 height 22
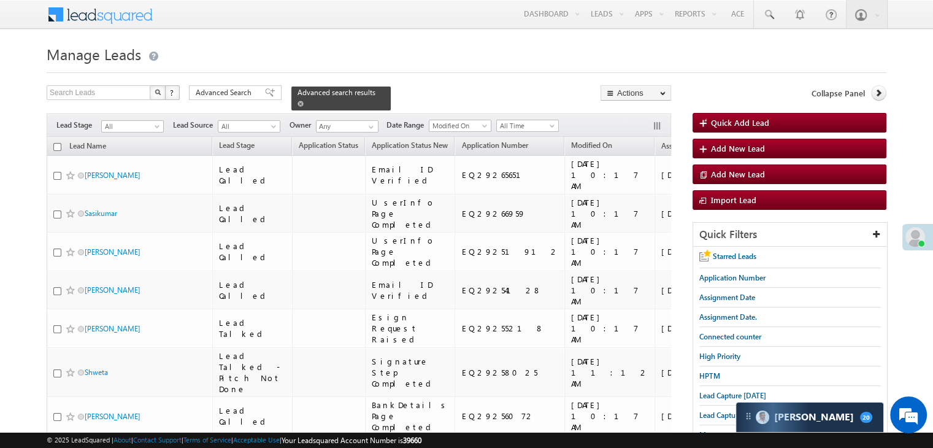
click at [370, 94] on div "Advanced search results" at bounding box center [340, 99] width 99 height 24
click at [304, 101] on span at bounding box center [301, 104] width 6 height 6
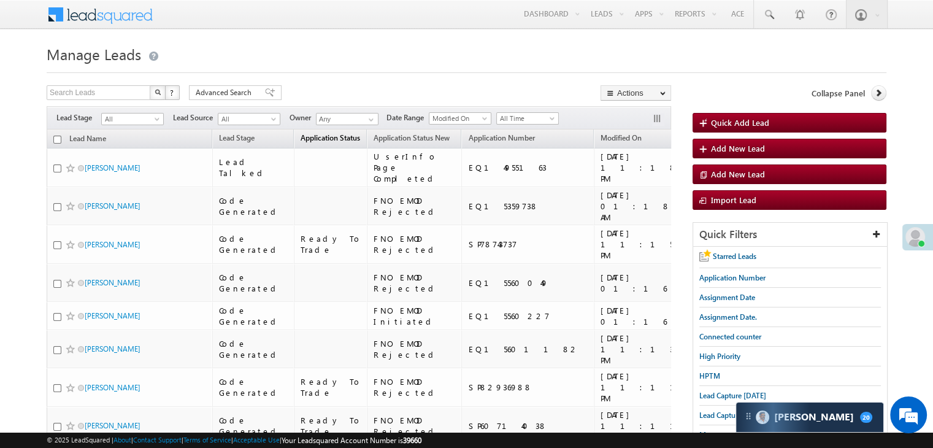
click at [302, 137] on span "Application Status" at bounding box center [331, 137] width 60 height 9
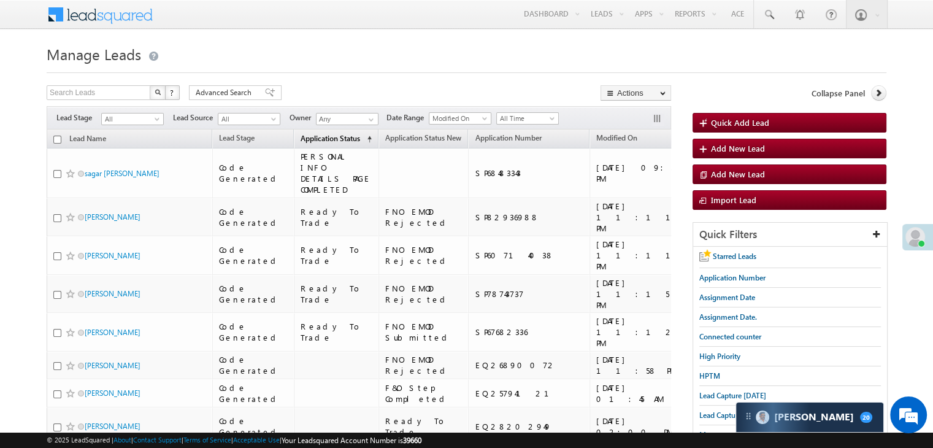
click at [302, 137] on span "Application Status" at bounding box center [331, 138] width 60 height 9
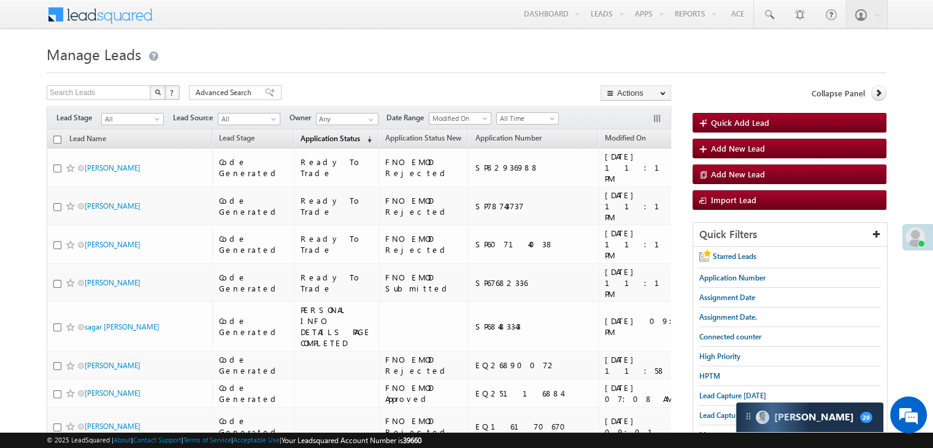
click at [302, 137] on span "Application Status" at bounding box center [331, 138] width 60 height 9
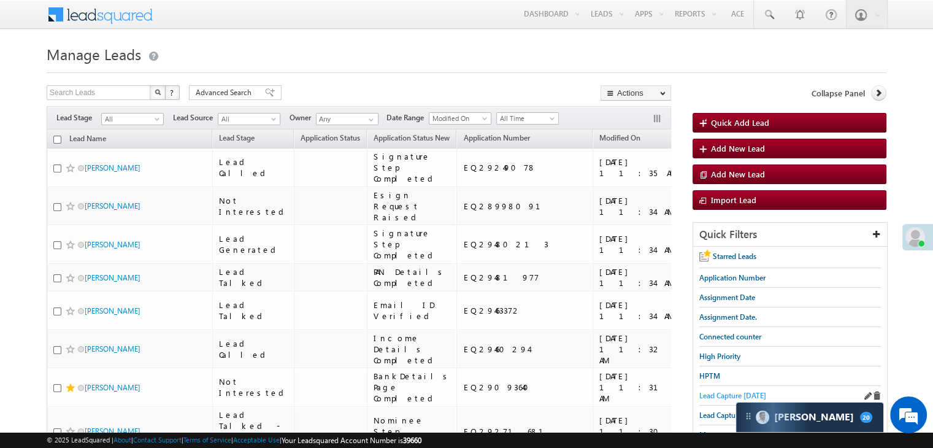
click at [717, 393] on span "Lead Capture [DATE]" at bounding box center [732, 395] width 67 height 9
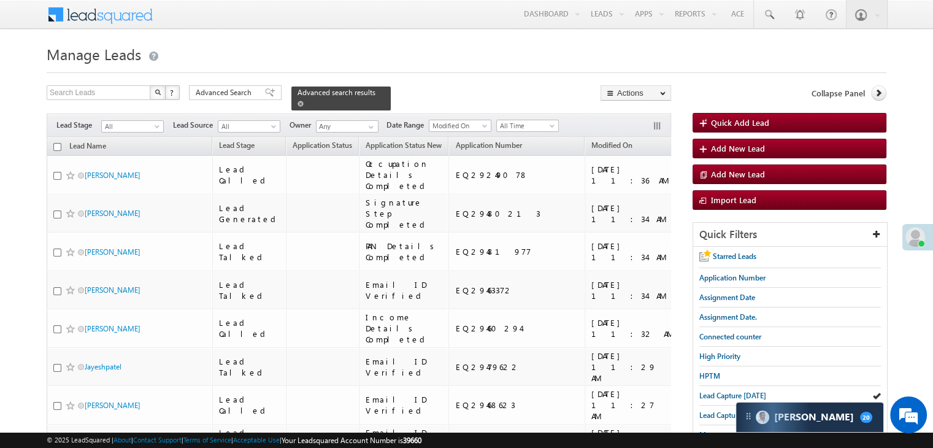
click at [304, 101] on span at bounding box center [301, 104] width 6 height 6
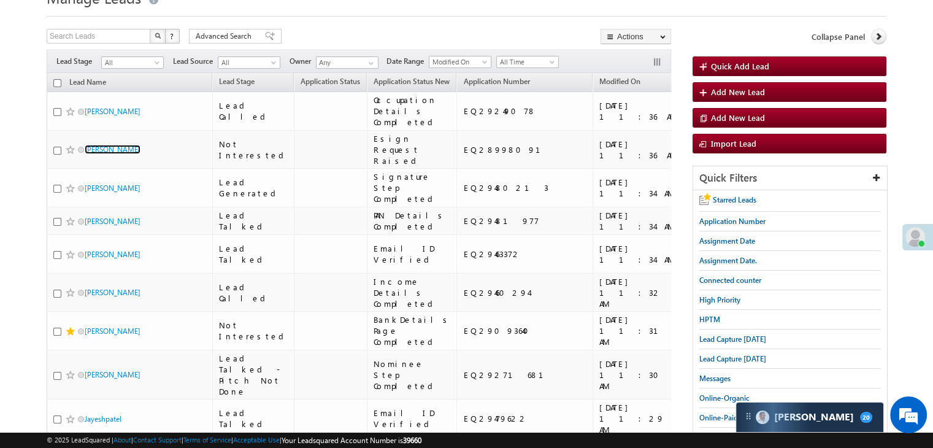
scroll to position [61, 0]
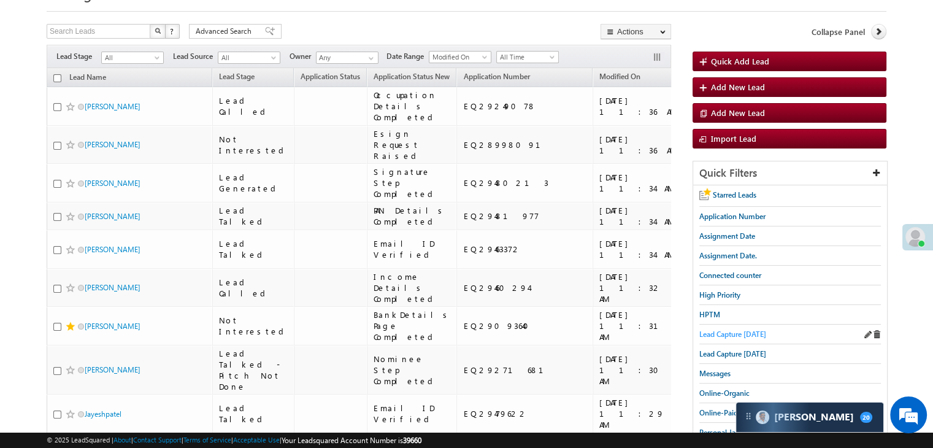
click at [721, 331] on span "Lead Capture [DATE]" at bounding box center [732, 333] width 67 height 9
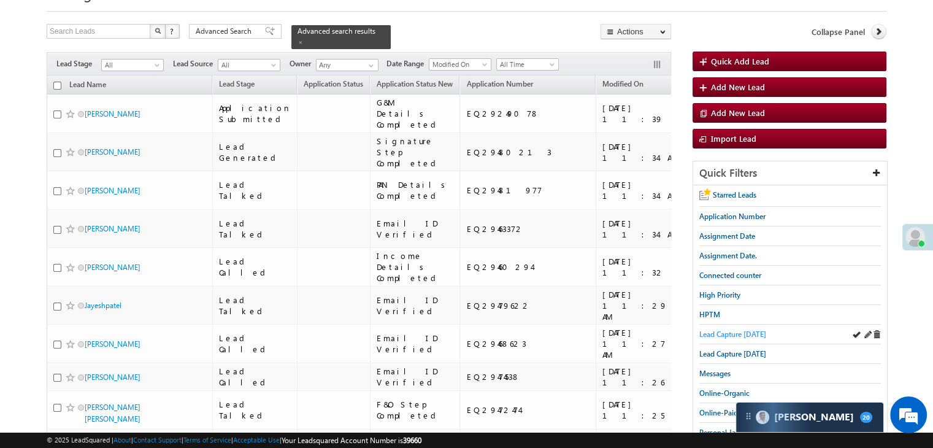
click at [717, 334] on span "Lead Capture [DATE]" at bounding box center [732, 333] width 67 height 9
click at [744, 330] on span "Lead Capture [DATE]" at bounding box center [732, 333] width 67 height 9
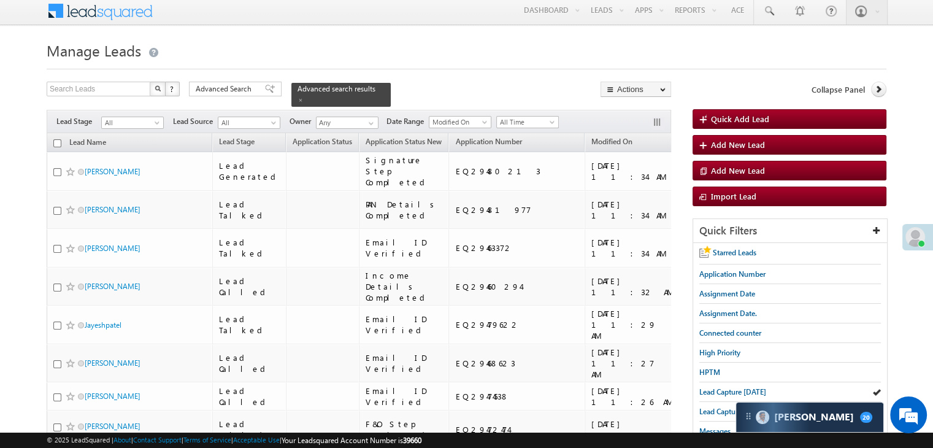
scroll to position [0, 0]
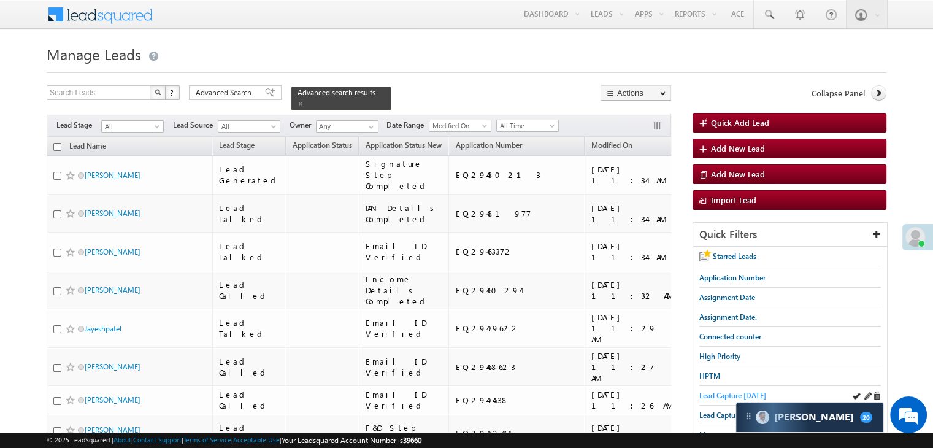
click at [709, 396] on span "Lead Capture [DATE]" at bounding box center [732, 395] width 67 height 9
click at [709, 391] on span "Lead Capture [DATE]" at bounding box center [732, 395] width 67 height 9
click at [304, 101] on span at bounding box center [301, 104] width 6 height 6
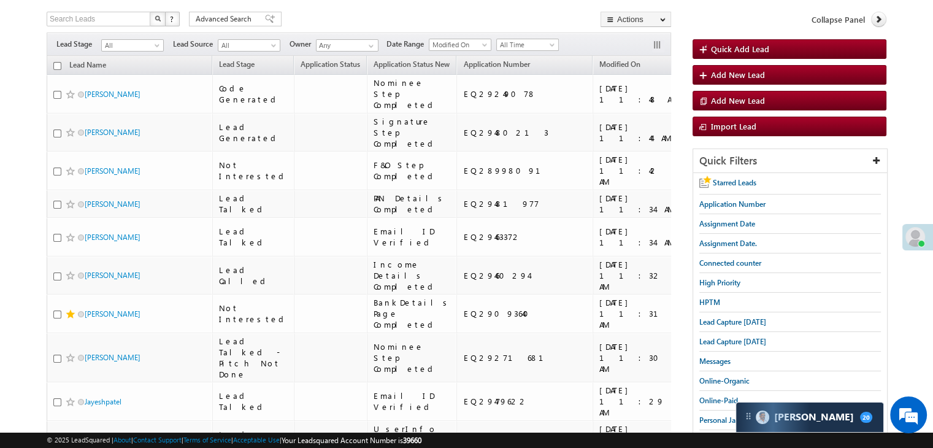
scroll to position [61, 0]
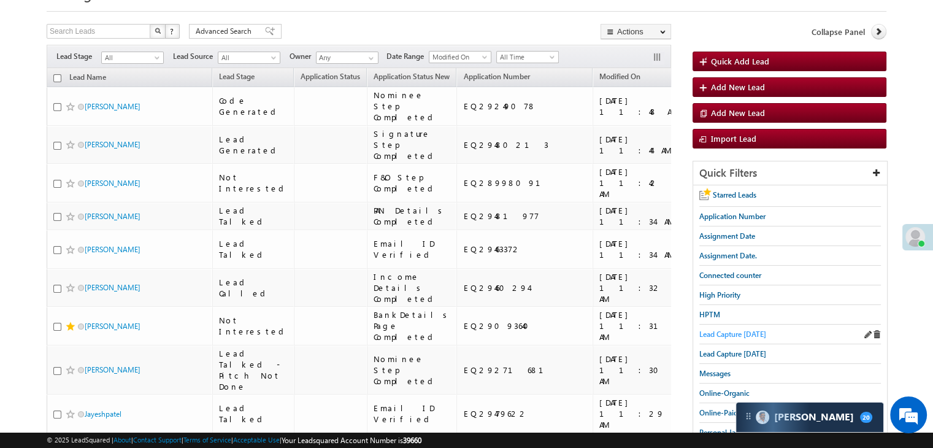
click at [739, 333] on span "Lead Capture [DATE]" at bounding box center [732, 333] width 67 height 9
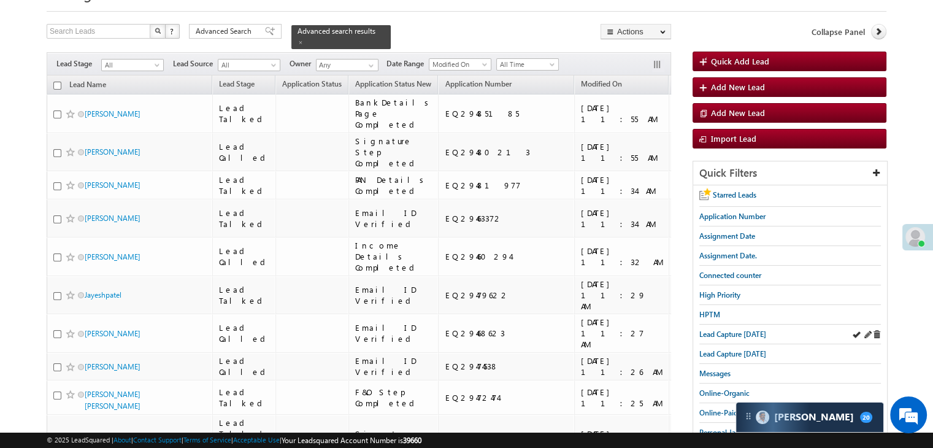
click at [738, 325] on div "Lead Capture [DATE]" at bounding box center [790, 335] width 182 height 20
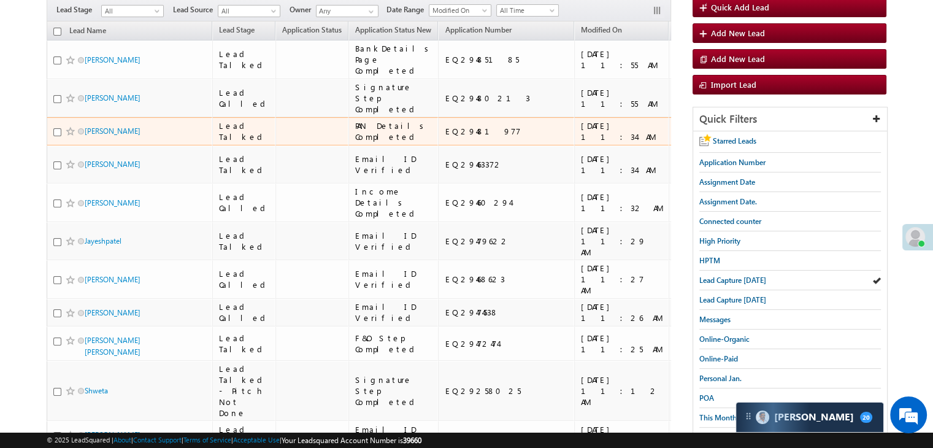
scroll to position [123, 0]
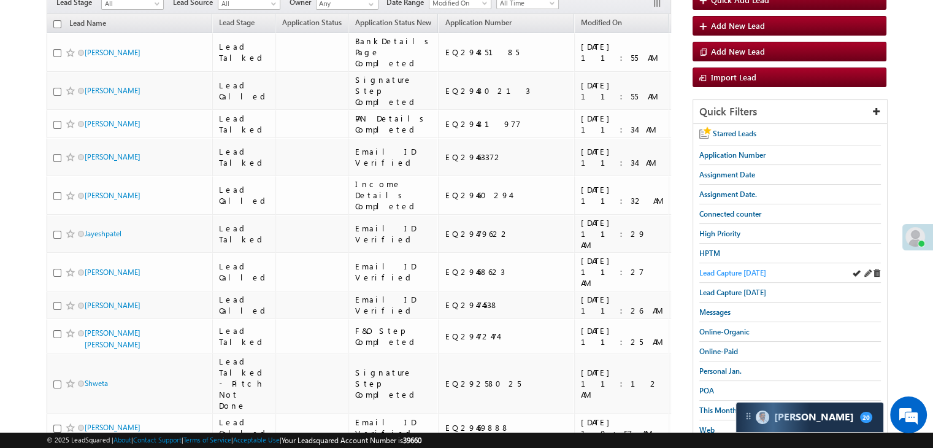
click at [731, 271] on span "Lead Capture [DATE]" at bounding box center [732, 272] width 67 height 9
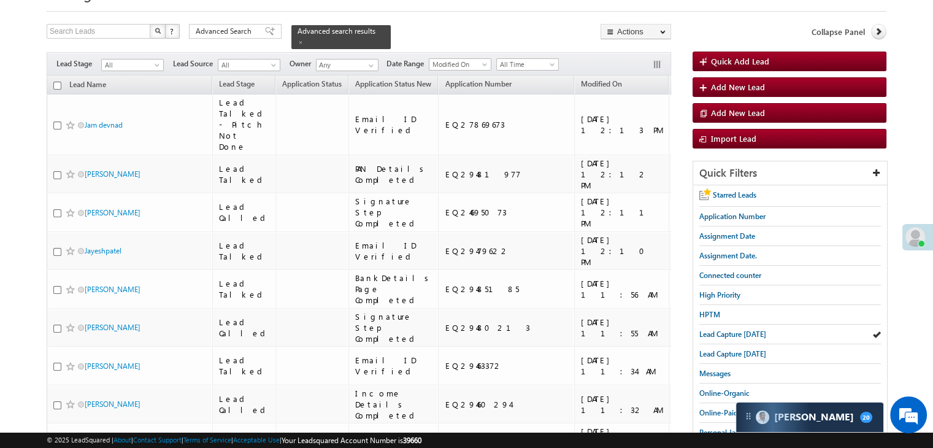
scroll to position [307, 0]
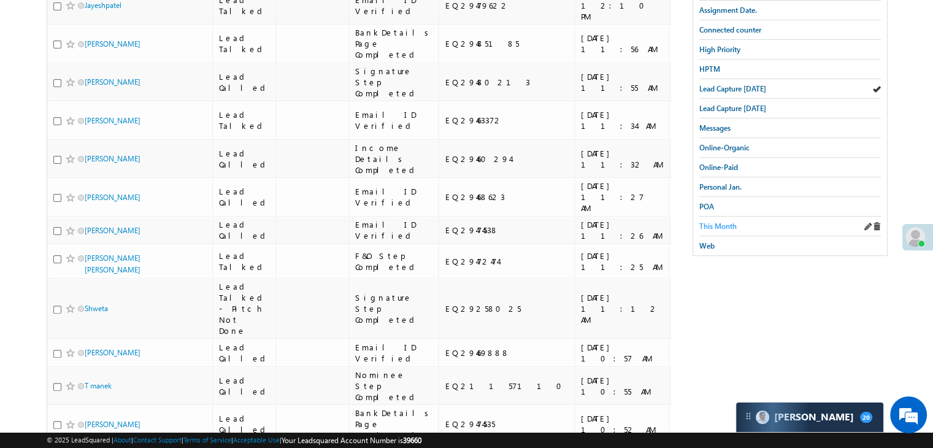
click at [729, 221] on span "This Month" at bounding box center [717, 225] width 37 height 9
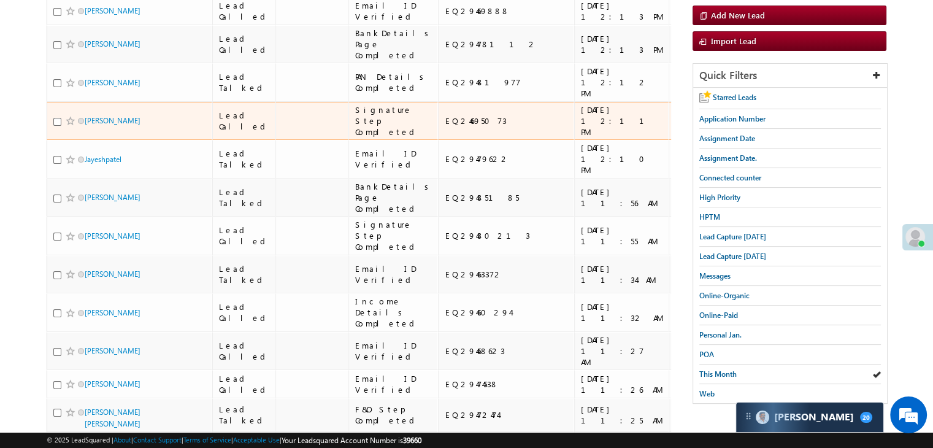
scroll to position [184, 0]
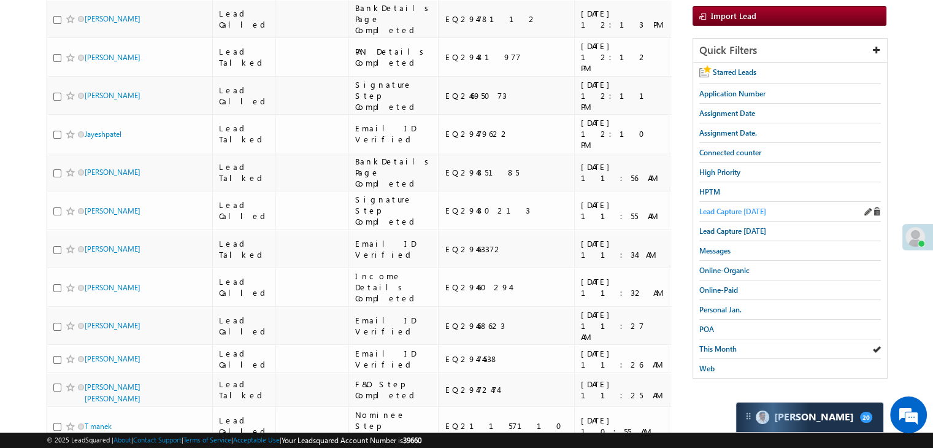
click at [747, 207] on span "Lead Capture [DATE]" at bounding box center [732, 211] width 67 height 9
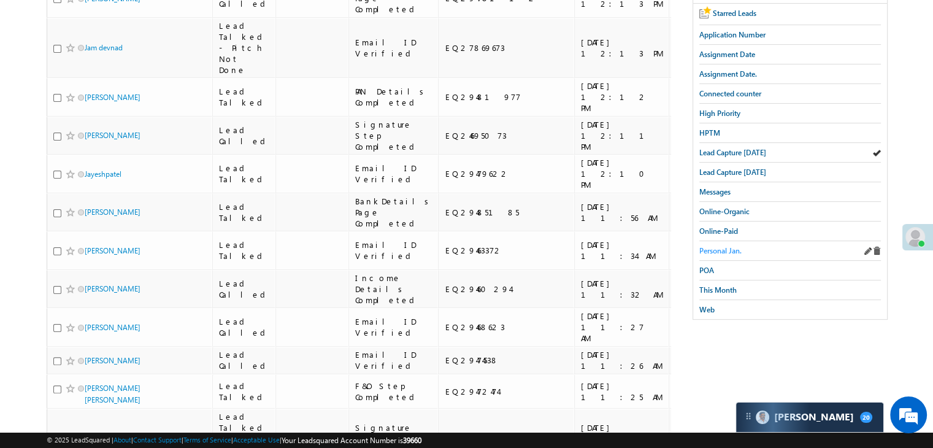
scroll to position [245, 0]
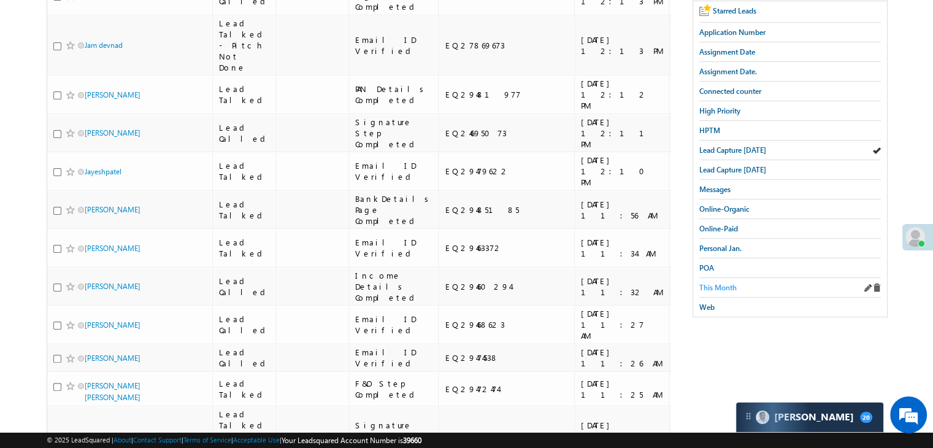
click at [725, 283] on span "This Month" at bounding box center [717, 287] width 37 height 9
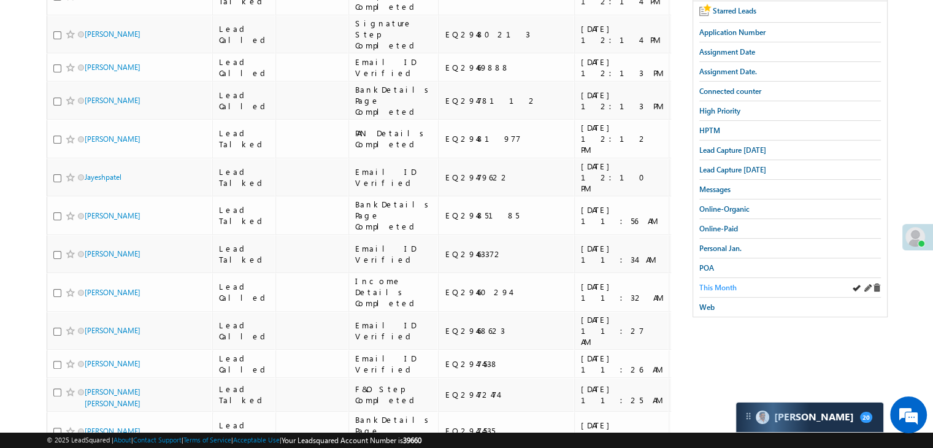
click at [722, 283] on span "This Month" at bounding box center [717, 287] width 37 height 9
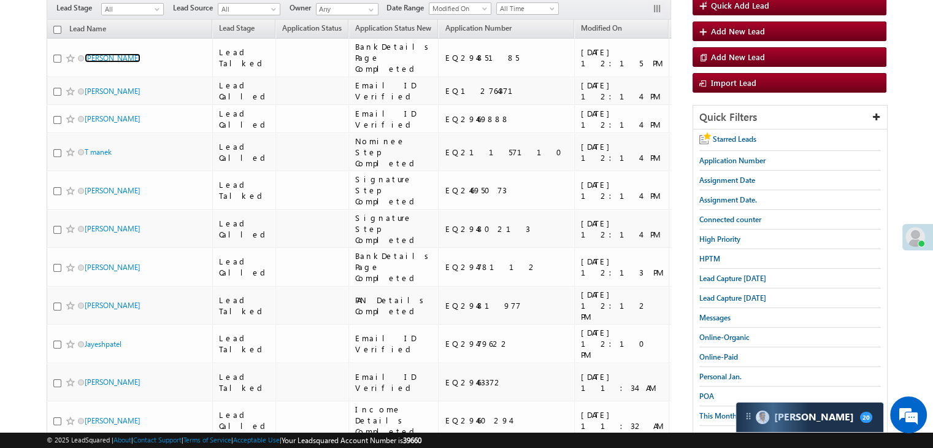
scroll to position [123, 0]
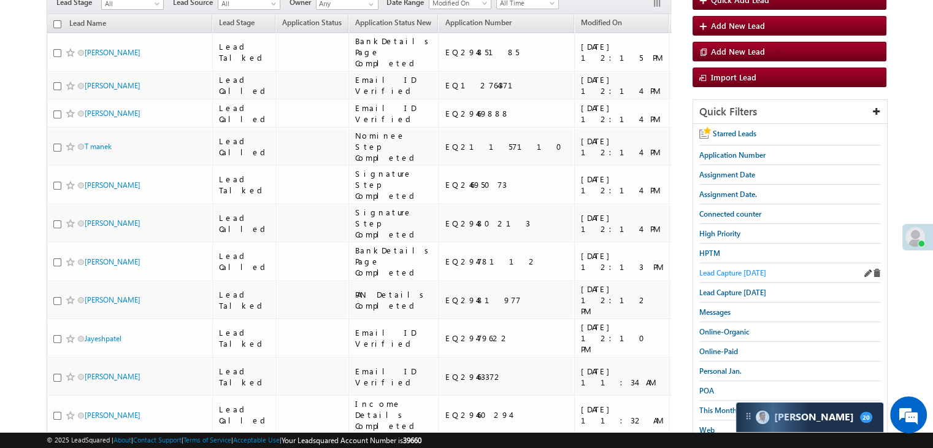
click at [737, 270] on span "Lead Capture [DATE]" at bounding box center [732, 272] width 67 height 9
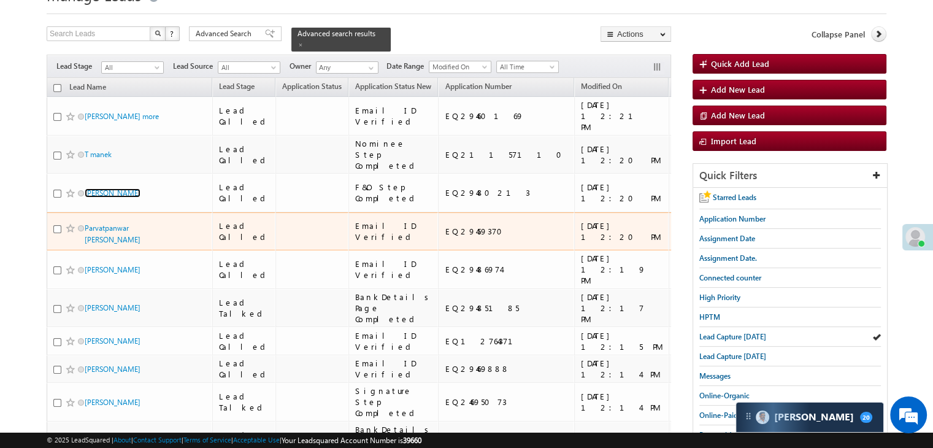
scroll to position [61, 0]
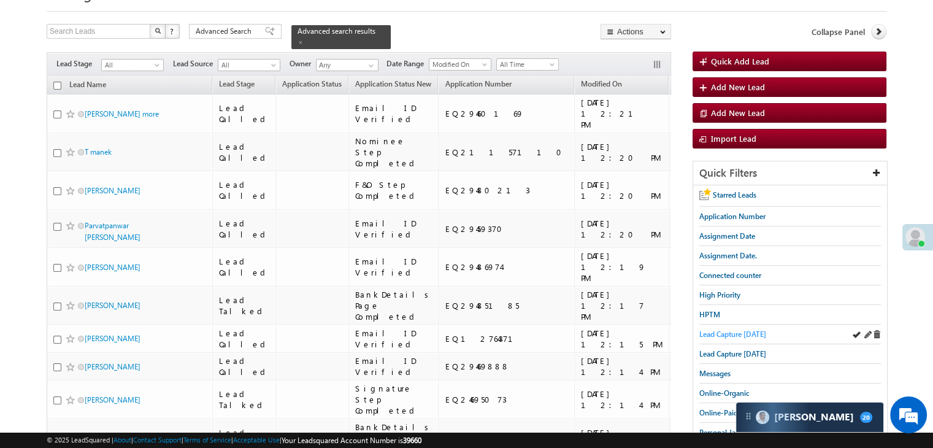
click at [721, 334] on span "Lead Capture [DATE]" at bounding box center [732, 333] width 67 height 9
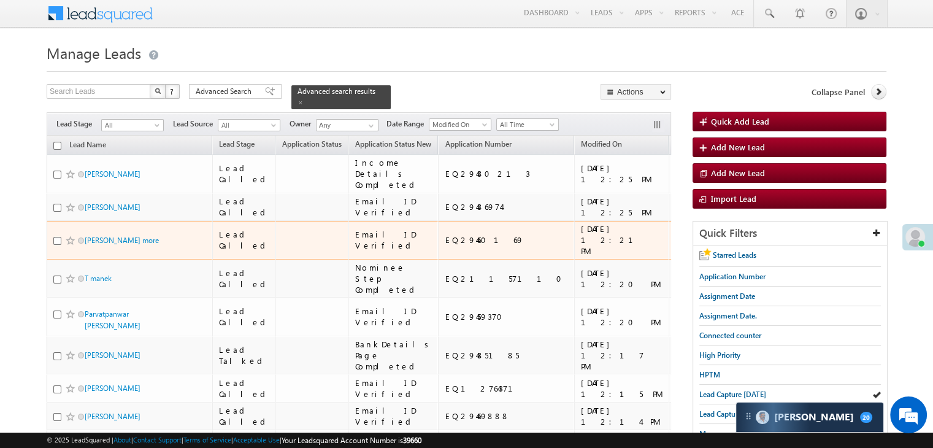
scroll to position [0, 0]
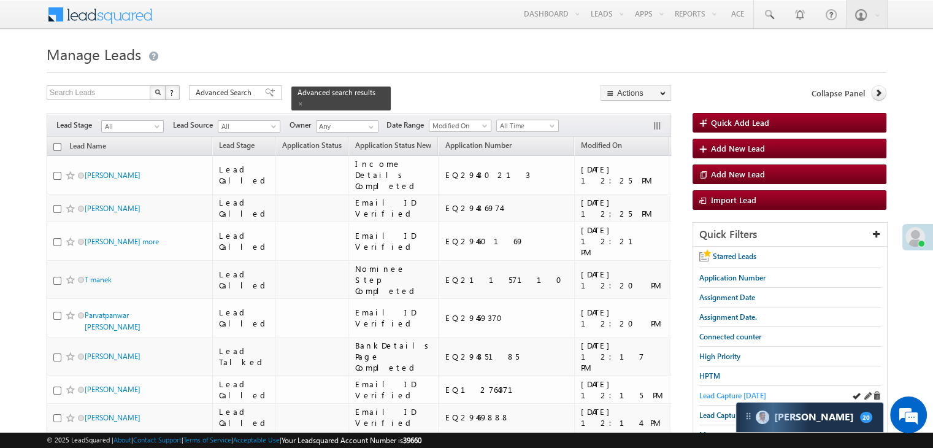
click at [721, 390] on link "Lead Capture [DATE]" at bounding box center [732, 396] width 67 height 12
click at [724, 394] on span "Lead Capture today" at bounding box center [732, 395] width 67 height 9
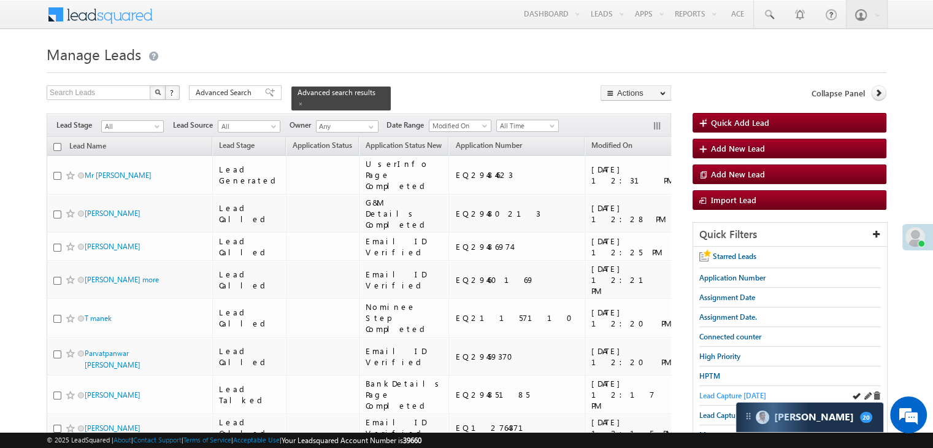
click at [711, 397] on span "Lead Capture today" at bounding box center [732, 395] width 67 height 9
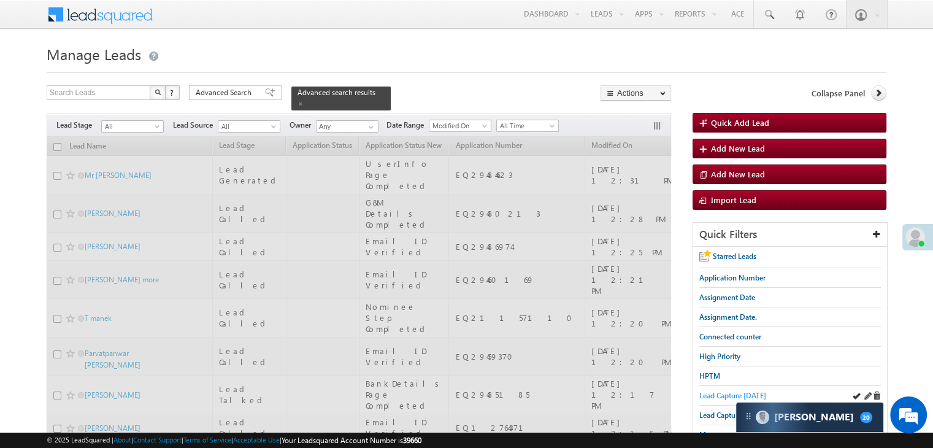
click at [720, 391] on span "Lead Capture today" at bounding box center [732, 395] width 67 height 9
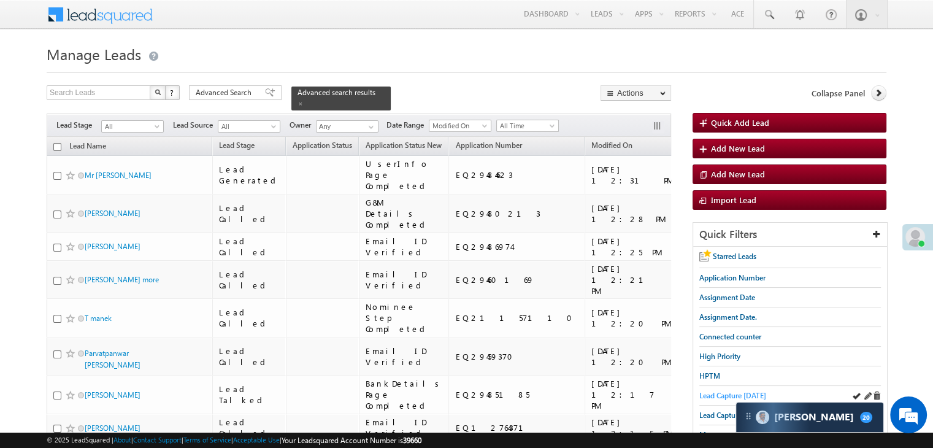
click at [710, 393] on span "Lead Capture today" at bounding box center [732, 395] width 67 height 9
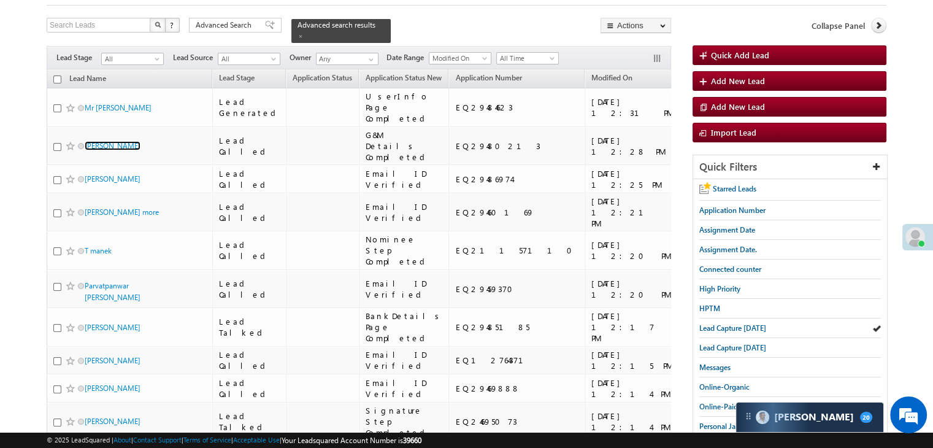
scroll to position [123, 0]
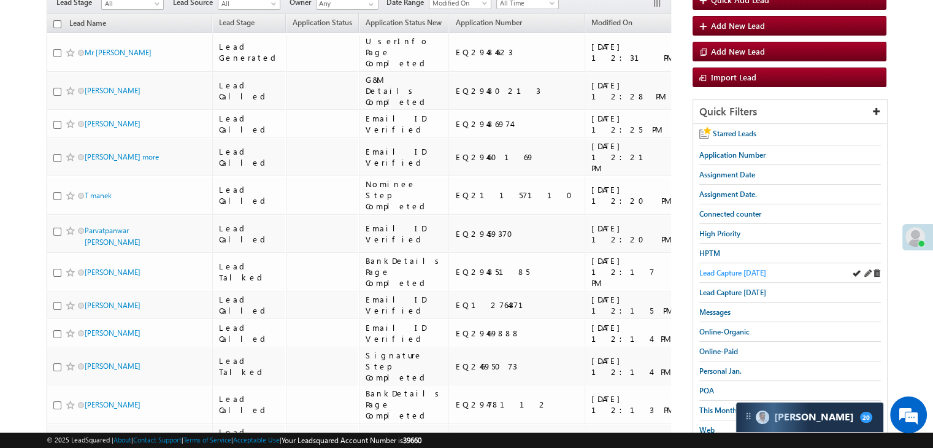
click at [733, 268] on span "Lead Capture today" at bounding box center [732, 272] width 67 height 9
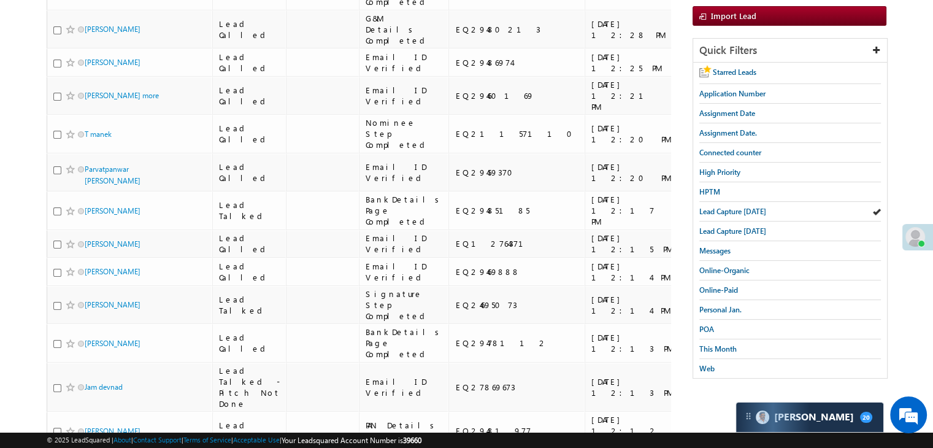
scroll to position [0, 0]
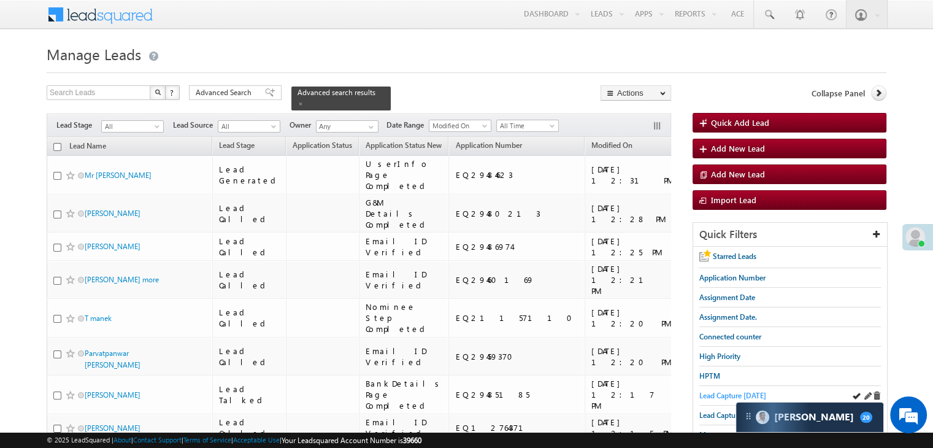
click at [715, 391] on span "Lead Capture today" at bounding box center [732, 395] width 67 height 9
click at [717, 391] on span "Lead Capture today" at bounding box center [732, 395] width 67 height 9
click at [304, 101] on span at bounding box center [301, 104] width 6 height 6
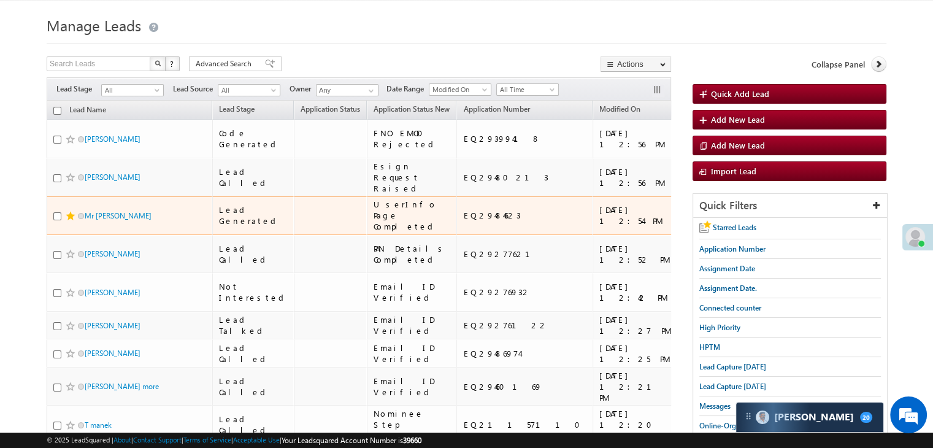
scroll to position [245, 0]
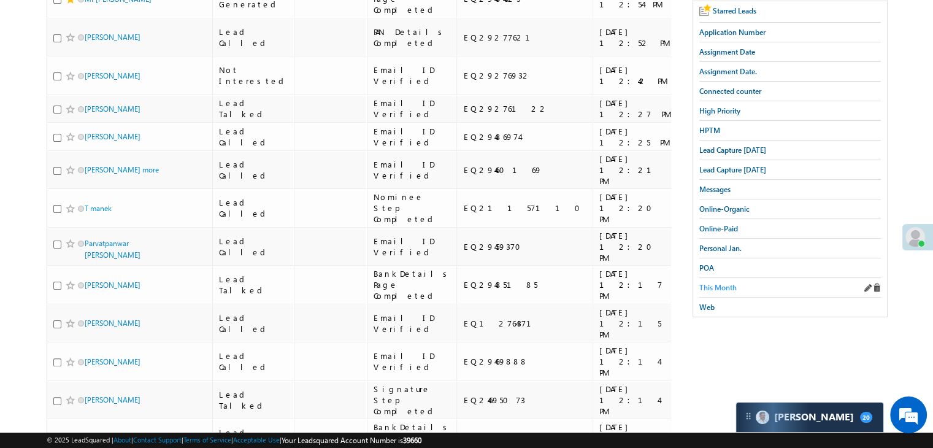
click at [724, 283] on span "This Month" at bounding box center [717, 287] width 37 height 9
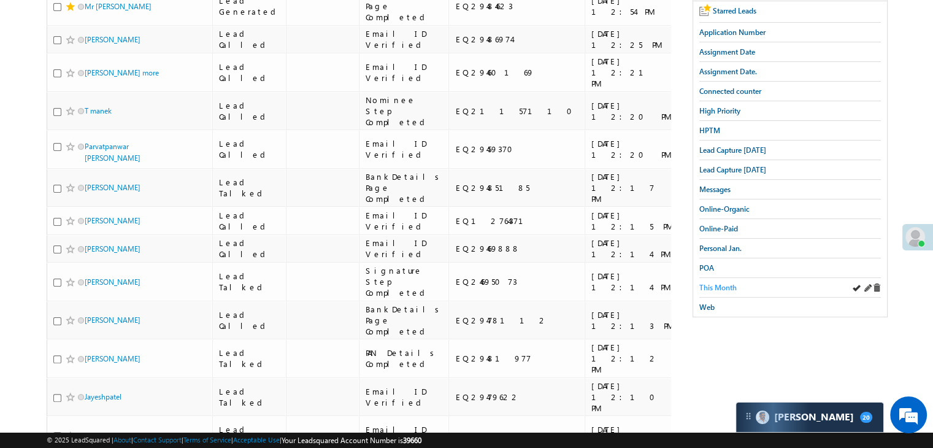
click at [726, 283] on span "This Month" at bounding box center [717, 287] width 37 height 9
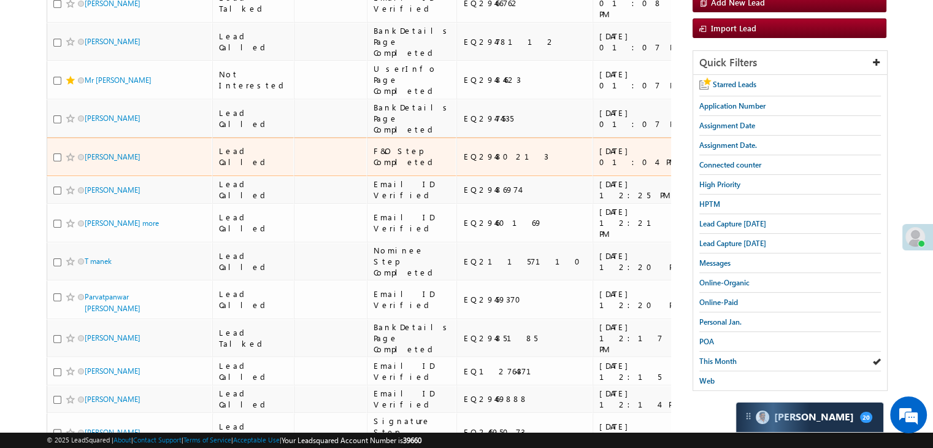
scroll to position [0, 0]
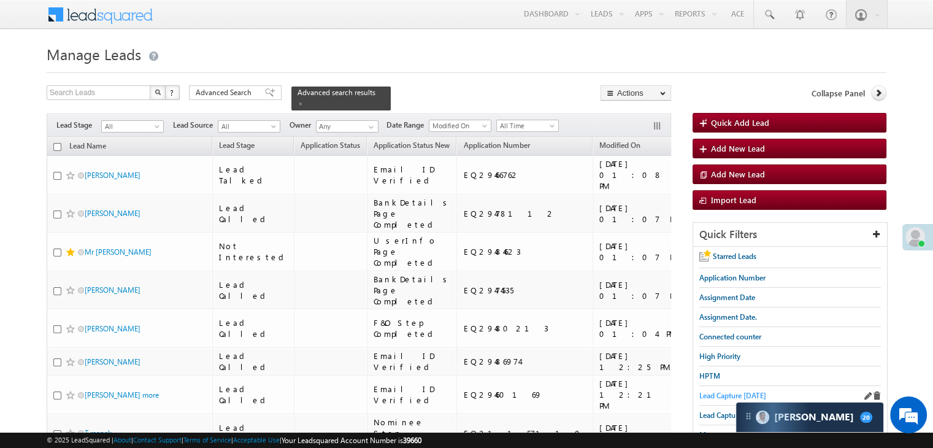
click at [707, 396] on span "Lead Capture today" at bounding box center [732, 395] width 67 height 9
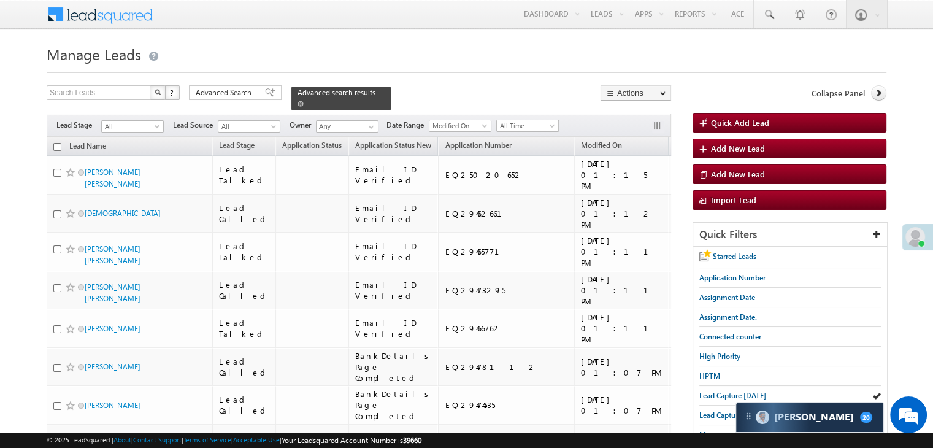
click at [304, 101] on span at bounding box center [301, 104] width 6 height 6
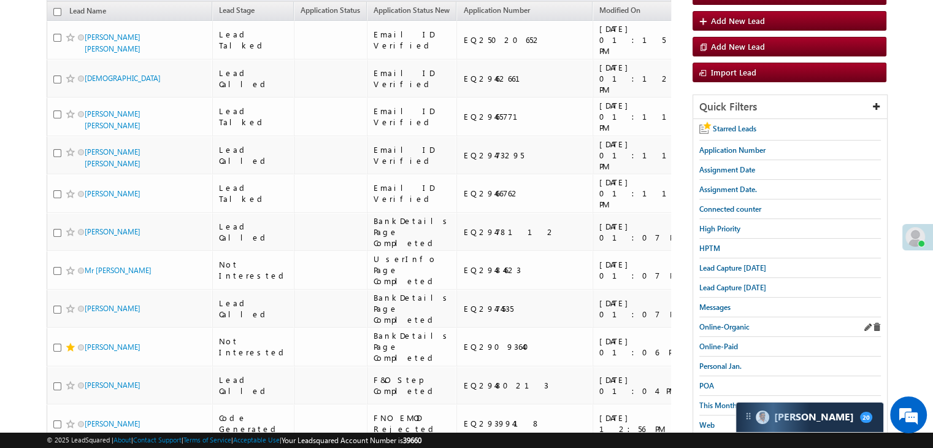
scroll to position [123, 0]
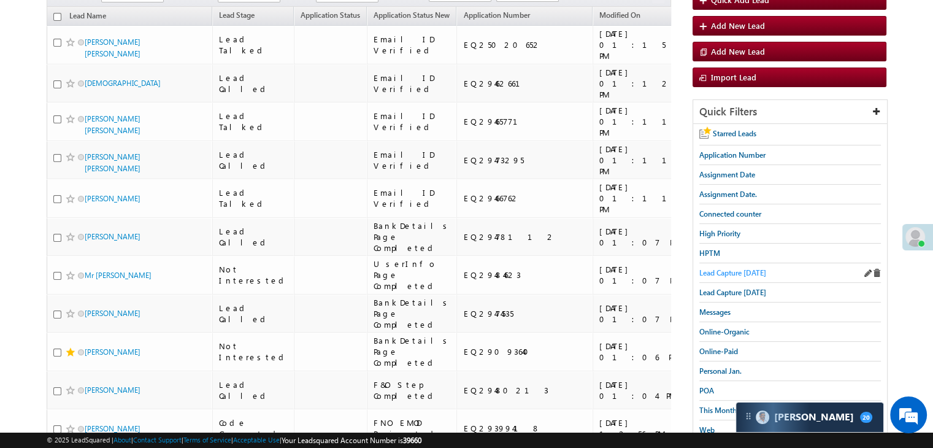
click at [739, 272] on span "Lead Capture today" at bounding box center [732, 272] width 67 height 9
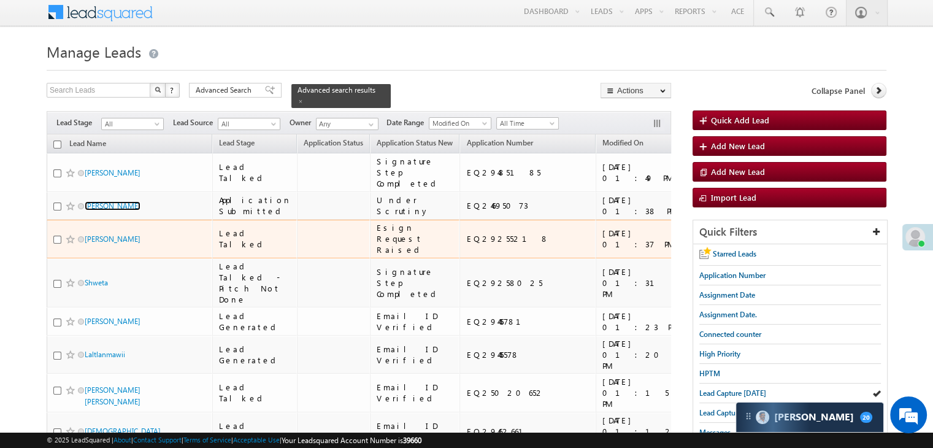
scroll to position [0, 0]
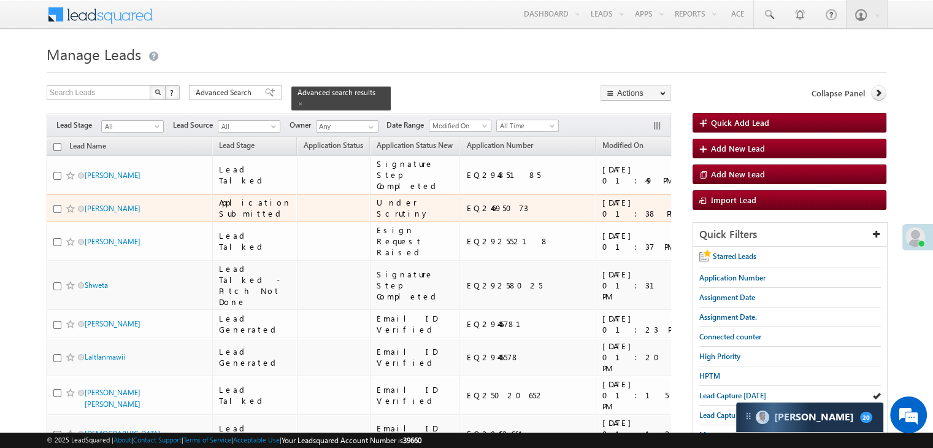
click at [69, 213] on span at bounding box center [71, 209] width 10 height 10
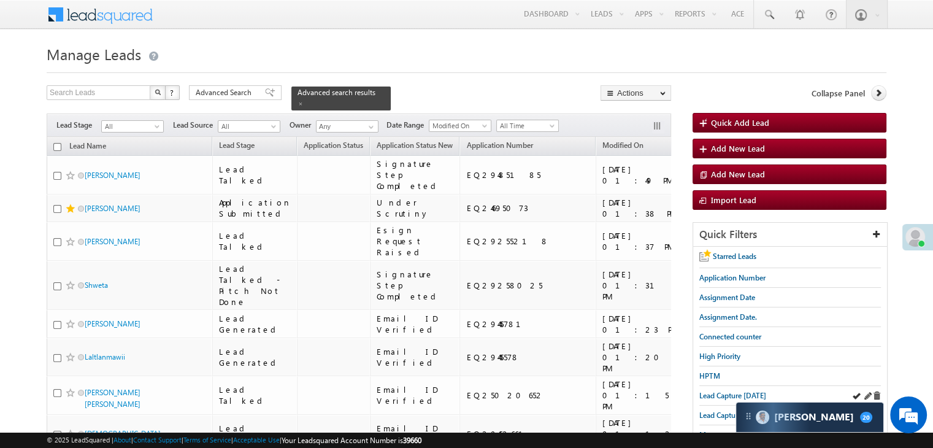
click at [716, 398] on div "Lead Capture today" at bounding box center [790, 396] width 182 height 20
click at [732, 399] on div "Lead Capture today" at bounding box center [790, 396] width 182 height 20
click at [721, 393] on span "Lead Capture today" at bounding box center [732, 395] width 67 height 9
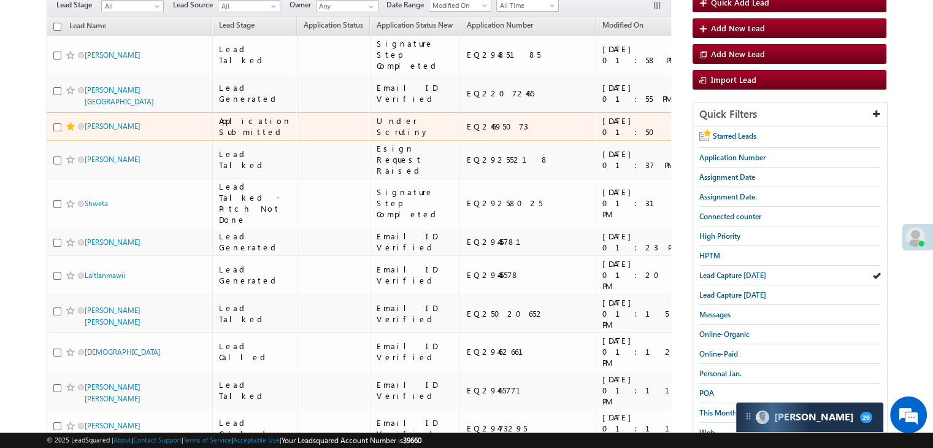
scroll to position [123, 0]
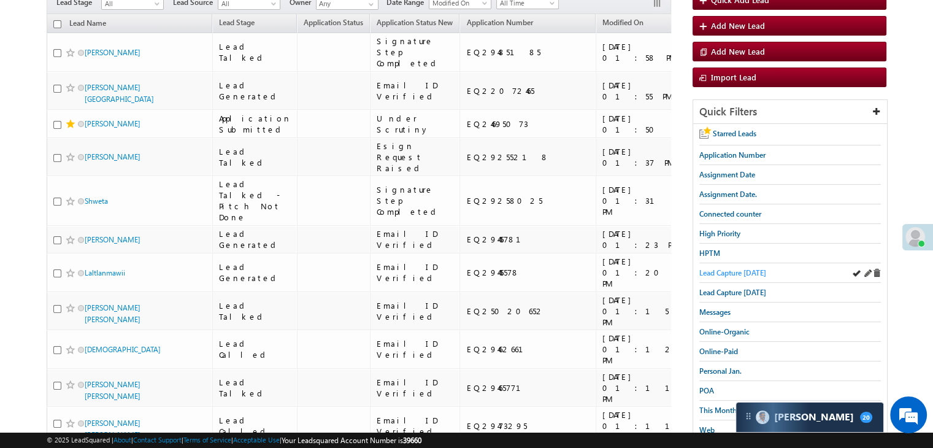
click at [723, 271] on span "Lead Capture today" at bounding box center [732, 272] width 67 height 9
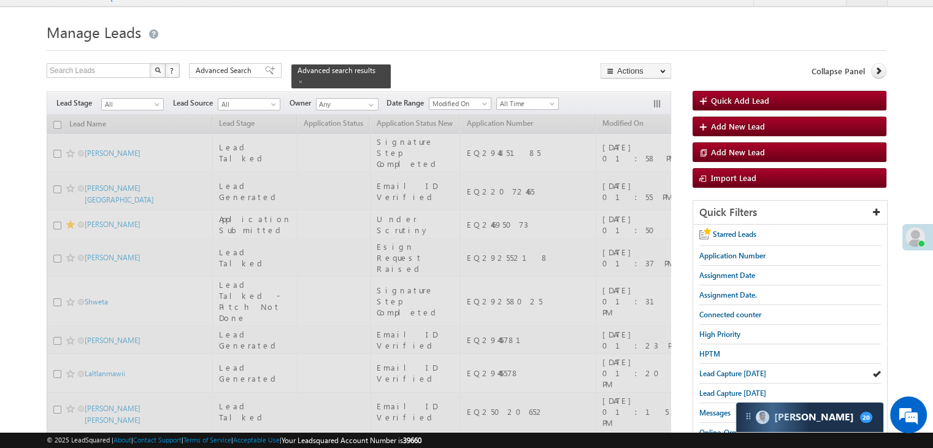
scroll to position [0, 0]
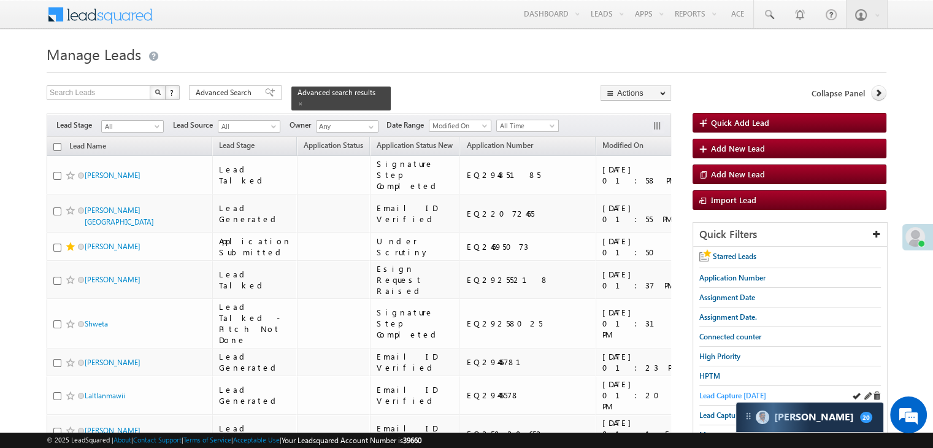
click at [721, 391] on span "Lead Capture today" at bounding box center [732, 395] width 67 height 9
click at [729, 393] on span "Lead Capture today" at bounding box center [732, 395] width 67 height 9
click at [717, 397] on span "Lead Capture today" at bounding box center [732, 395] width 67 height 9
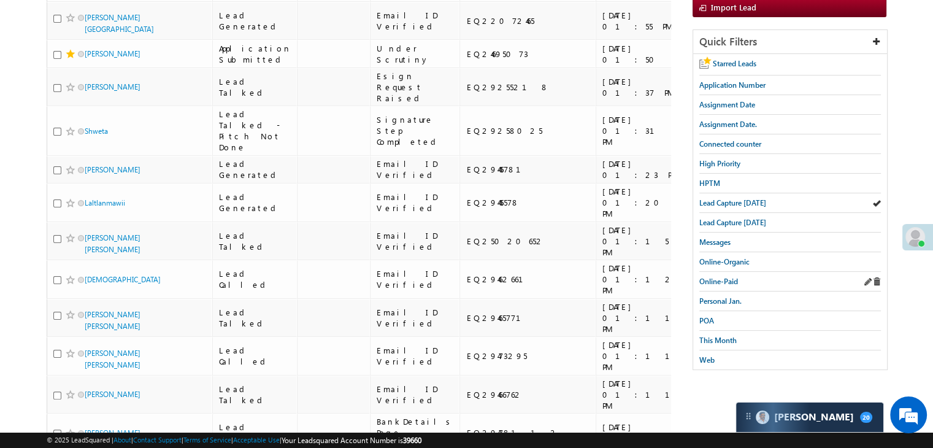
scroll to position [184, 0]
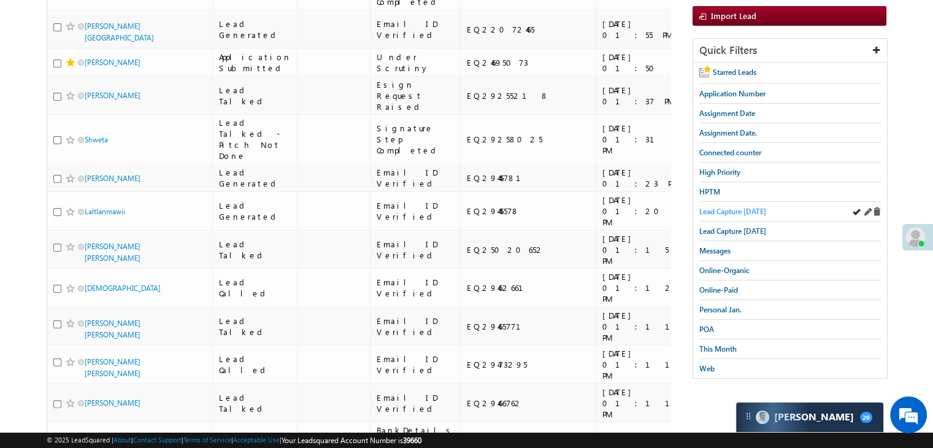
click at [731, 209] on span "Lead Capture today" at bounding box center [732, 211] width 67 height 9
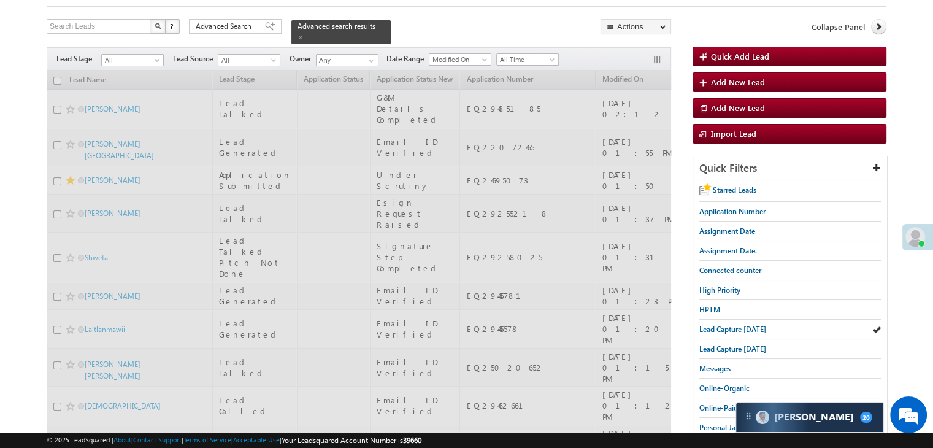
scroll to position [0, 0]
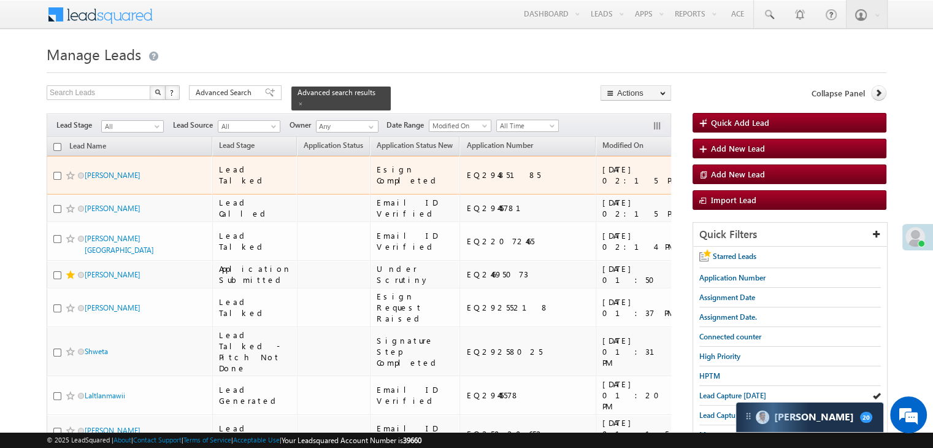
click at [71, 180] on span at bounding box center [71, 176] width 10 height 10
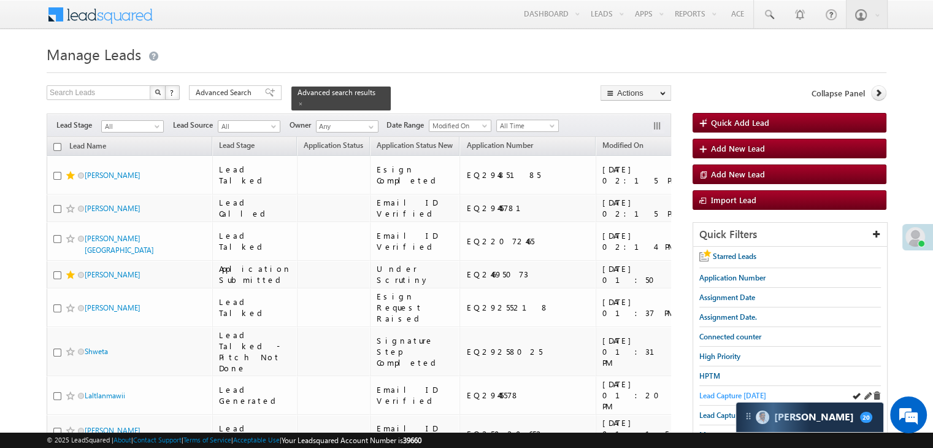
click at [712, 391] on span "Lead Capture today" at bounding box center [732, 395] width 67 height 9
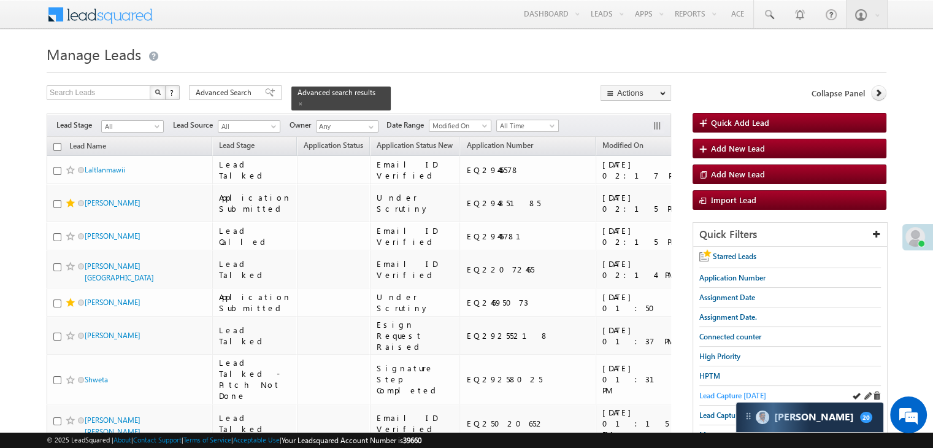
click at [725, 391] on span "Lead Capture today" at bounding box center [732, 395] width 67 height 9
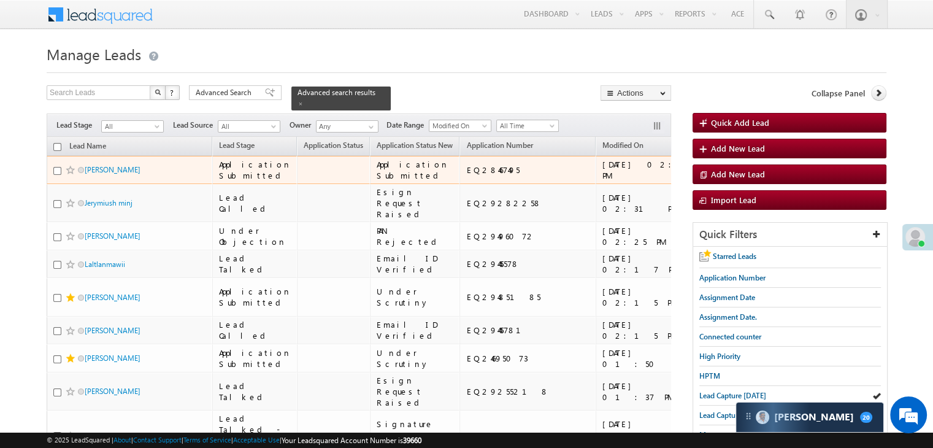
click at [766, 181] on div "https://angelbroking1-pk3em7sa.customui-test.leadsquared.com?leadId=31aa6dea-28…" at bounding box center [803, 170] width 75 height 22
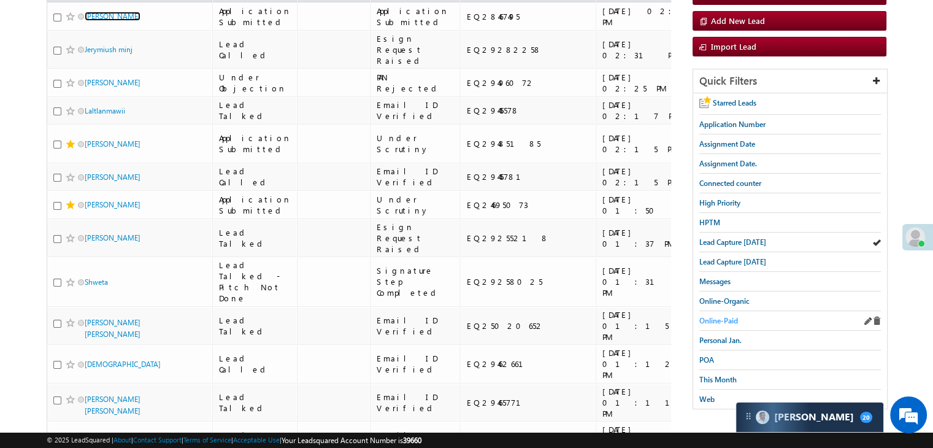
scroll to position [184, 0]
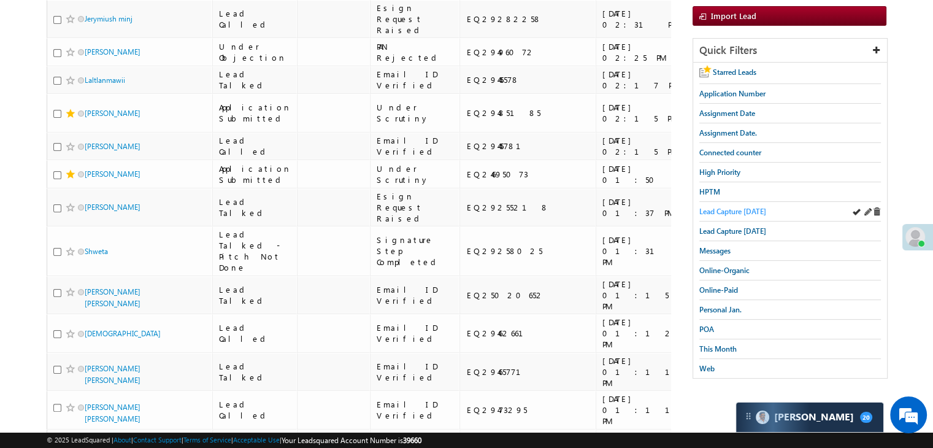
click at [719, 211] on span "Lead Capture today" at bounding box center [732, 211] width 67 height 9
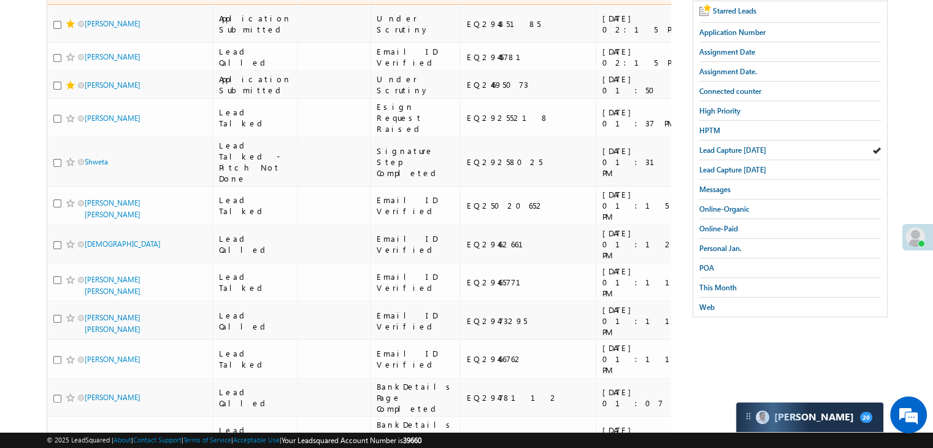
scroll to position [0, 0]
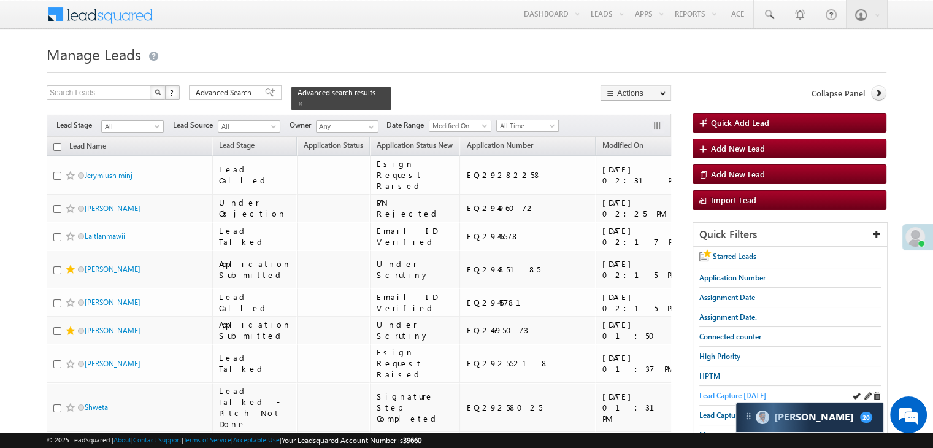
click at [737, 393] on span "Lead Capture today" at bounding box center [732, 395] width 67 height 9
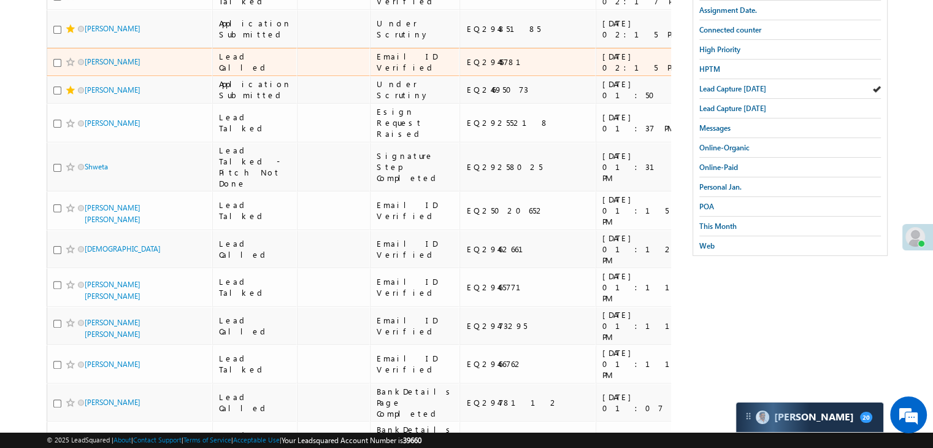
scroll to position [61, 0]
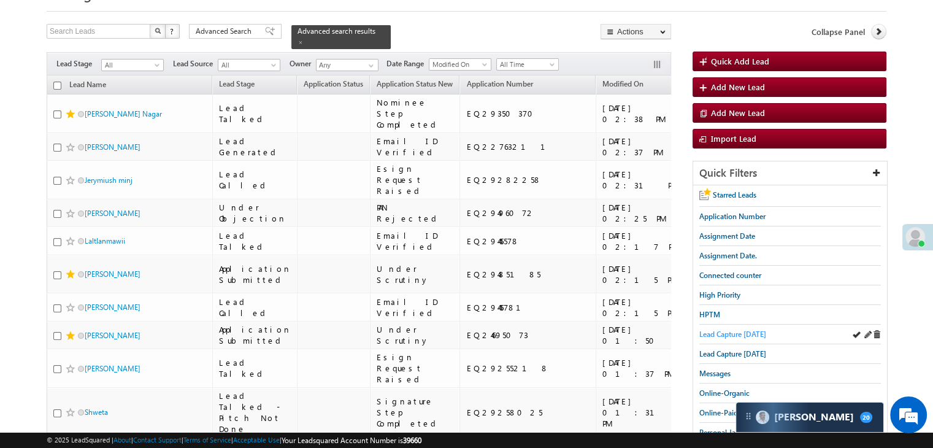
click at [703, 333] on span "Lead Capture today" at bounding box center [732, 333] width 67 height 9
click at [721, 329] on span "Lead Capture today" at bounding box center [732, 333] width 67 height 9
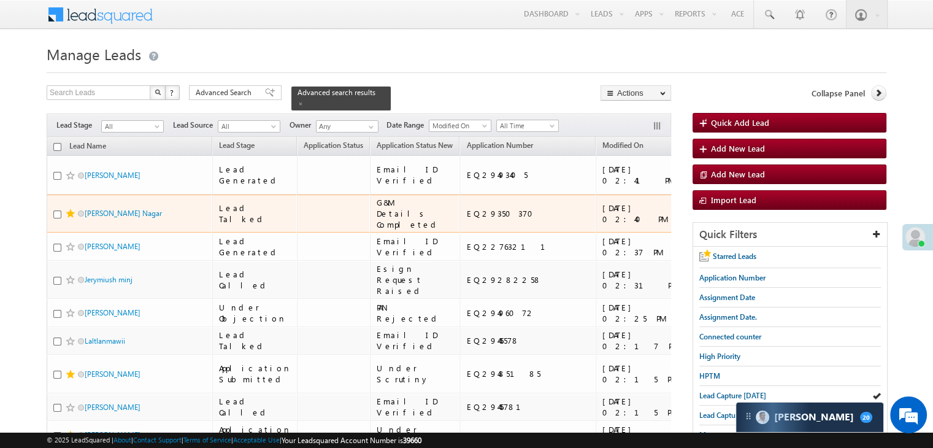
scroll to position [0, 0]
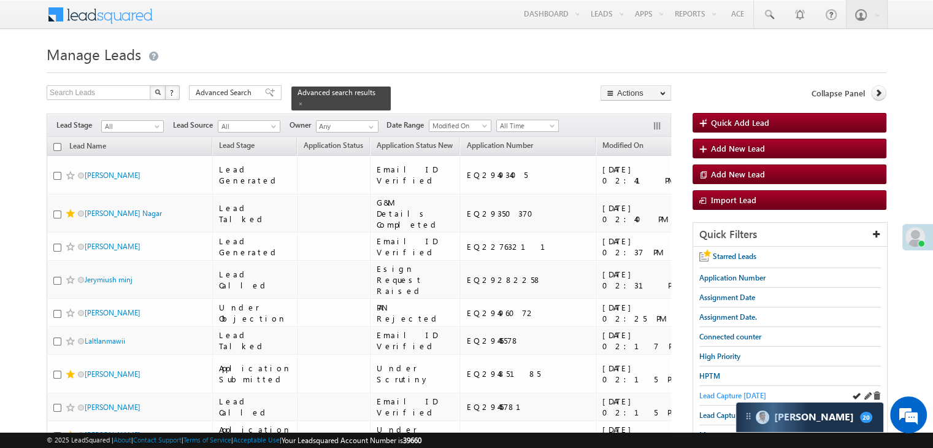
click at [706, 391] on span "Lead Capture today" at bounding box center [732, 395] width 67 height 9
click at [755, 393] on span "Lead Capture today" at bounding box center [732, 395] width 67 height 9
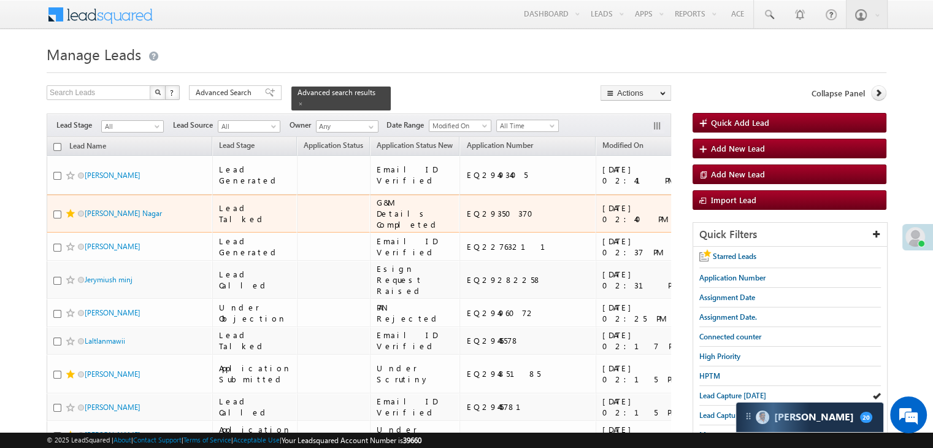
click at [766, 225] on div "https://angelbroking1-pk3em7sa.customui-test.leadsquared.com?leadId=69e9f291-b3…" at bounding box center [803, 213] width 75 height 22
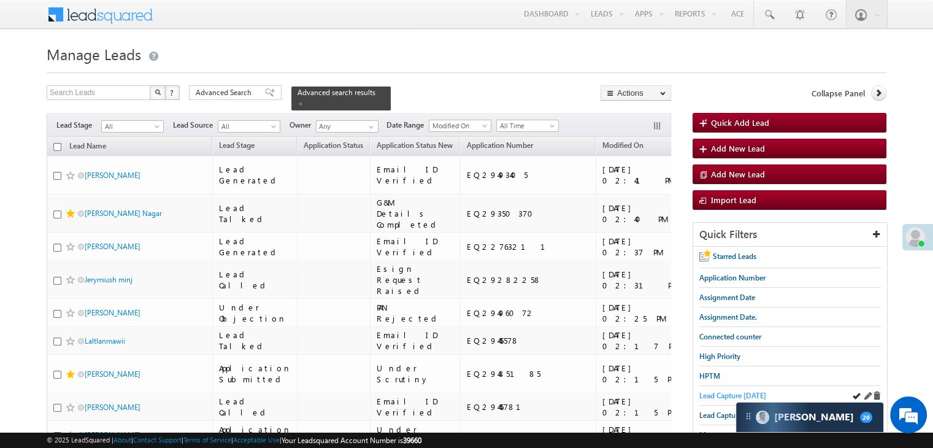
click at [726, 393] on span "Lead Capture today" at bounding box center [732, 395] width 67 height 9
click at [728, 394] on span "Lead Capture today" at bounding box center [732, 395] width 67 height 9
click at [714, 391] on span "Lead Capture today" at bounding box center [732, 395] width 67 height 9
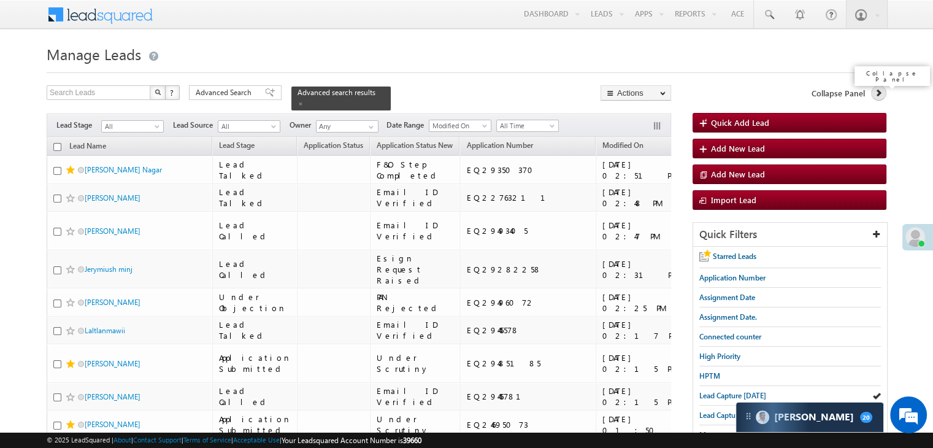
click at [883, 93] on link at bounding box center [878, 92] width 15 height 15
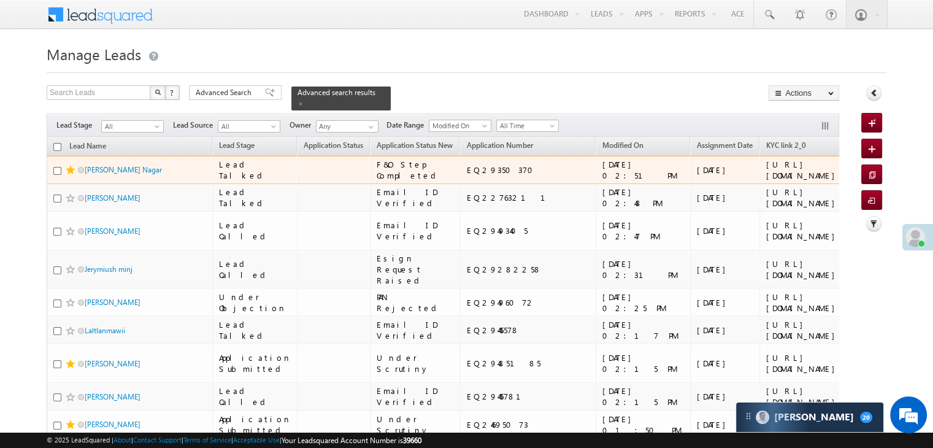
drag, startPoint x: 642, startPoint y: 156, endPoint x: 690, endPoint y: 212, distance: 73.1
click at [766, 181] on div "https://angelbroking1-pk3em7sa.customui-test.leadsquared.com?leadId=69e9f291-b3…" at bounding box center [803, 170] width 75 height 22
copy div "https://angelbroking1-pk3em7sa.customui-test.leadsquared.com?leadId=69e9f291-b3…"
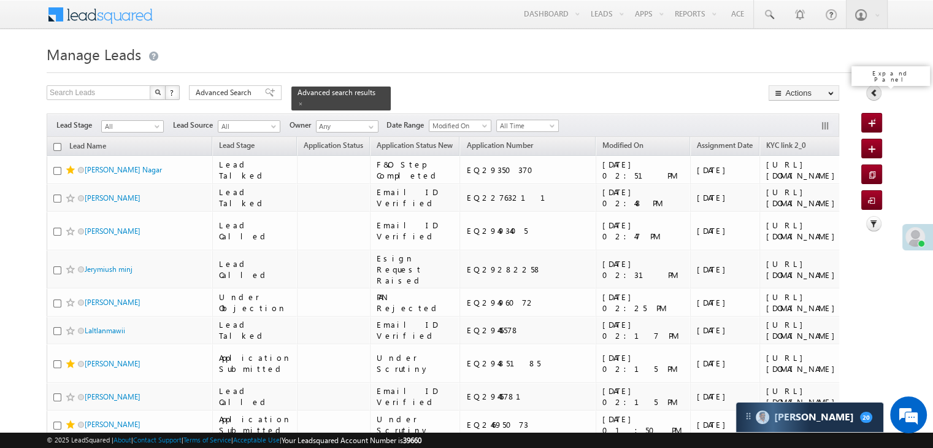
click at [872, 93] on icon at bounding box center [874, 92] width 9 height 9
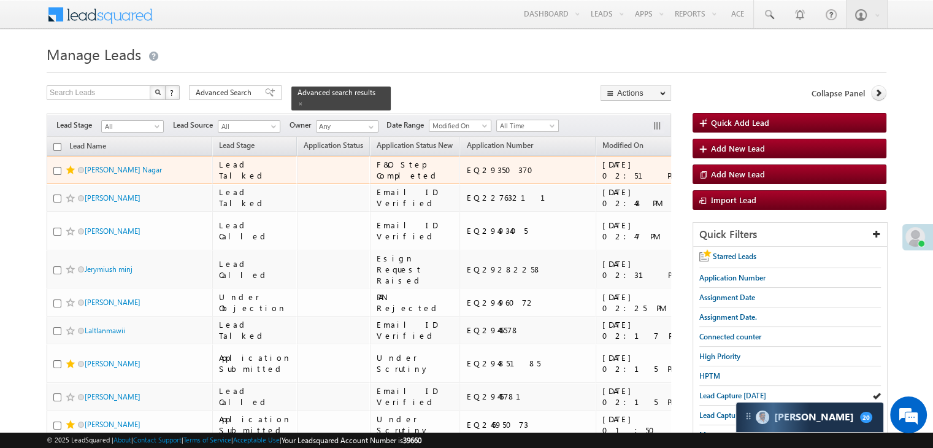
click at [766, 163] on div "https://angelbroking1-pk3em7sa.customui-test.leadsquared.com?leadId=69e9f291-b3…" at bounding box center [803, 170] width 75 height 22
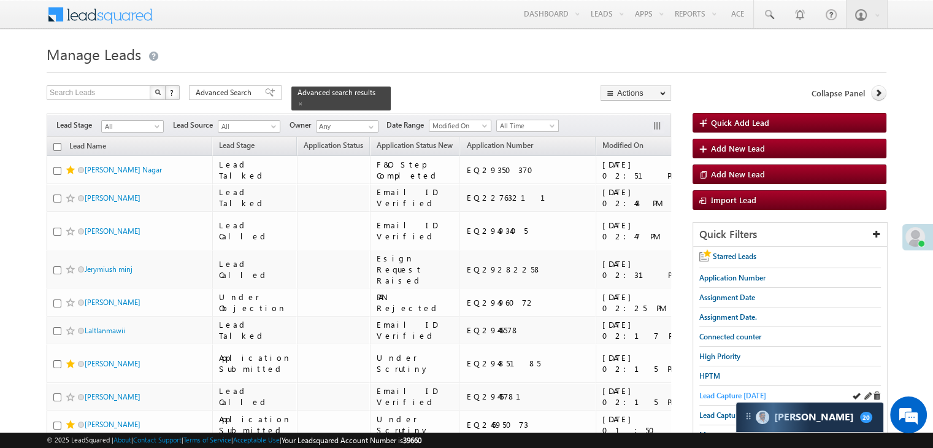
click at [726, 391] on span "Lead Capture today" at bounding box center [732, 395] width 67 height 9
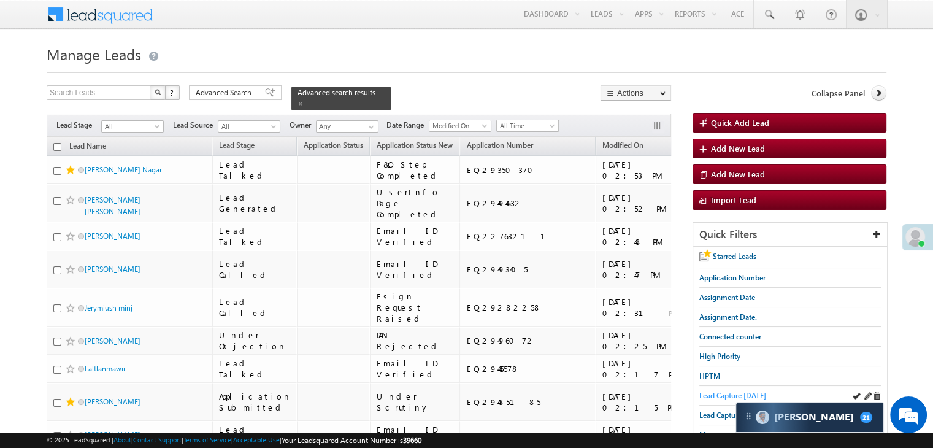
click at [721, 392] on span "Lead Capture today" at bounding box center [732, 395] width 67 height 9
click at [753, 393] on span "Lead Capture today" at bounding box center [732, 395] width 67 height 9
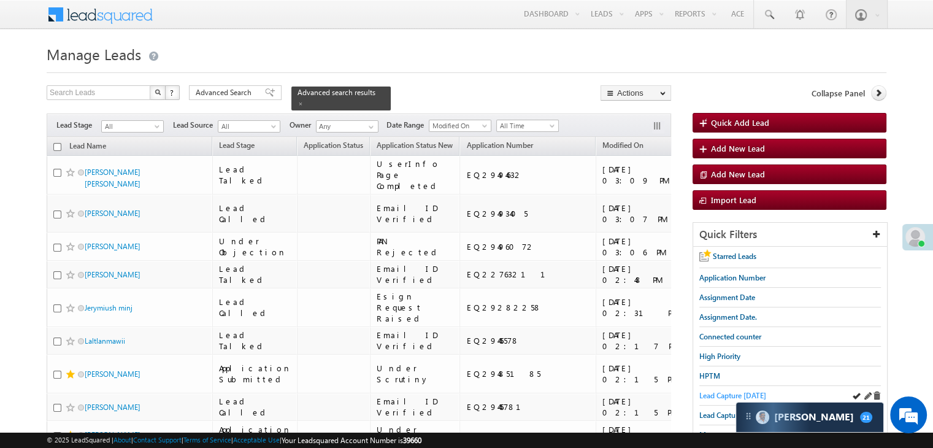
click at [701, 391] on span "Lead Capture today" at bounding box center [732, 395] width 67 height 9
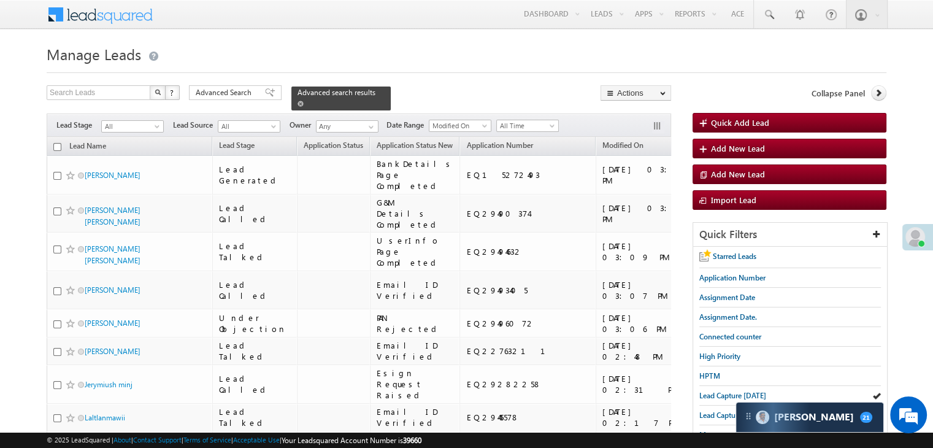
click at [304, 101] on span at bounding box center [301, 104] width 6 height 6
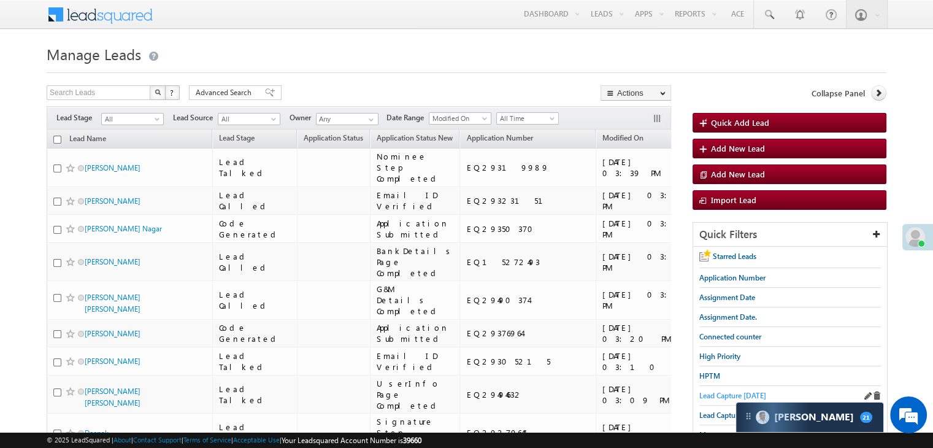
click at [701, 393] on span "Lead Capture today" at bounding box center [732, 395] width 67 height 9
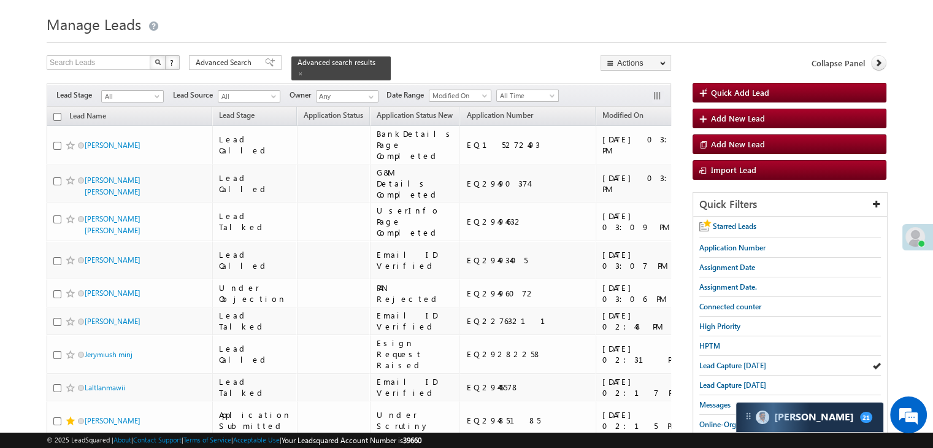
scroll to position [61, 0]
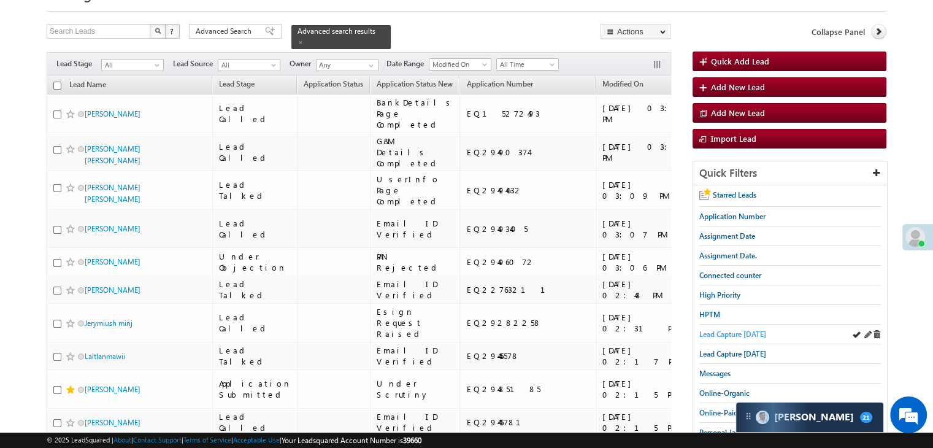
click at [719, 329] on span "Lead Capture today" at bounding box center [732, 333] width 67 height 9
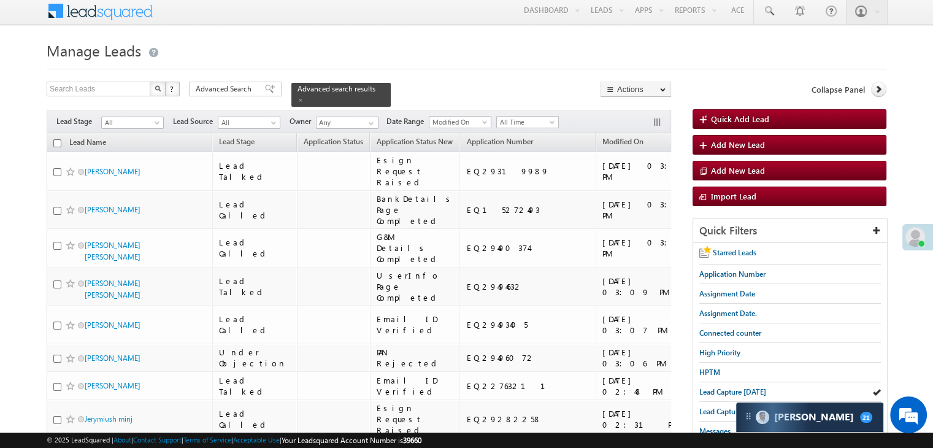
scroll to position [0, 0]
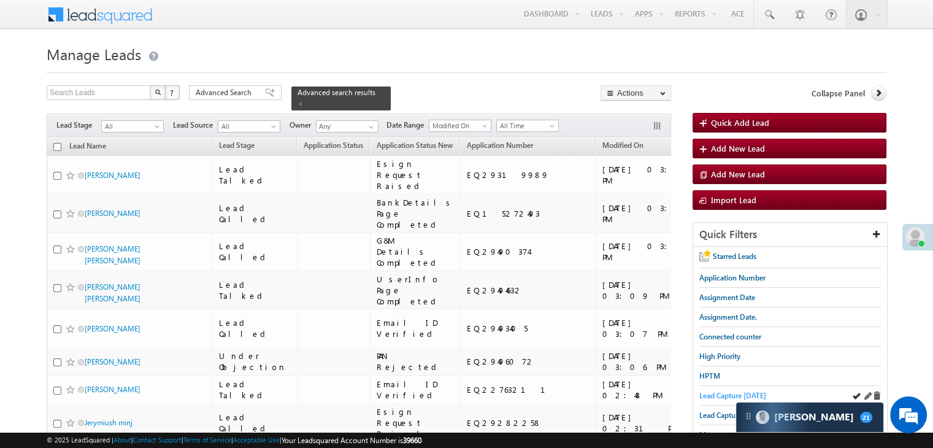
click at [714, 393] on span "Lead Capture today" at bounding box center [732, 395] width 67 height 9
click at [706, 394] on span "Lead Capture today" at bounding box center [732, 395] width 67 height 9
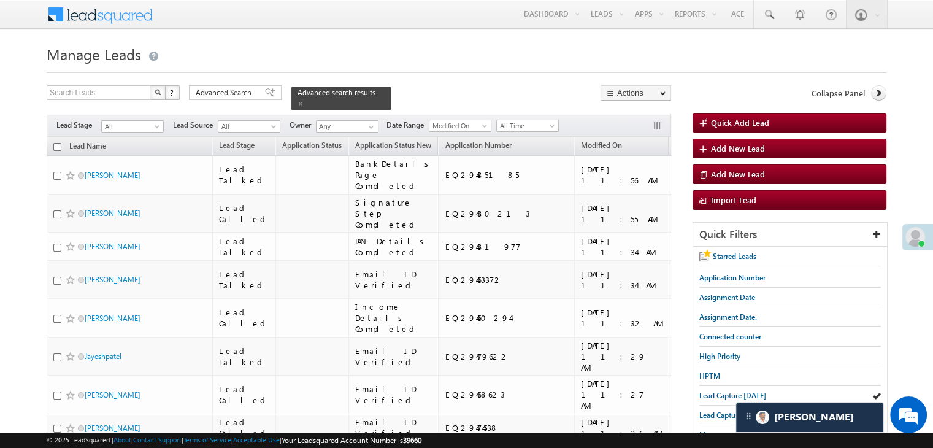
drag, startPoint x: 260, startPoint y: 88, endPoint x: 267, endPoint y: 88, distance: 7.4
click at [265, 88] on span at bounding box center [270, 92] width 10 height 9
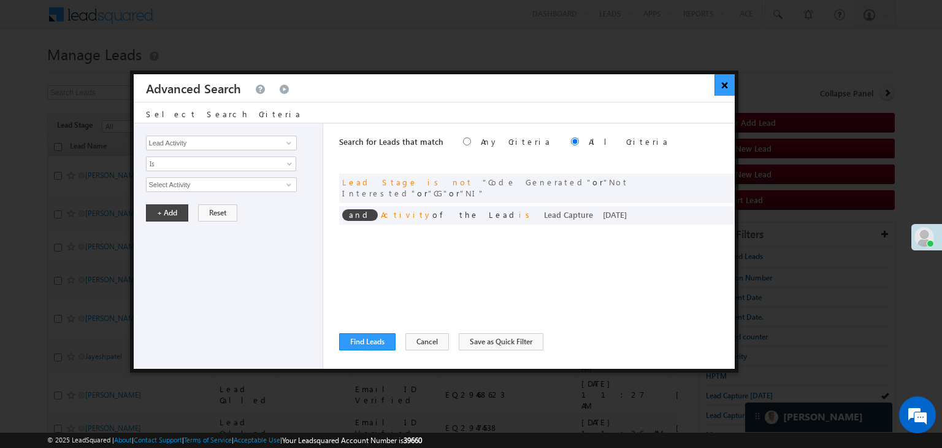
click at [720, 88] on button "×" at bounding box center [725, 84] width 20 height 21
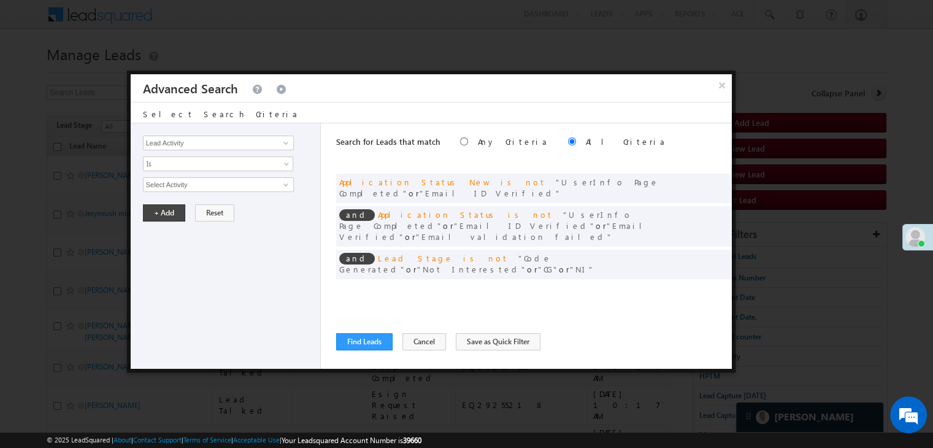
scroll to position [8169, 0]
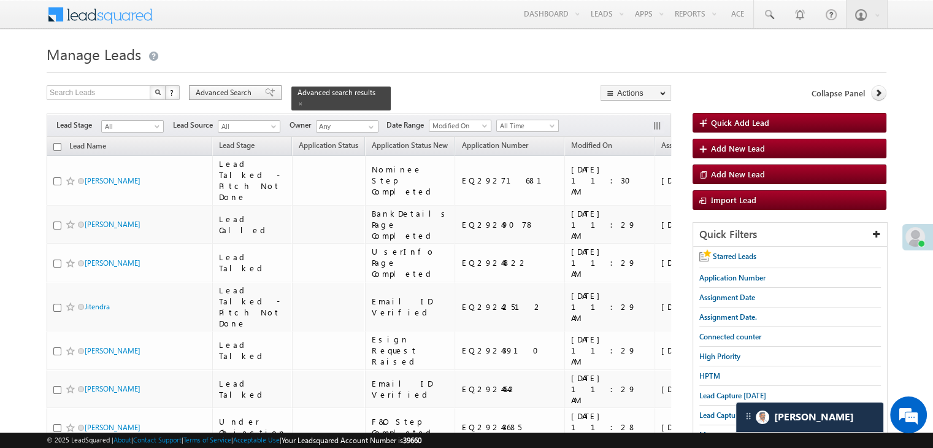
click at [248, 90] on span "Advanced Search" at bounding box center [226, 92] width 60 height 11
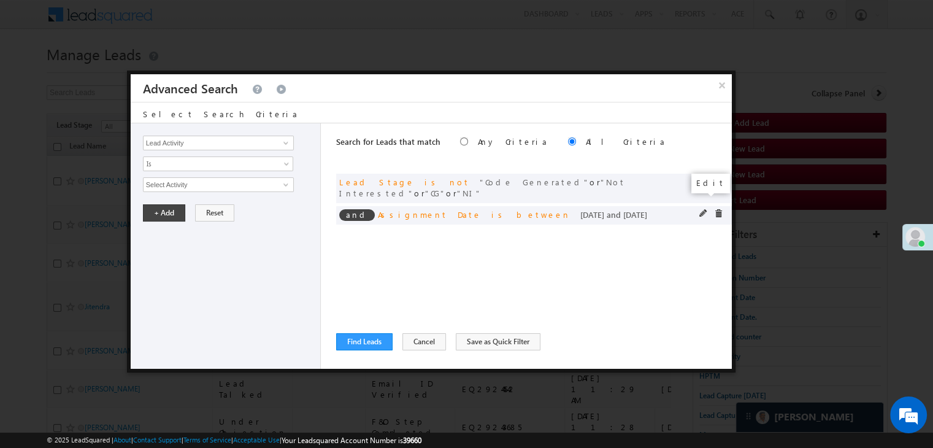
click at [704, 209] on span at bounding box center [703, 213] width 9 height 9
click at [191, 204] on input "[DATE]" at bounding box center [179, 206] width 72 height 16
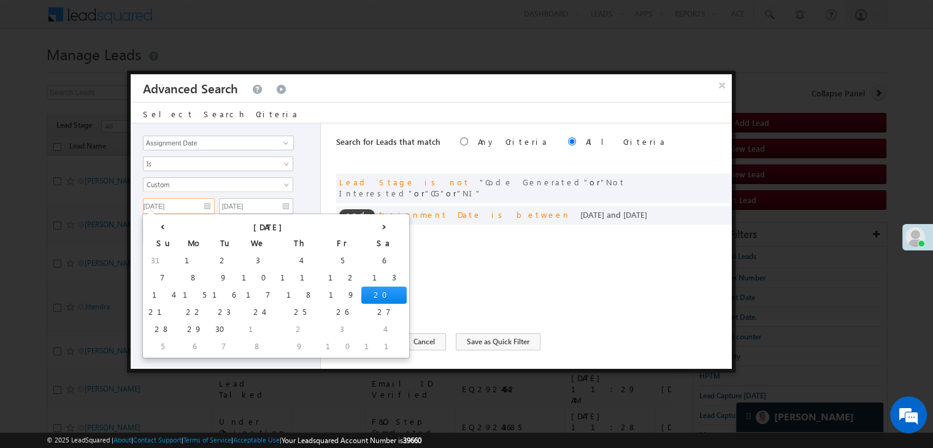
click at [155, 305] on td "21" at bounding box center [162, 312] width 34 height 17
type input "[DATE]"
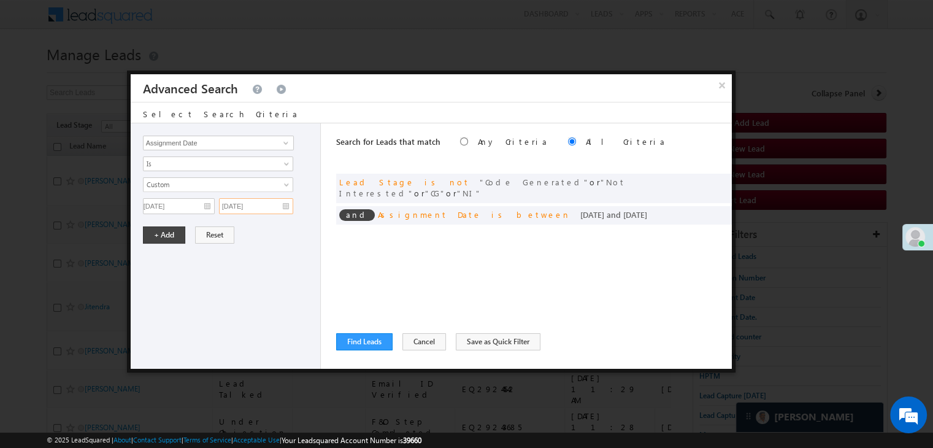
click at [272, 202] on input "[DATE]" at bounding box center [256, 206] width 74 height 16
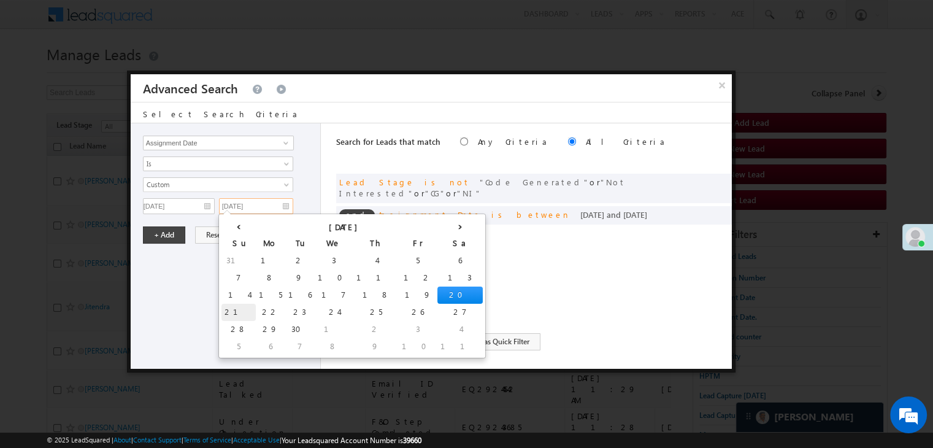
click at [233, 312] on td "21" at bounding box center [238, 312] width 34 height 17
type input "[DATE]"
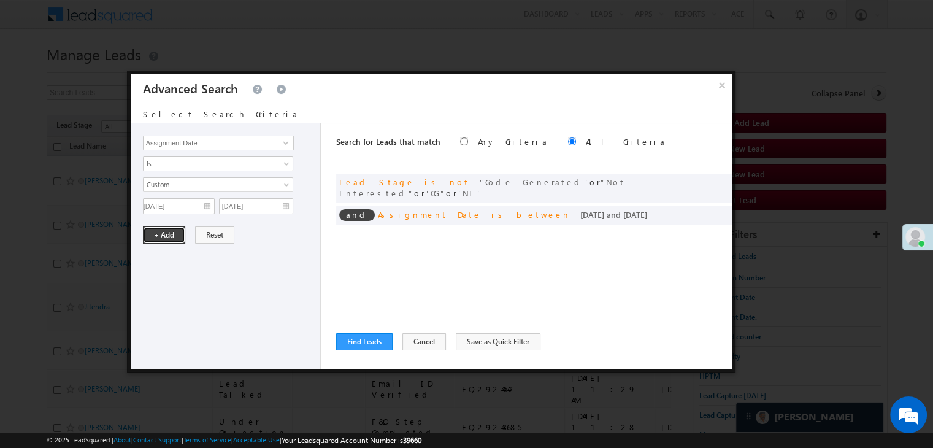
click at [164, 226] on button "+ Add" at bounding box center [164, 234] width 42 height 17
click at [353, 337] on button "Find Leads" at bounding box center [364, 341] width 56 height 17
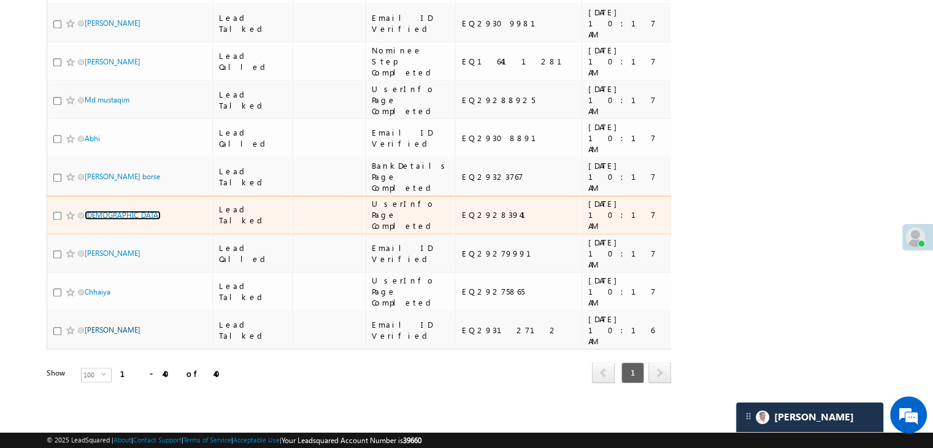
scroll to position [2657, 0]
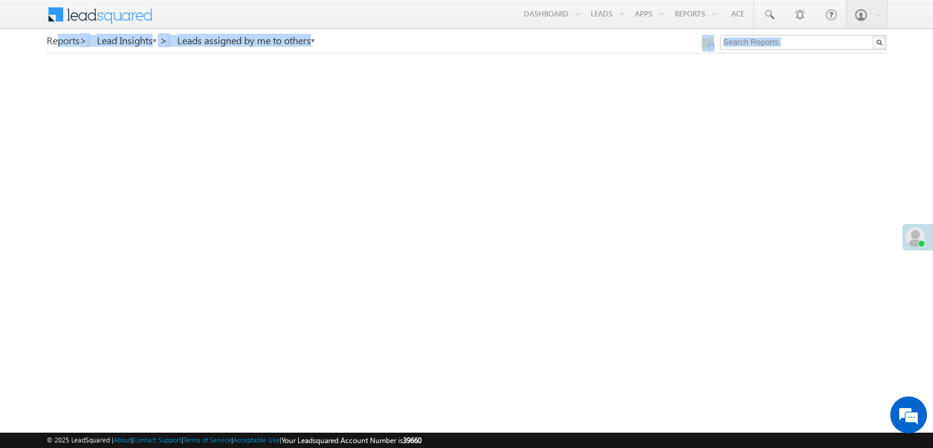
drag, startPoint x: 10, startPoint y: 45, endPoint x: 54, endPoint y: 45, distance: 44.2
